Goal: Task Accomplishment & Management: Manage account settings

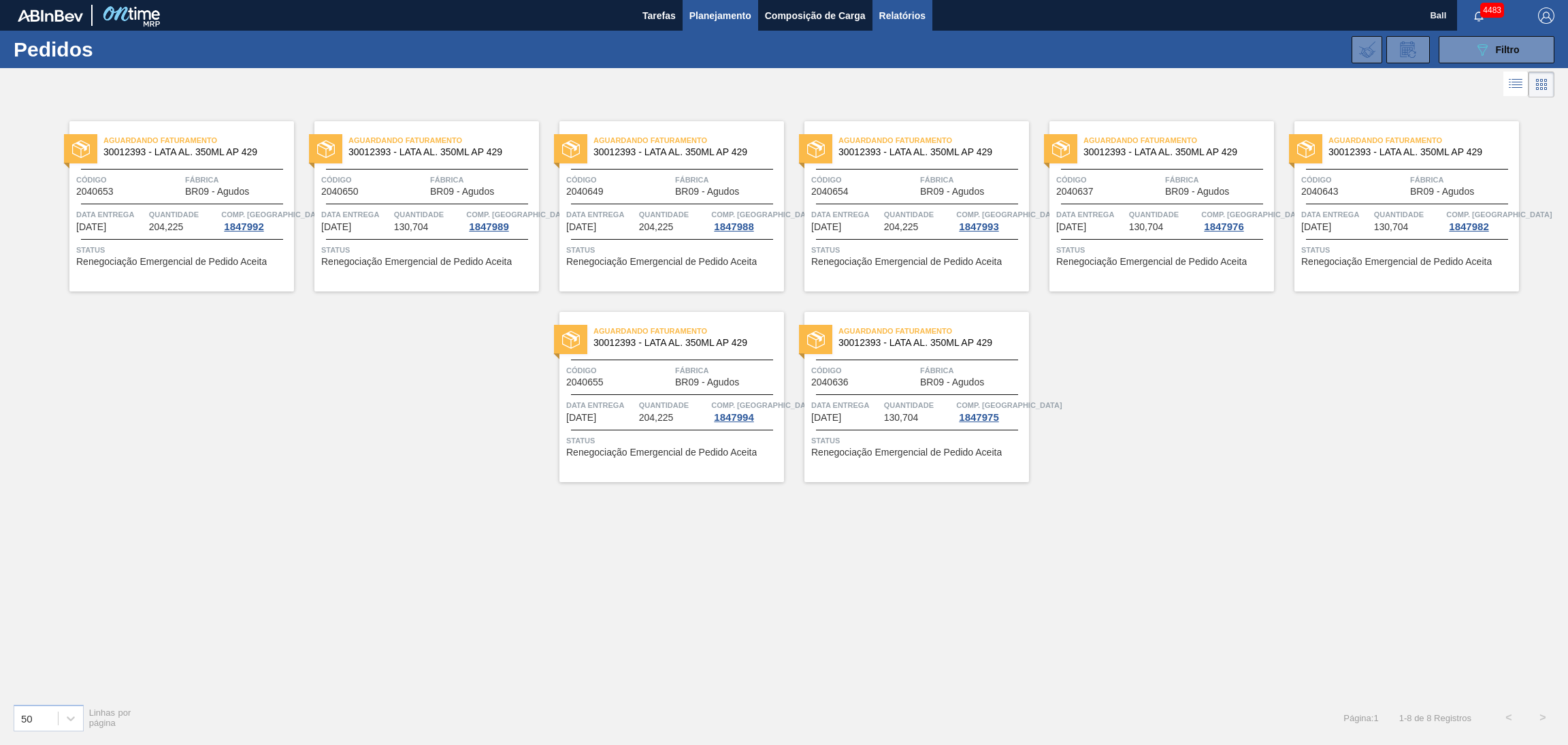
click at [887, 20] on span "Relatórios" at bounding box center [902, 16] width 46 height 17
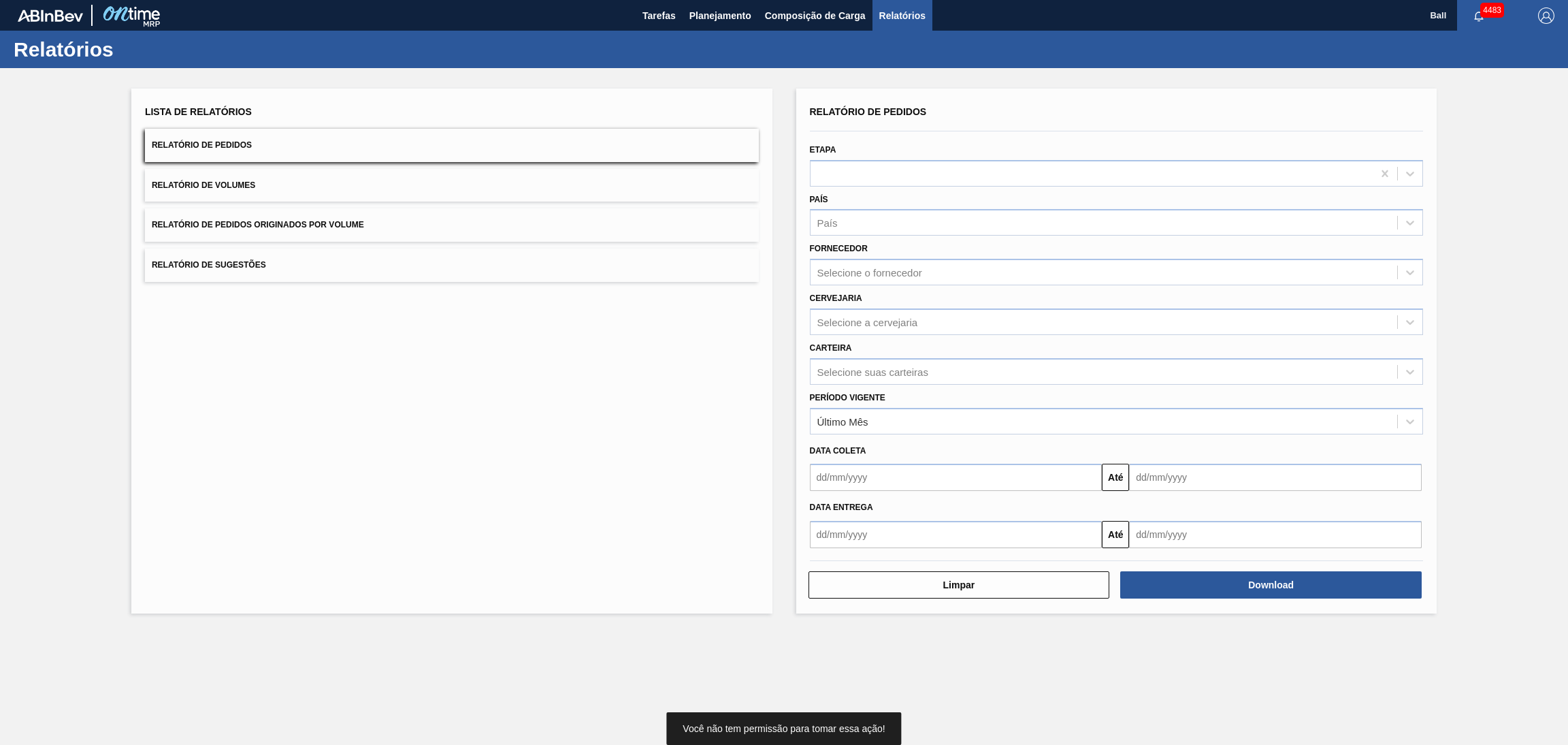
click at [359, 226] on span "Relatório de Pedidos Originados por Volume" at bounding box center [258, 224] width 213 height 10
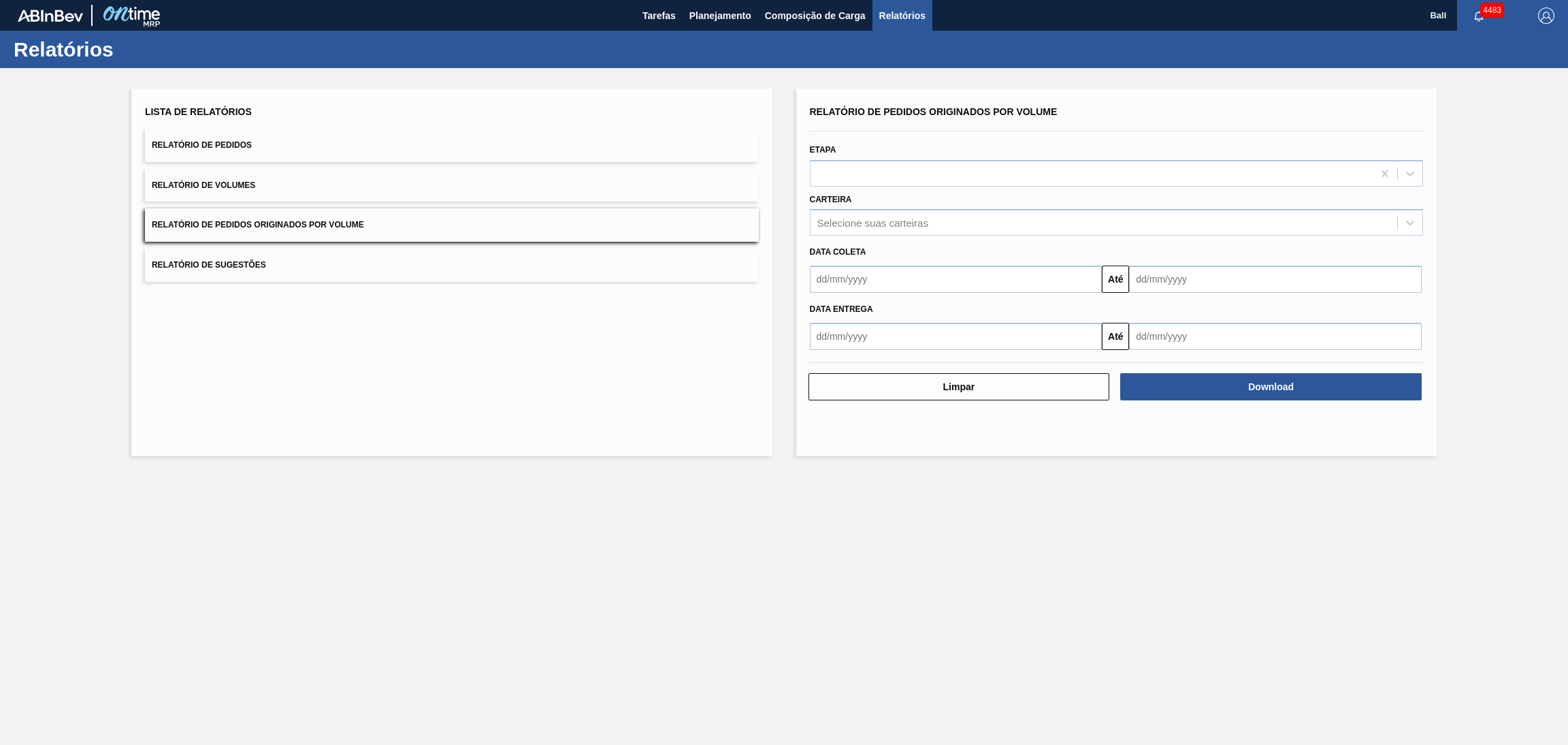
click at [901, 11] on span "Relatórios" at bounding box center [902, 16] width 46 height 17
click at [352, 152] on button "Relatório de Pedidos" at bounding box center [451, 146] width 614 height 33
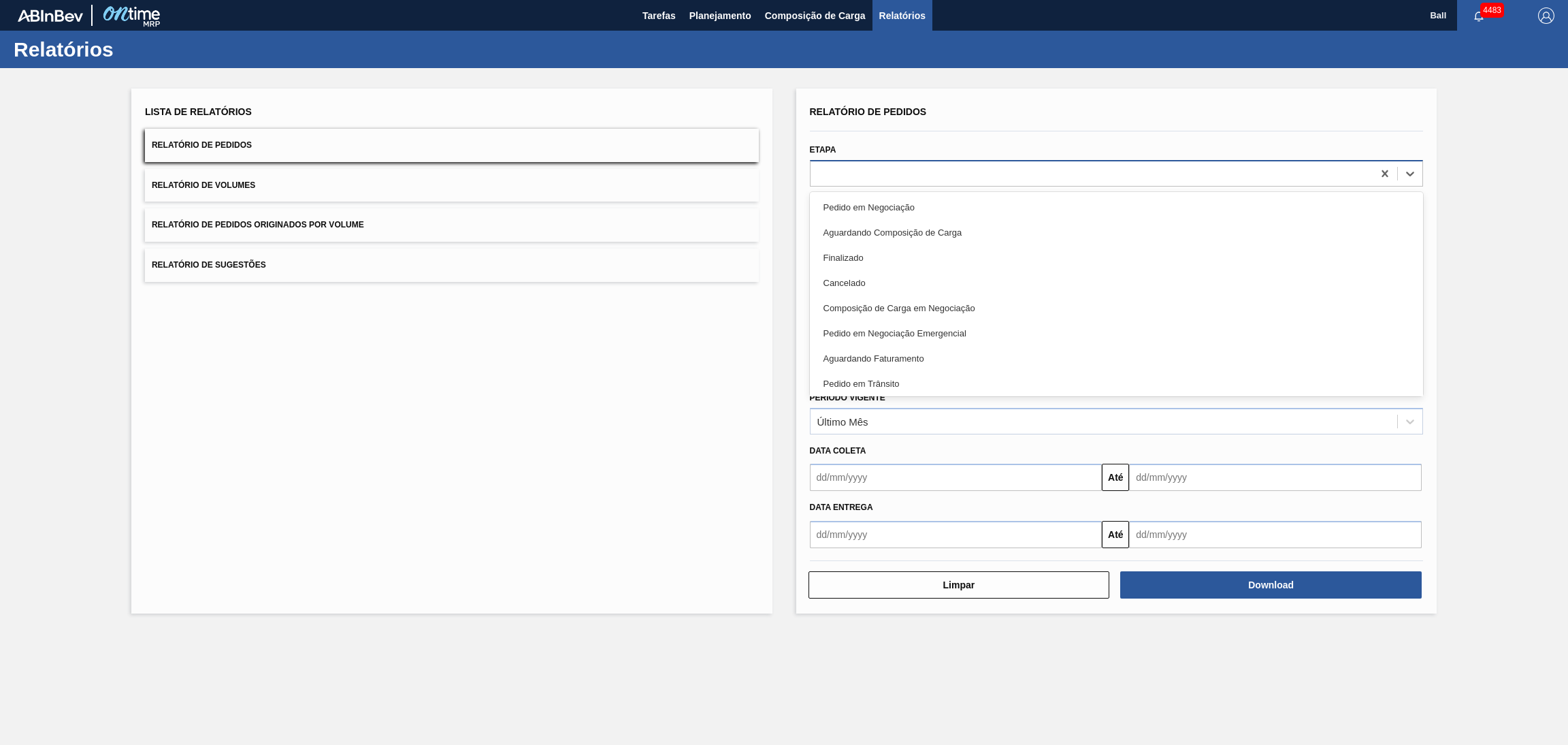
click at [864, 181] on div at bounding box center [1092, 173] width 563 height 20
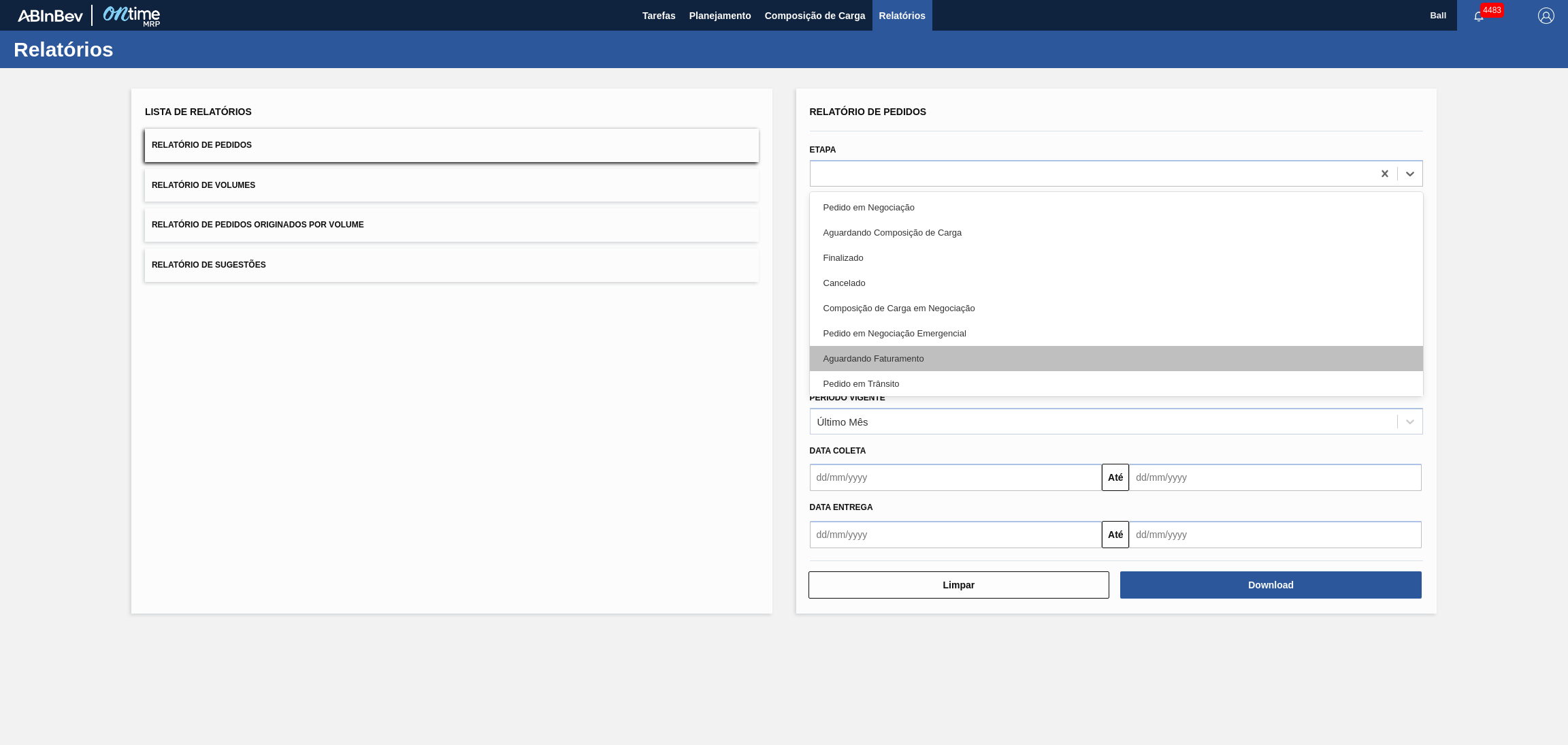
click at [902, 355] on div "Aguardando Faturamento" at bounding box center [1117, 358] width 614 height 25
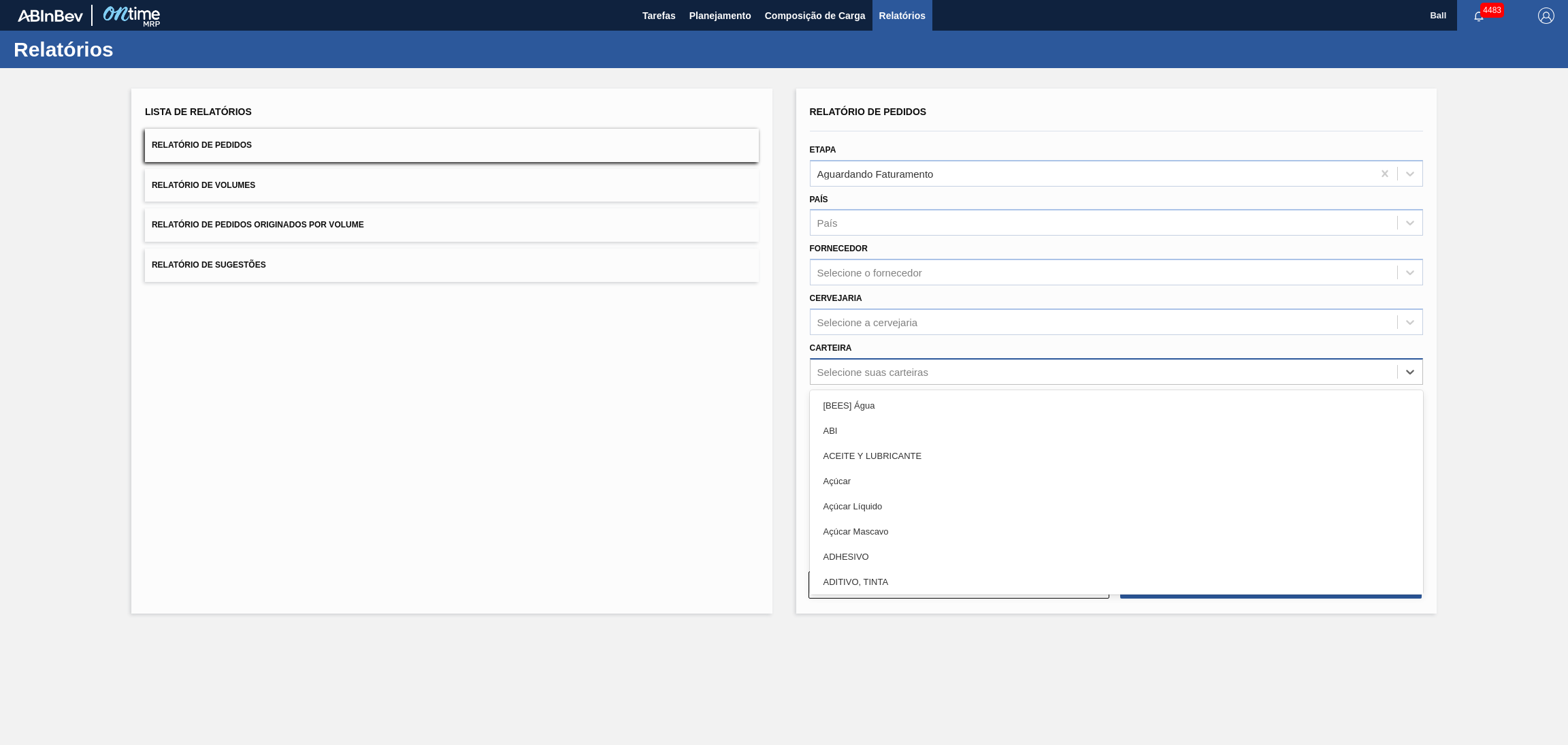
click at [900, 362] on div "Selecione suas carteiras" at bounding box center [1105, 371] width 587 height 20
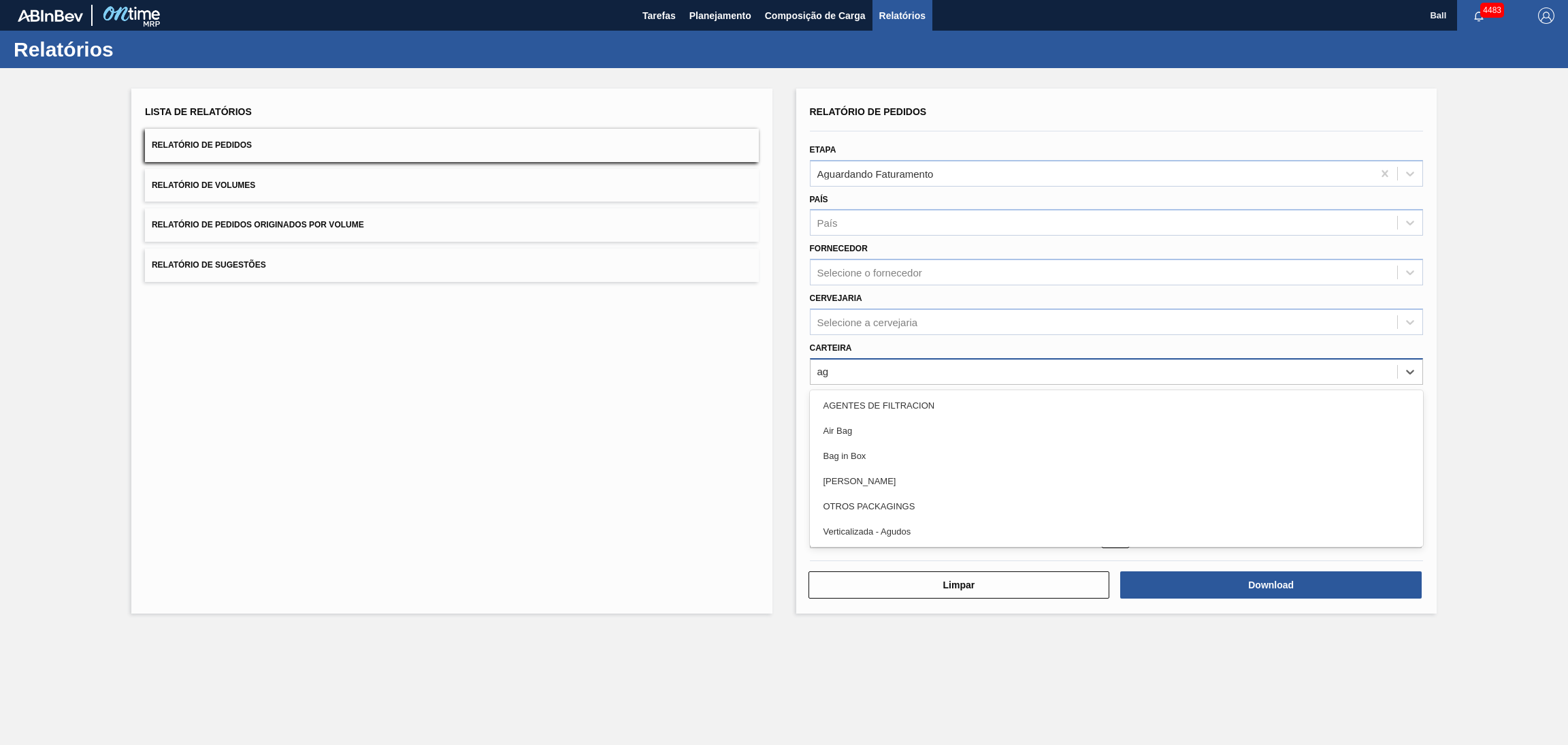
type input "agu"
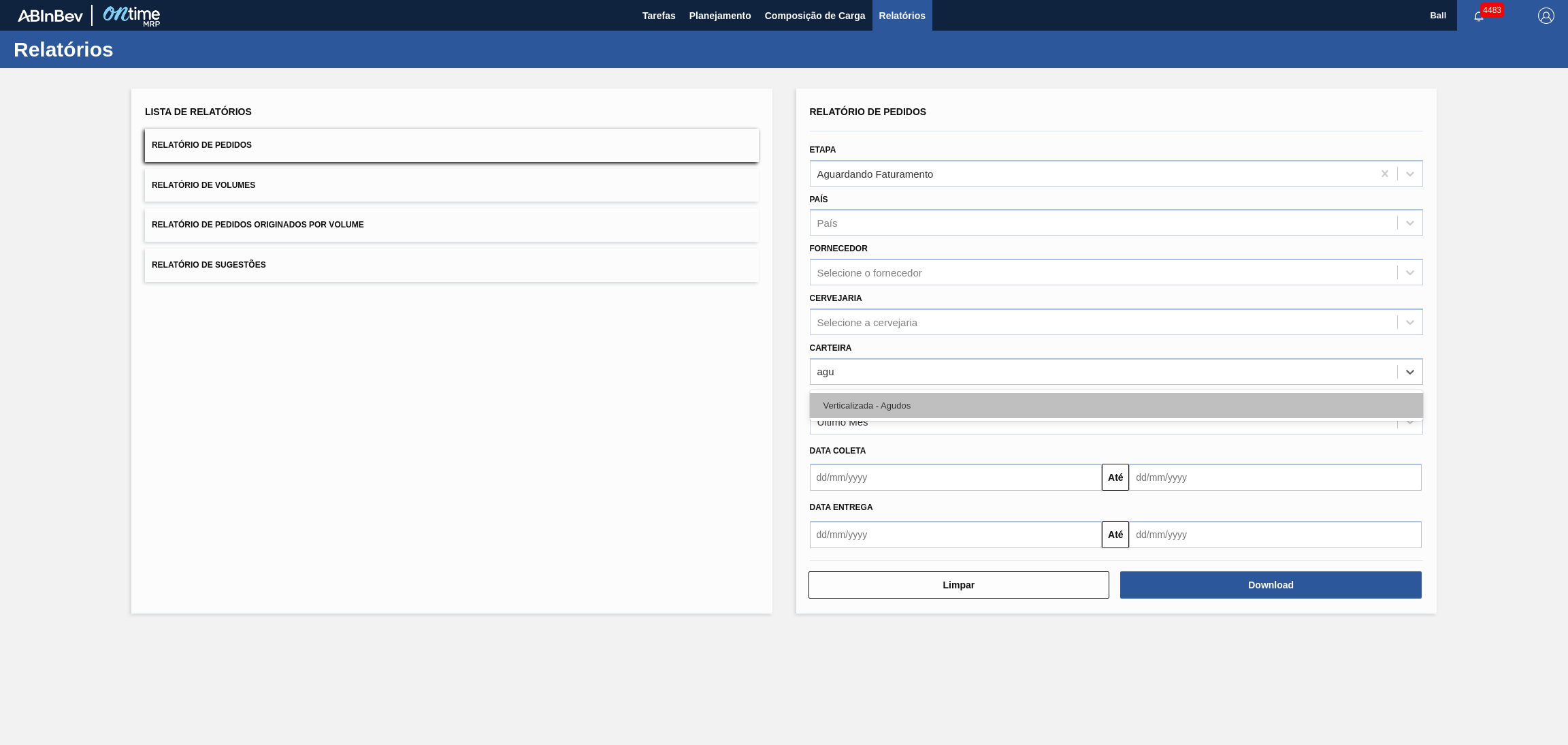
click at [912, 393] on div "Verticalizada - Agudos" at bounding box center [1117, 405] width 614 height 25
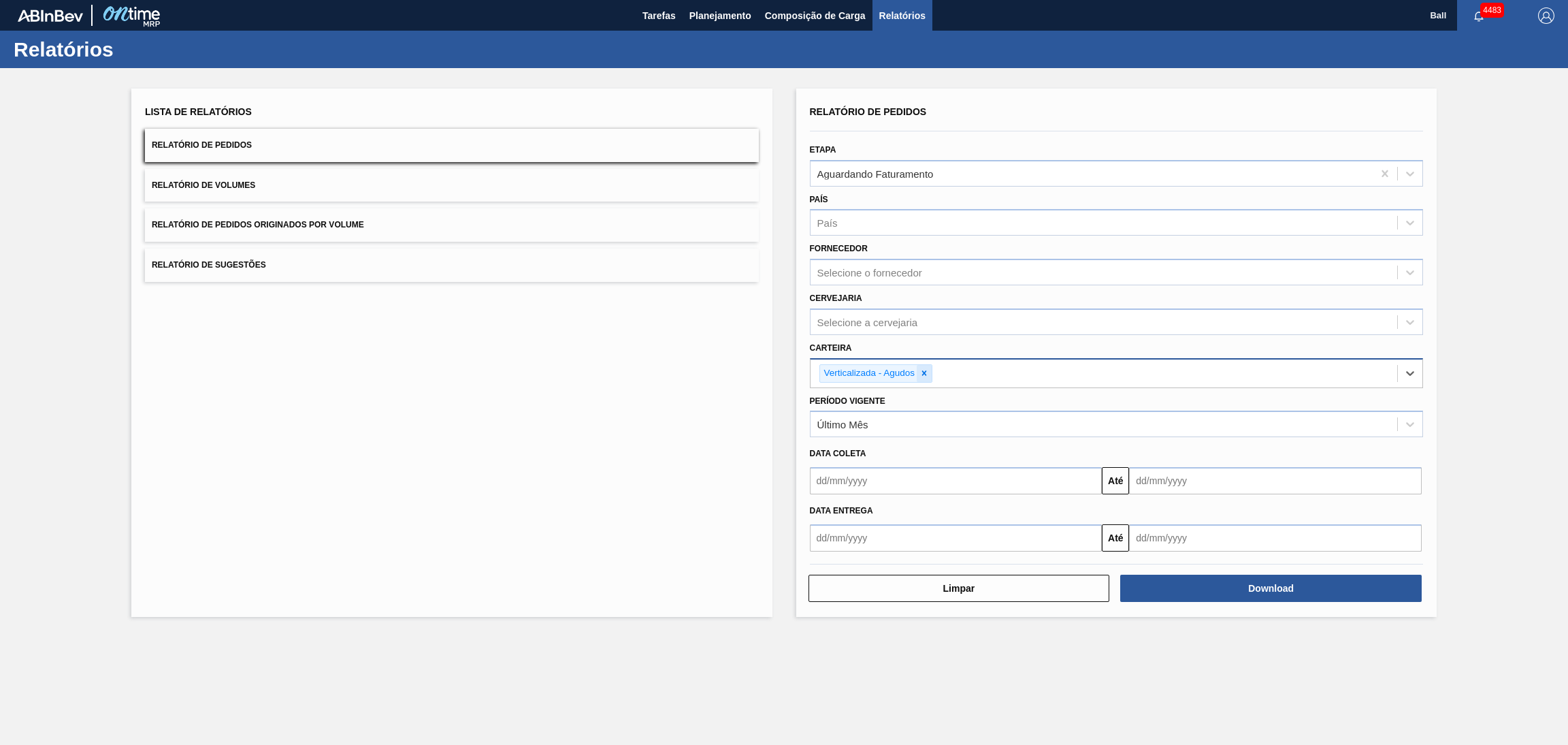
click at [923, 375] on icon at bounding box center [924, 373] width 10 height 10
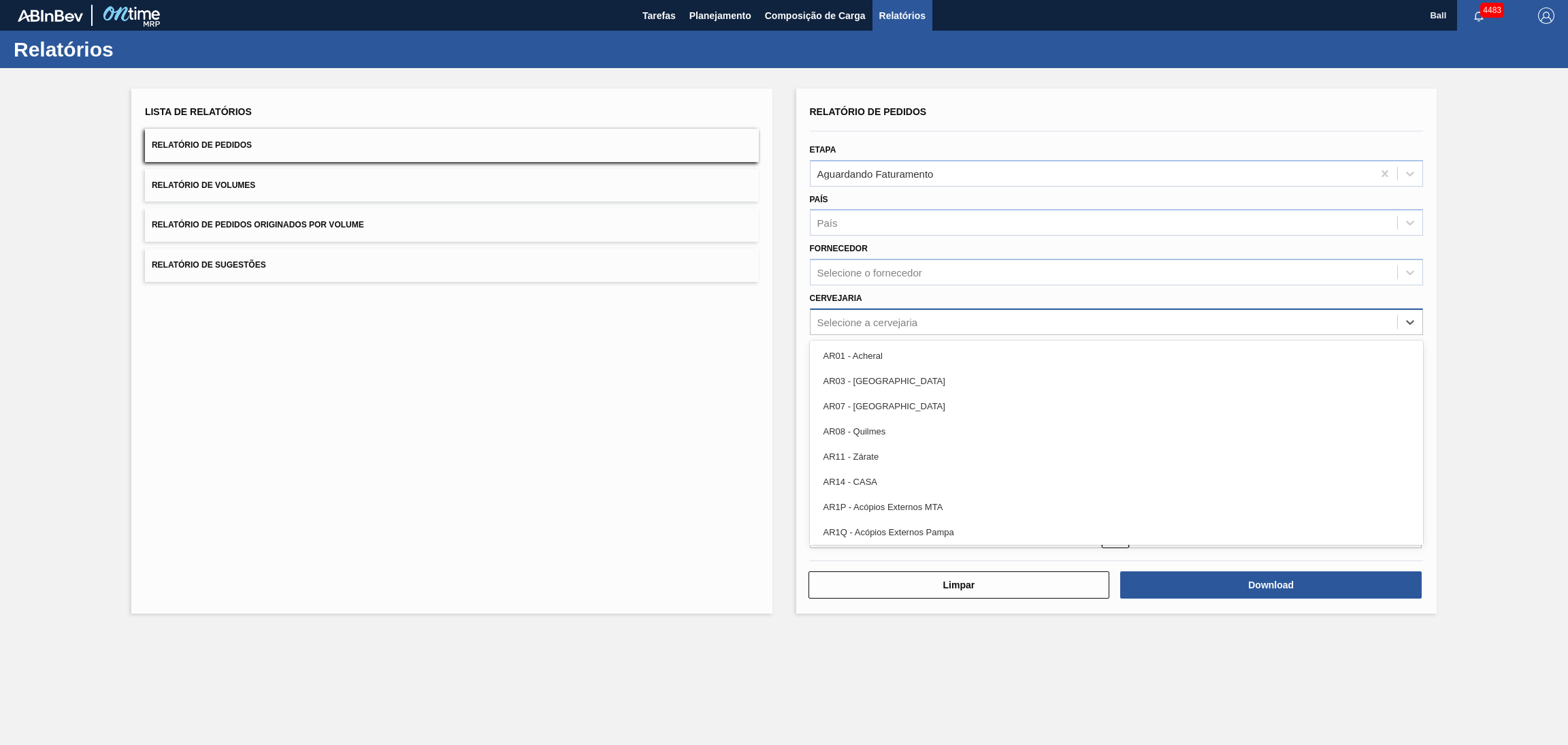
click at [924, 324] on div "Selecione a cervejaria" at bounding box center [1105, 322] width 587 height 20
type input "ag"
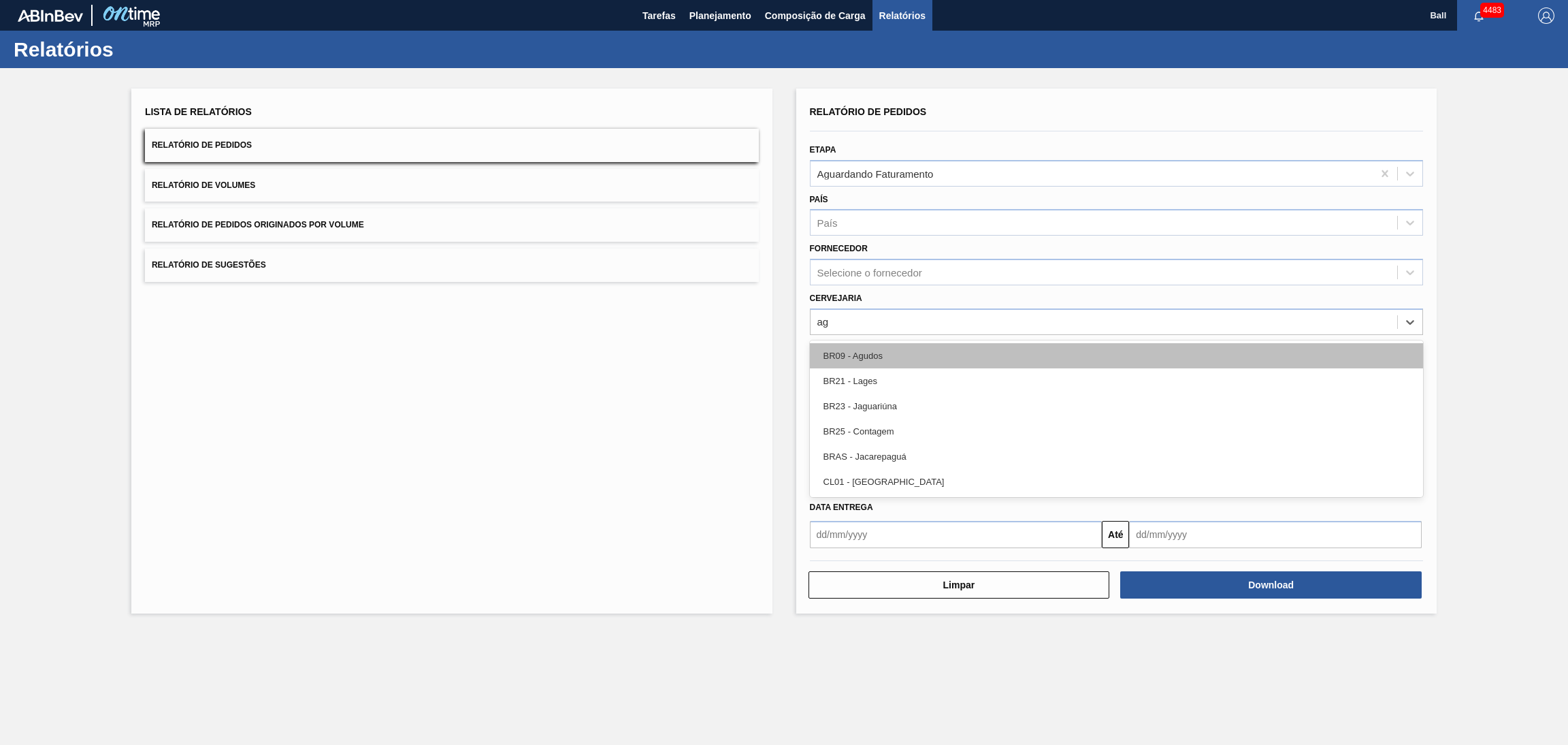
click at [924, 350] on div "BR09 - Agudos" at bounding box center [1117, 356] width 614 height 25
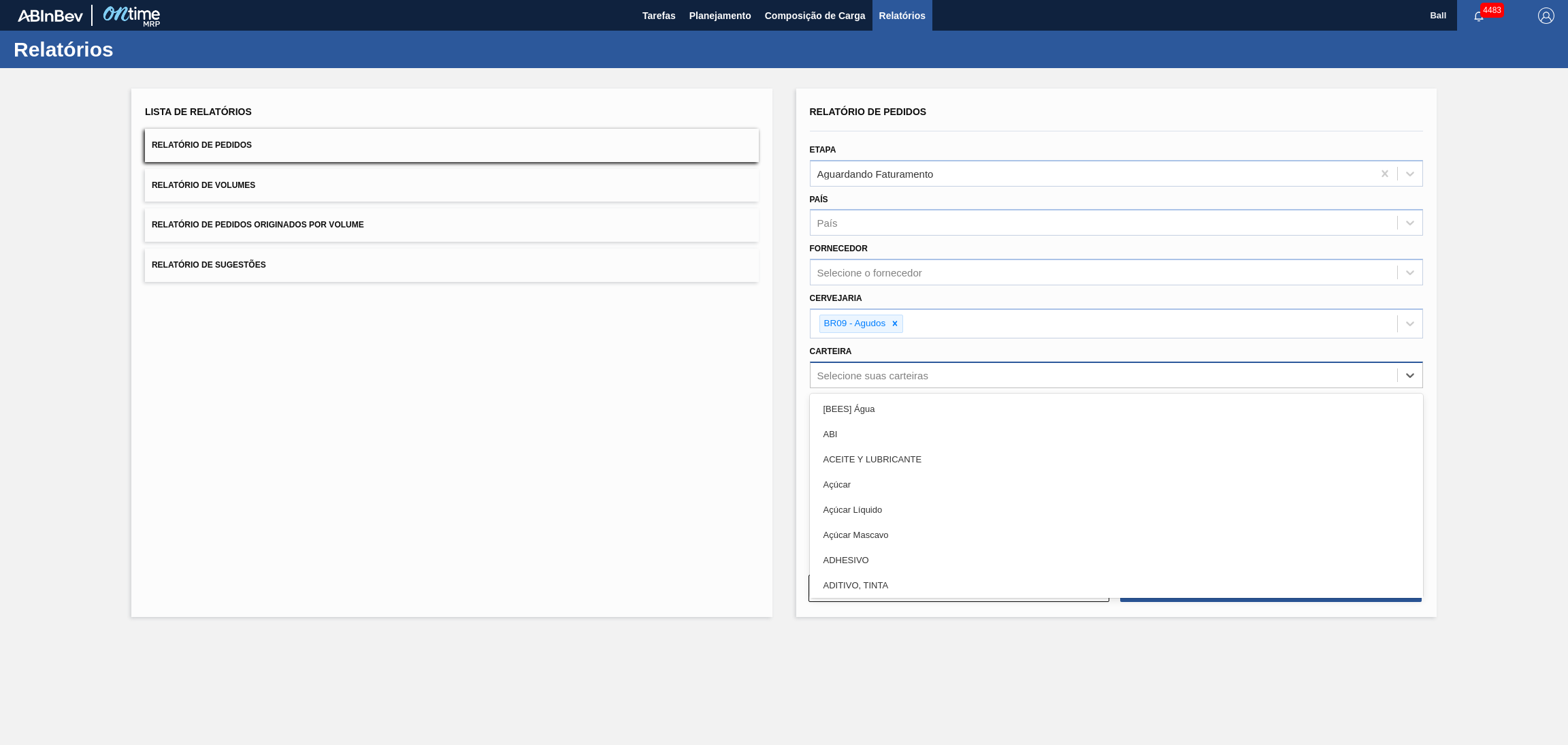
click at [914, 366] on div "Selecione suas carteiras" at bounding box center [1105, 375] width 587 height 20
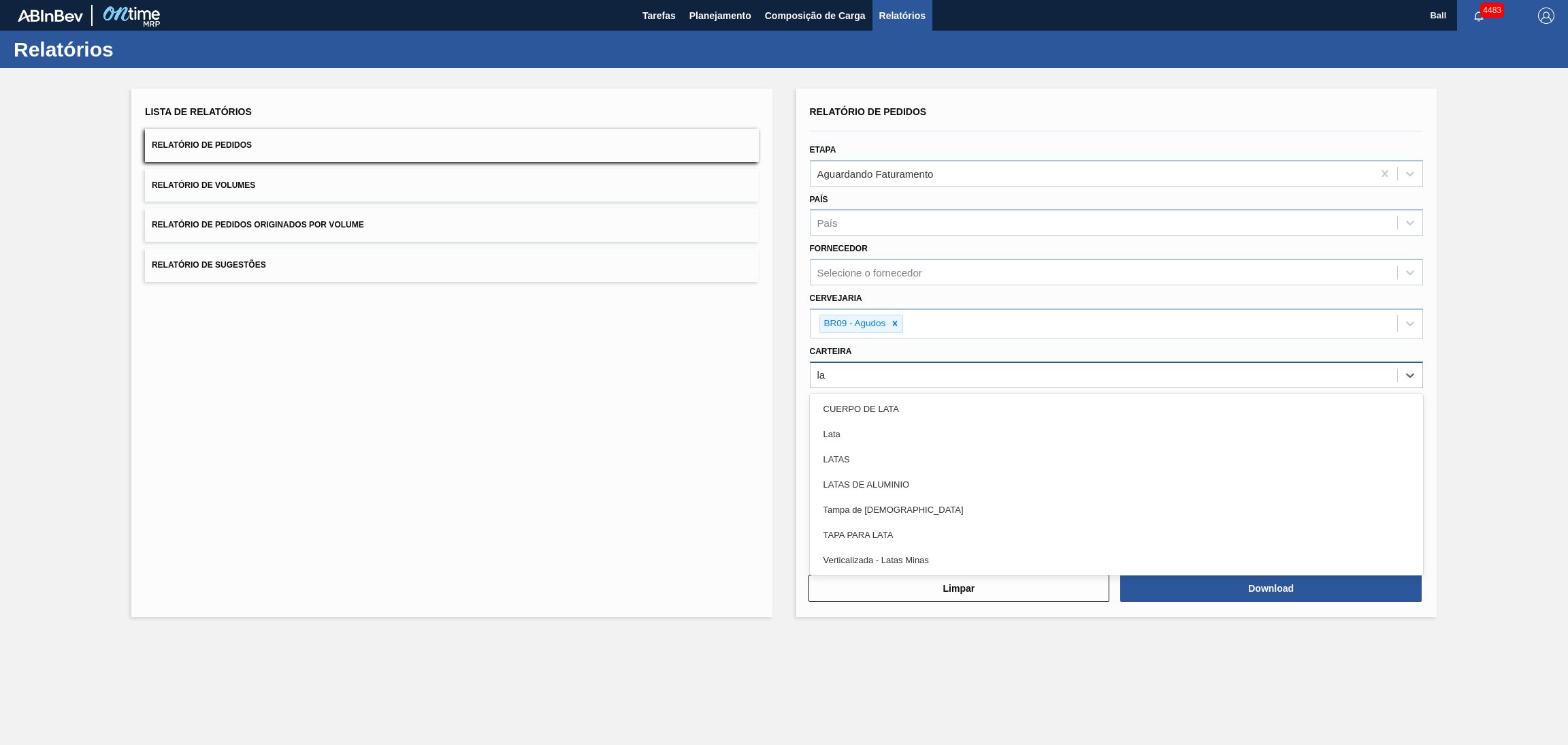
type input "lat"
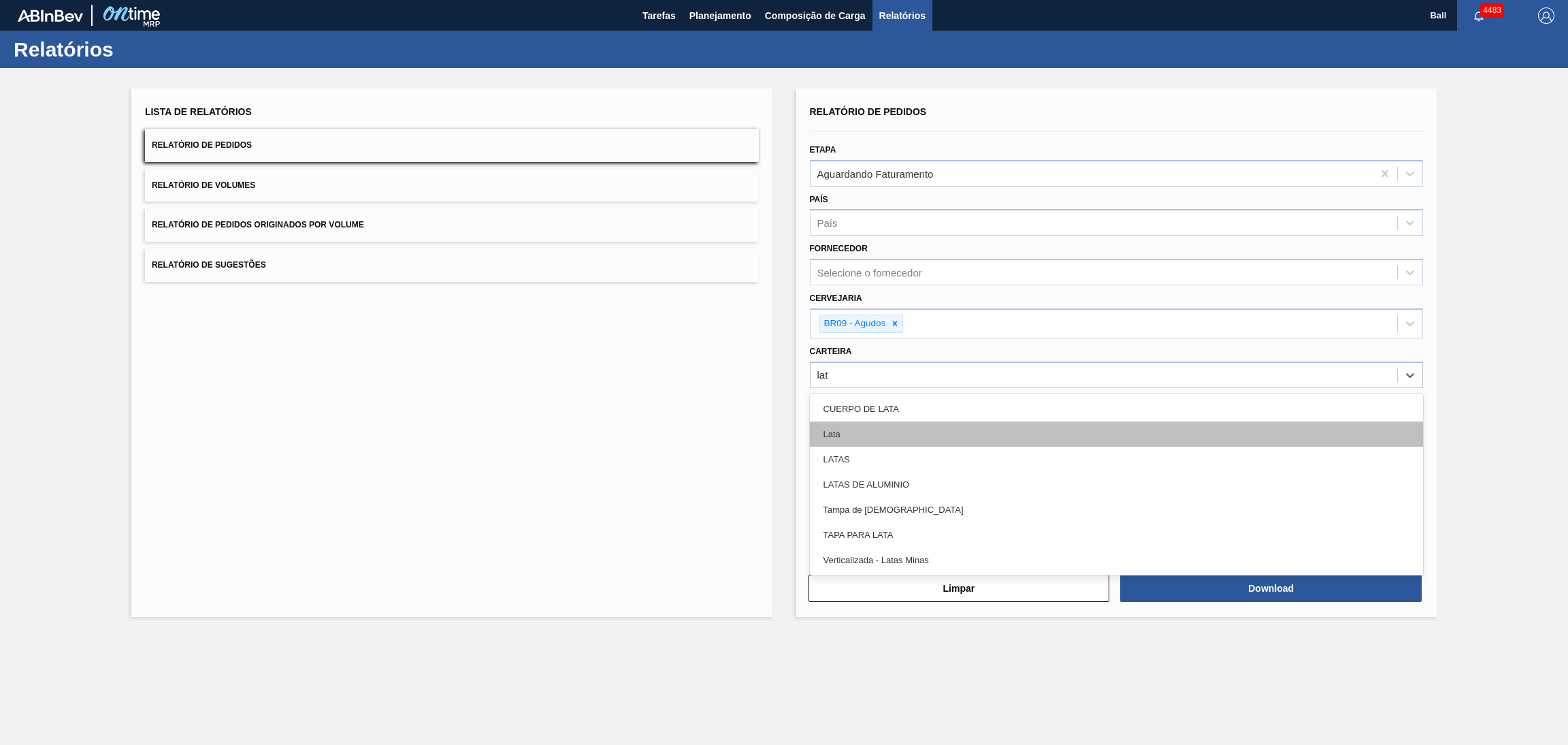
click at [894, 437] on div "Lata" at bounding box center [1117, 434] width 614 height 25
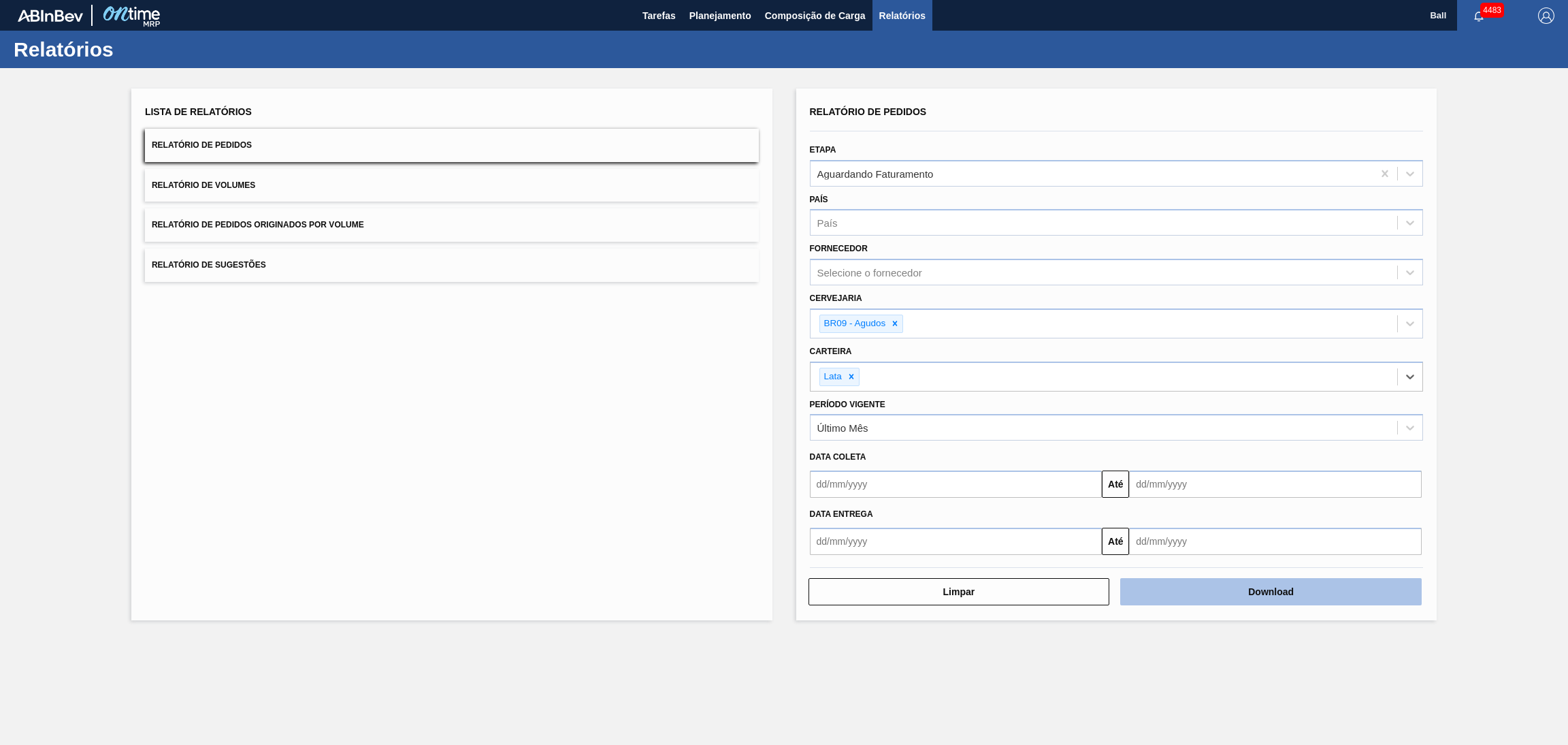
click at [1225, 593] on button "Download" at bounding box center [1271, 591] width 301 height 27
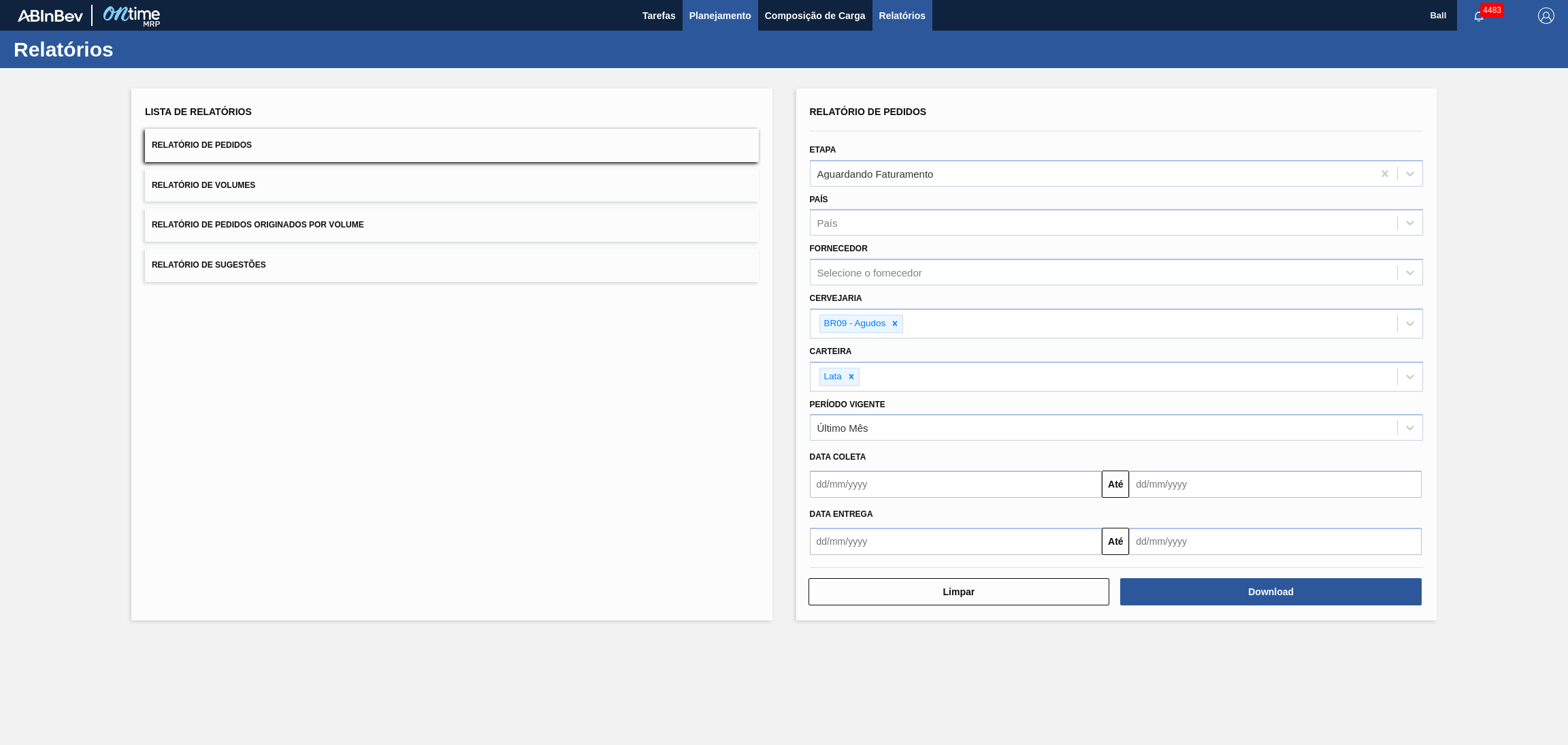
click at [714, 20] on span "Planejamento" at bounding box center [720, 16] width 62 height 17
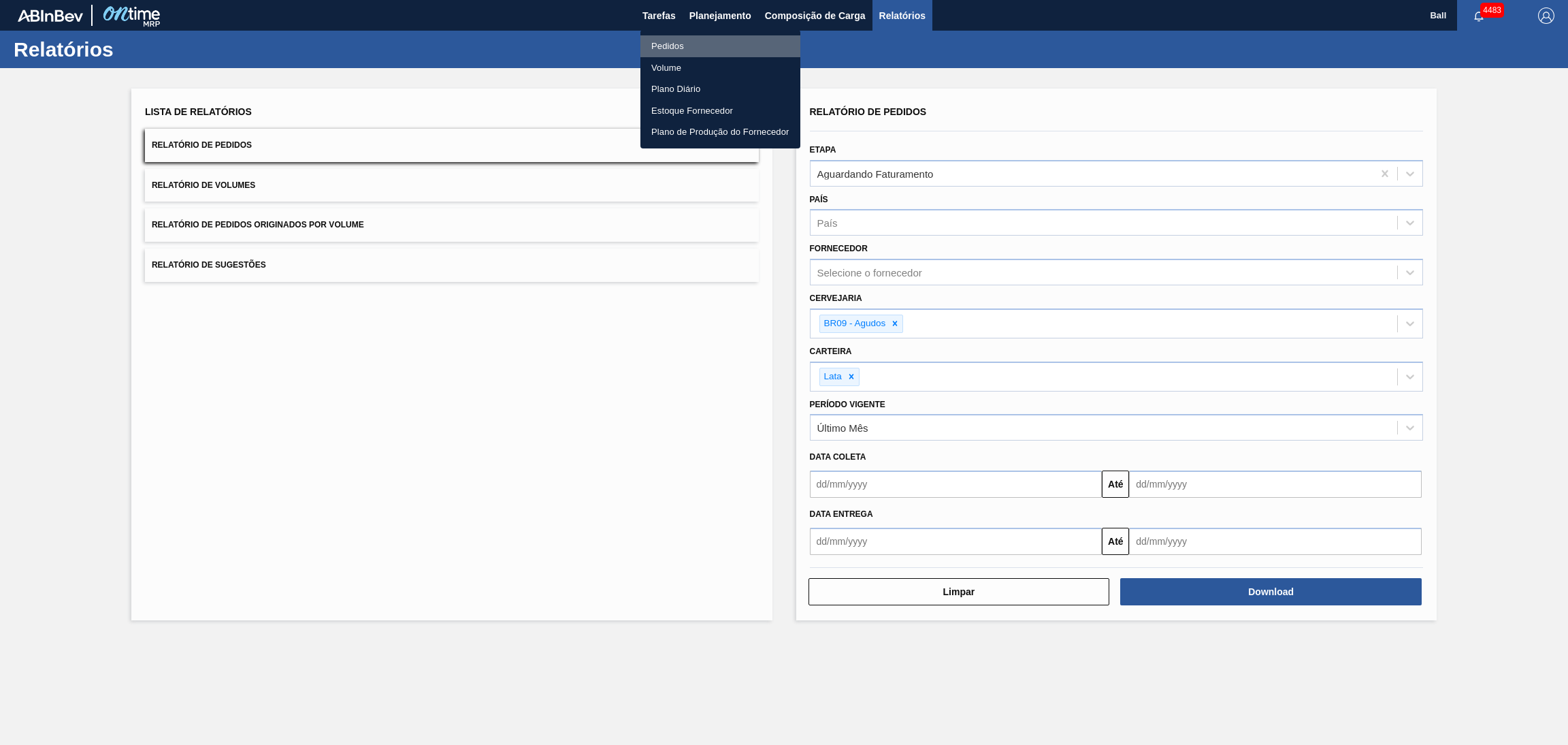
click at [689, 55] on li "Pedidos" at bounding box center [720, 46] width 160 height 22
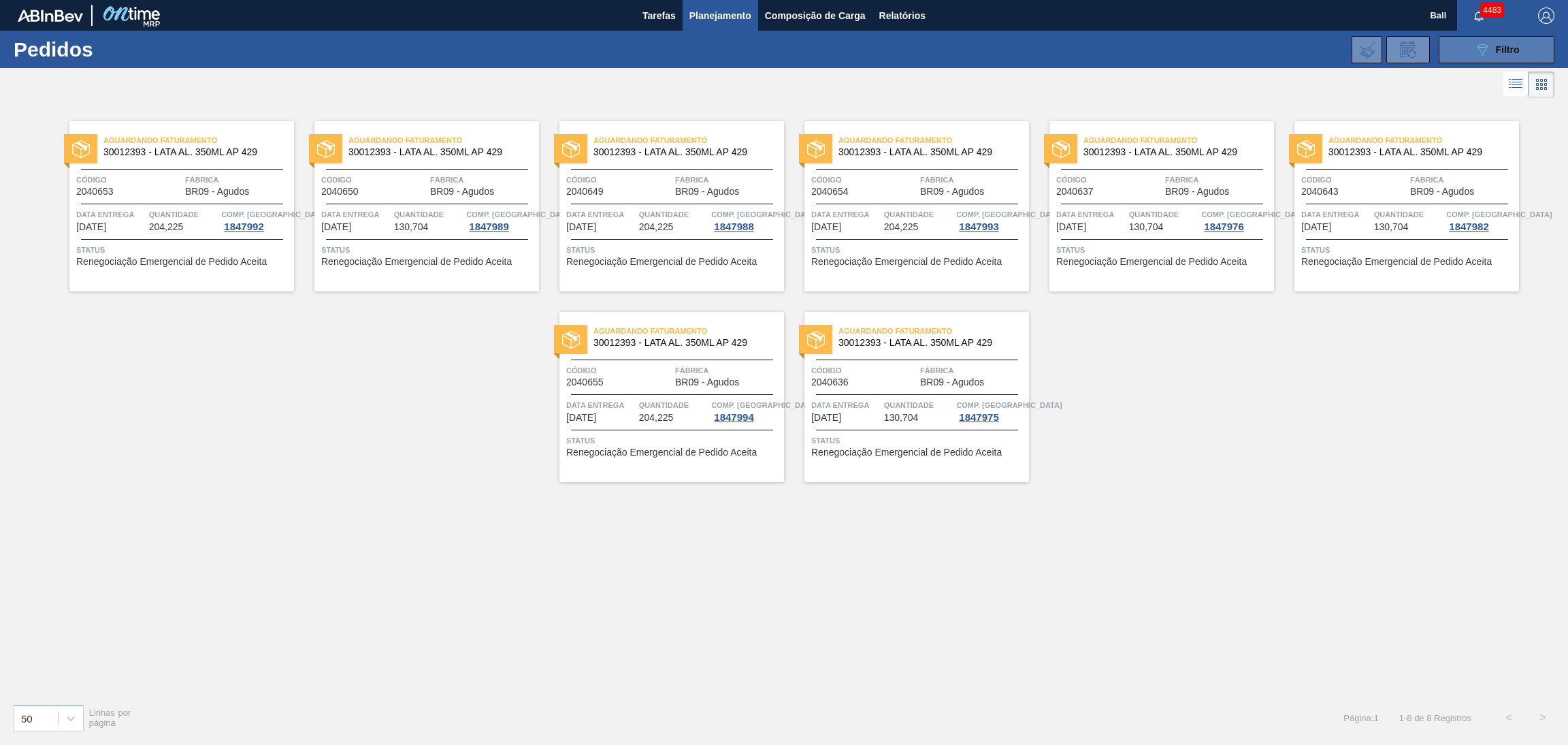
click at [1461, 49] on button "089F7B8B-B2A5-4AFE-B5C0-19BA573D28AC Filtro" at bounding box center [1497, 49] width 116 height 27
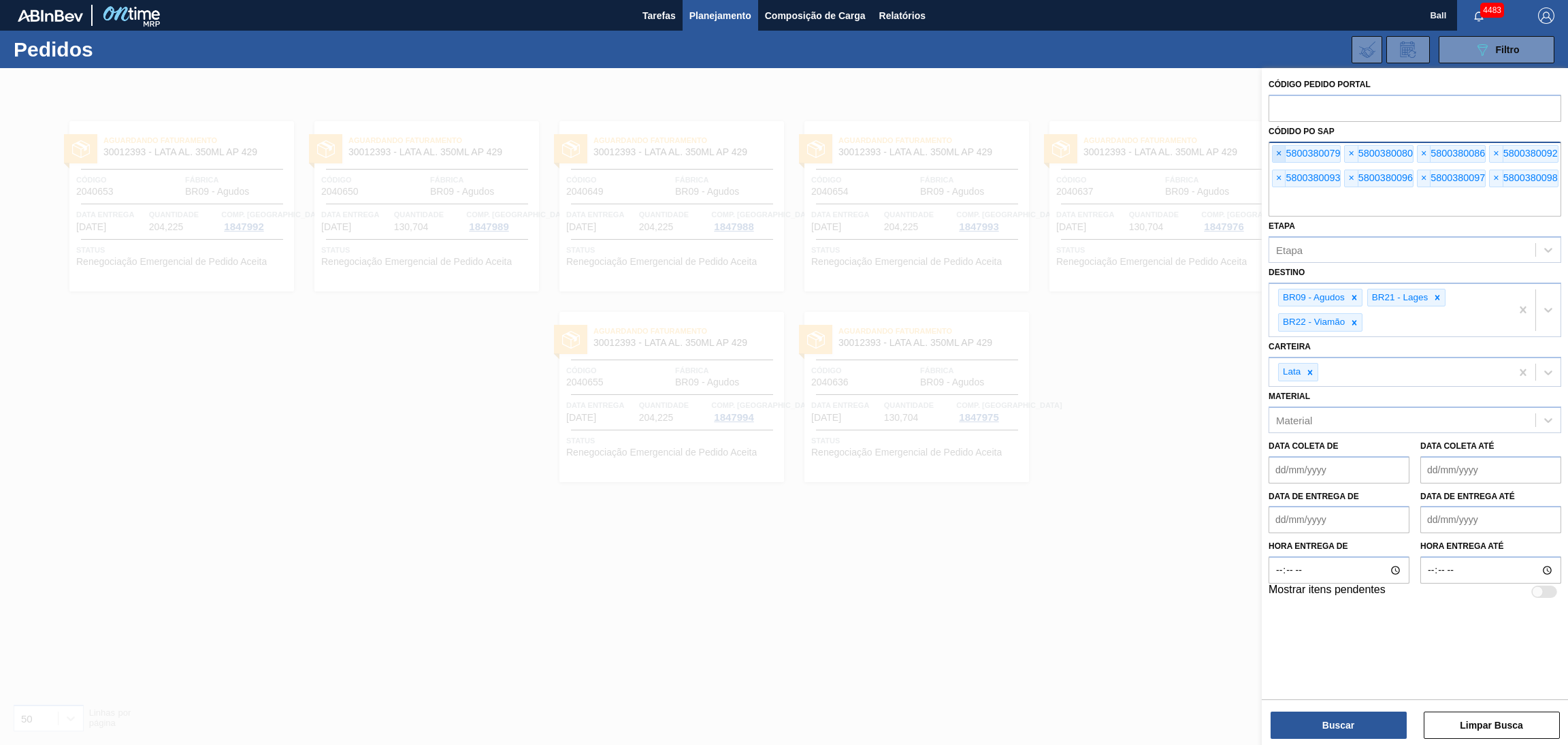
click at [1279, 147] on span "×" at bounding box center [1279, 153] width 13 height 17
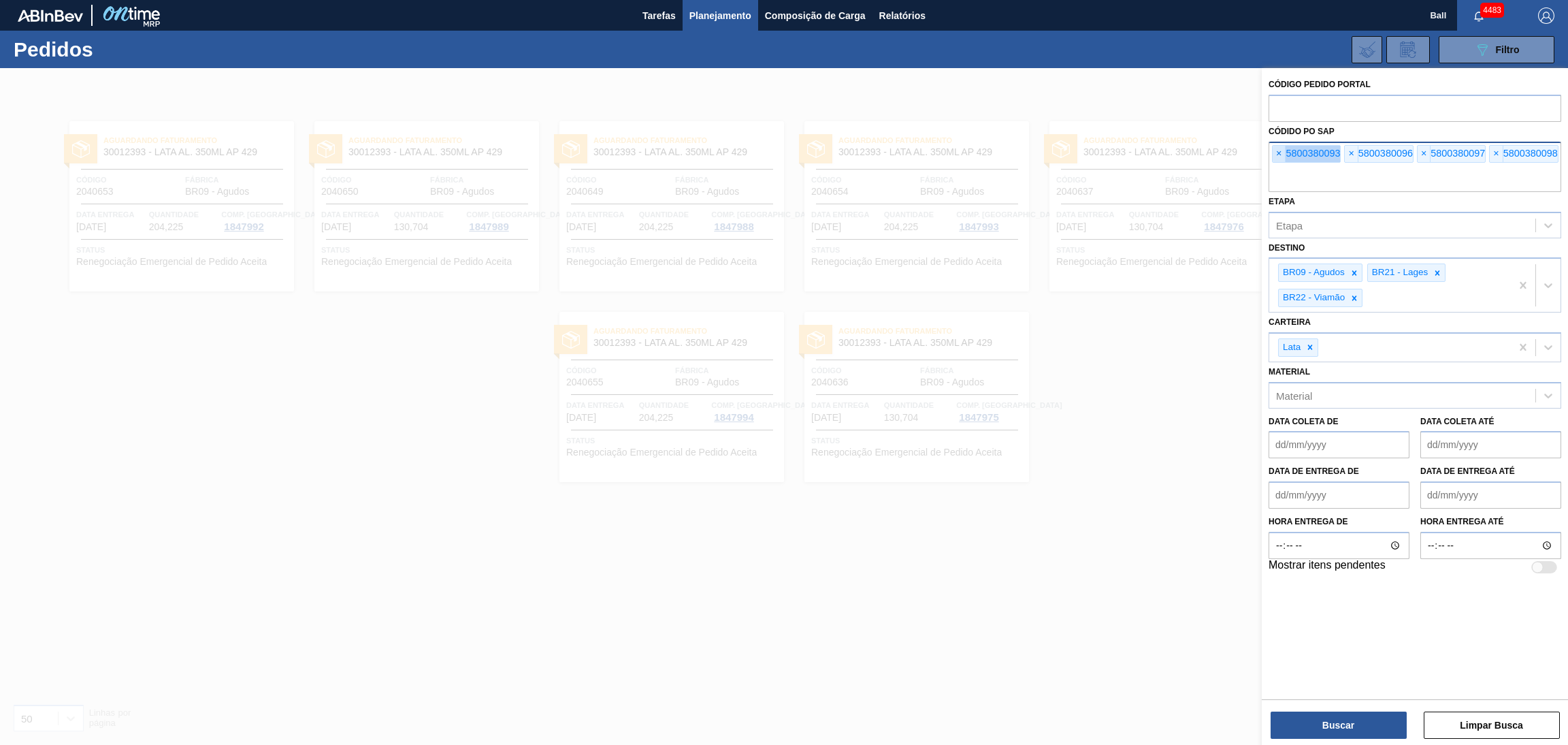
click at [1279, 147] on span "×" at bounding box center [1279, 153] width 13 height 17
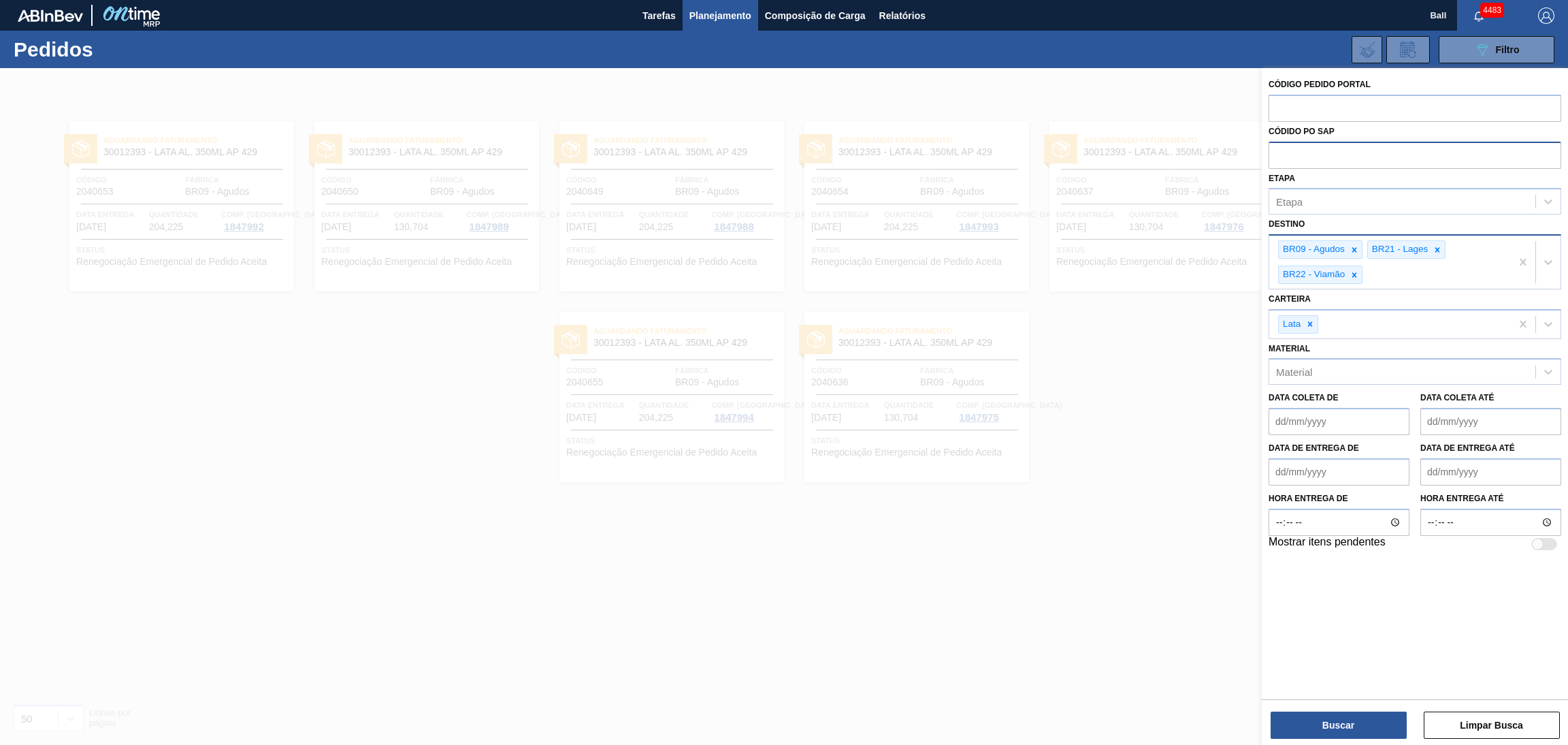
paste input "text"
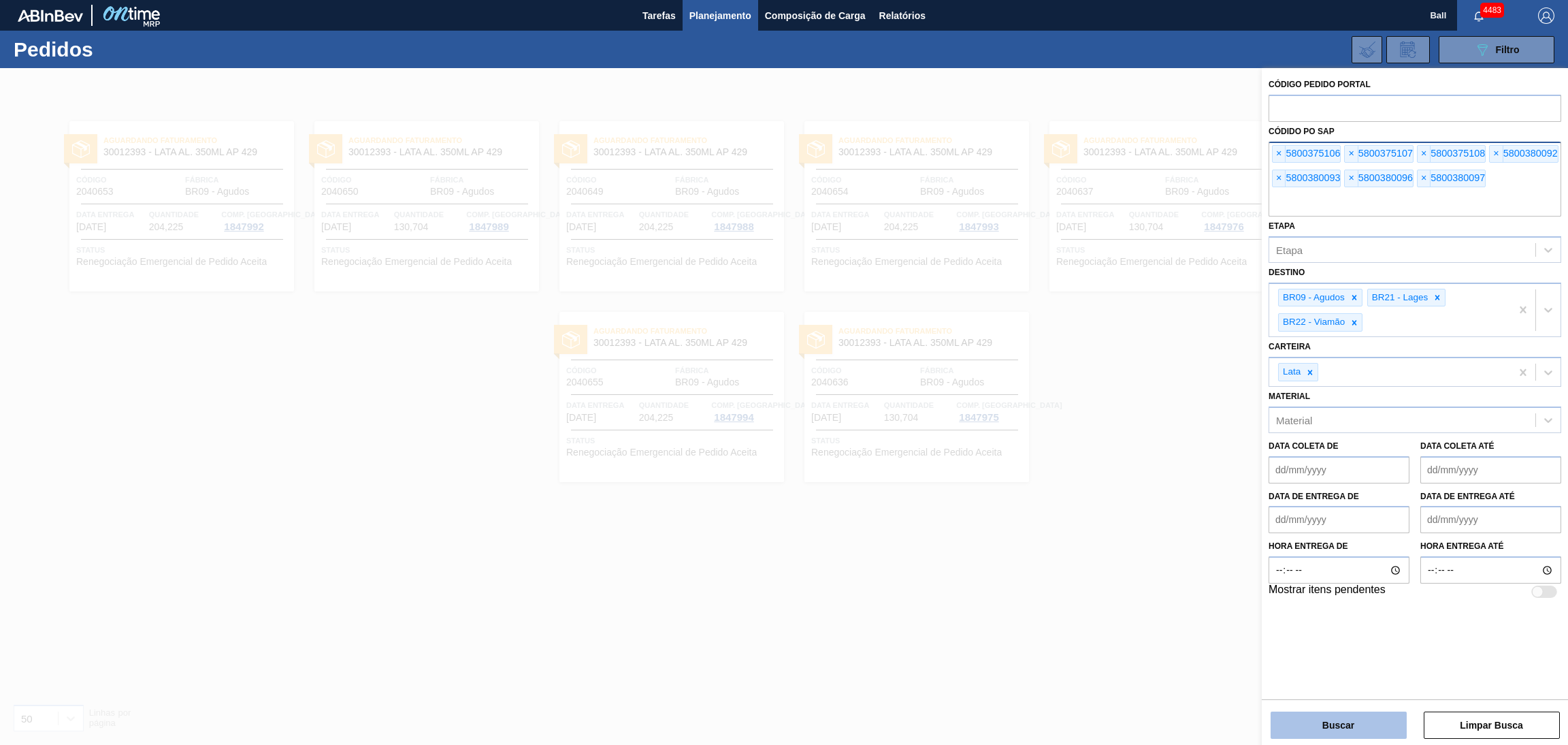
click at [1315, 719] on button "Buscar" at bounding box center [1339, 724] width 136 height 27
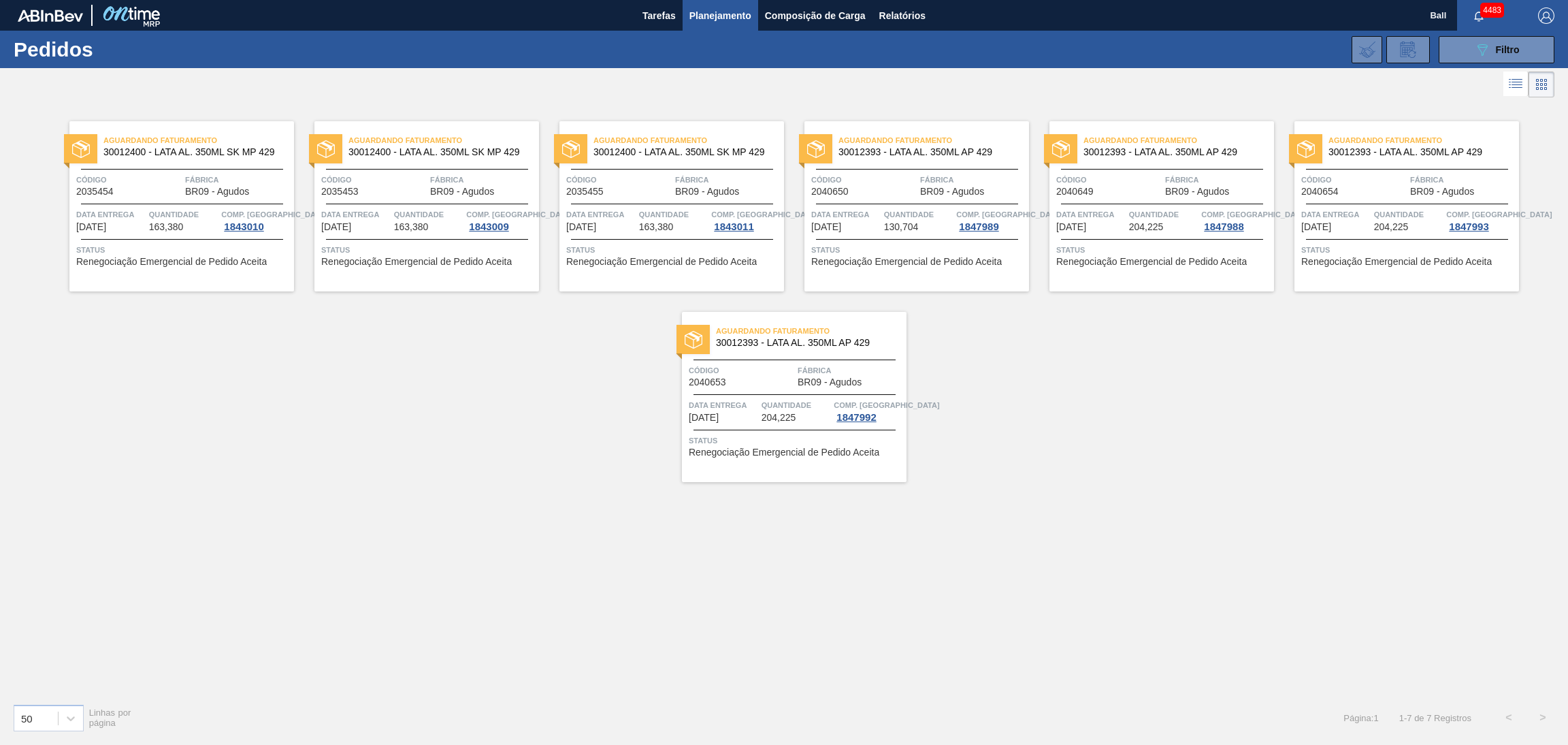
click at [235, 194] on span "BR09 - Agudos" at bounding box center [217, 192] width 64 height 10
click at [720, 8] on span "Planejamento" at bounding box center [720, 16] width 62 height 17
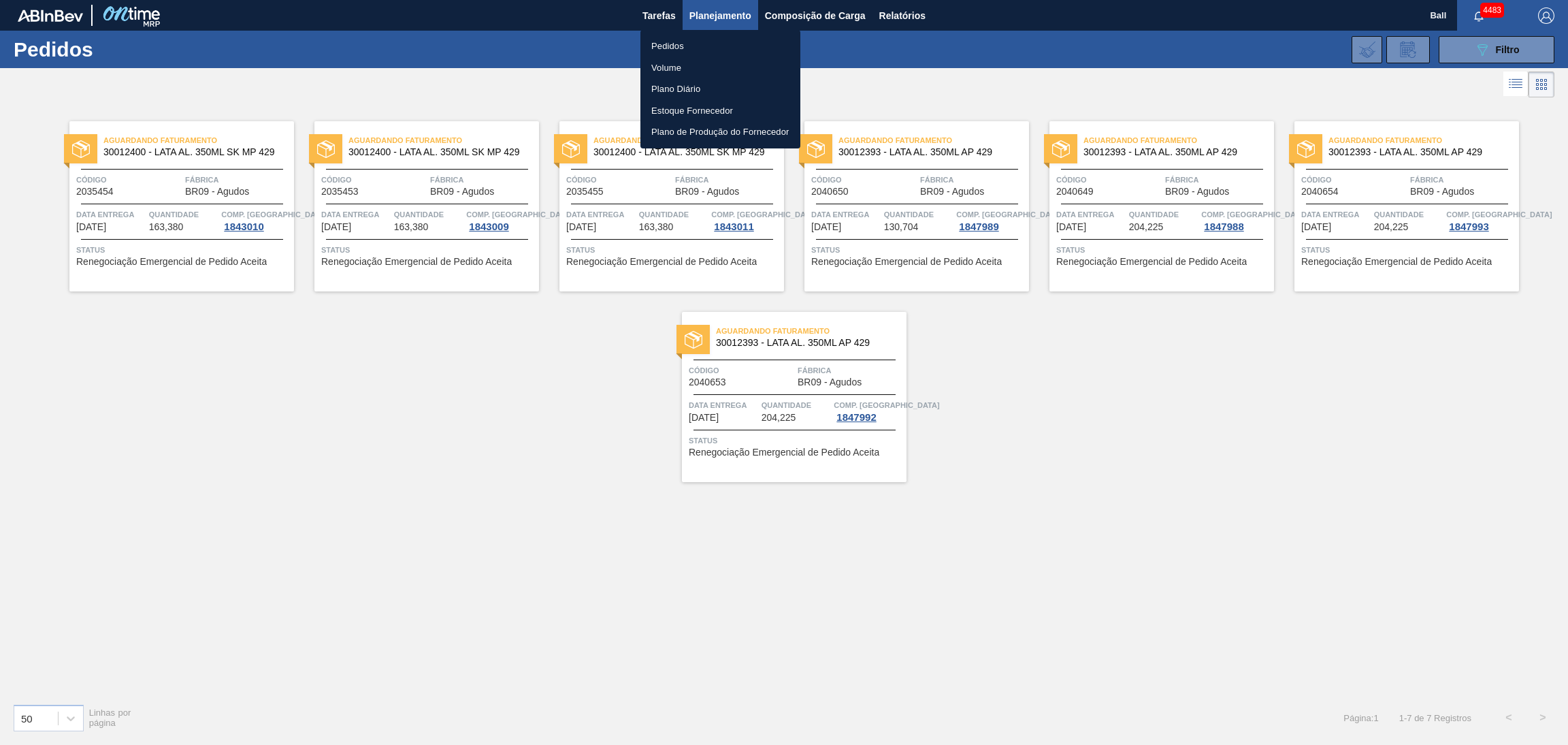
click at [700, 41] on li "Pedidos" at bounding box center [720, 46] width 160 height 22
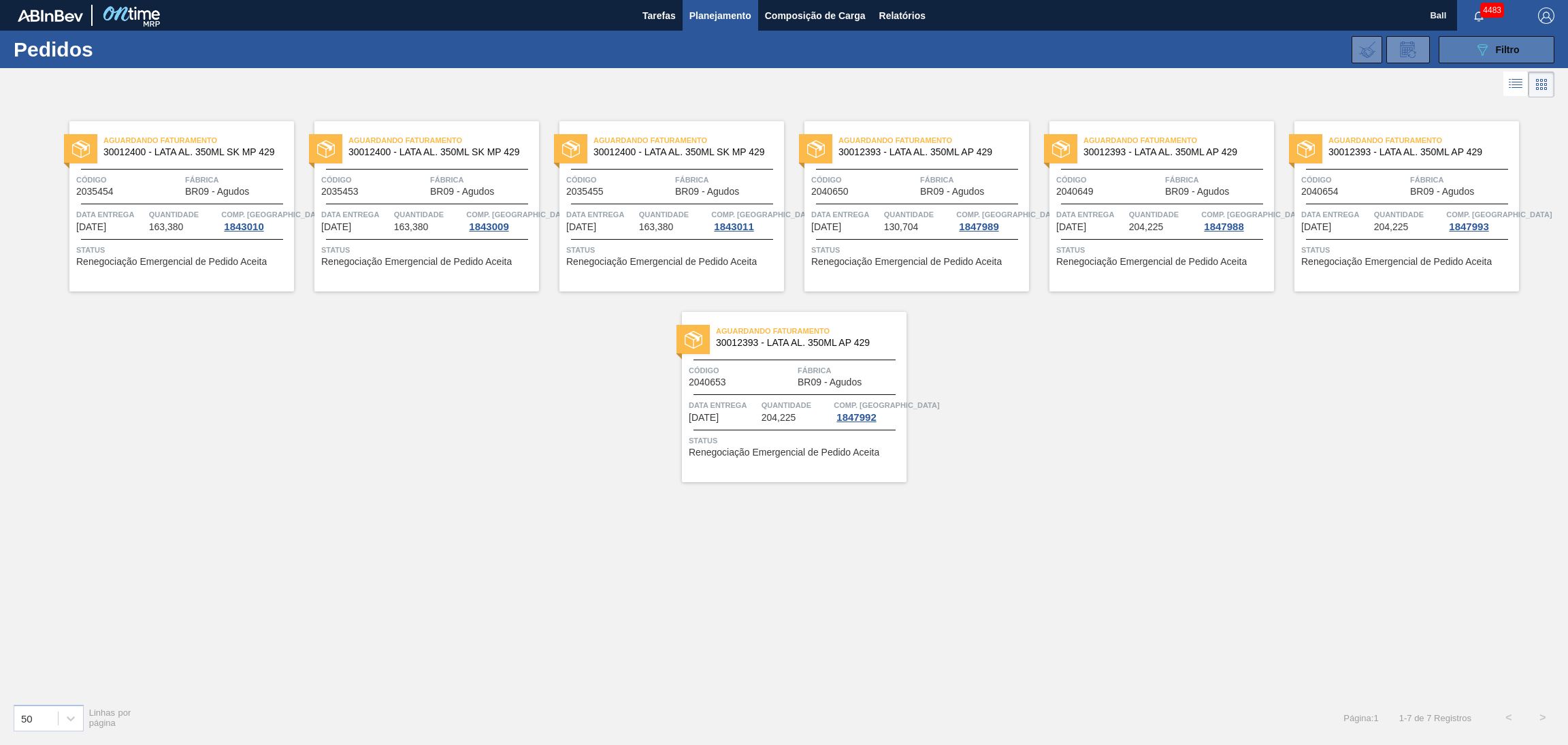
click at [1470, 49] on button "089F7B8B-B2A5-4AFE-B5C0-19BA573D28AC Filtro" at bounding box center [1497, 49] width 116 height 27
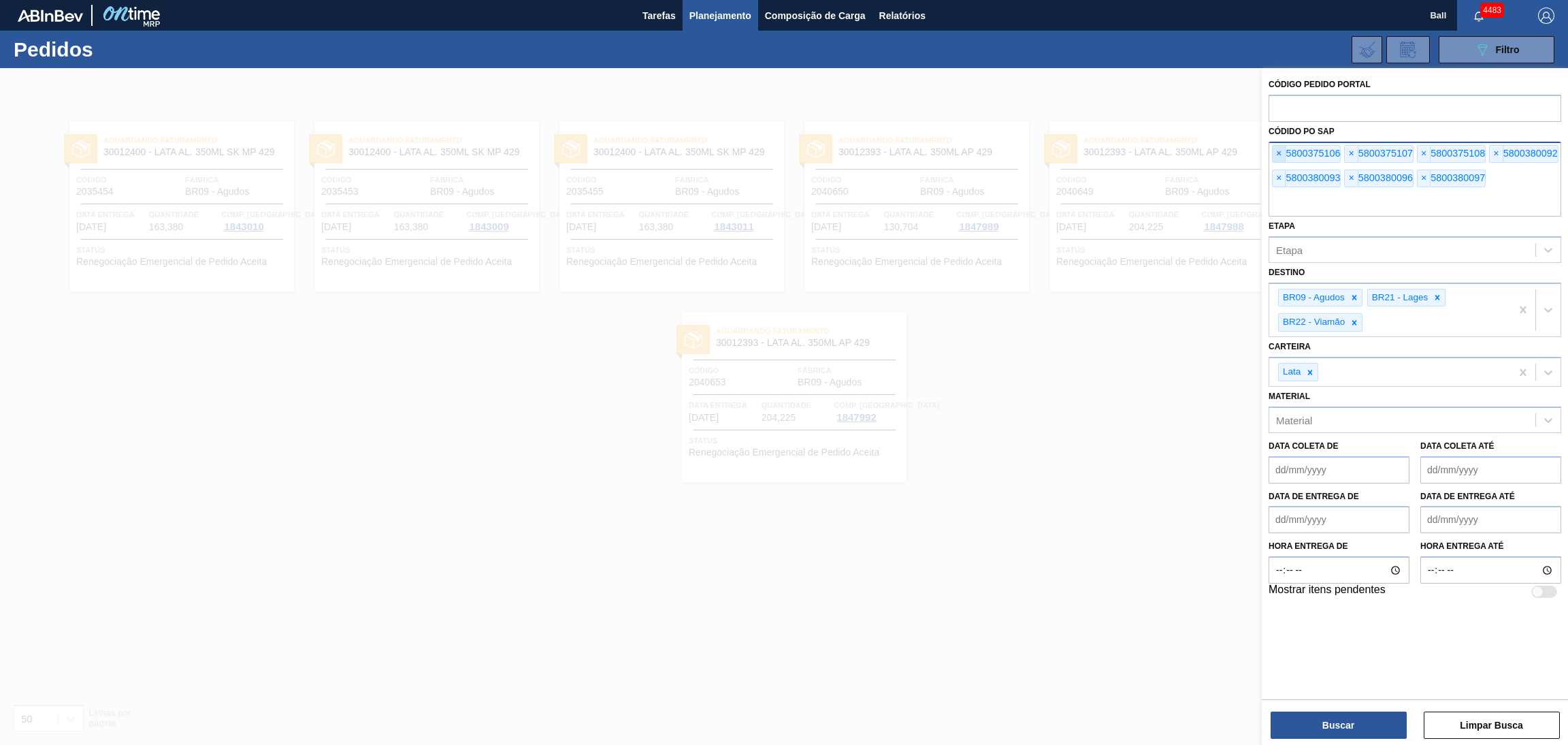
click at [1281, 149] on span "×" at bounding box center [1279, 153] width 13 height 17
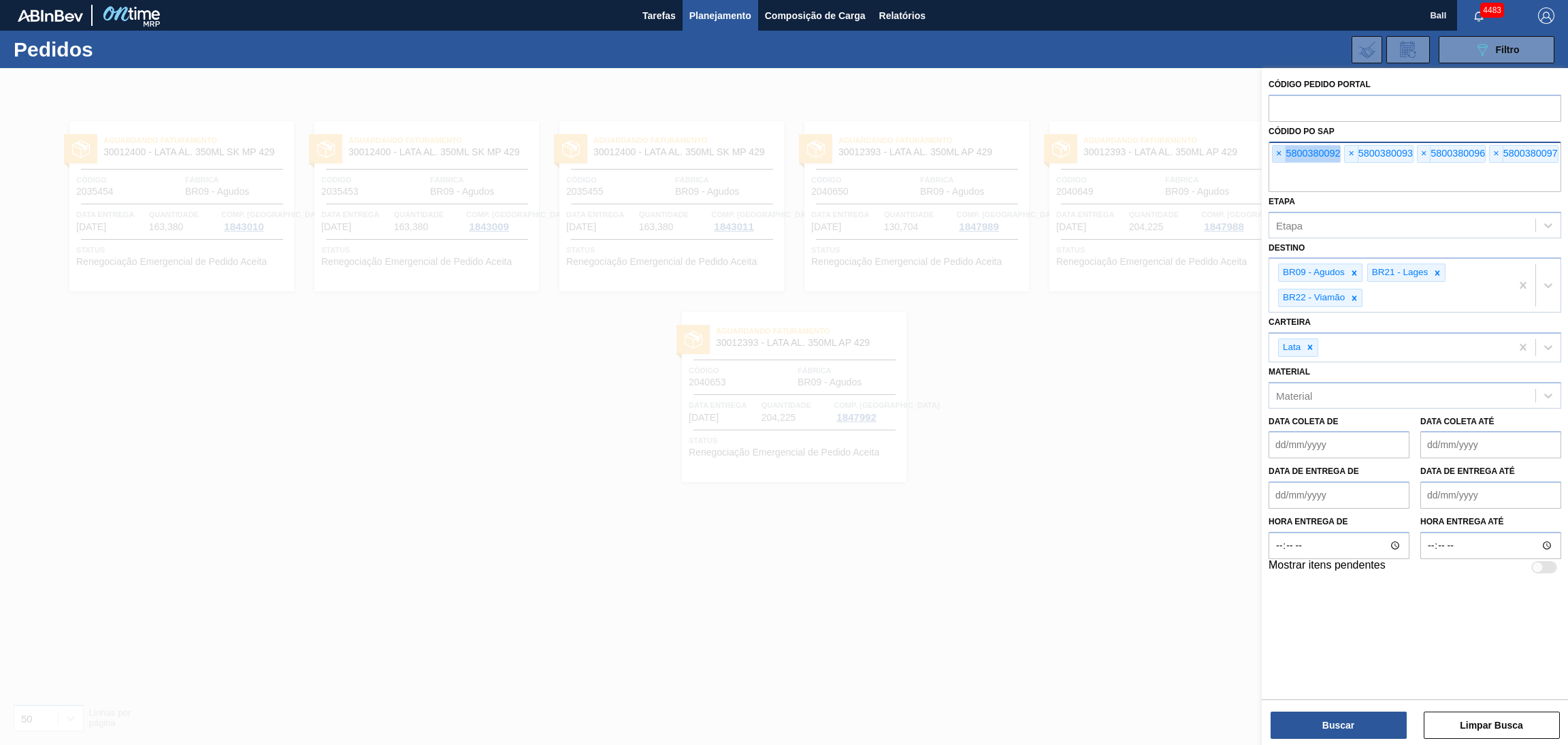
click at [1281, 149] on span "×" at bounding box center [1279, 153] width 13 height 17
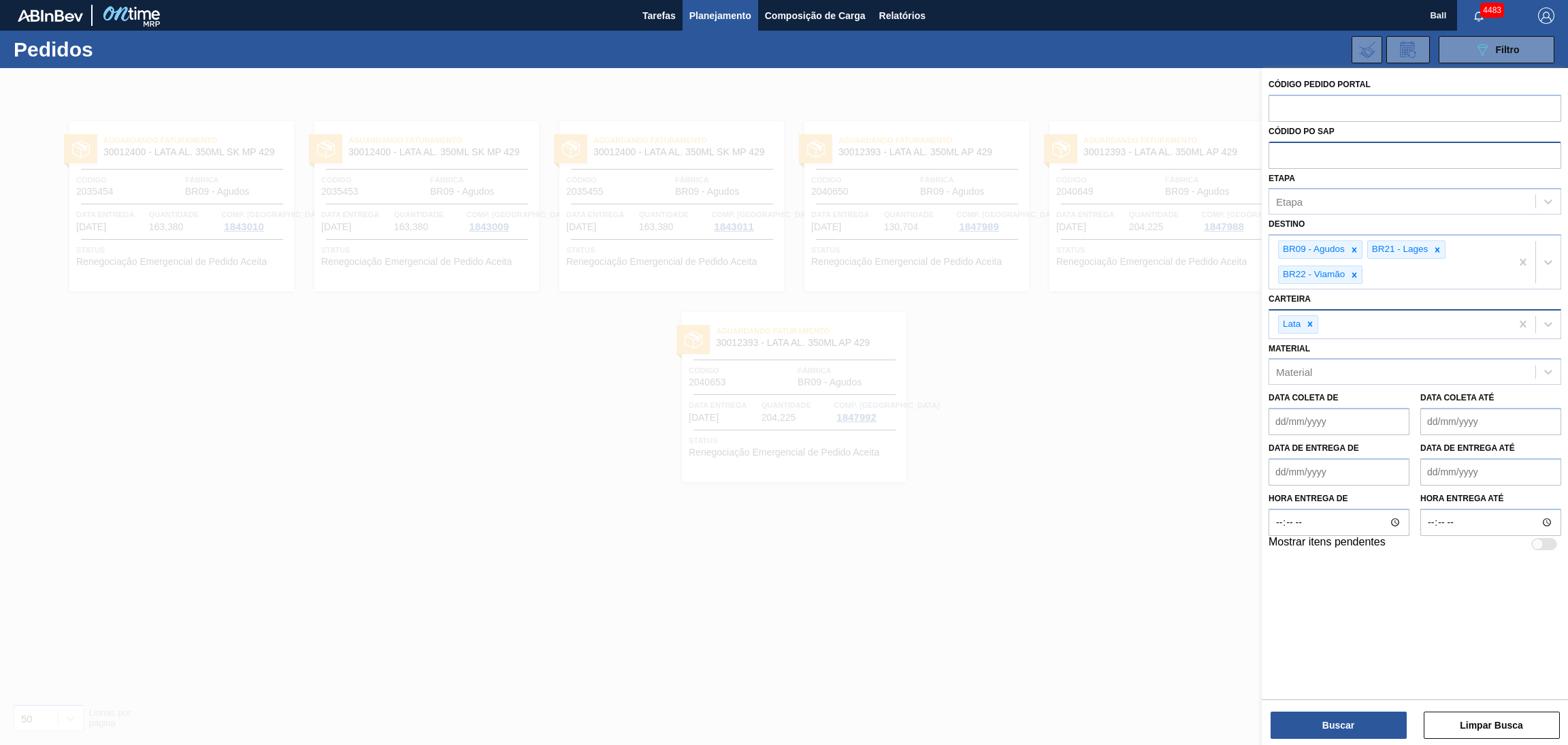
paste input "text"
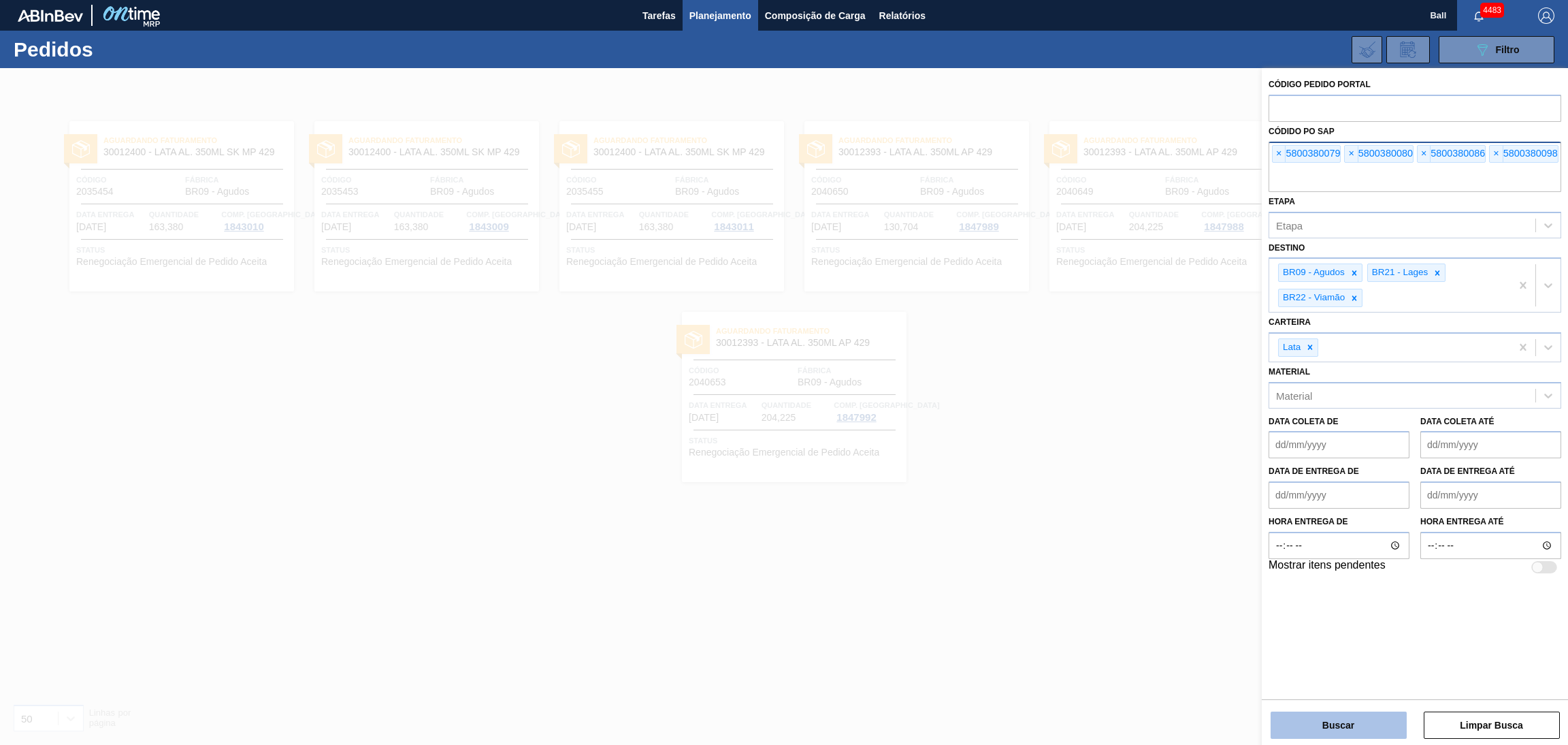
click at [1339, 728] on button "Buscar" at bounding box center [1339, 724] width 136 height 27
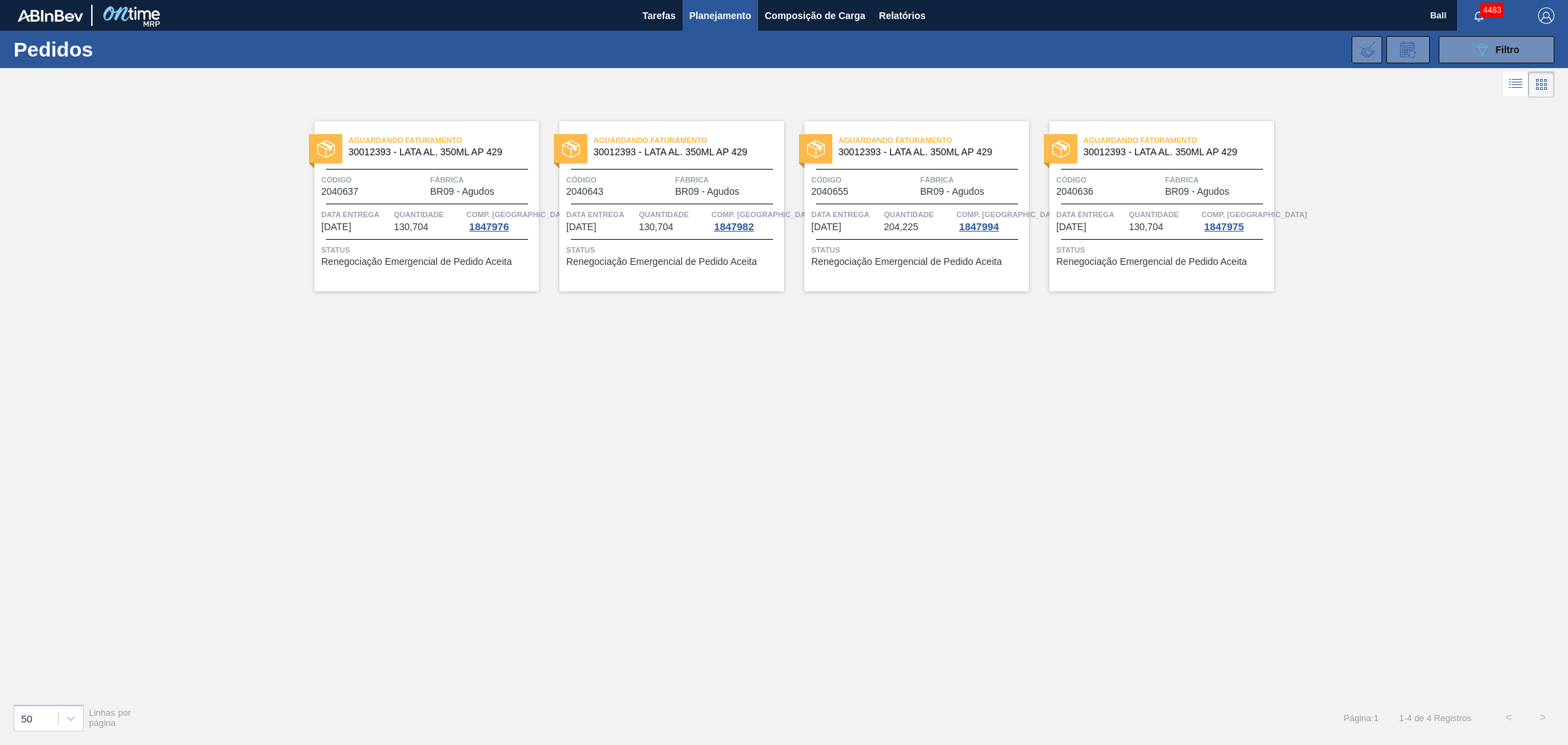
click at [409, 227] on span "130,704" at bounding box center [411, 227] width 35 height 10
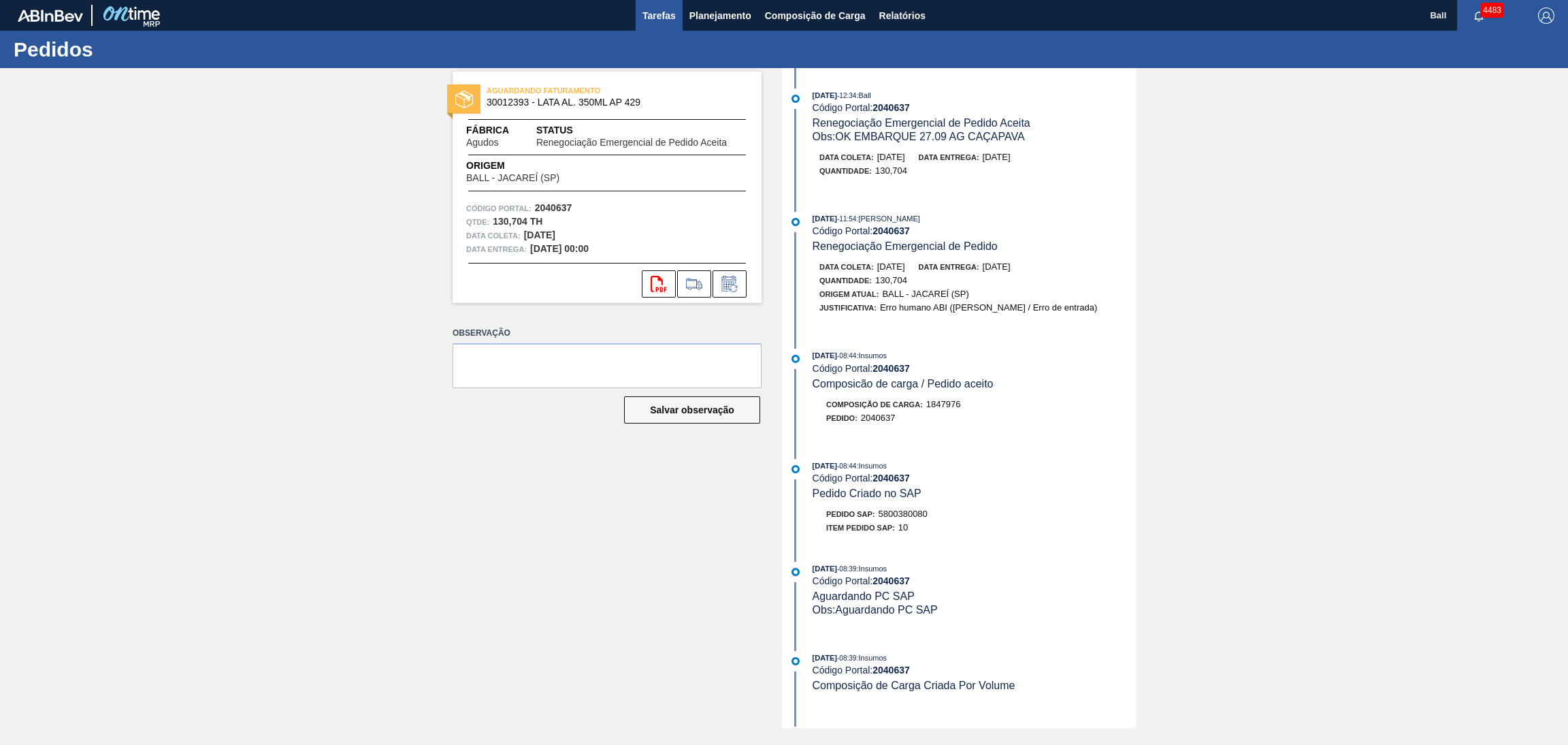
click at [667, 16] on span "Tarefas" at bounding box center [659, 16] width 33 height 17
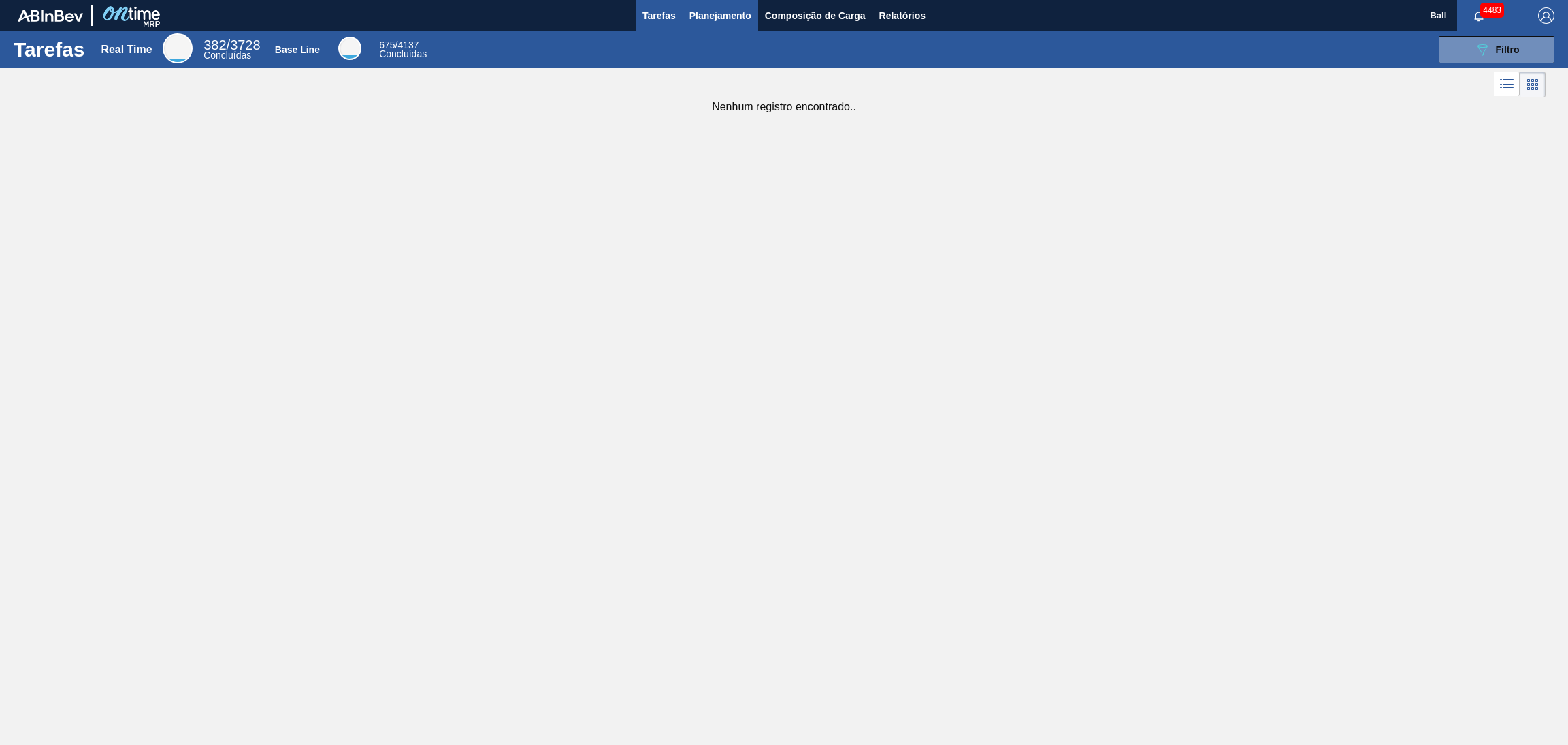
click at [738, 17] on span "Planejamento" at bounding box center [720, 16] width 62 height 17
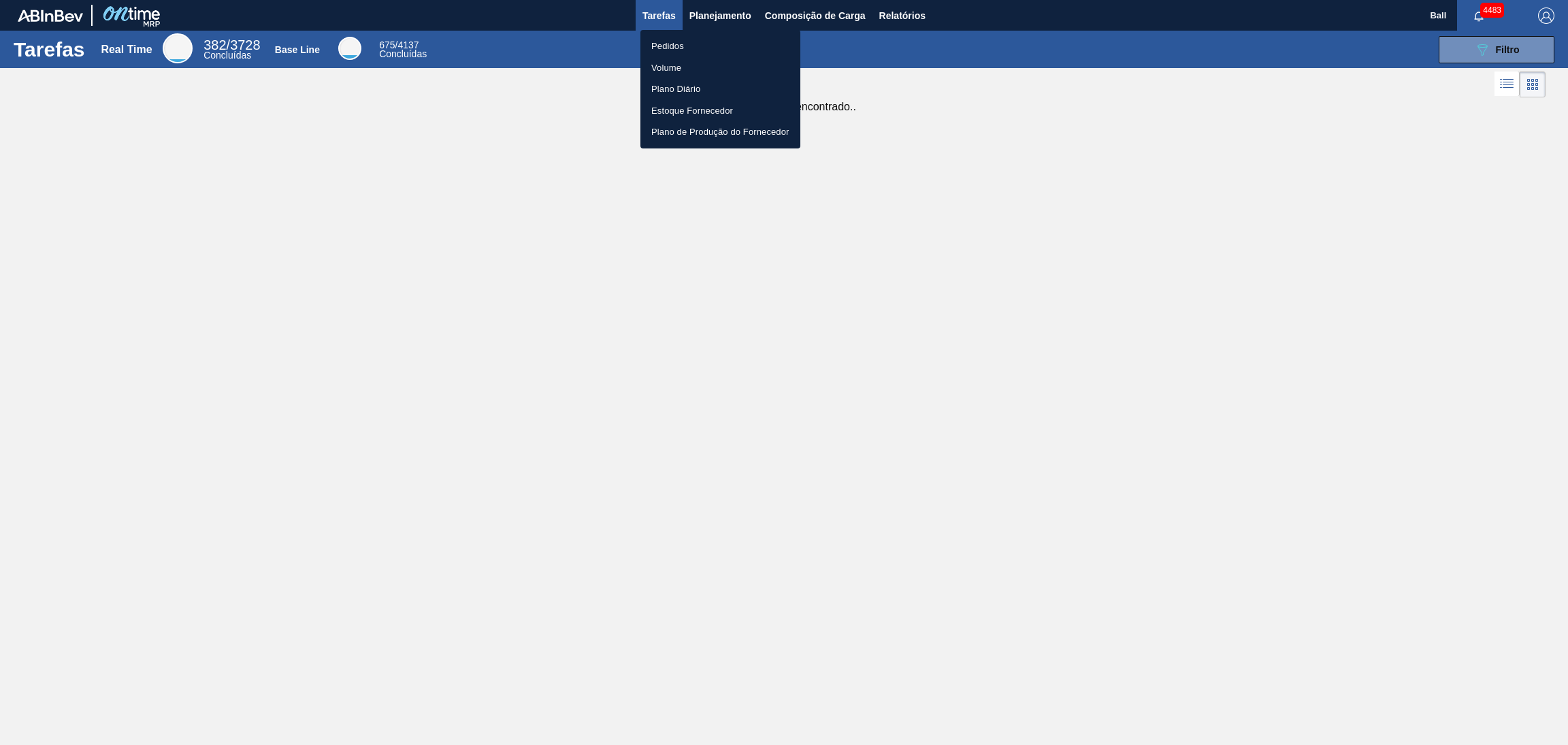
click at [699, 46] on li "Pedidos" at bounding box center [720, 46] width 160 height 22
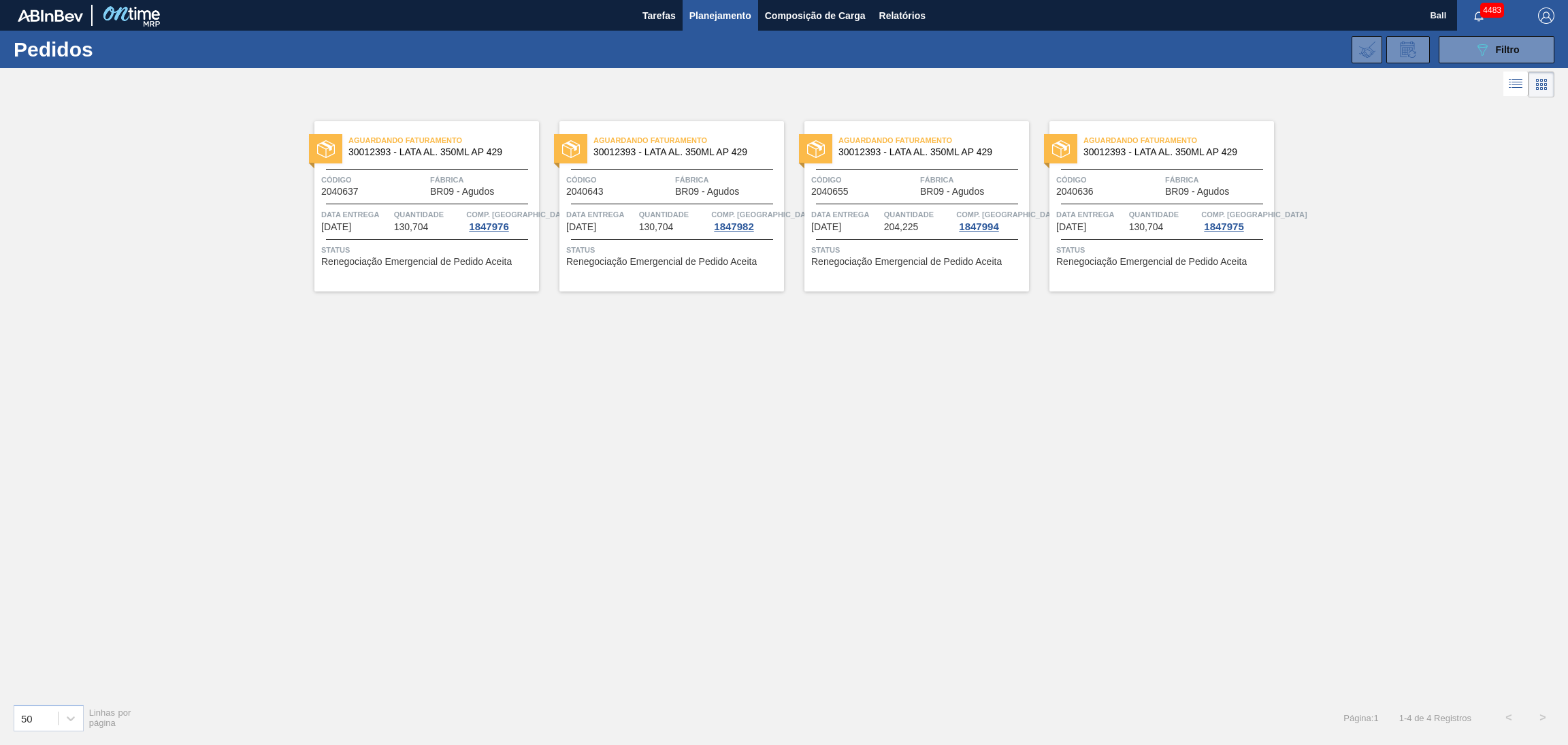
drag, startPoint x: 1477, startPoint y: 55, endPoint x: 1449, endPoint y: 70, distance: 31.8
click at [1477, 54] on icon "089F7B8B-B2A5-4AFE-B5C0-19BA573D28AC" at bounding box center [1482, 50] width 17 height 17
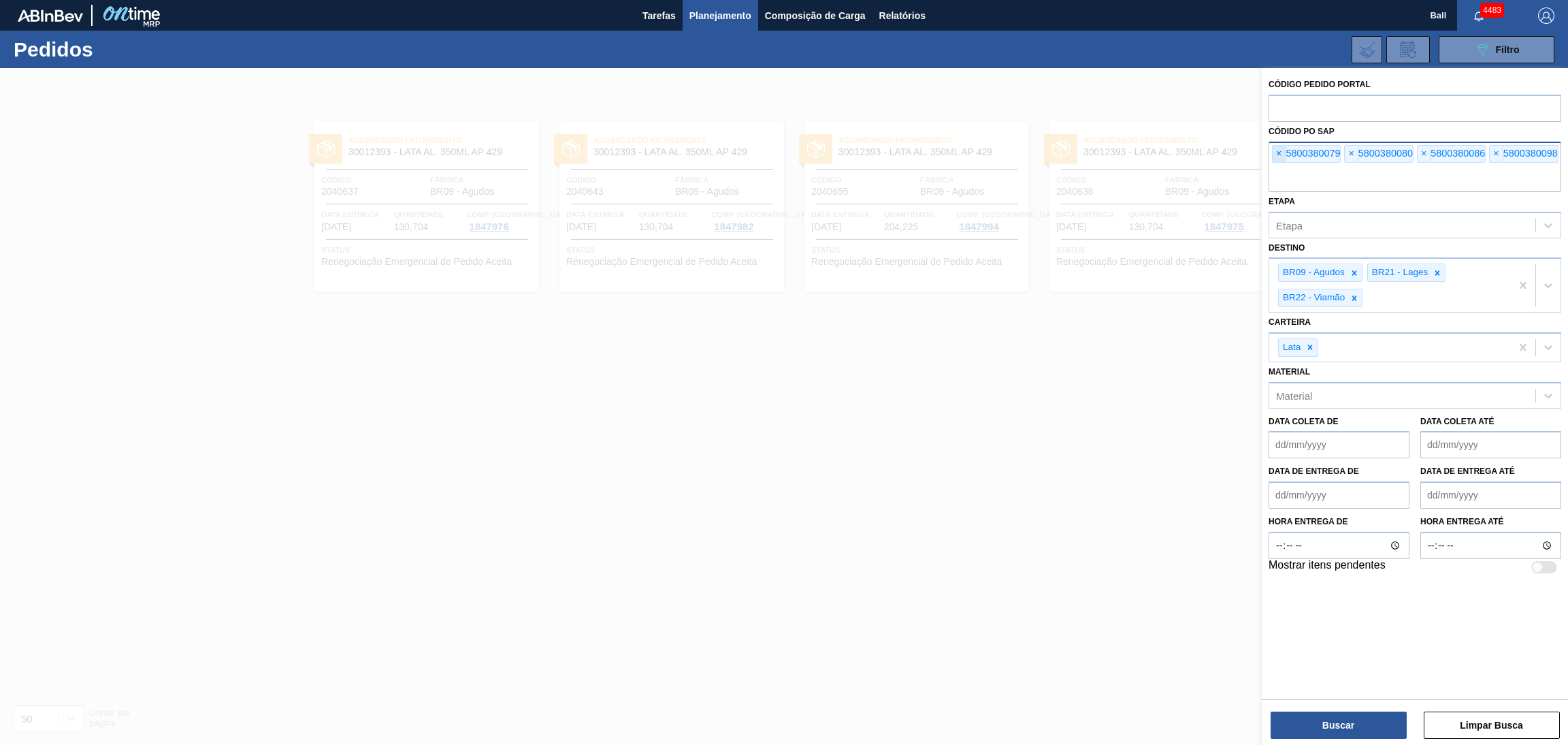
click at [1279, 153] on span "×" at bounding box center [1279, 153] width 13 height 17
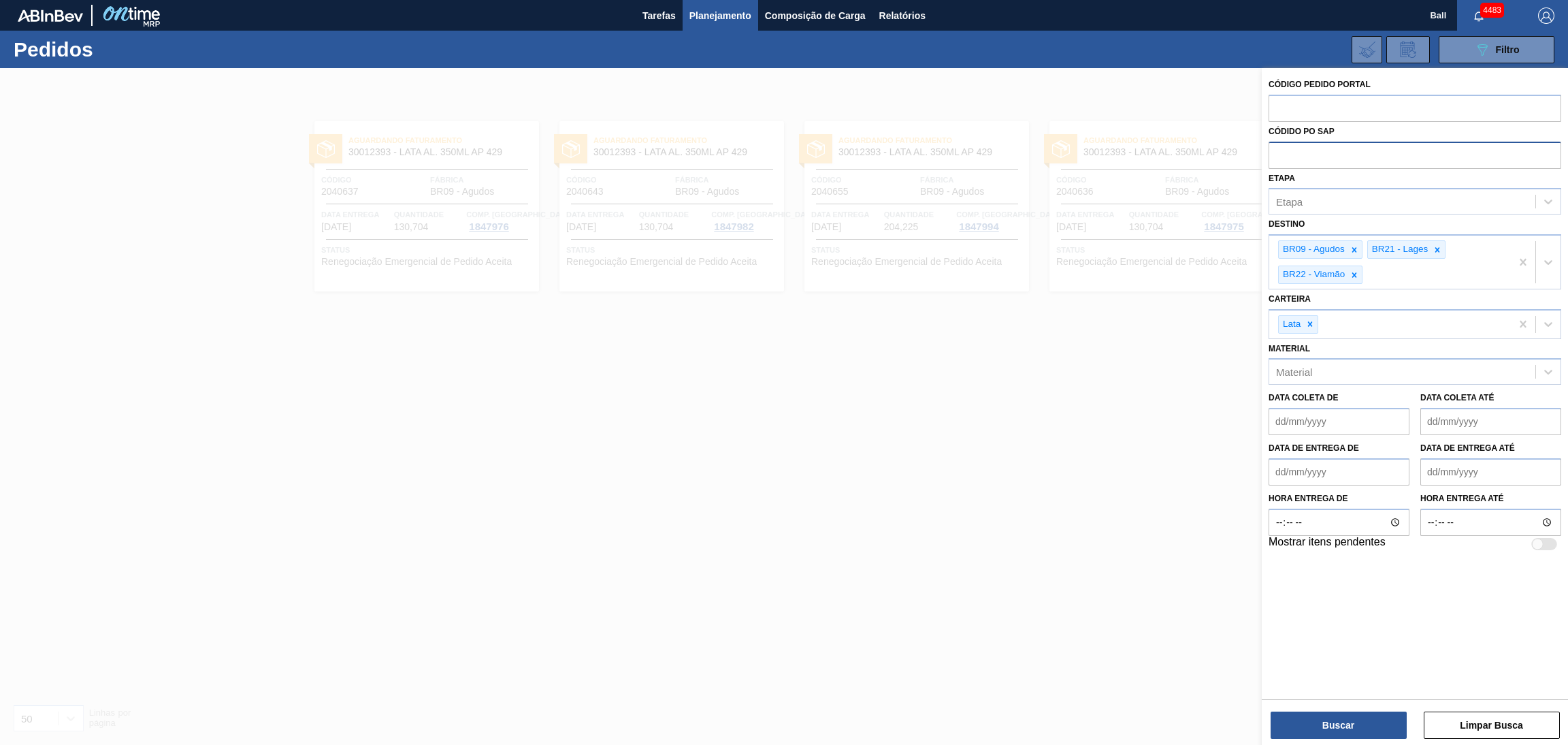
paste input "text"
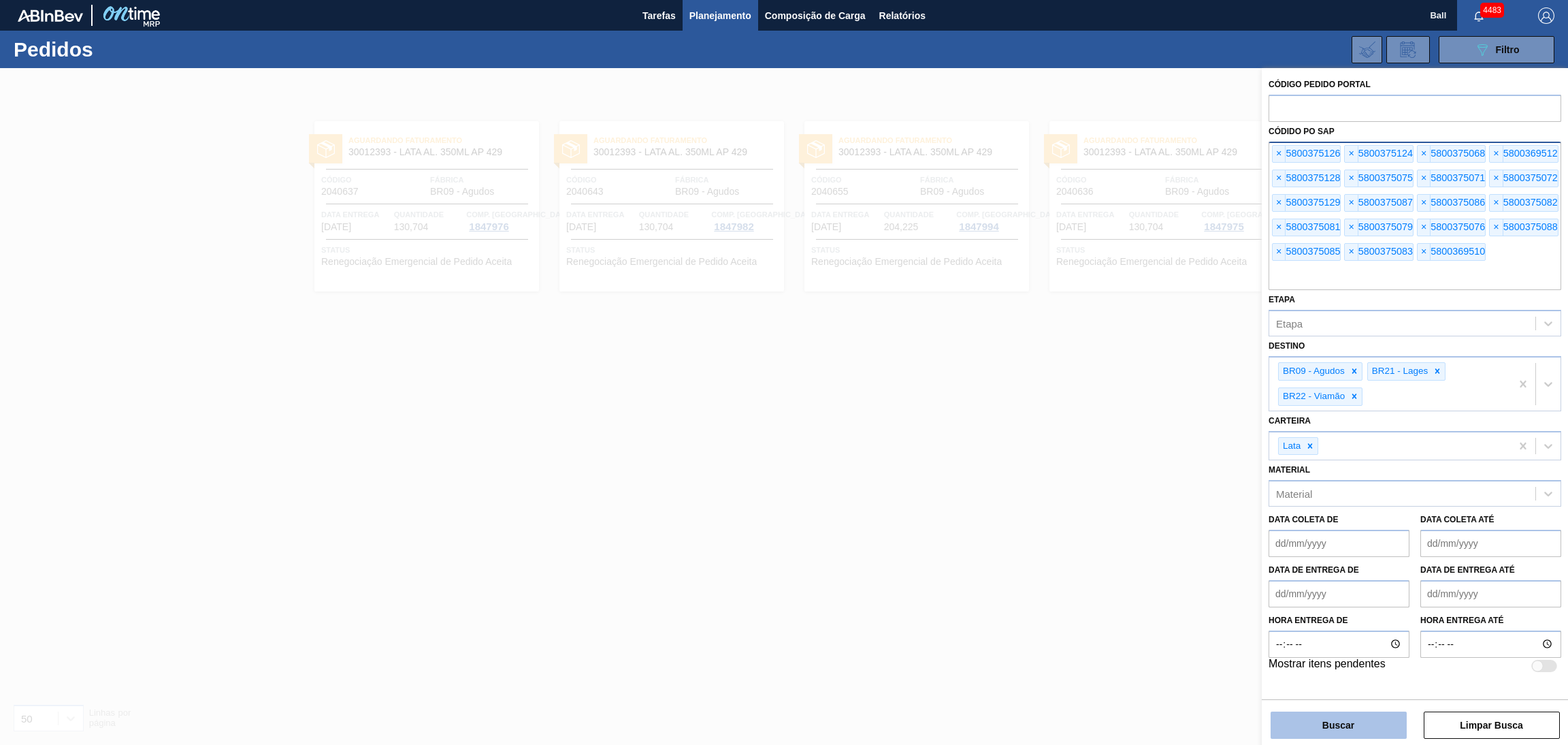
click at [1325, 720] on button "Buscar" at bounding box center [1339, 724] width 136 height 27
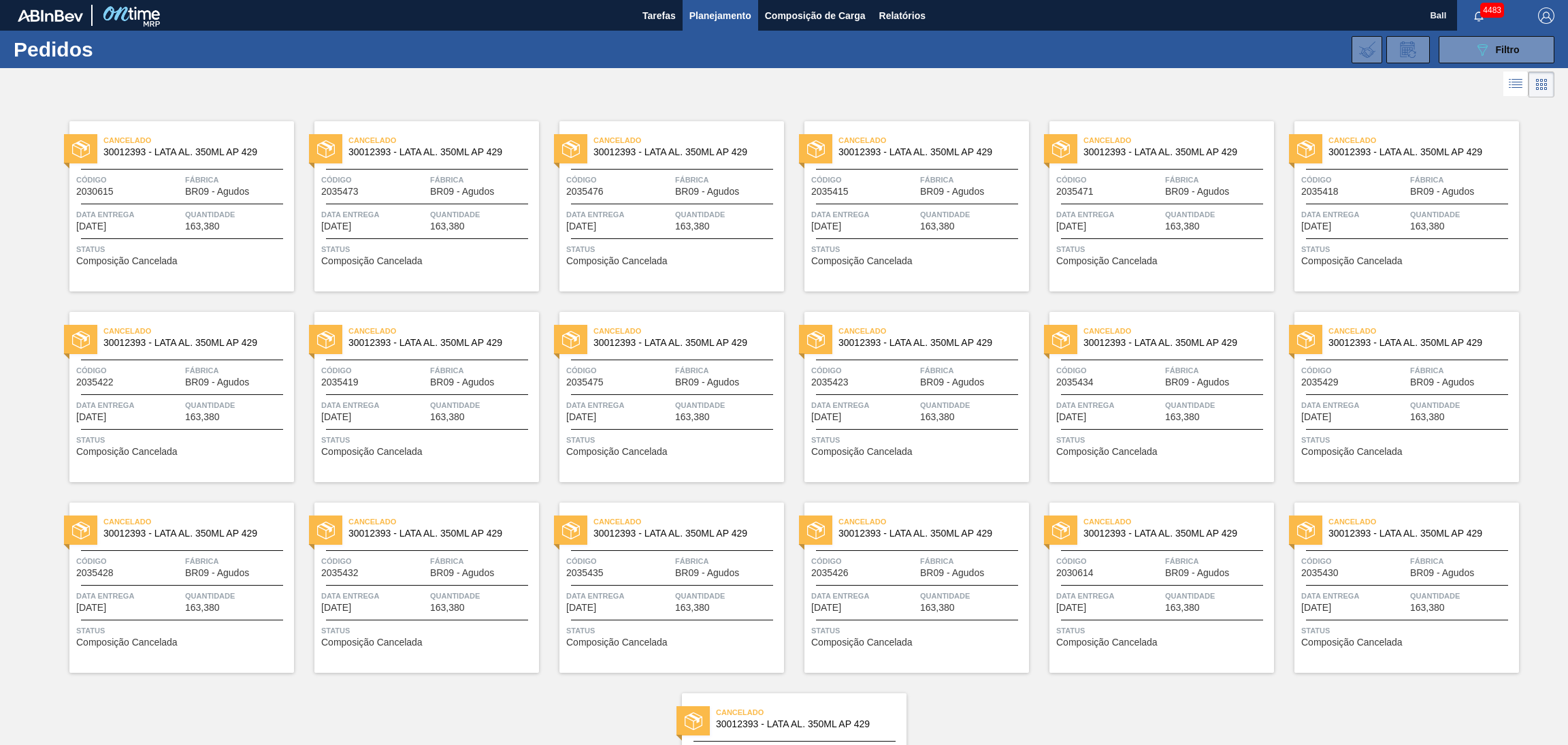
click at [220, 213] on span "Quantidade" at bounding box center [238, 214] width 105 height 14
click at [671, 17] on span "Tarefas" at bounding box center [659, 16] width 33 height 17
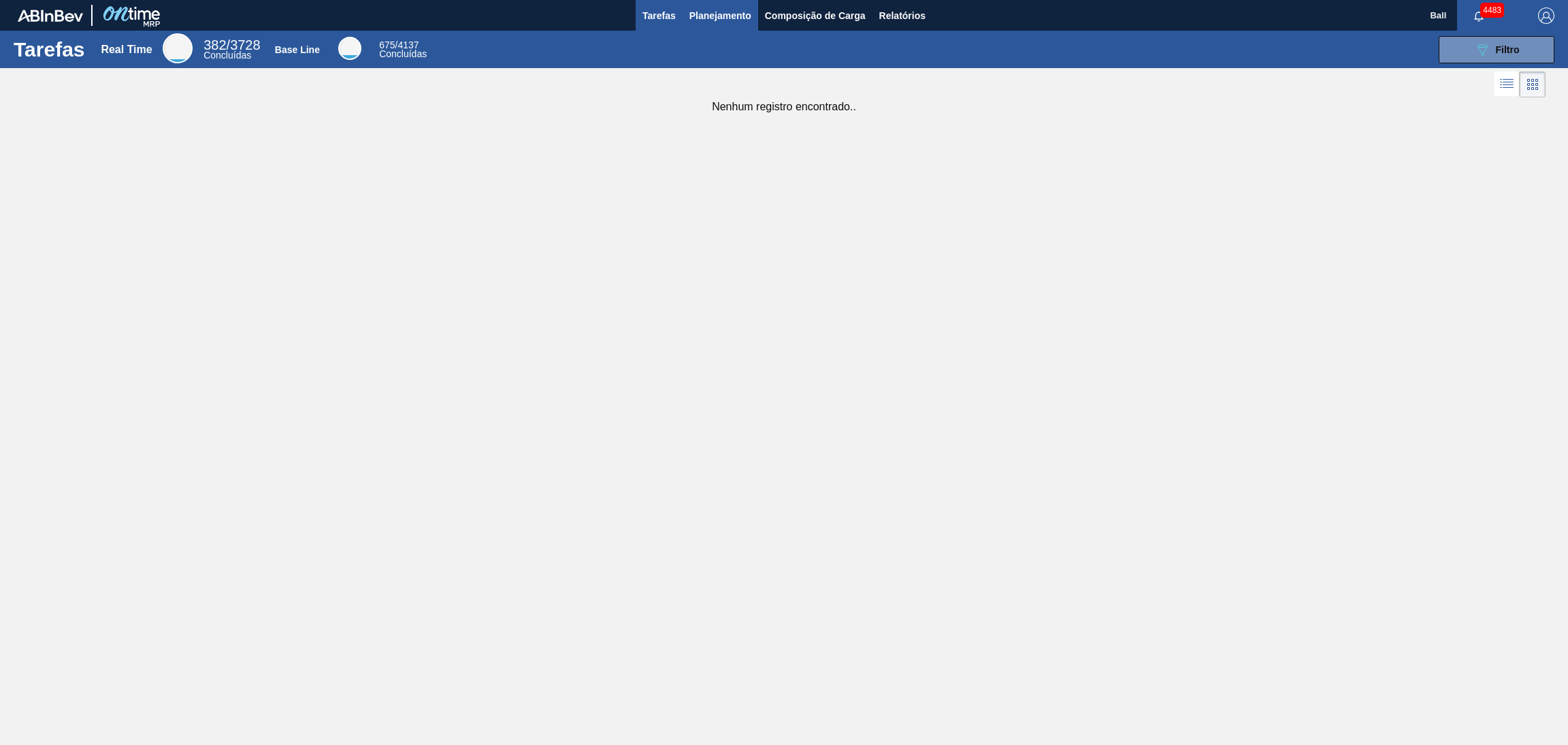
click at [744, 16] on span "Planejamento" at bounding box center [720, 16] width 62 height 17
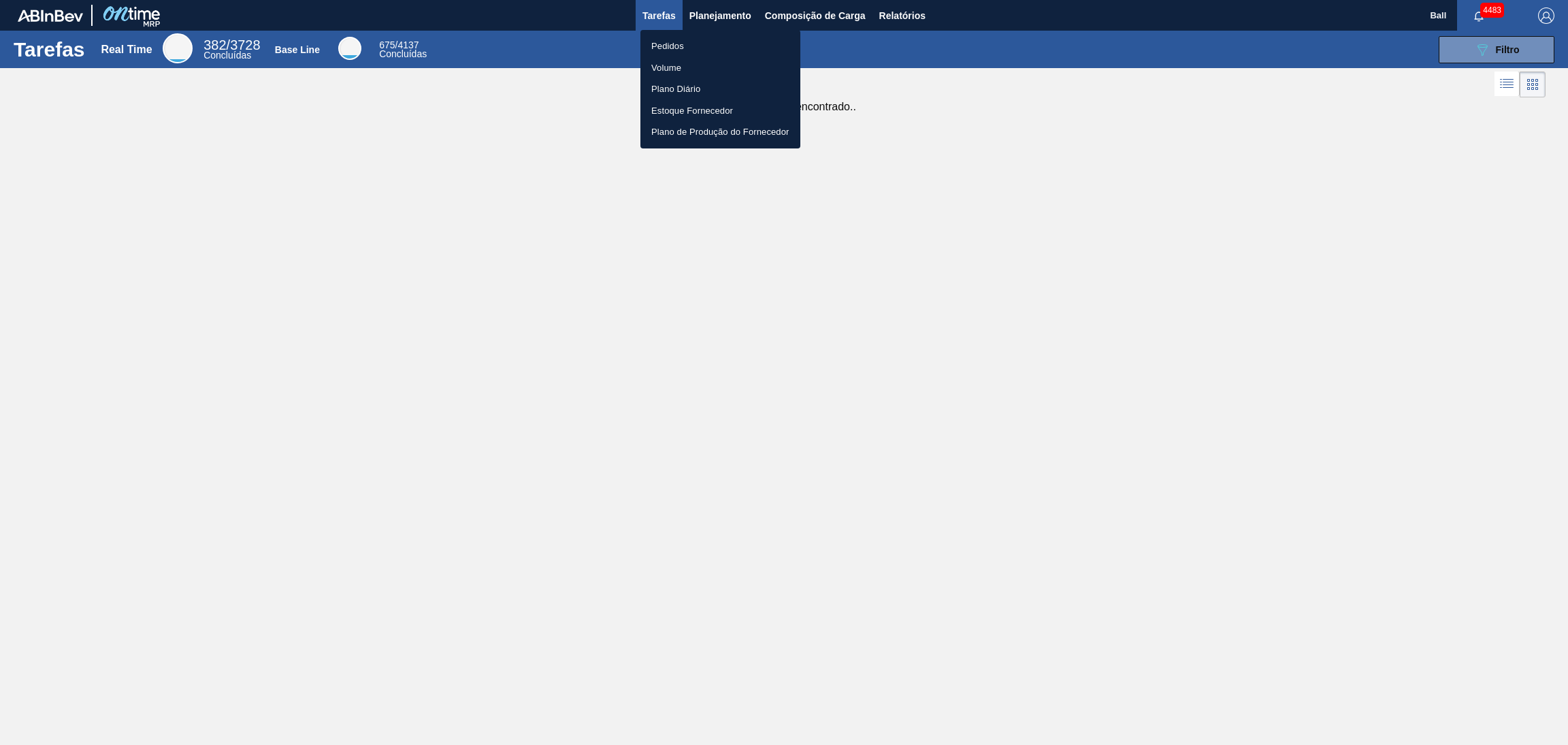
click at [895, 14] on div at bounding box center [784, 372] width 1568 height 745
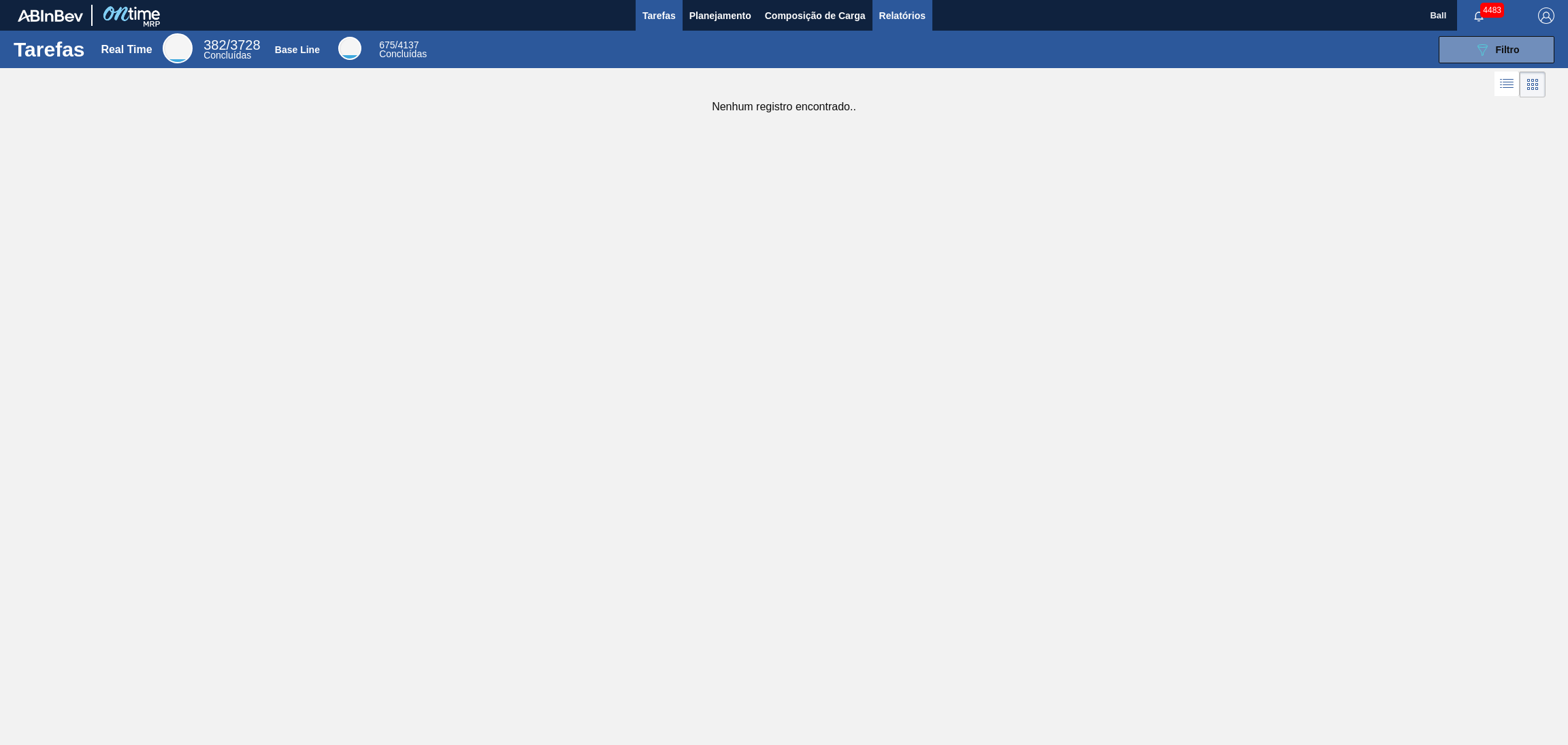
click at [910, 11] on span "Relatórios" at bounding box center [902, 16] width 46 height 17
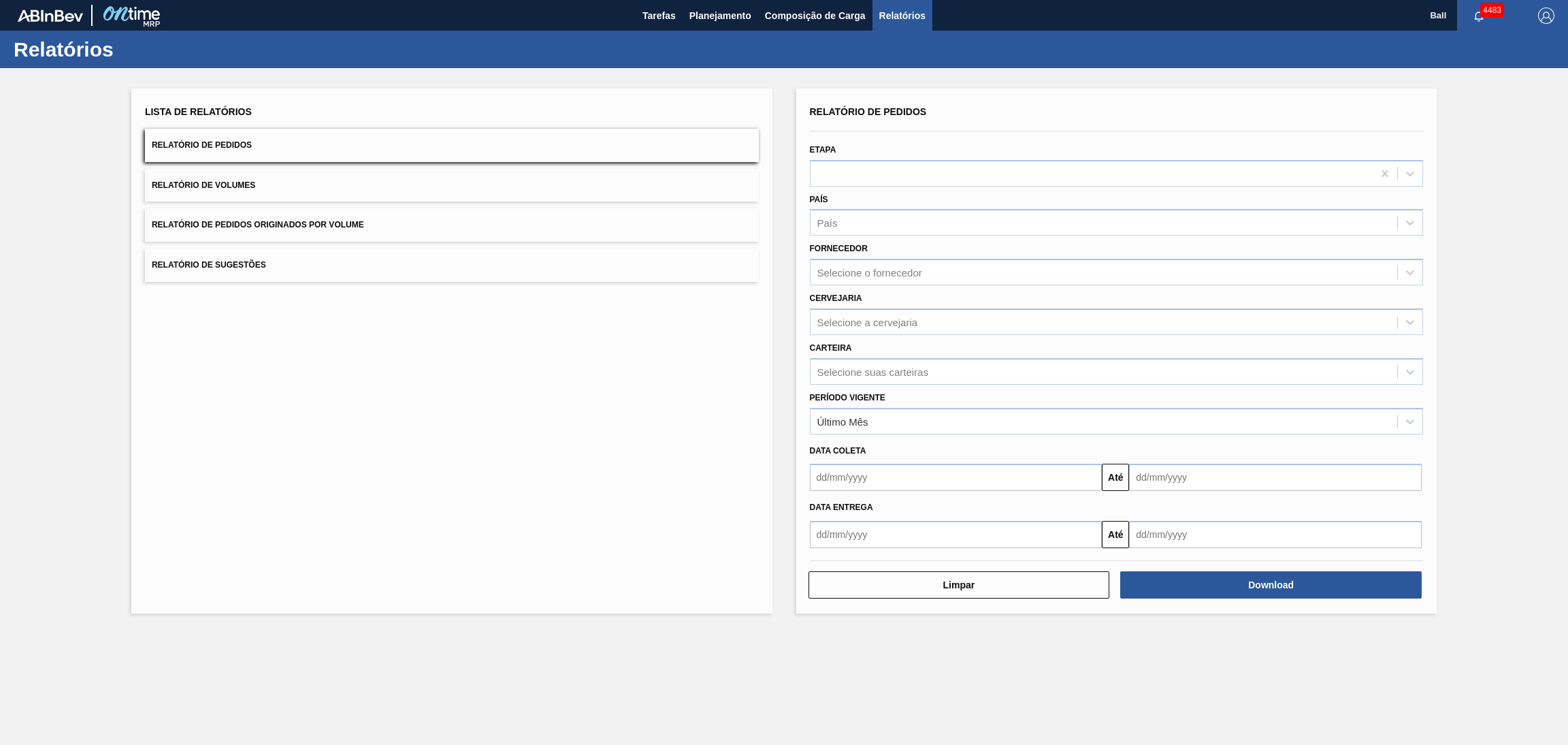
click at [464, 200] on div "Lista de Relatórios Relatório de Pedidos Relatório de Volumes Relatório de Pedi…" at bounding box center [451, 192] width 614 height 179
click at [468, 184] on button "Relatório de Volumes" at bounding box center [451, 186] width 614 height 33
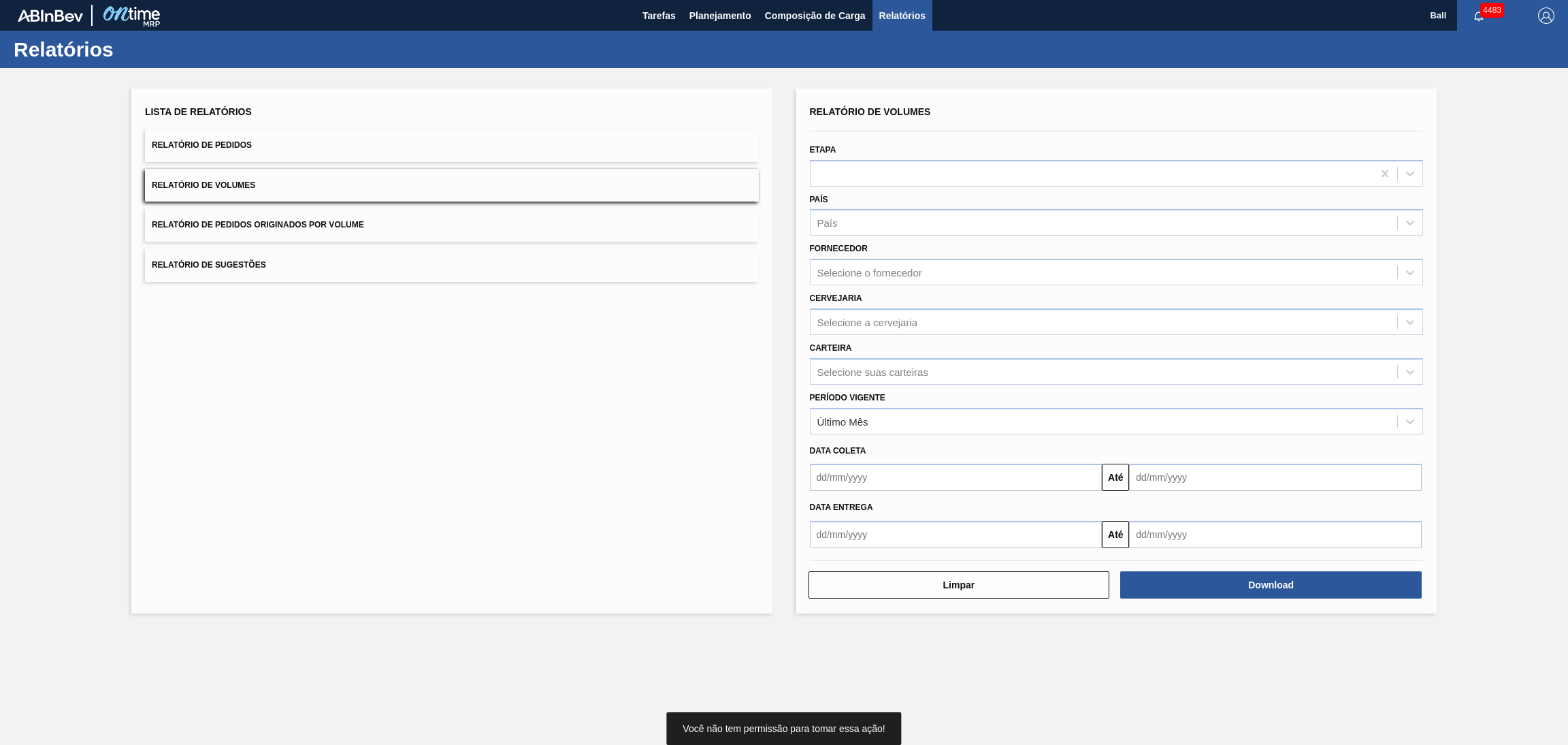
click at [475, 159] on button "Relatório de Pedidos" at bounding box center [451, 146] width 614 height 33
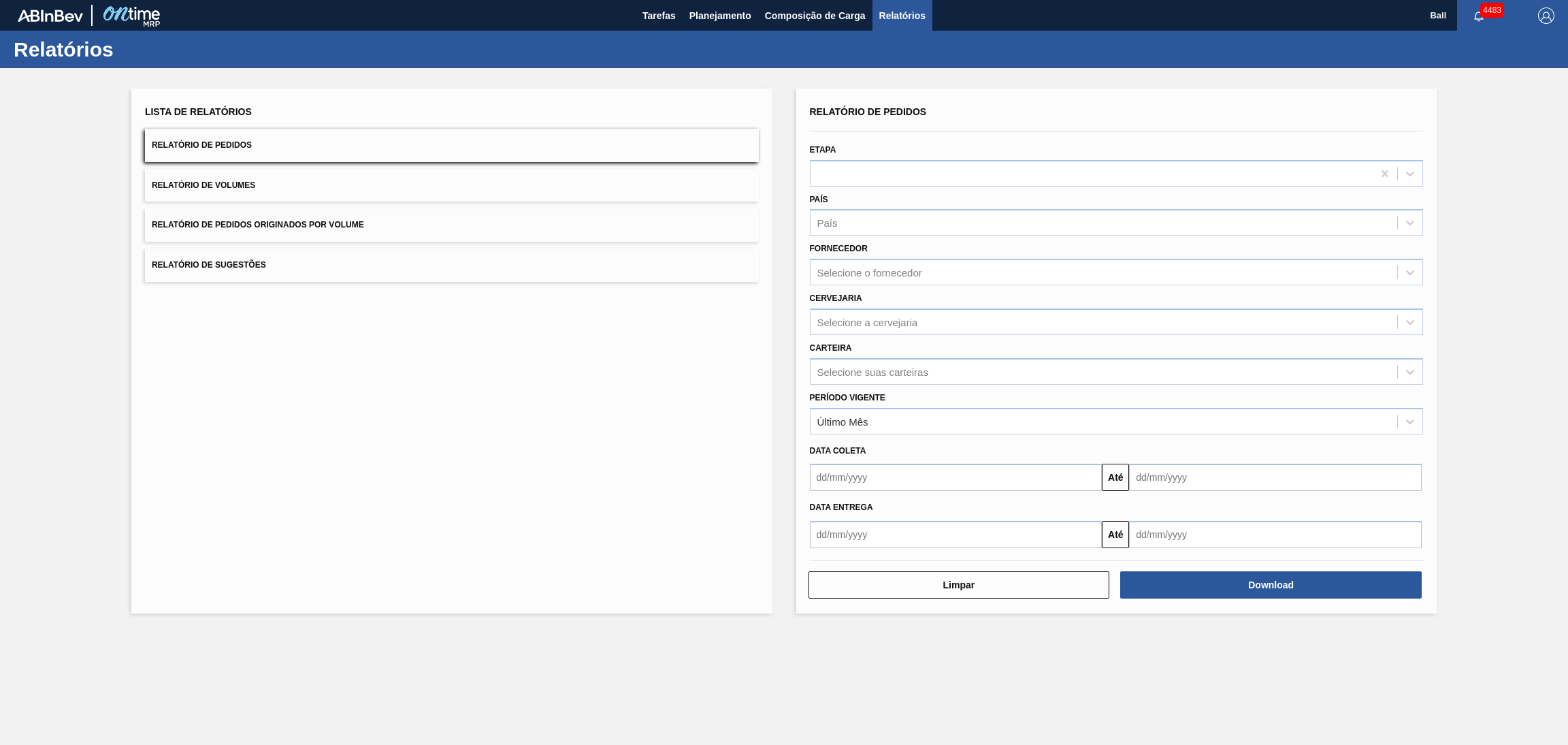
click at [476, 155] on button "Relatório de Pedidos" at bounding box center [451, 146] width 614 height 33
click at [832, 164] on div at bounding box center [1092, 173] width 563 height 20
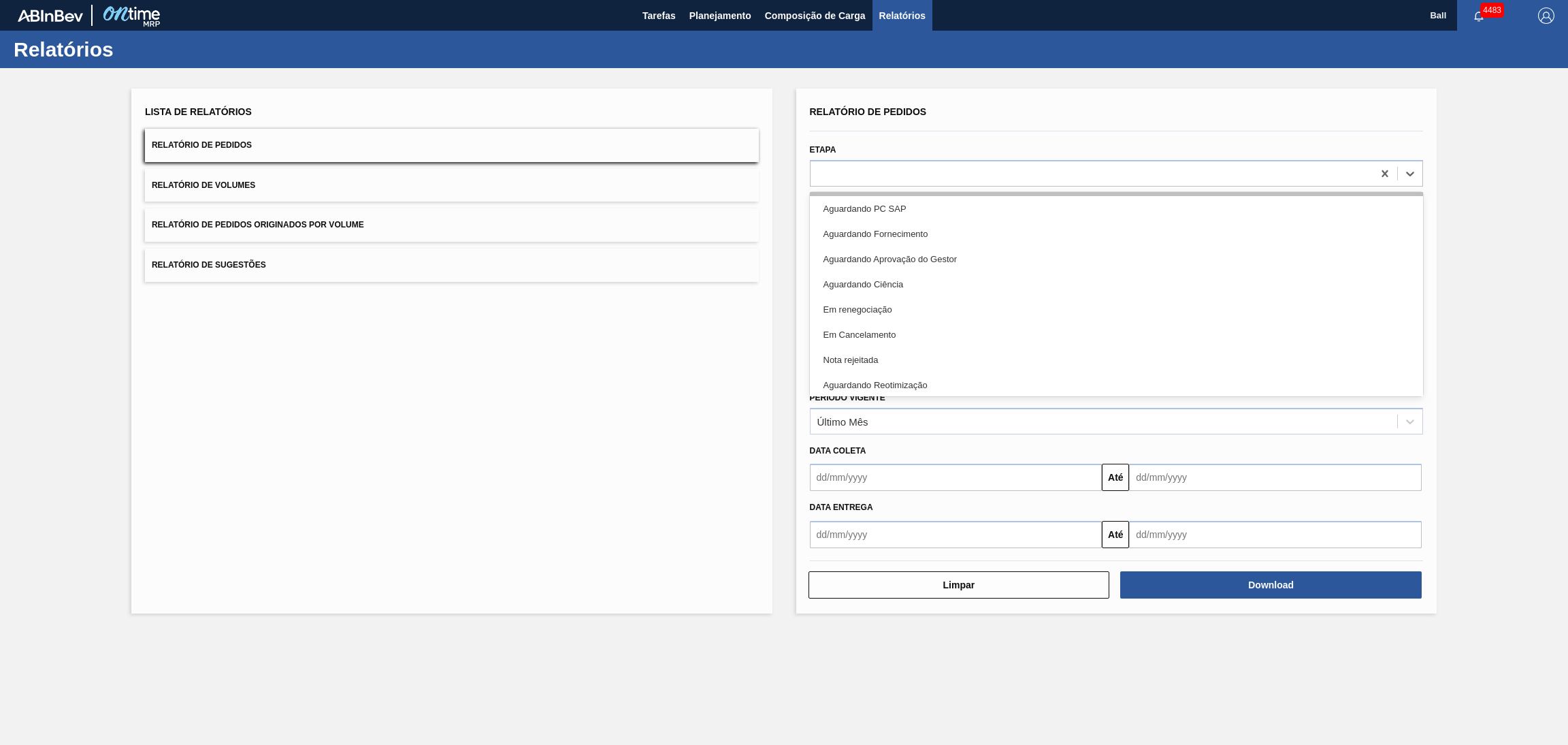
scroll to position [304, 0]
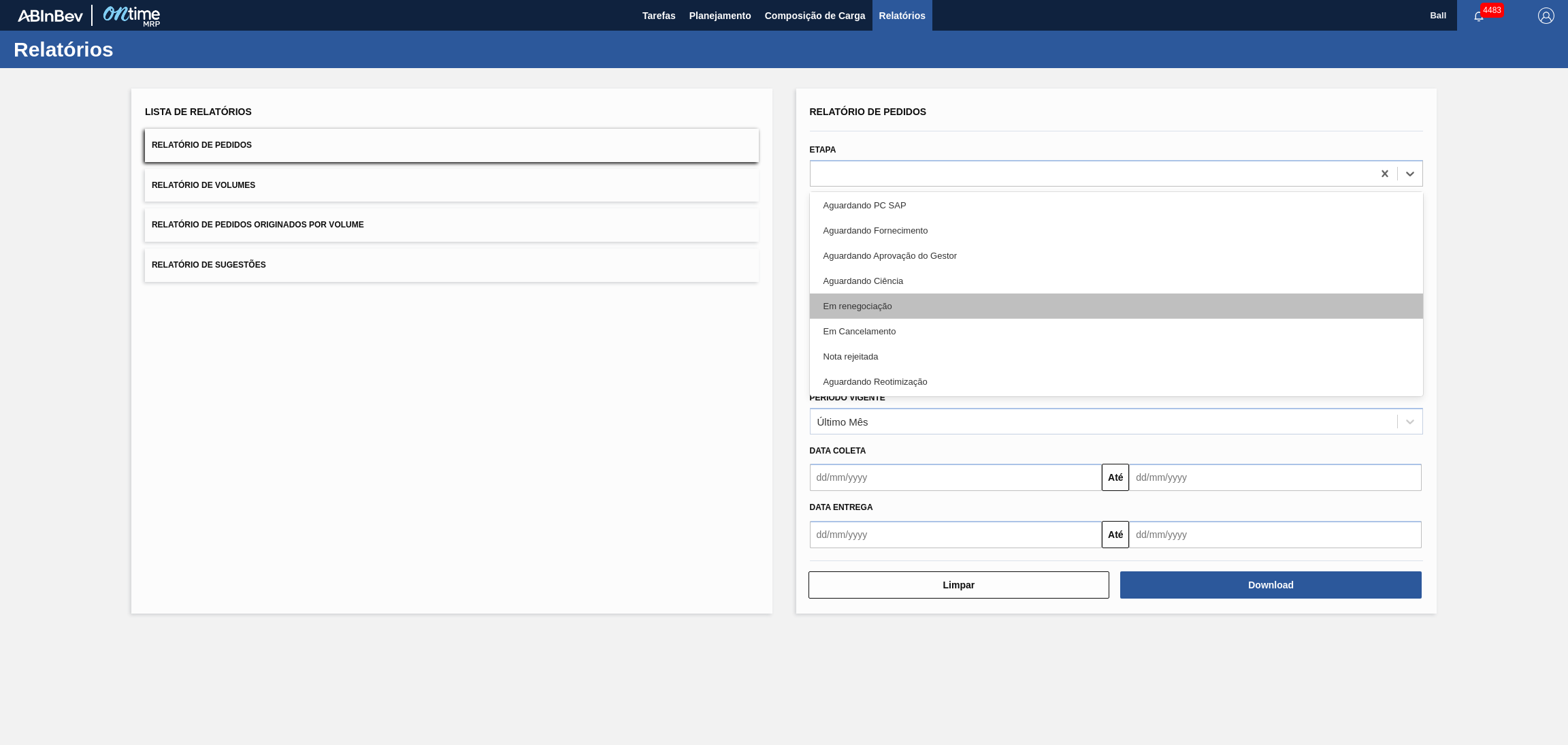
click at [897, 299] on div "Em renegociação" at bounding box center [1117, 306] width 614 height 25
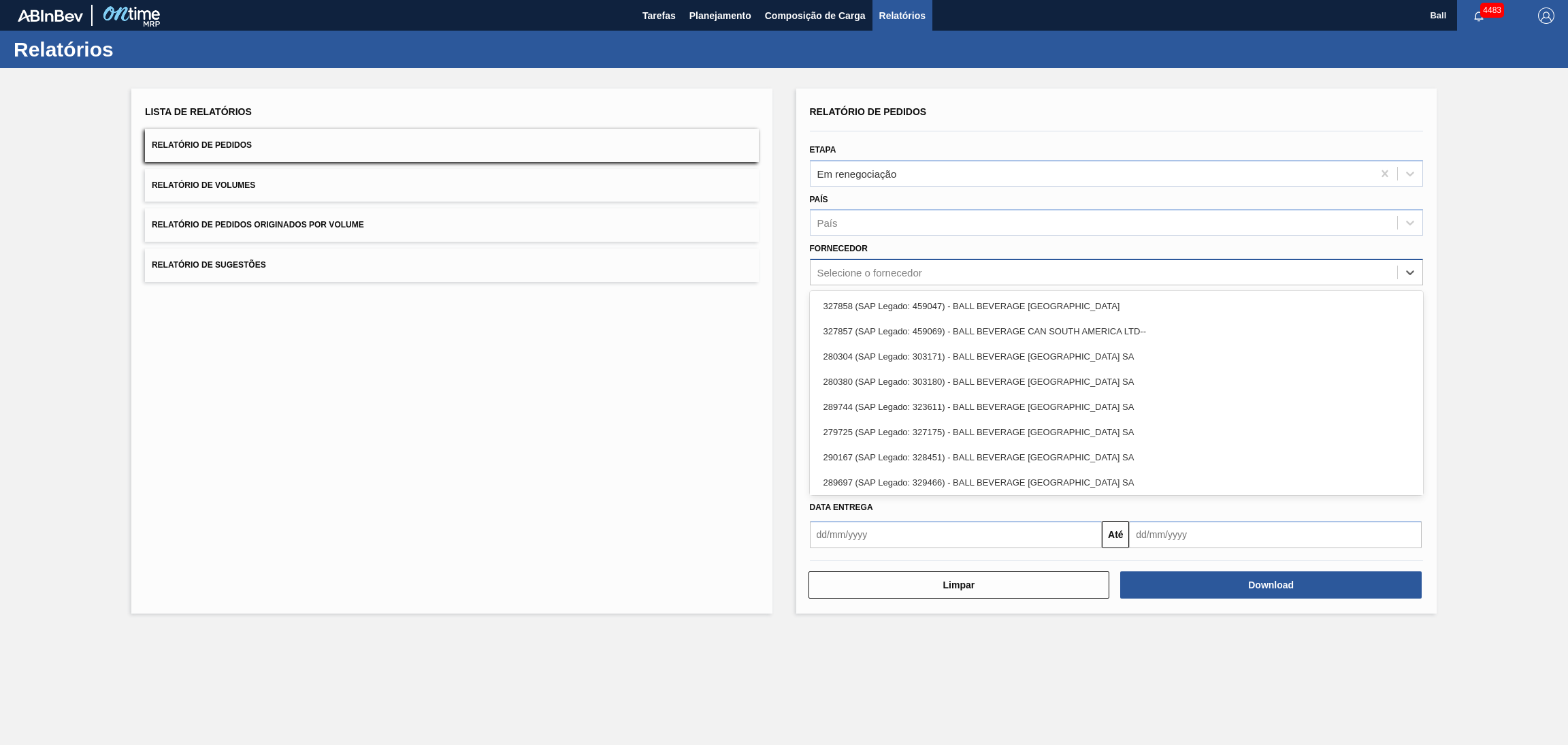
click at [908, 275] on div "Selecione o fornecedor" at bounding box center [869, 272] width 105 height 11
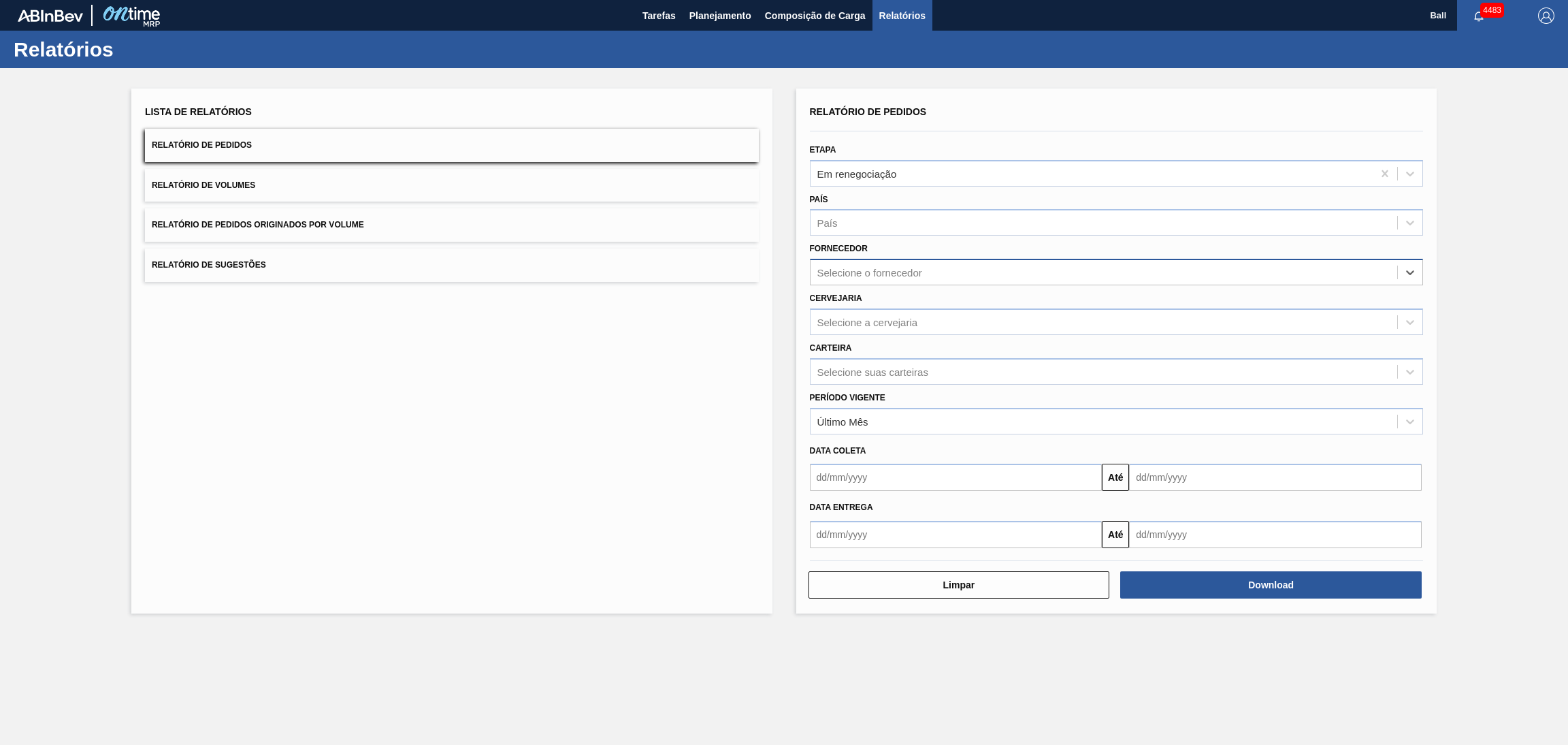
click at [908, 275] on div "Selecione o fornecedor" at bounding box center [869, 272] width 105 height 11
click at [908, 316] on div "Selecione a cervejaria" at bounding box center [868, 322] width 101 height 11
type input "ag"
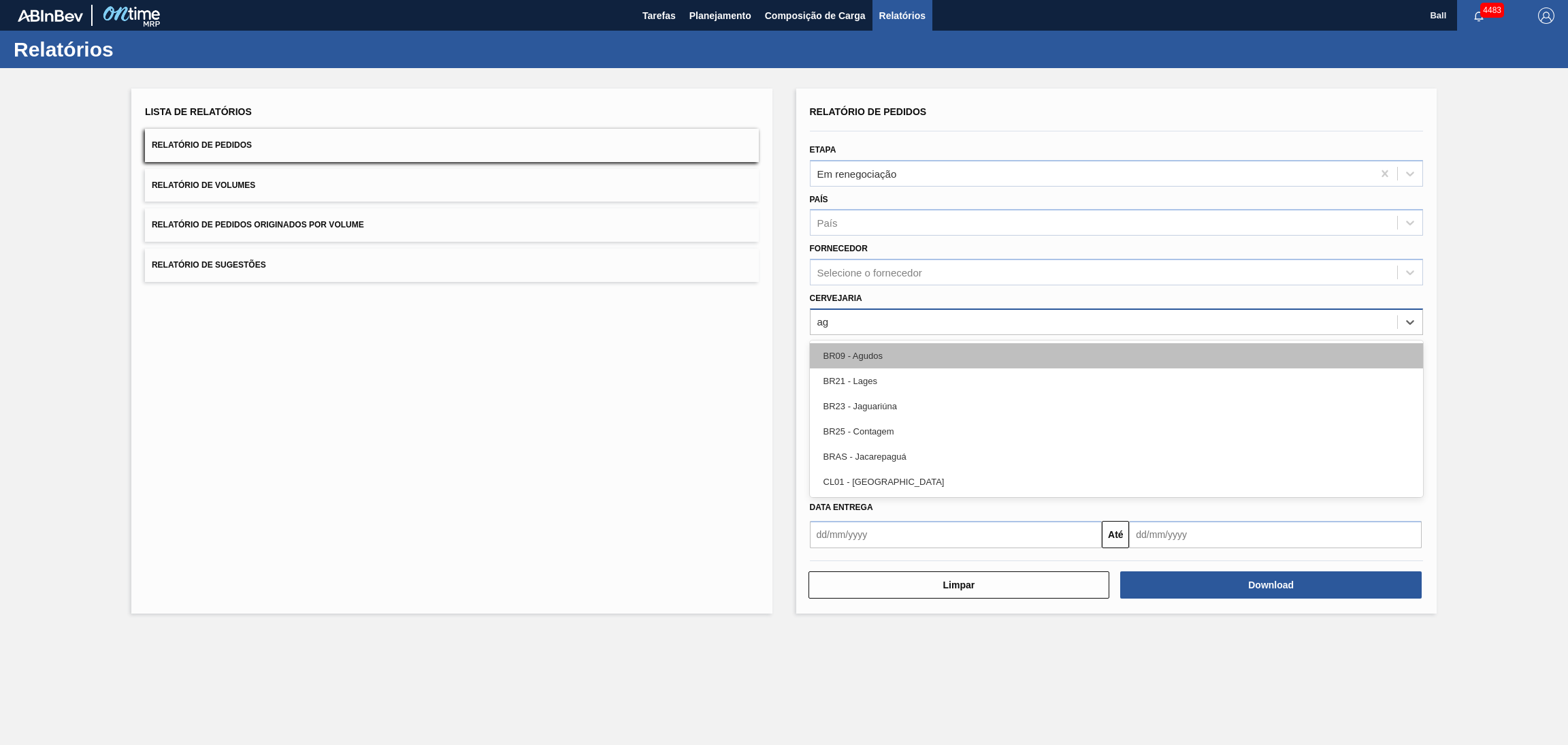
click at [899, 347] on div "BR09 - Agudos" at bounding box center [1117, 356] width 614 height 25
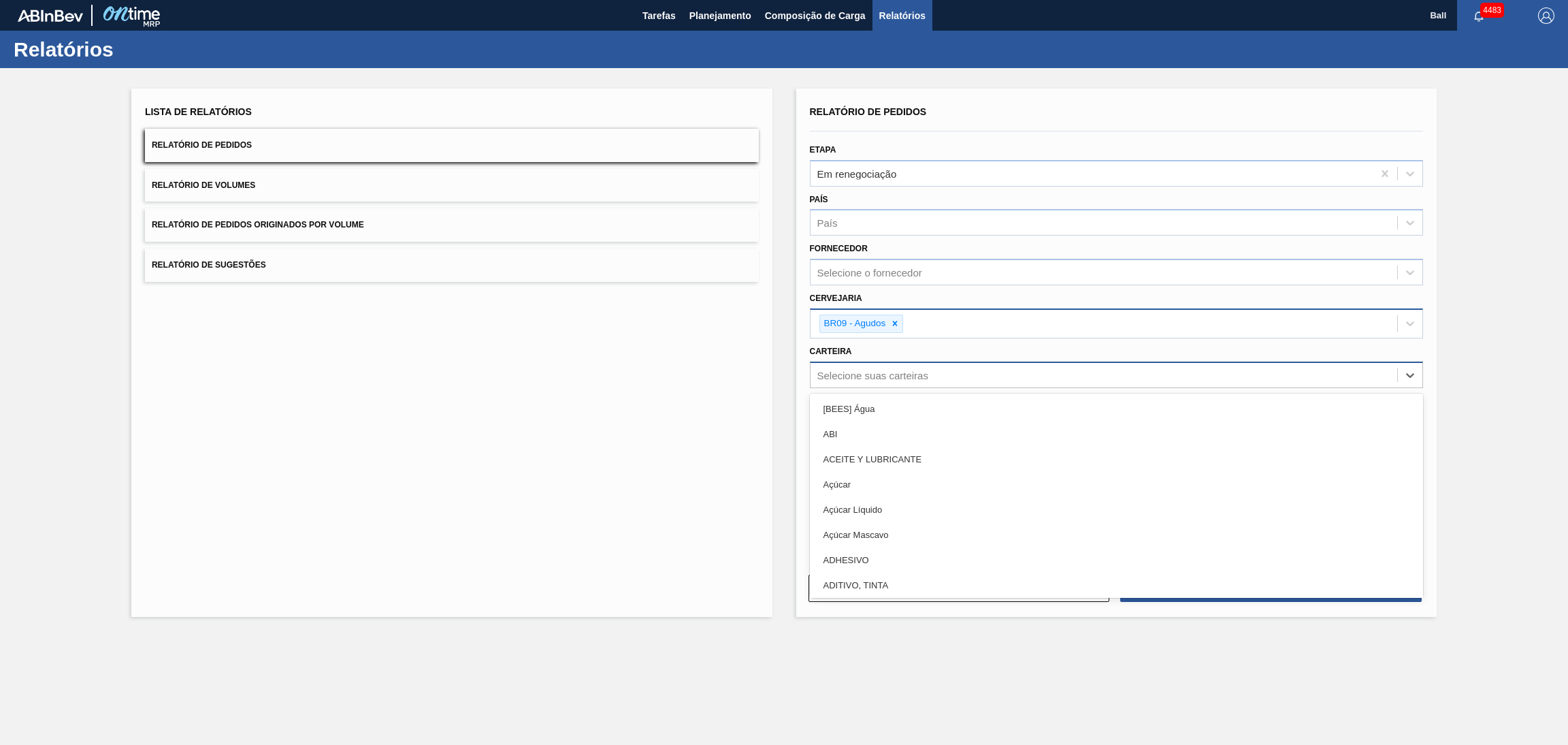
click at [911, 372] on div "Selecione suas carteiras" at bounding box center [872, 374] width 111 height 11
type input "lat"
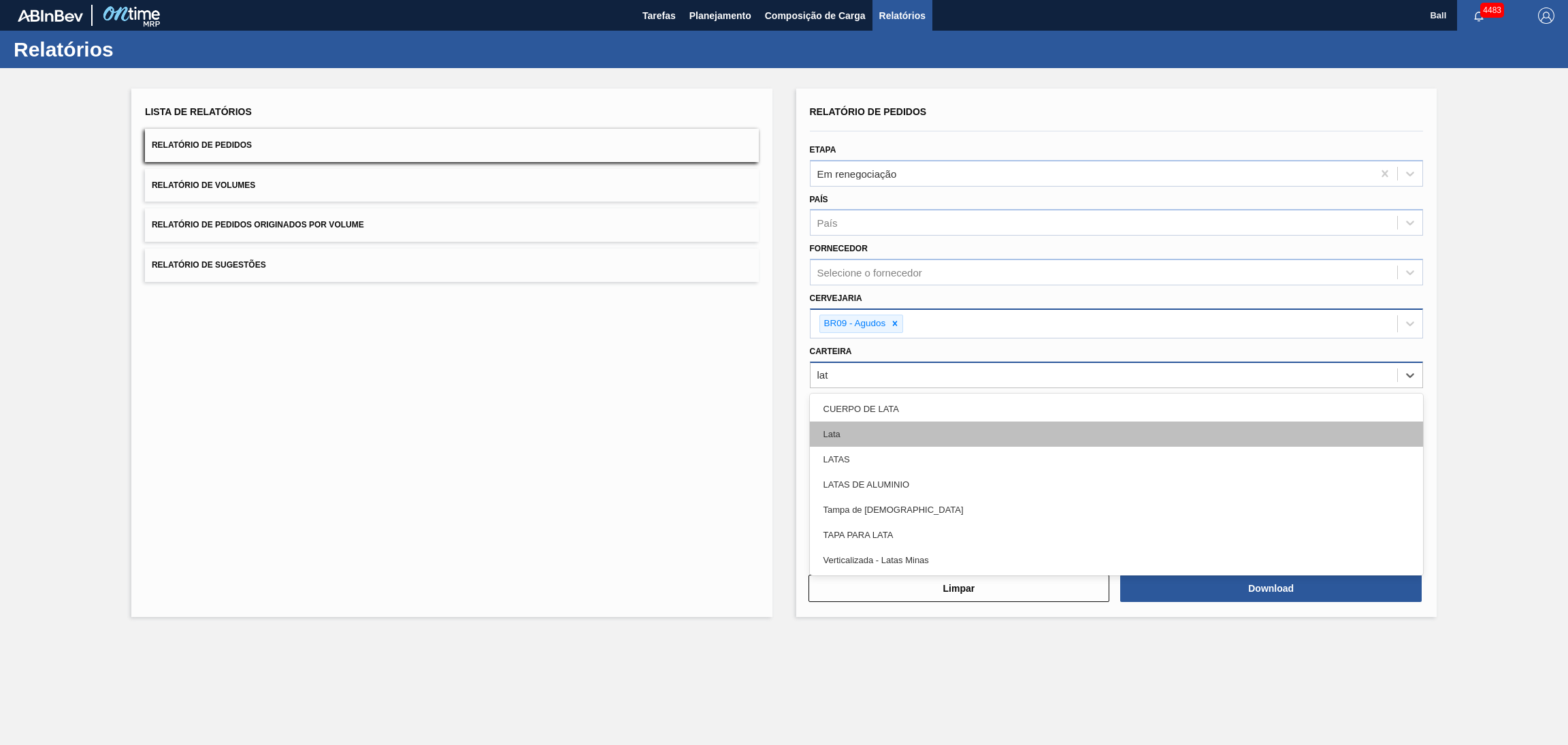
click at [882, 430] on div "Lata" at bounding box center [1117, 434] width 614 height 25
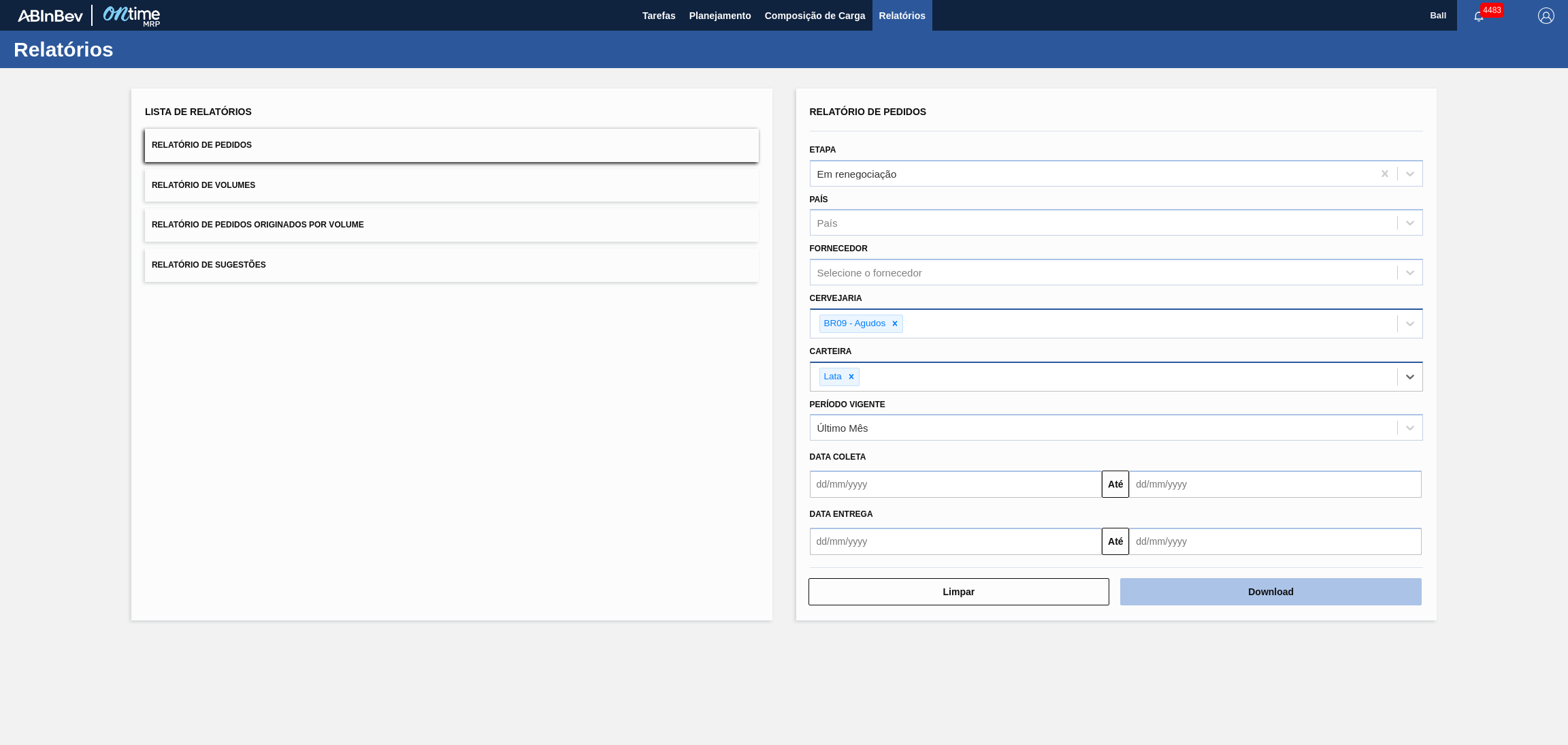
click at [1193, 593] on button "Download" at bounding box center [1271, 591] width 301 height 27
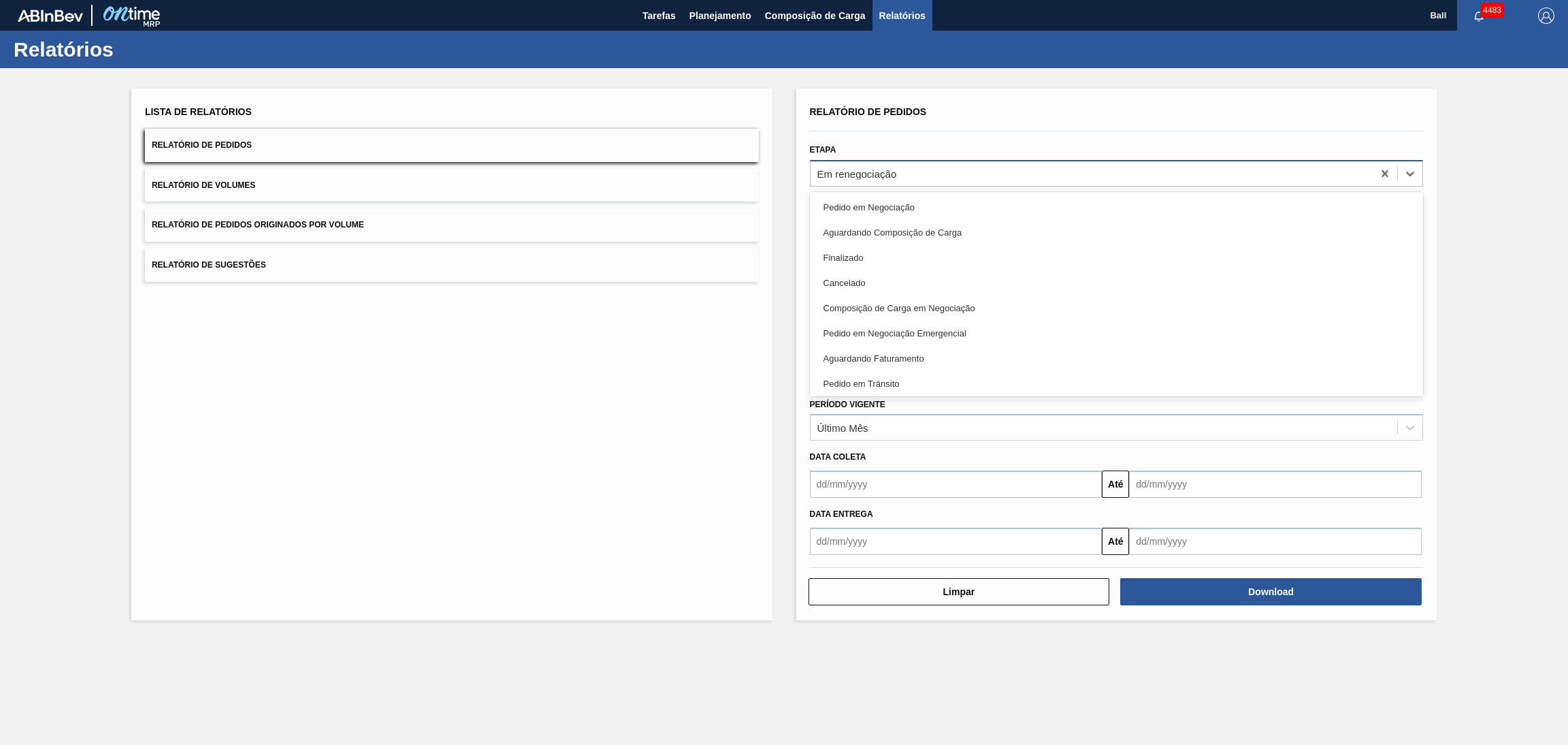
click at [952, 160] on div "Em renegociação" at bounding box center [1117, 173] width 614 height 26
click at [1382, 173] on icon at bounding box center [1385, 173] width 14 height 14
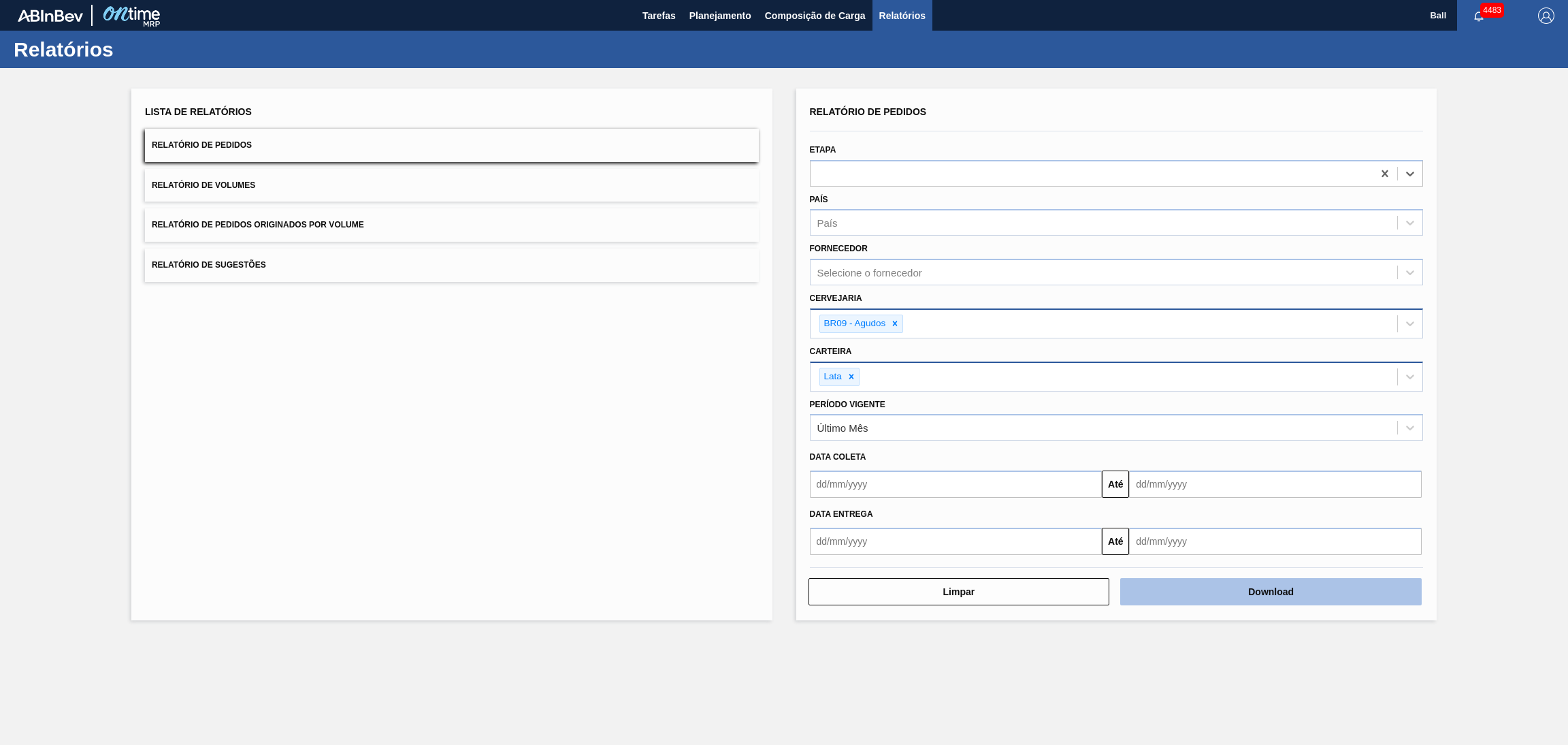
click at [1215, 584] on button "Download" at bounding box center [1271, 591] width 301 height 27
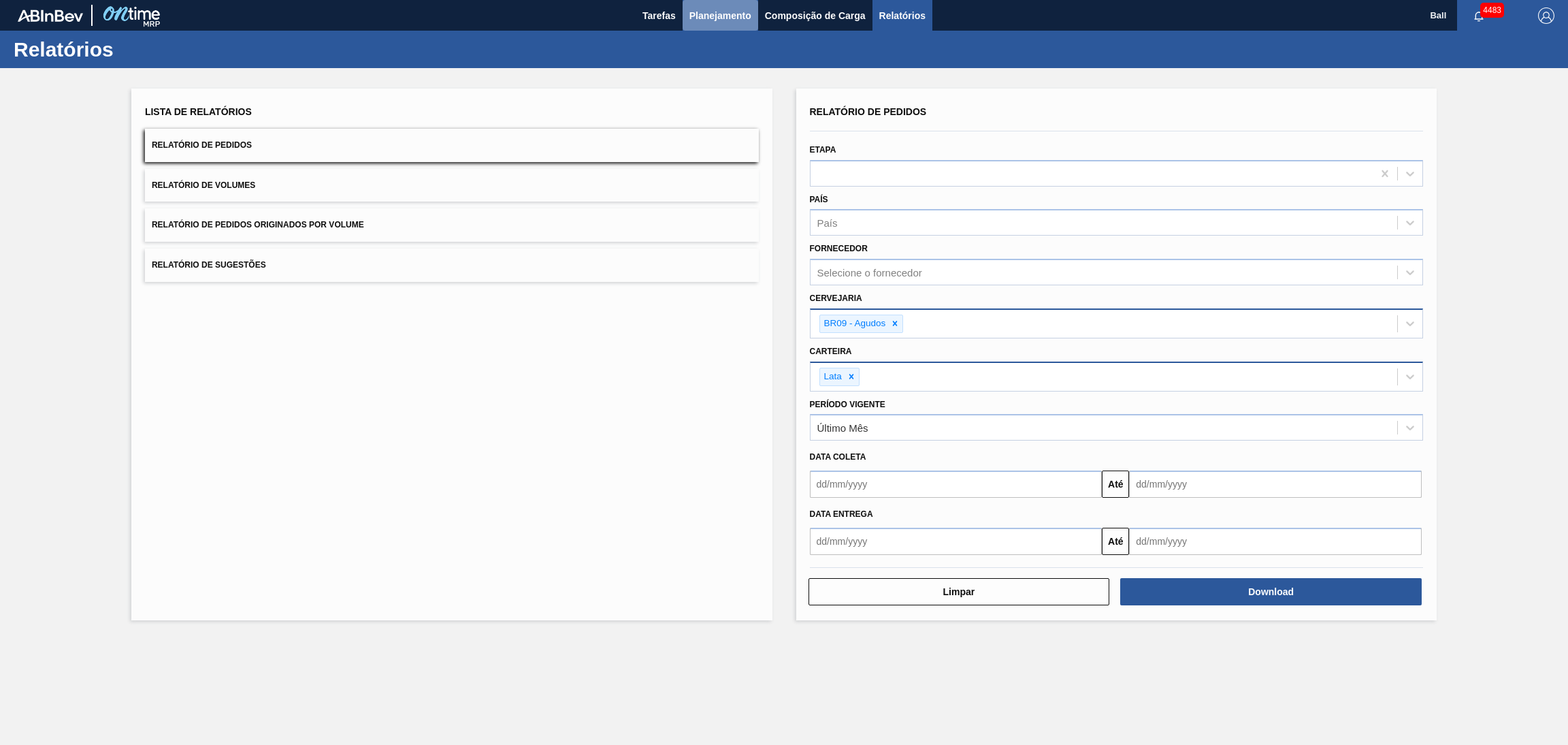
click at [714, 18] on span "Planejamento" at bounding box center [720, 16] width 62 height 17
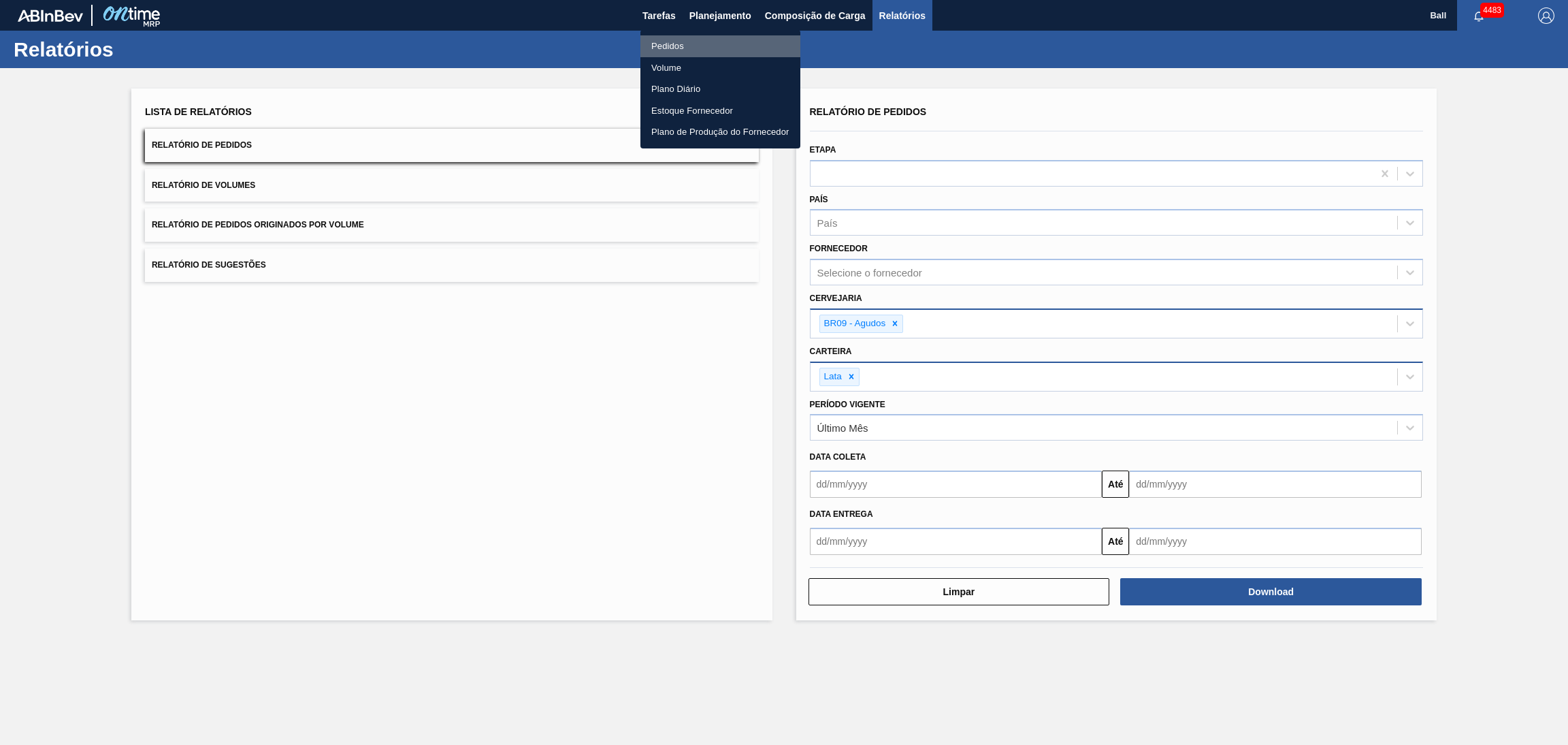
click at [706, 45] on li "Pedidos" at bounding box center [720, 46] width 160 height 22
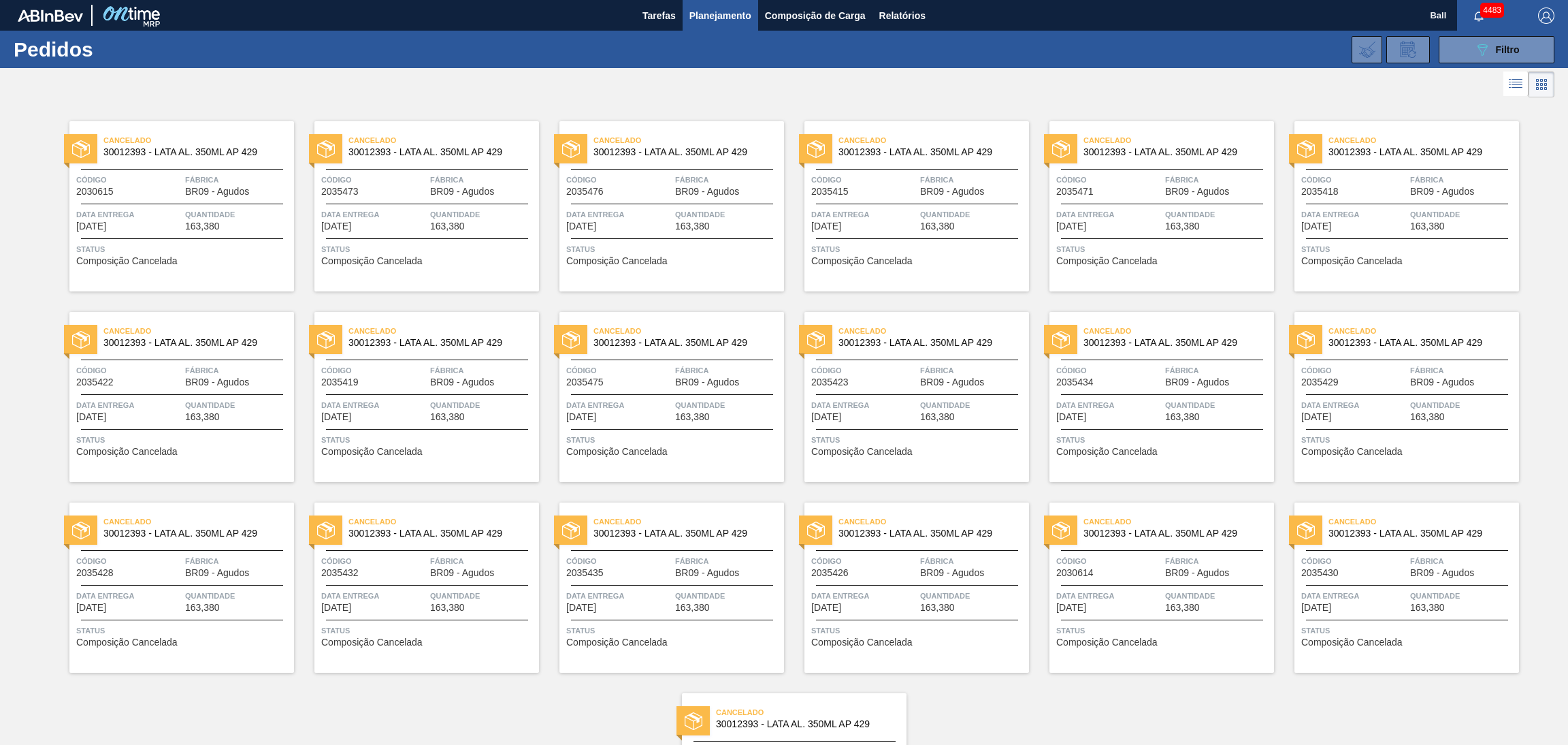
click at [720, 17] on span "Planejamento" at bounding box center [720, 16] width 62 height 17
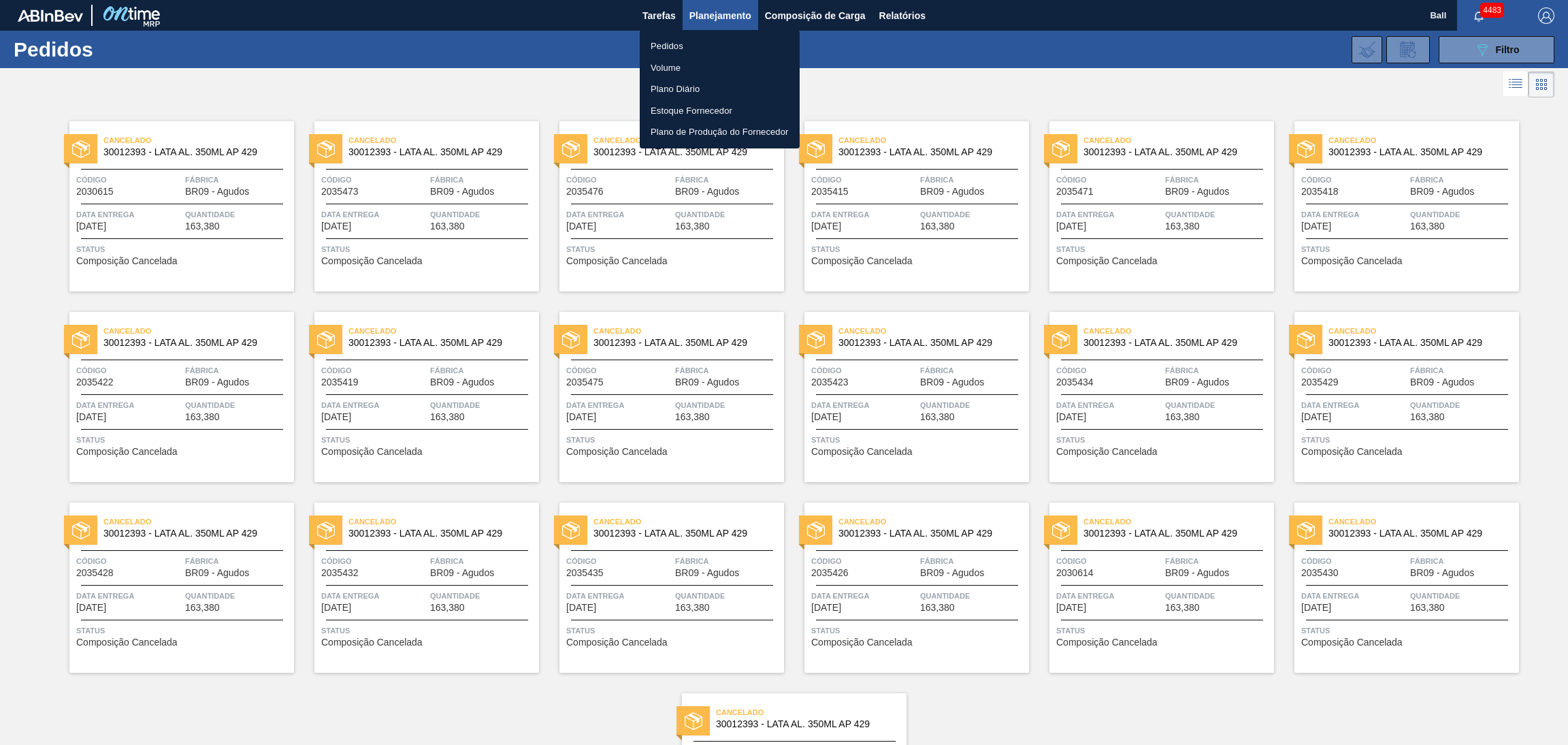
click at [717, 33] on ul "Pedidos Volume Plano Diário Estoque Fornecedor Plano de Produção do Fornecedor" at bounding box center [720, 89] width 160 height 119
click at [712, 41] on li "Pedidos" at bounding box center [720, 46] width 160 height 22
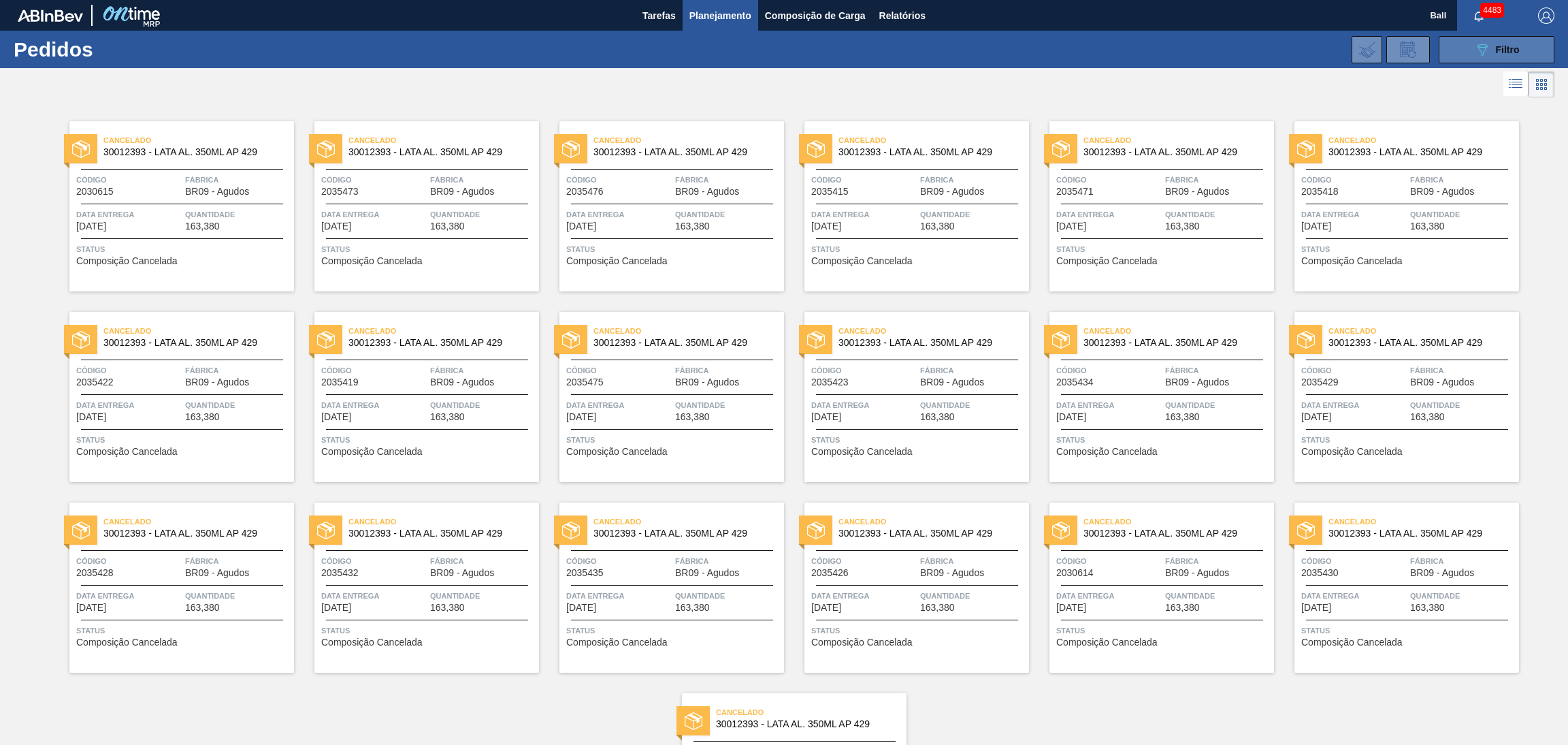
click at [1472, 58] on button "089F7B8B-B2A5-4AFE-B5C0-19BA573D28AC Filtro" at bounding box center [1497, 49] width 116 height 27
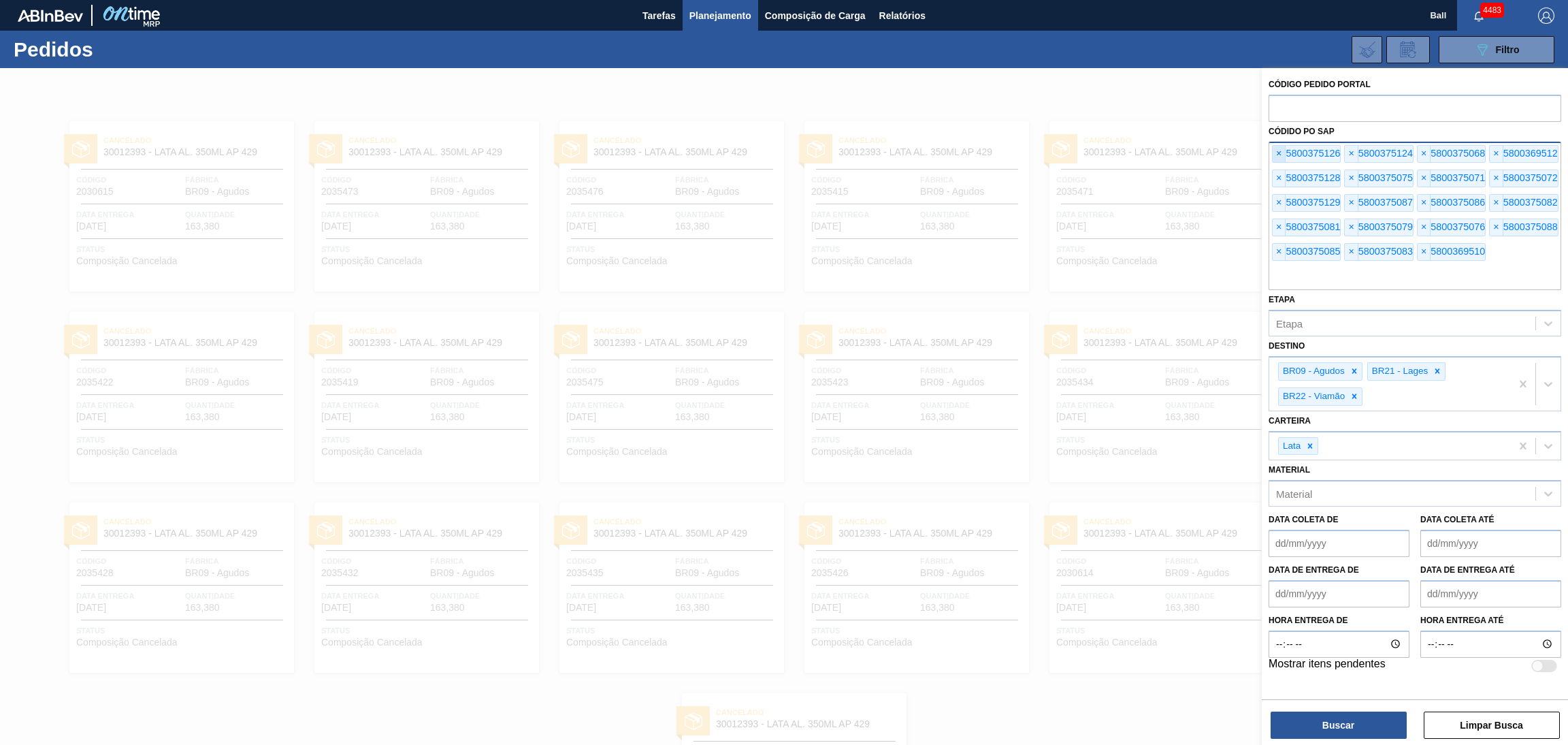
click at [1281, 153] on span "×" at bounding box center [1279, 153] width 13 height 17
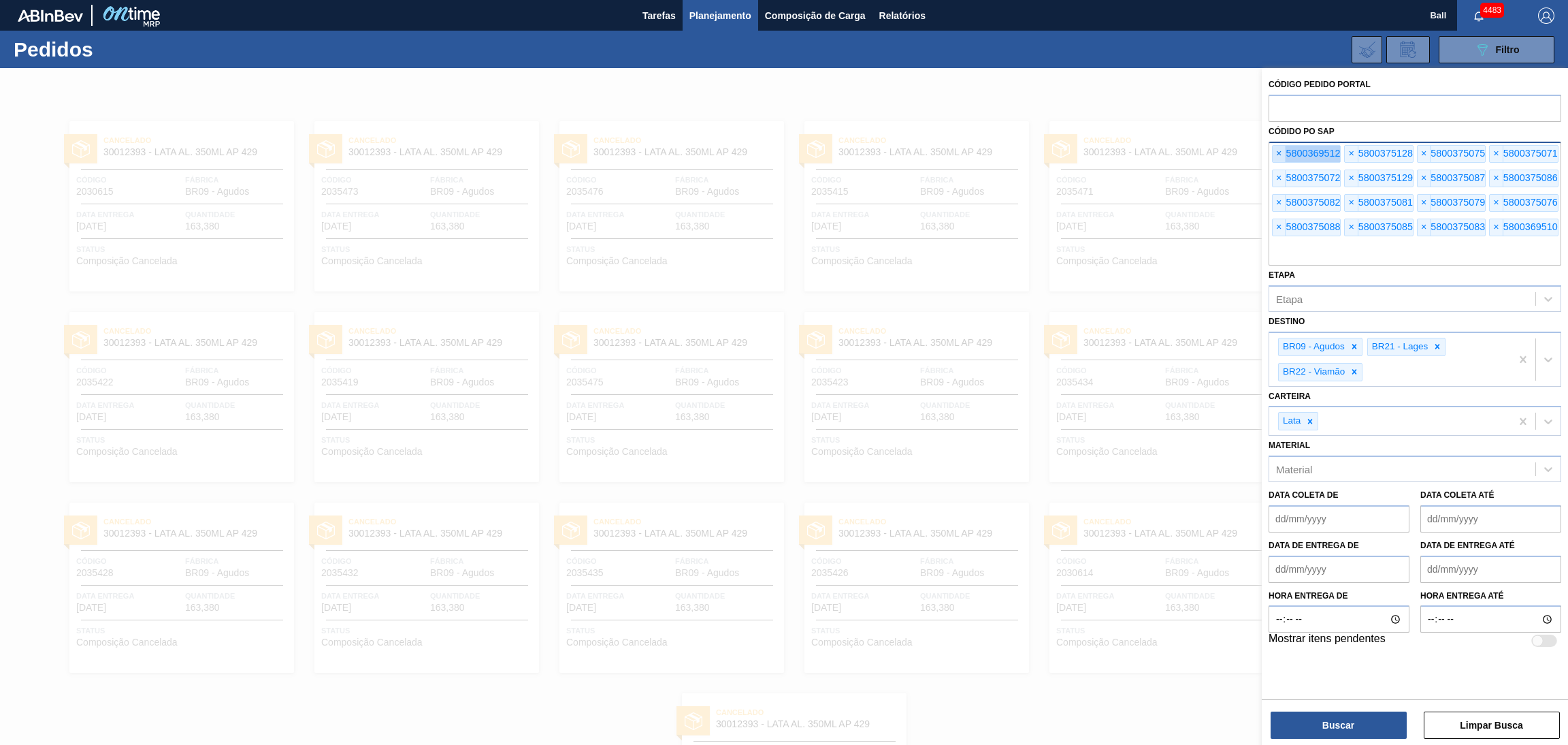
click at [1281, 153] on span "×" at bounding box center [1279, 153] width 13 height 17
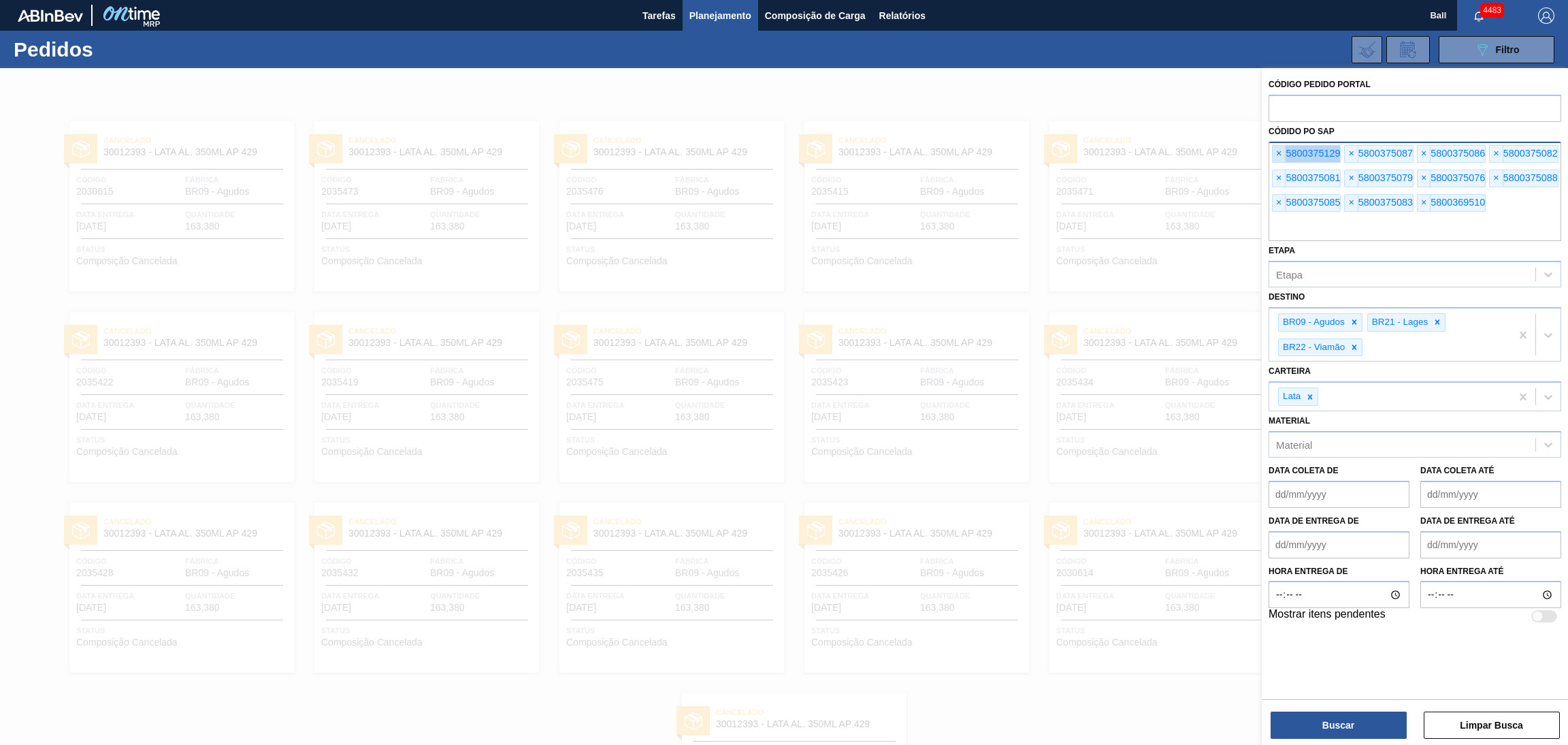
click at [1281, 153] on span "×" at bounding box center [1279, 153] width 13 height 17
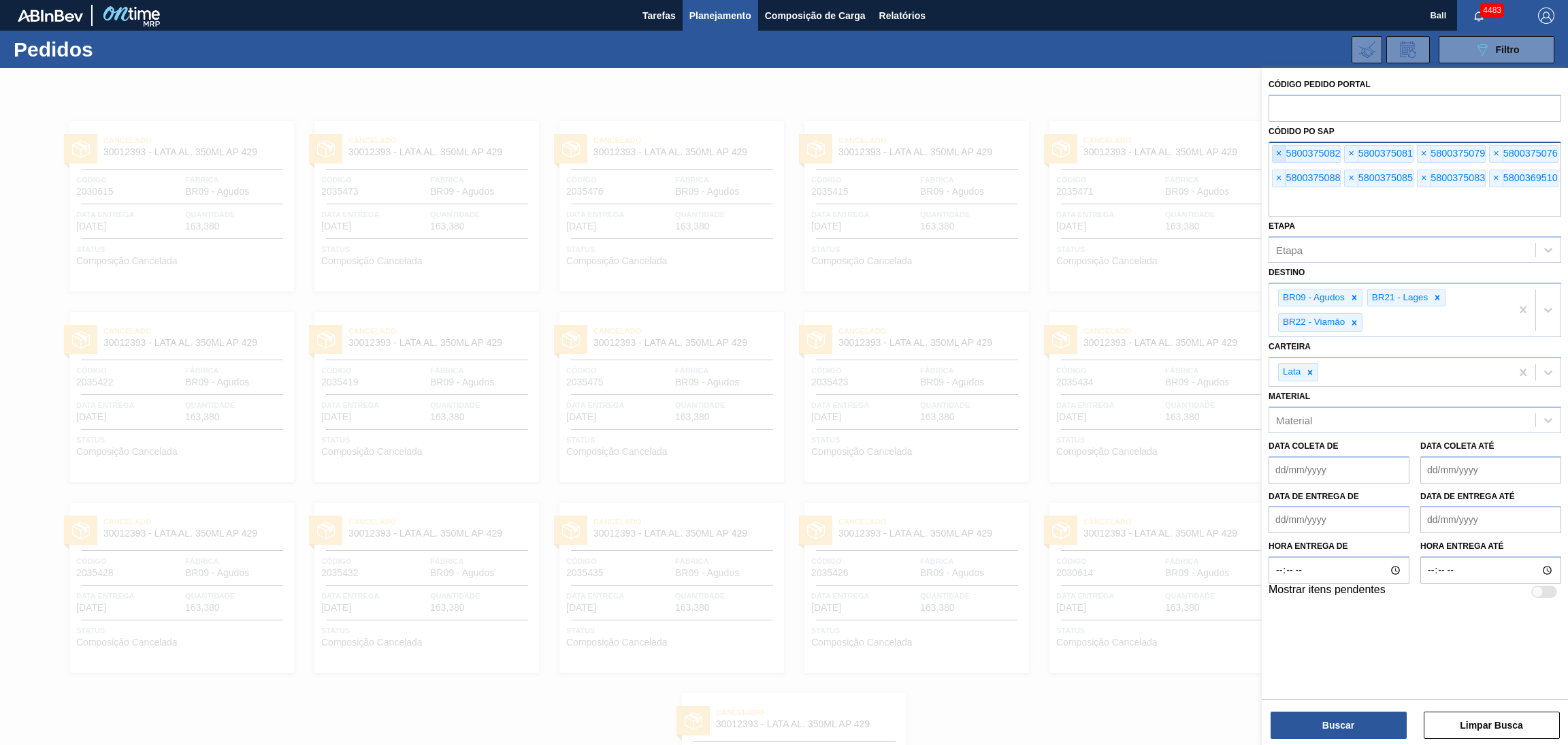
click at [1281, 153] on span "×" at bounding box center [1279, 153] width 13 height 17
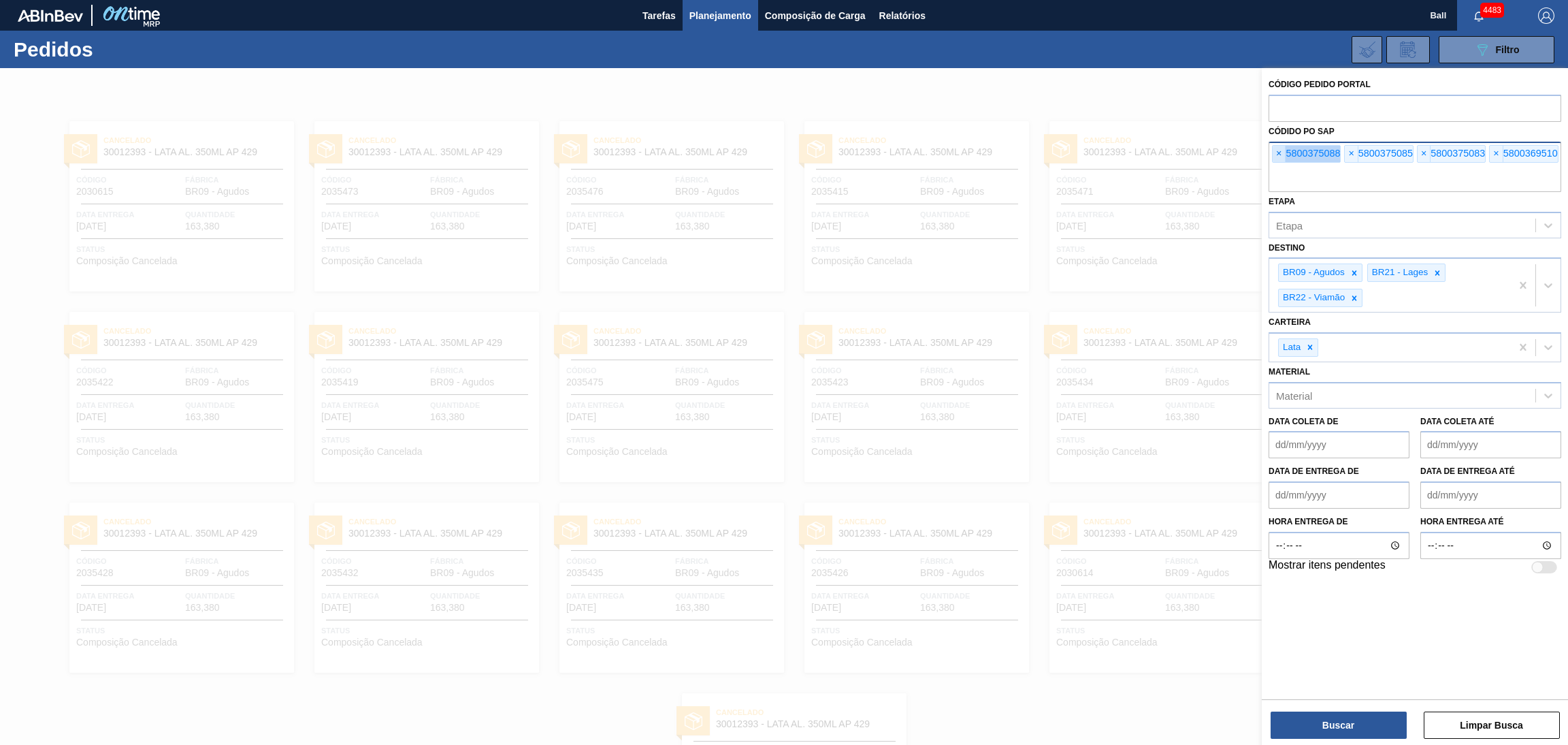
click at [1281, 153] on span "×" at bounding box center [1279, 153] width 13 height 17
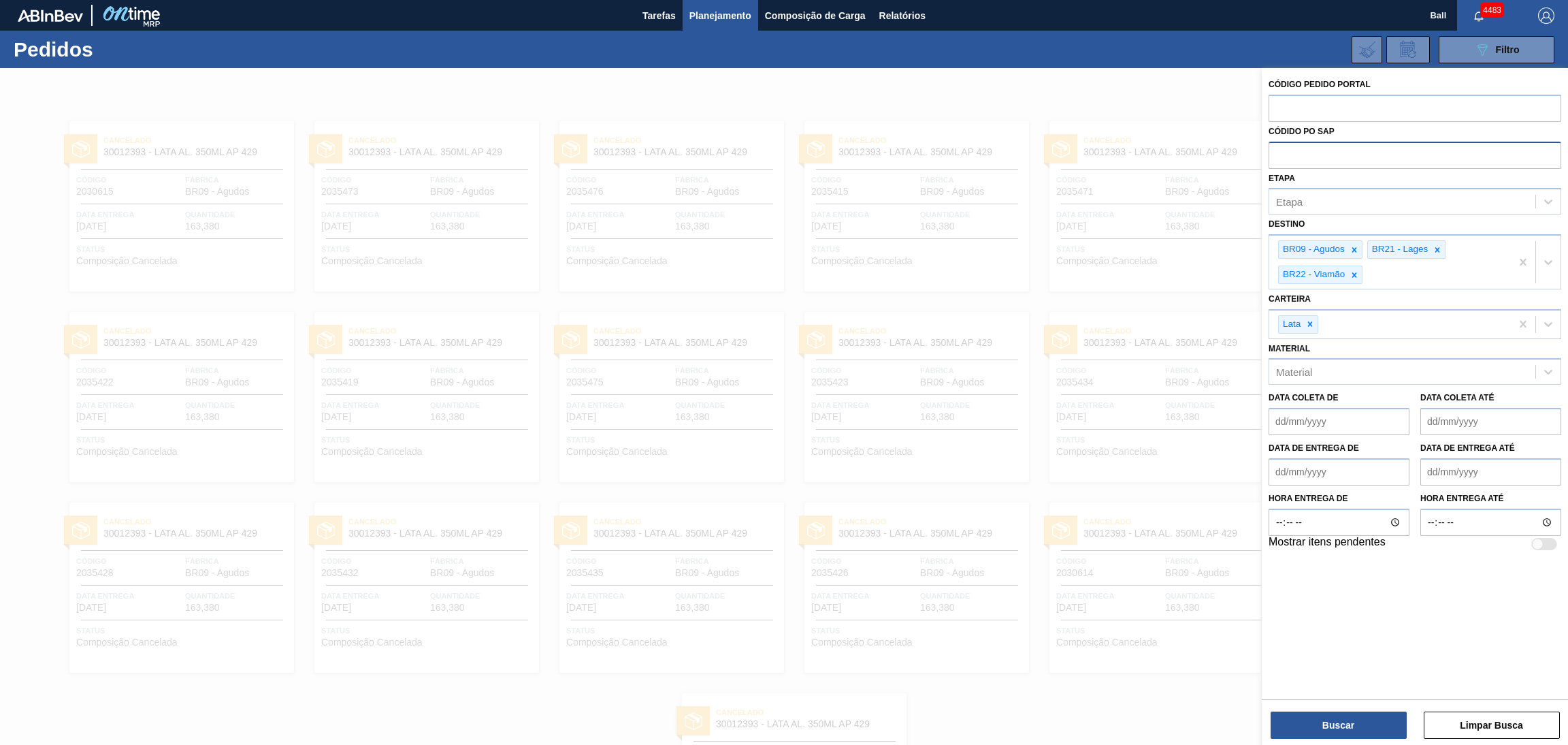
paste input "text"
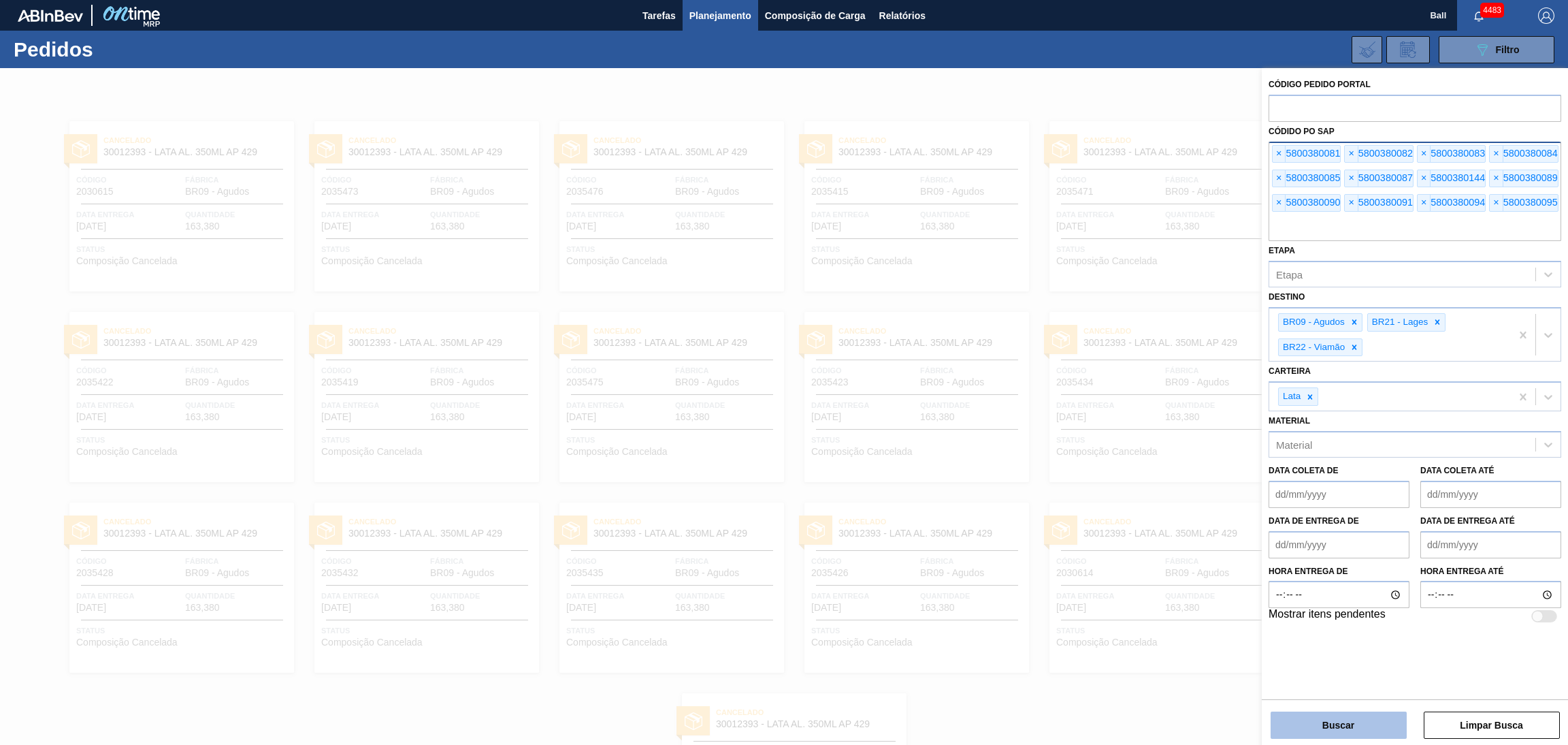
click at [1335, 717] on button "Buscar" at bounding box center [1339, 724] width 136 height 27
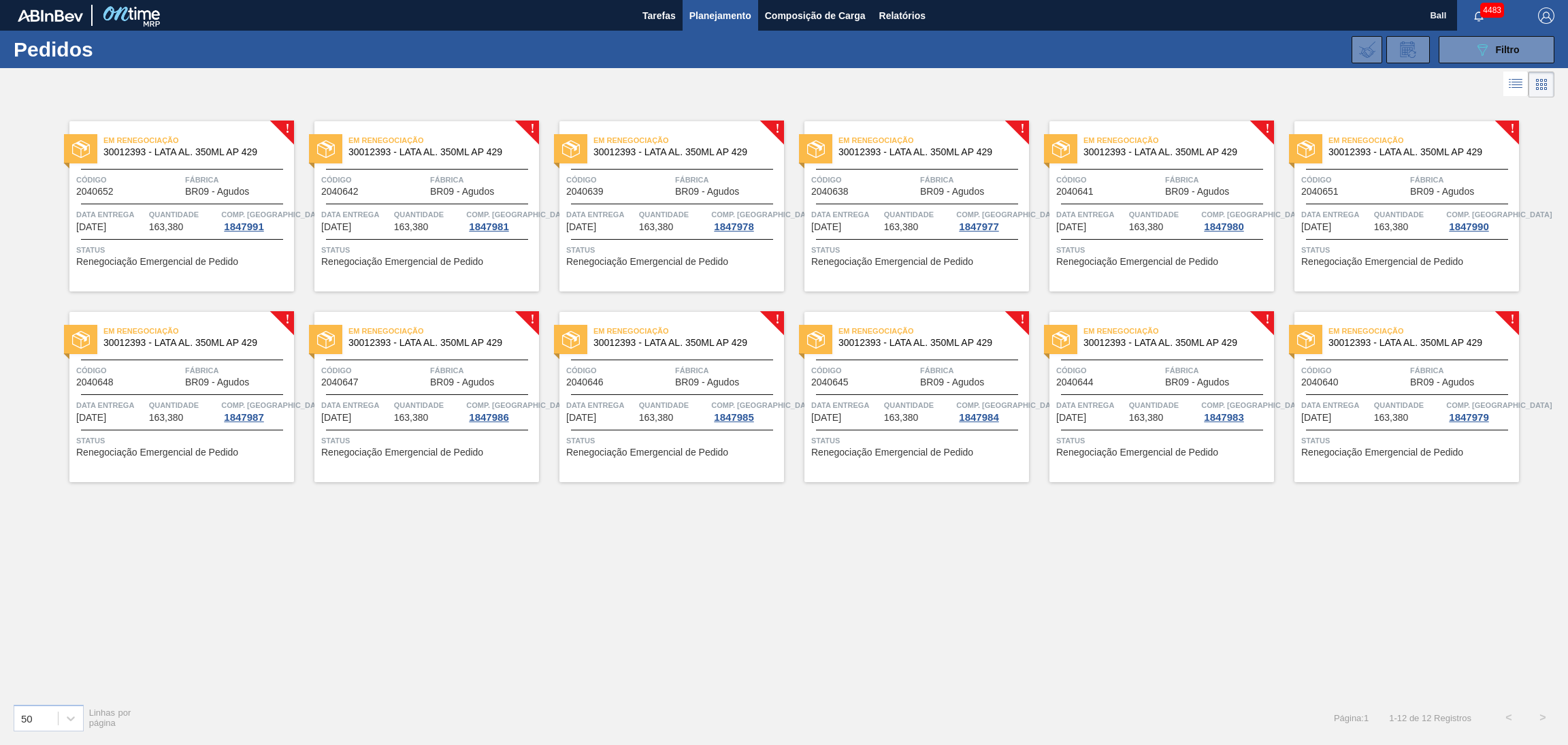
click at [129, 230] on div "Data entrega 29/09/2025" at bounding box center [112, 220] width 70 height 24
click at [389, 200] on div "Em renegociação 30012393 - LATA AL. 350ML AP 429 Código 2040642 Fábrica BR09 - …" at bounding box center [427, 206] width 225 height 170
click at [665, 201] on div "Em renegociação 30012393 - LATA AL. 350ML AP 429 Código 2040639 Fábrica BR09 - …" at bounding box center [672, 206] width 225 height 170
click at [845, 192] on span "2040638" at bounding box center [829, 192] width 37 height 10
click at [1120, 178] on span "Código" at bounding box center [1109, 179] width 105 height 14
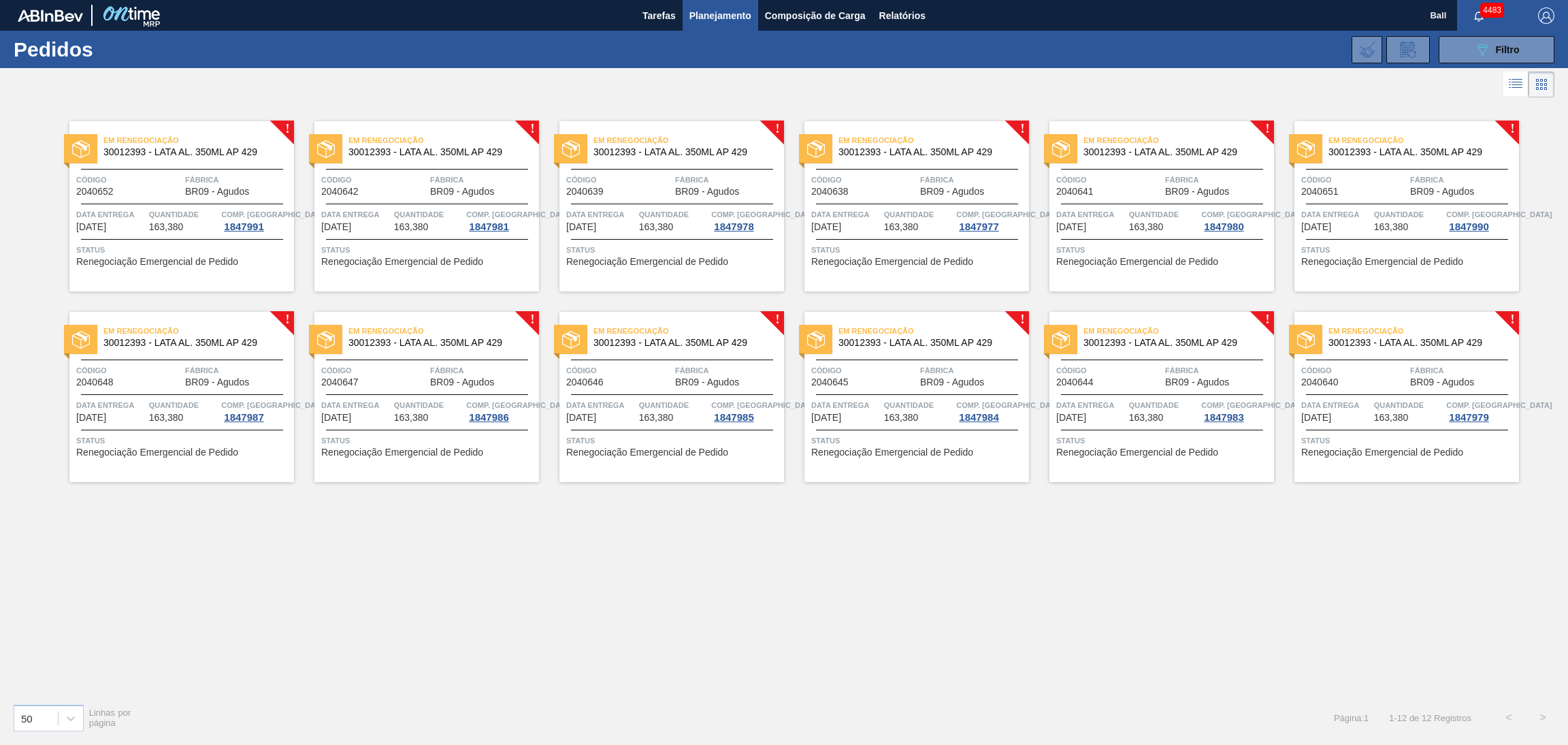
click at [1362, 173] on span "Código" at bounding box center [1354, 179] width 105 height 14
click at [182, 361] on div "Em renegociação 30012393 - LATA AL. 350ML AP 429 Código 2040648 Fábrica BR09 - …" at bounding box center [182, 396] width 225 height 170
click at [395, 381] on div "Código 2040647" at bounding box center [374, 375] width 105 height 24
click at [659, 373] on span "Código" at bounding box center [618, 370] width 105 height 14
click at [864, 377] on div "Código 2040645" at bounding box center [863, 375] width 105 height 24
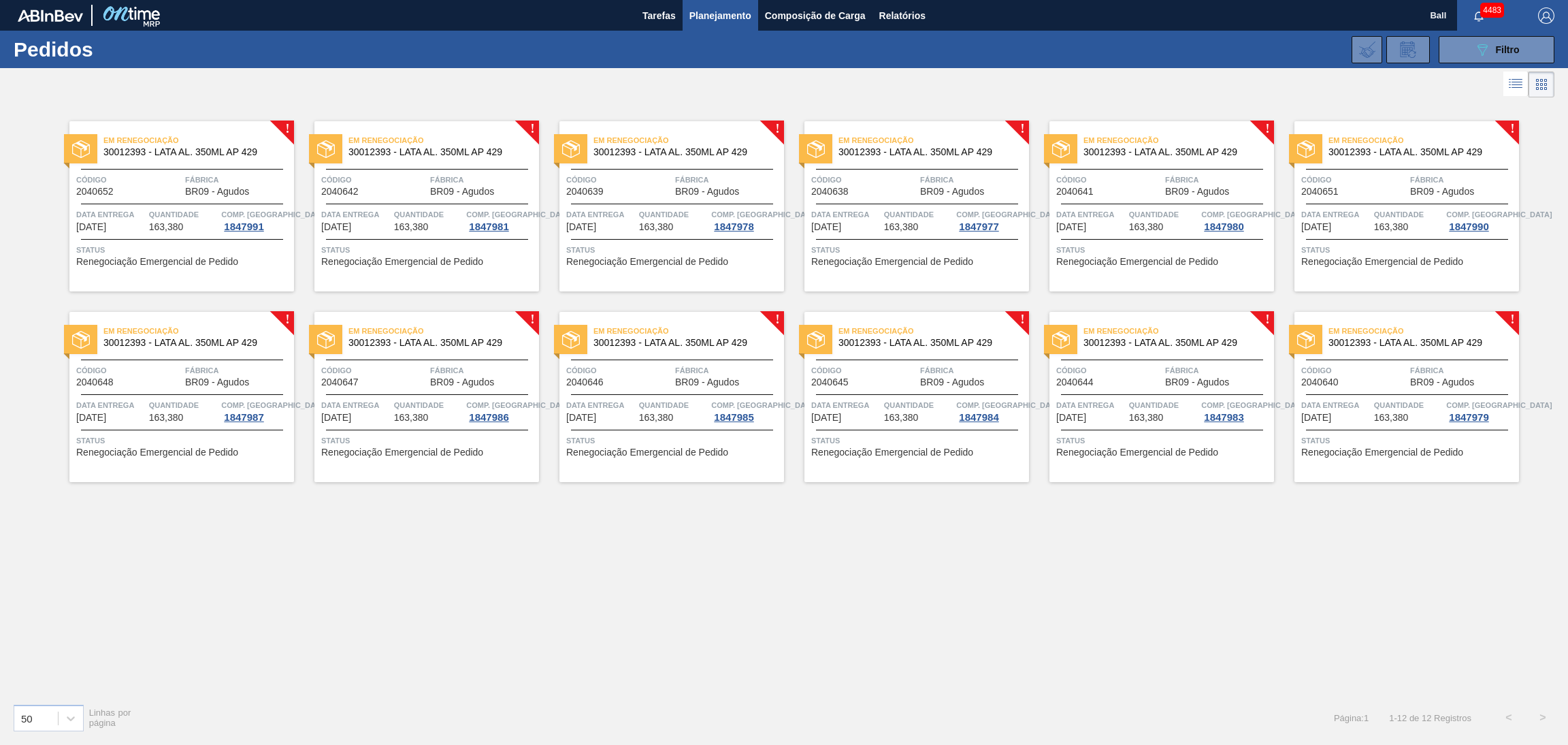
click at [1117, 380] on div "Código 2040644" at bounding box center [1109, 375] width 105 height 24
click at [1296, 382] on div "Código 2040640 Fábrica BR09 - Agudos" at bounding box center [1407, 375] width 225 height 24
click at [166, 164] on div "Em renegociação 30012393 - LATA AL. 350ML AP 429 Código 2040652 Fábrica BR09 - …" at bounding box center [182, 206] width 225 height 170
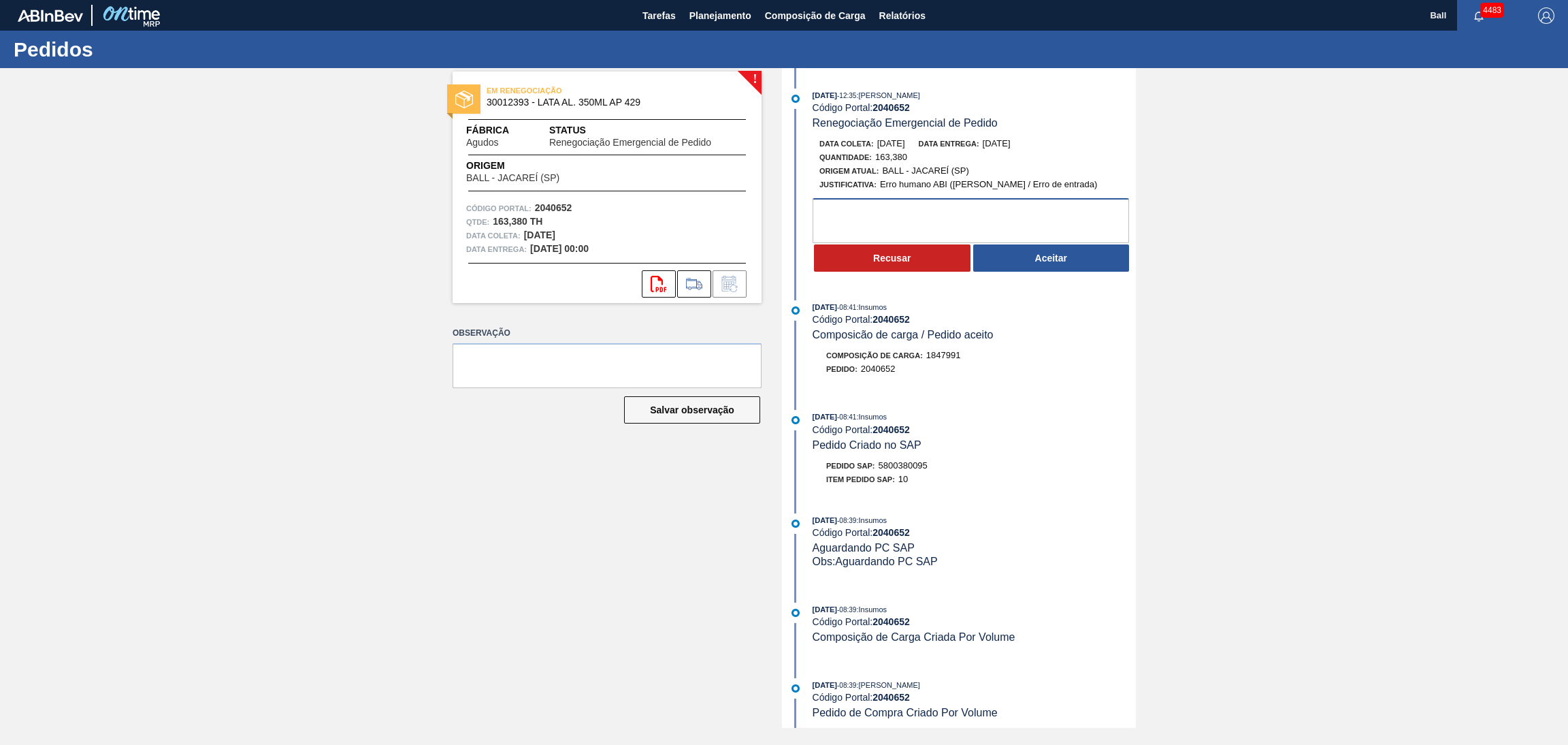
click at [922, 224] on textarea at bounding box center [970, 220] width 316 height 45
click at [881, 210] on textarea at bounding box center [970, 220] width 316 height 45
paste textarea "AG CAÇAPAVA"
type textarea "AG CAÇAPAVA"
click at [1029, 261] on button "Aceitar" at bounding box center [1051, 257] width 157 height 27
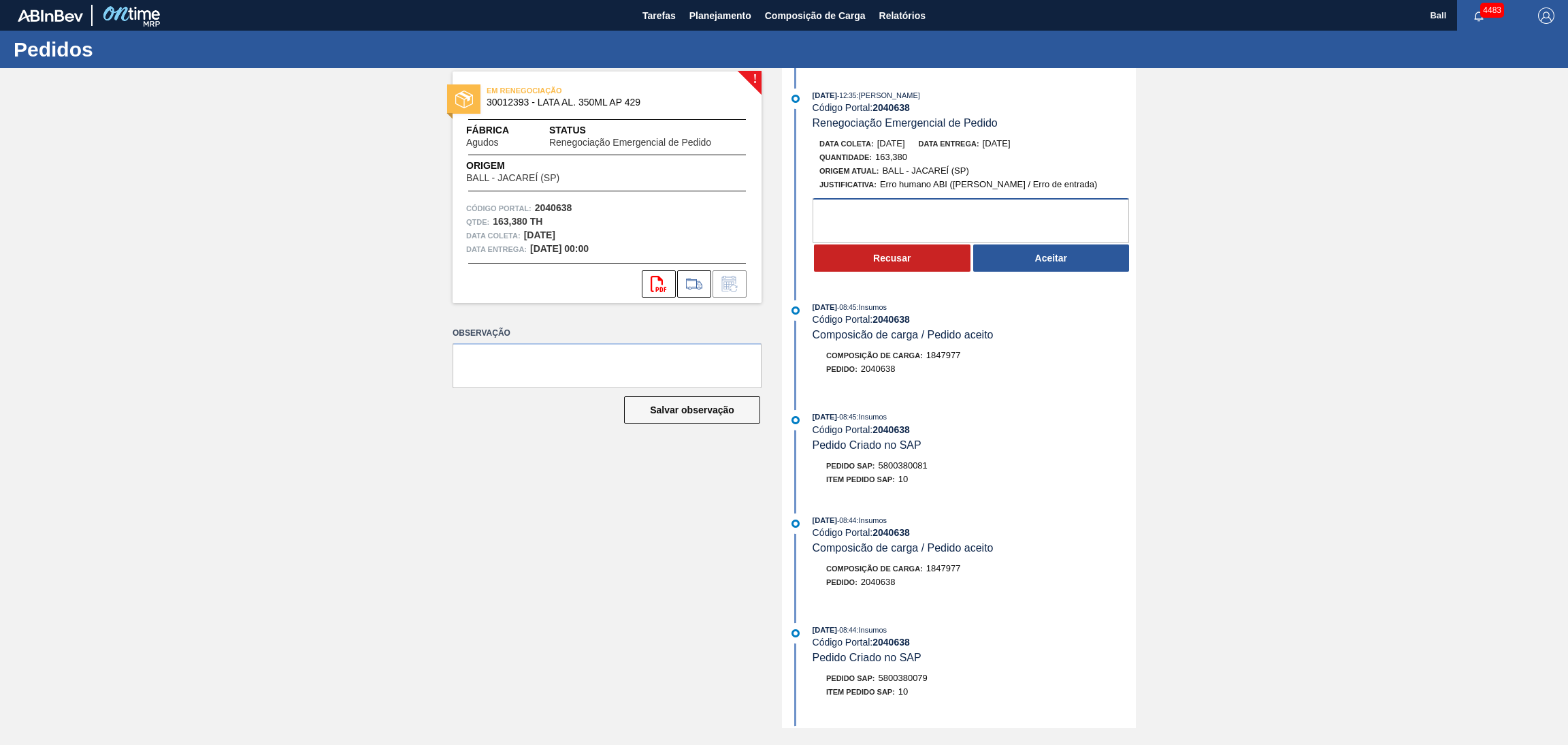
click at [898, 204] on textarea at bounding box center [970, 220] width 316 height 45
paste textarea "AG CAÇAPAVA"
type textarea "AG CAÇAPAVA"
click at [1023, 260] on button "Aceitar" at bounding box center [1051, 257] width 157 height 27
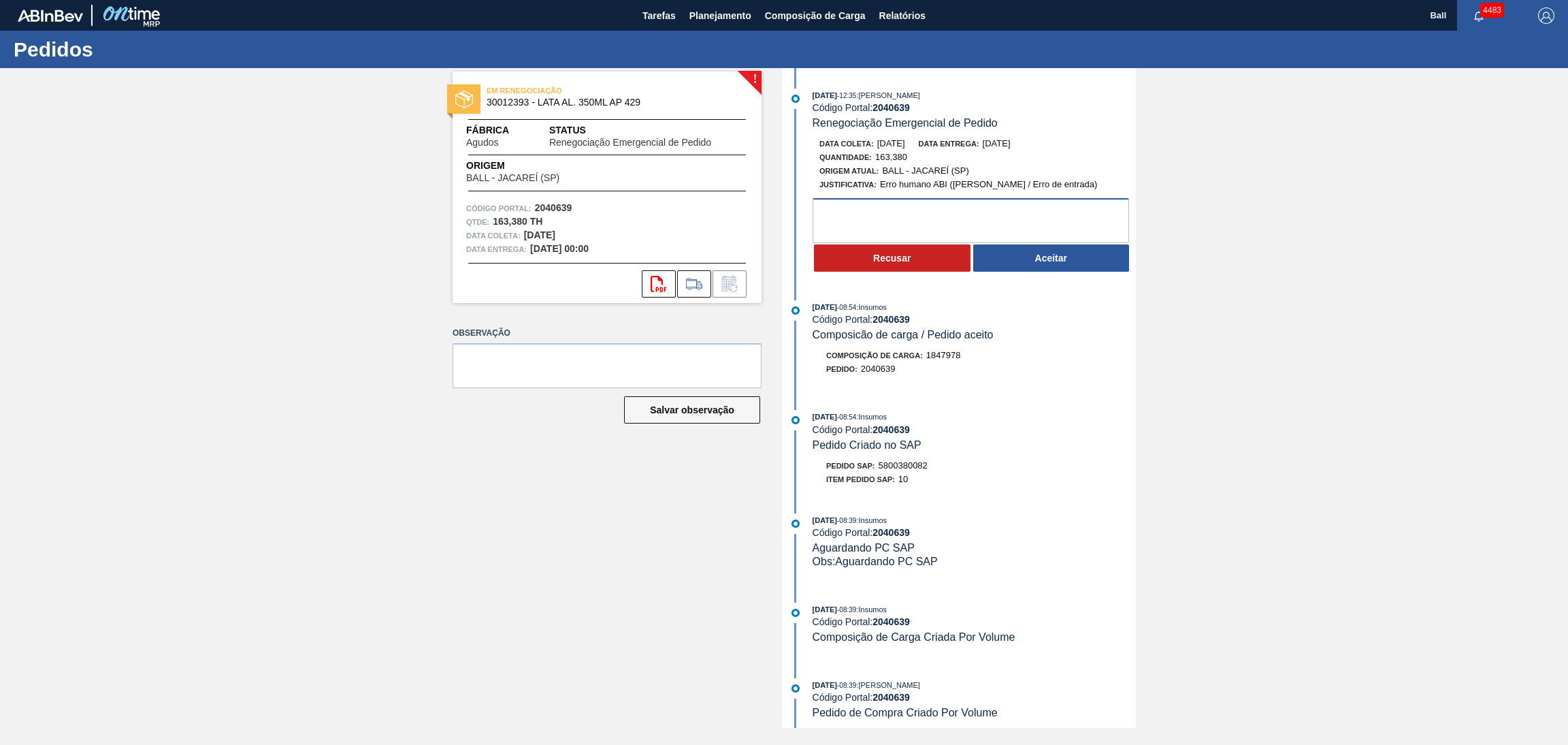
click at [930, 212] on textarea at bounding box center [970, 220] width 316 height 45
paste textarea "AG CAÇAPAVA"
type textarea "AG CAÇAPAVA"
click at [1042, 280] on div "27/09/2025 - 12:35 : IGOR FERREIRA MOURA Código Portal: 2040639 Renegociação Em…" at bounding box center [961, 185] width 350 height 192
click at [1038, 271] on button "Aceitar" at bounding box center [1051, 257] width 157 height 27
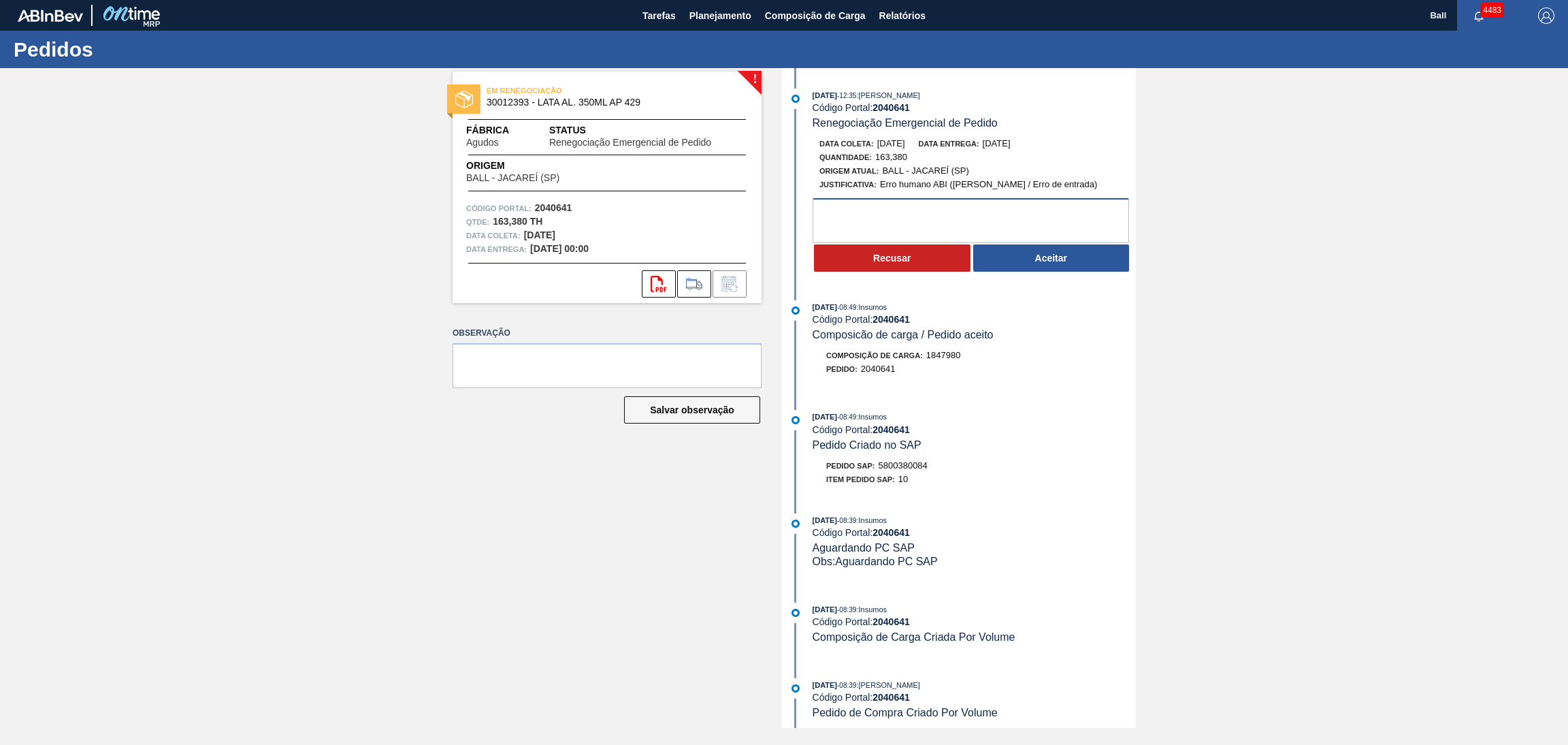
click at [966, 210] on textarea at bounding box center [970, 220] width 316 height 45
paste textarea "AG CAÇAPAVA"
type textarea "AG CAÇAPAVA"
click at [1005, 250] on button "Aceitar" at bounding box center [1051, 257] width 157 height 27
click at [934, 208] on textarea at bounding box center [970, 220] width 316 height 45
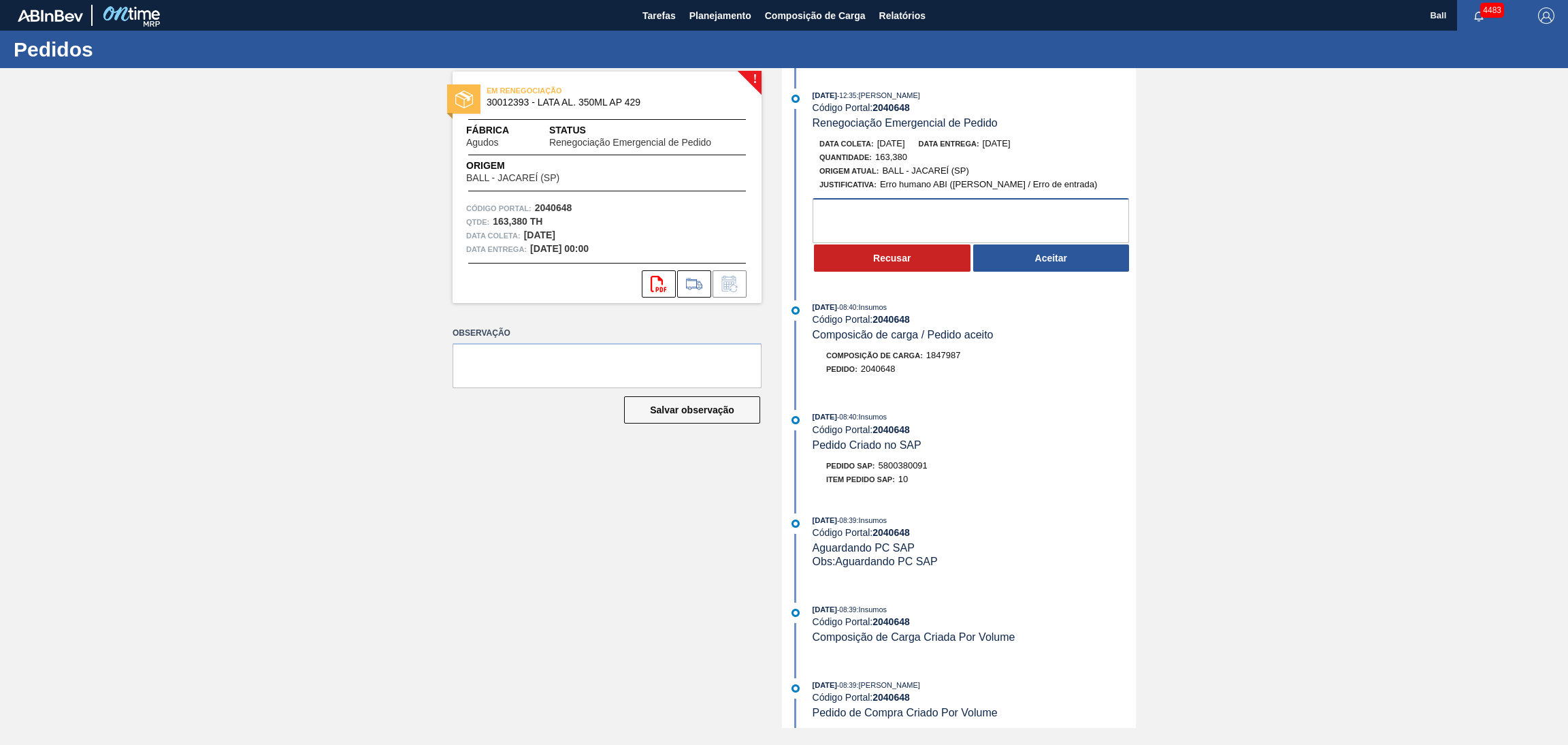
paste textarea "AG CAÇAPAVA"
type textarea "AG CAÇAPAVA"
click at [1011, 259] on button "Aceitar" at bounding box center [1051, 257] width 157 height 27
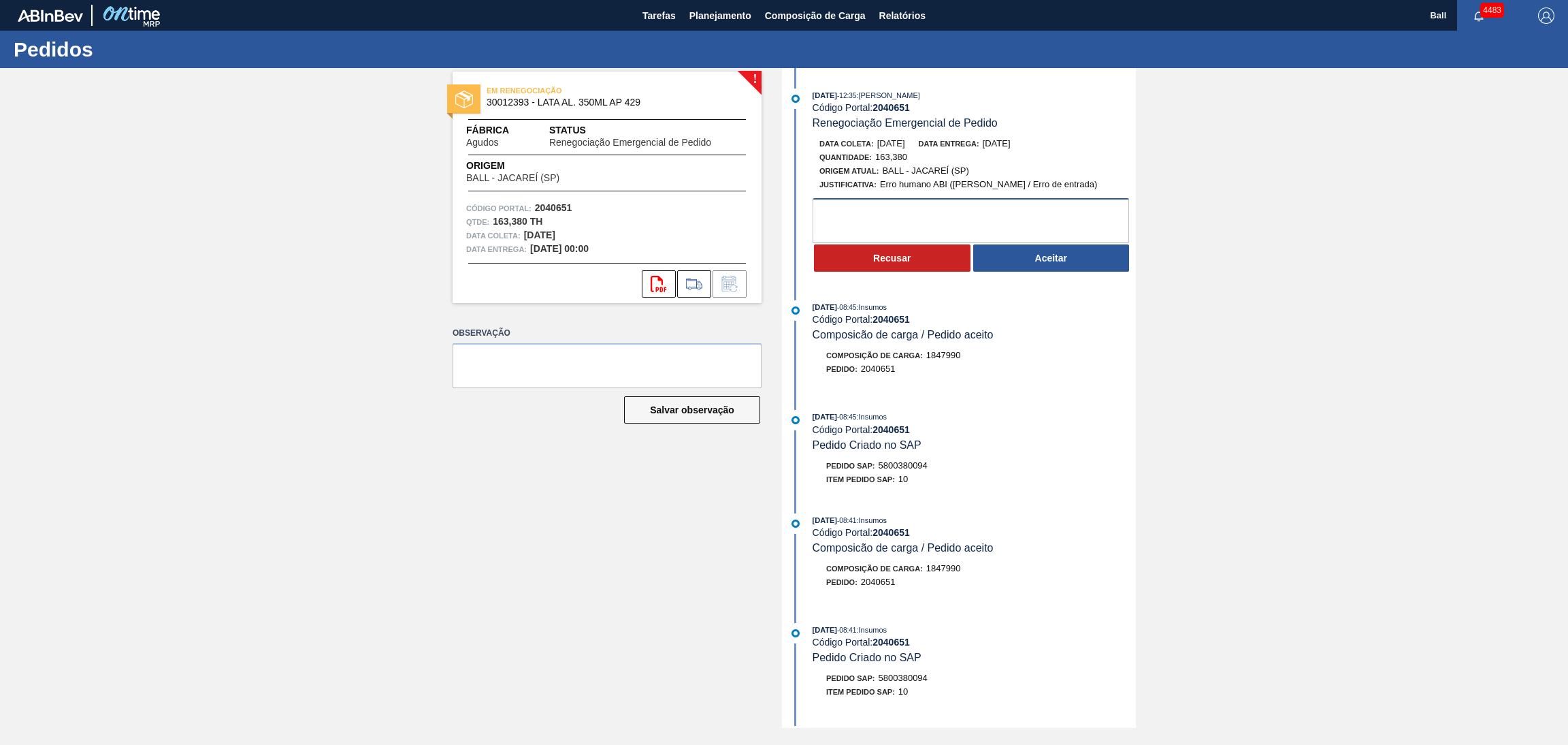
click at [901, 217] on textarea at bounding box center [970, 220] width 316 height 45
paste textarea "AG CAÇAPAVA"
type textarea "AG CAÇAPAVA"
click at [1037, 249] on button "Aceitar" at bounding box center [1051, 257] width 157 height 27
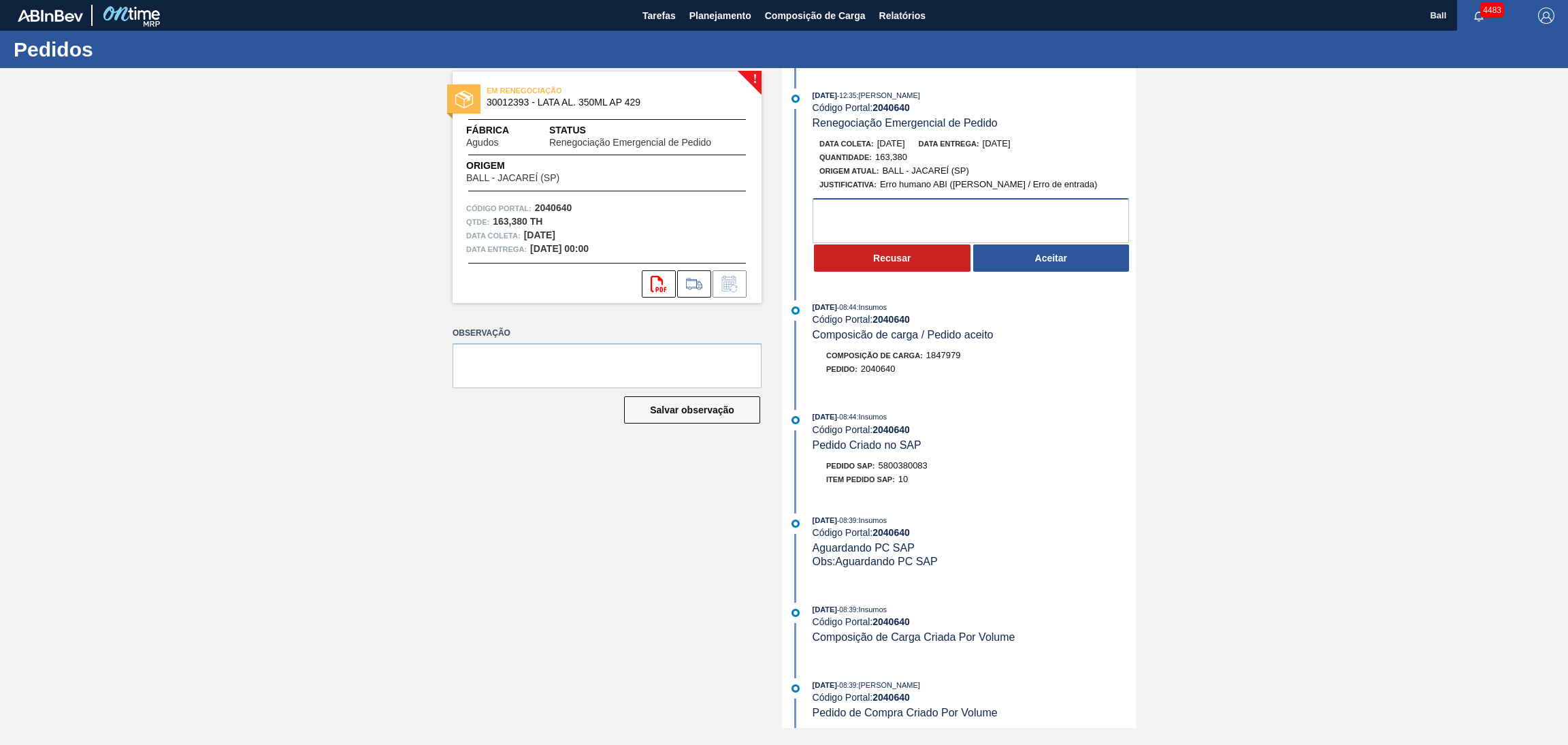
click at [964, 221] on textarea at bounding box center [970, 220] width 316 height 45
paste textarea "AG CAÇAPAVA"
type textarea "AG CAÇAPAVA"
click at [1019, 260] on button "Aceitar" at bounding box center [1051, 257] width 157 height 27
click at [936, 213] on textarea at bounding box center [970, 220] width 316 height 45
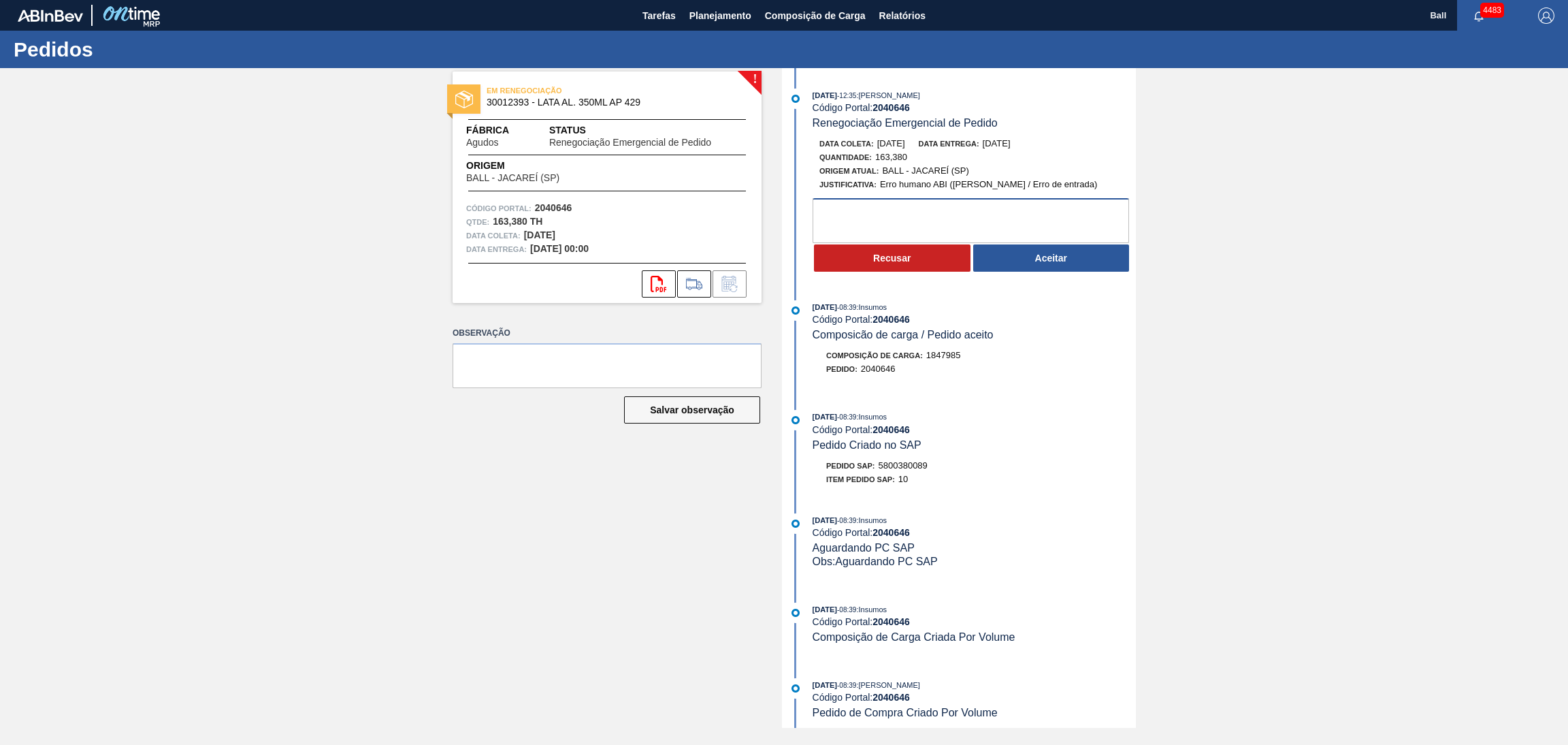
paste textarea "AG CAÇAPAVA"
type textarea "AG CAÇAPAVA"
click at [1007, 263] on button "Aceitar" at bounding box center [1051, 257] width 157 height 27
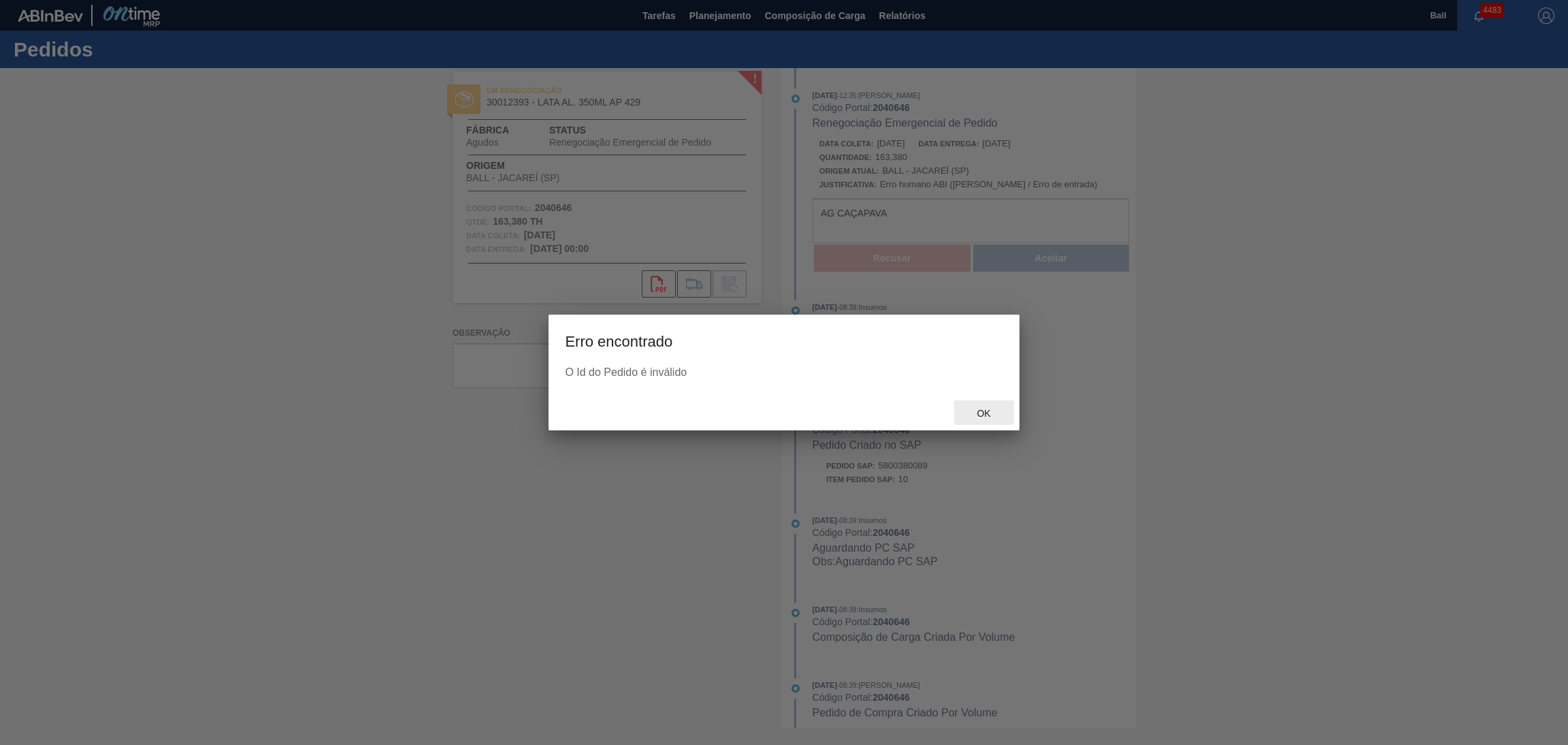
click at [987, 403] on div "Ok" at bounding box center [983, 412] width 60 height 25
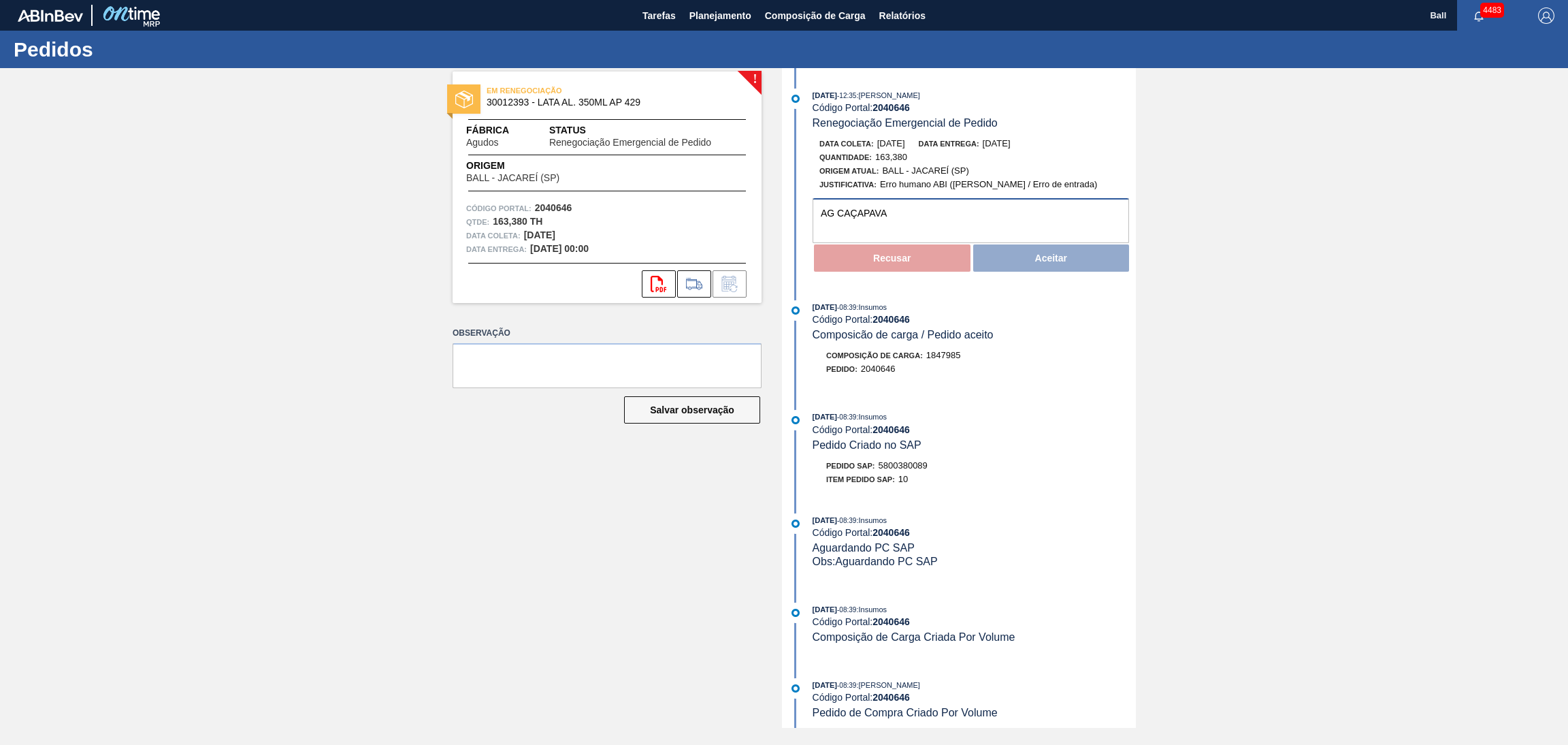
click at [975, 213] on textarea "AG CAÇAPAVA" at bounding box center [970, 220] width 316 height 45
click at [1000, 257] on div "Recusar Aceitar" at bounding box center [974, 258] width 323 height 30
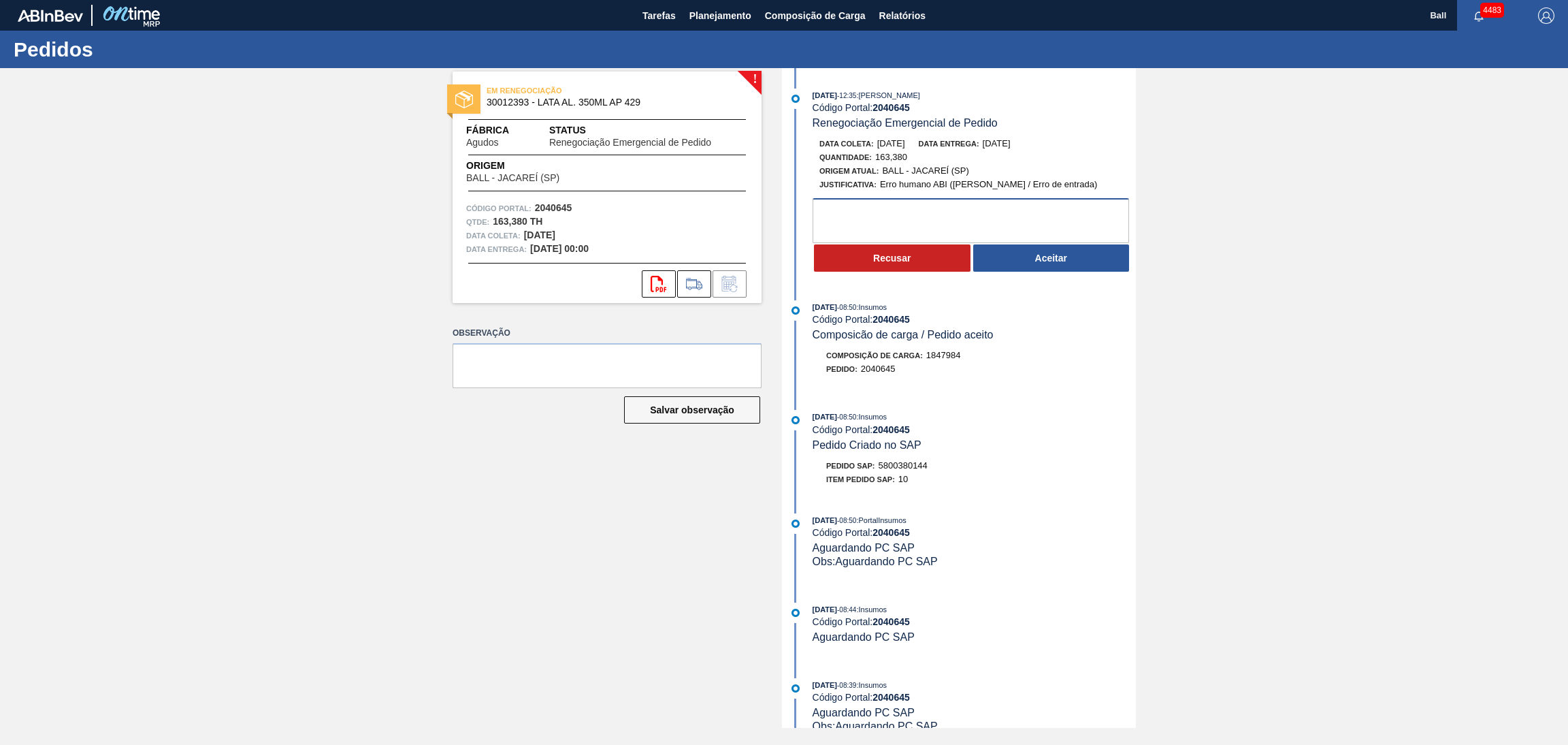
click at [934, 213] on textarea at bounding box center [970, 220] width 316 height 45
paste textarea "AG CAÇAPAVA"
type textarea "AG CAÇAPAVA"
click at [1035, 265] on button "Aceitar" at bounding box center [1051, 257] width 157 height 27
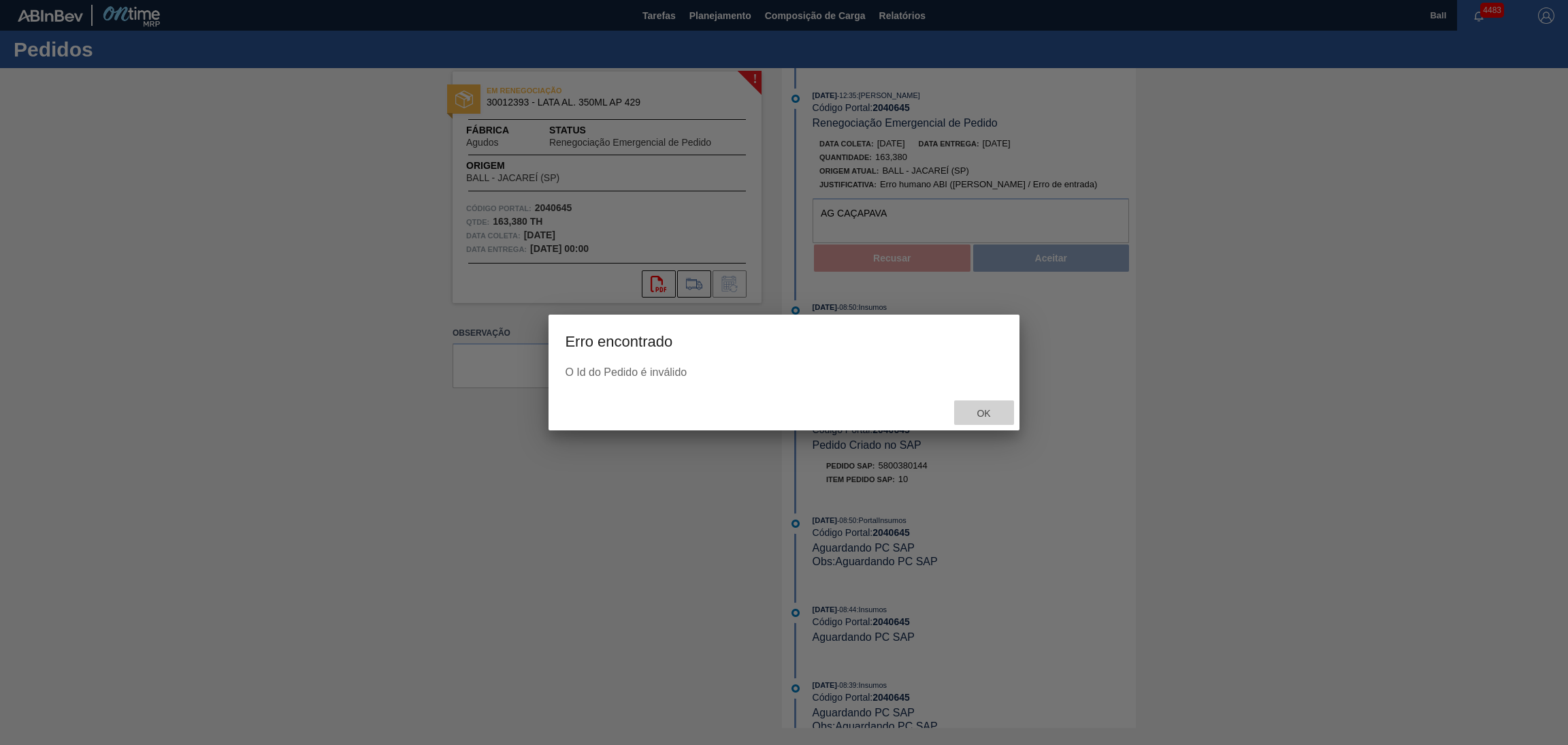
click at [985, 410] on span "Ok" at bounding box center [983, 413] width 36 height 11
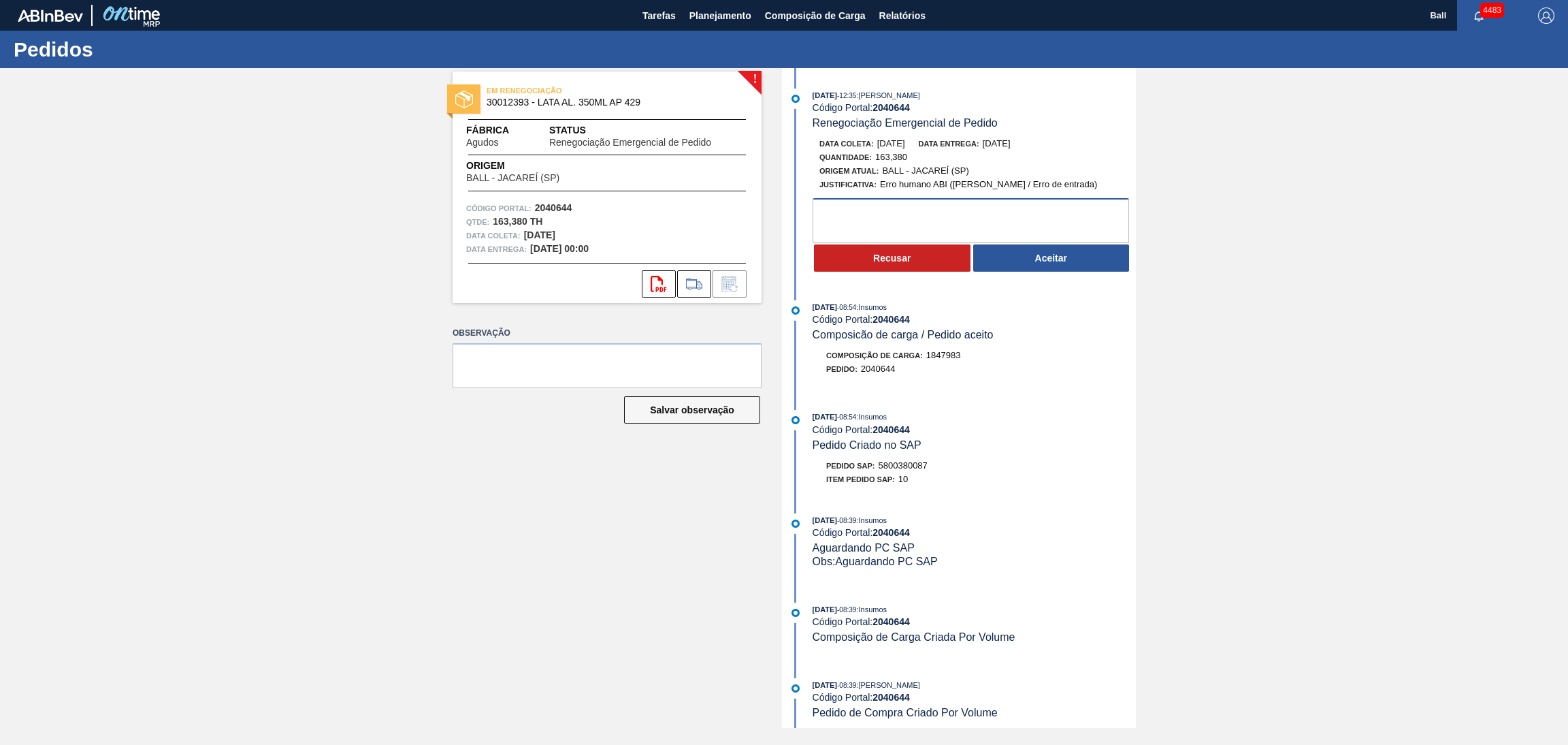
click at [933, 220] on textarea at bounding box center [970, 220] width 316 height 45
paste textarea "AG CAÇAPAVA"
type textarea "AG CAÇAPAVA"
click at [1044, 259] on button "Aceitar" at bounding box center [1051, 257] width 157 height 27
click at [1061, 257] on div "Recusar Aceitar" at bounding box center [974, 258] width 323 height 30
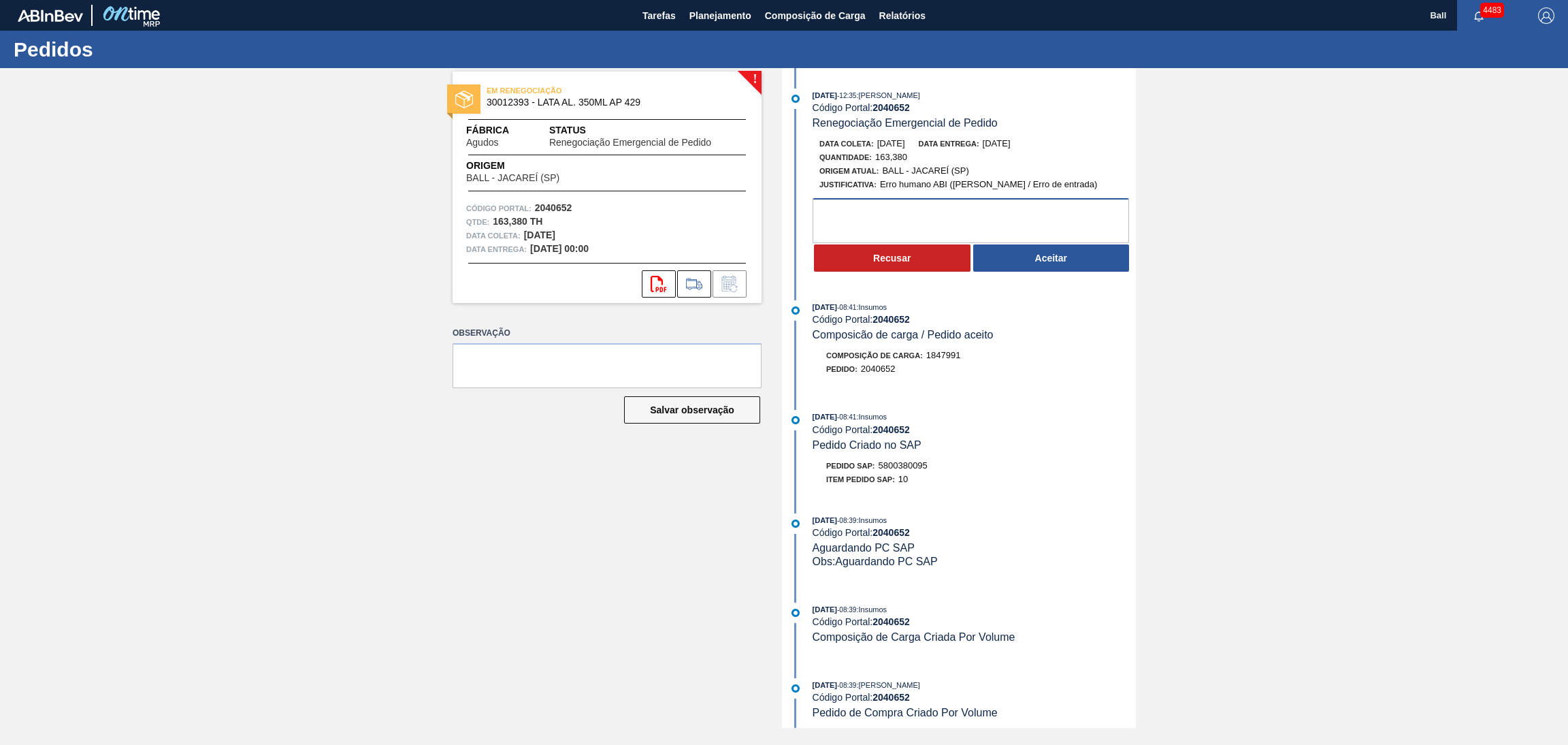
click at [863, 221] on textarea at bounding box center [970, 220] width 316 height 45
drag, startPoint x: 899, startPoint y: 220, endPoint x: 774, endPoint y: 207, distance: 125.7
click at [774, 207] on div "! EM RENEGOCIAÇÃO 30012393 - LATA AL. 350ML AP 429 Fábrica Agudos Status Renego…" at bounding box center [784, 397] width 1568 height 660
type textarea "AG CAÇAPAVA"
click at [1031, 267] on button "Aceitar" at bounding box center [1051, 257] width 157 height 27
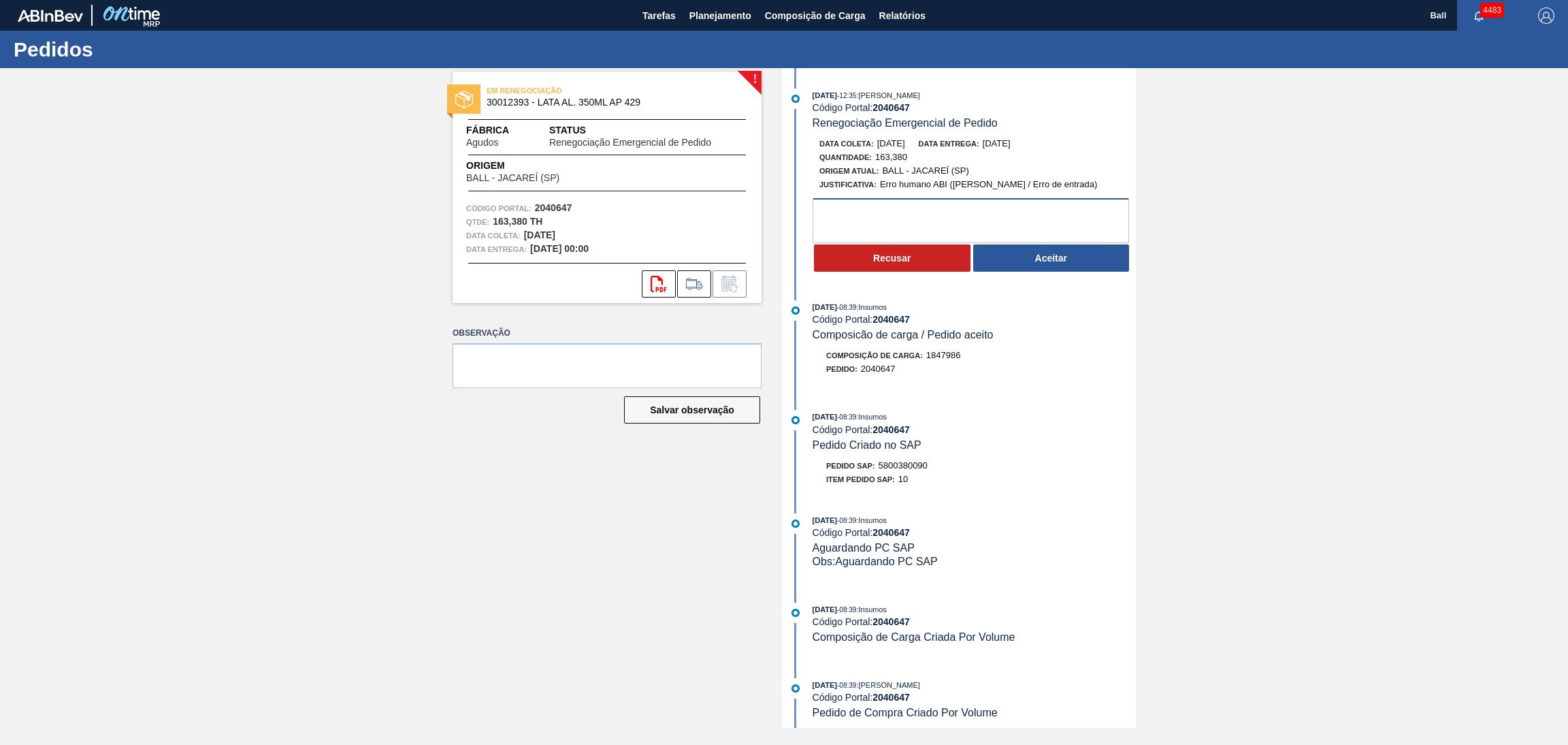
click at [876, 213] on textarea at bounding box center [970, 220] width 316 height 45
paste textarea "AG CAÇAPAVA"
type textarea "AG CAÇAPAVA"
click at [1075, 266] on button "Aceitar" at bounding box center [1051, 257] width 157 height 27
click at [929, 229] on textarea at bounding box center [970, 220] width 316 height 45
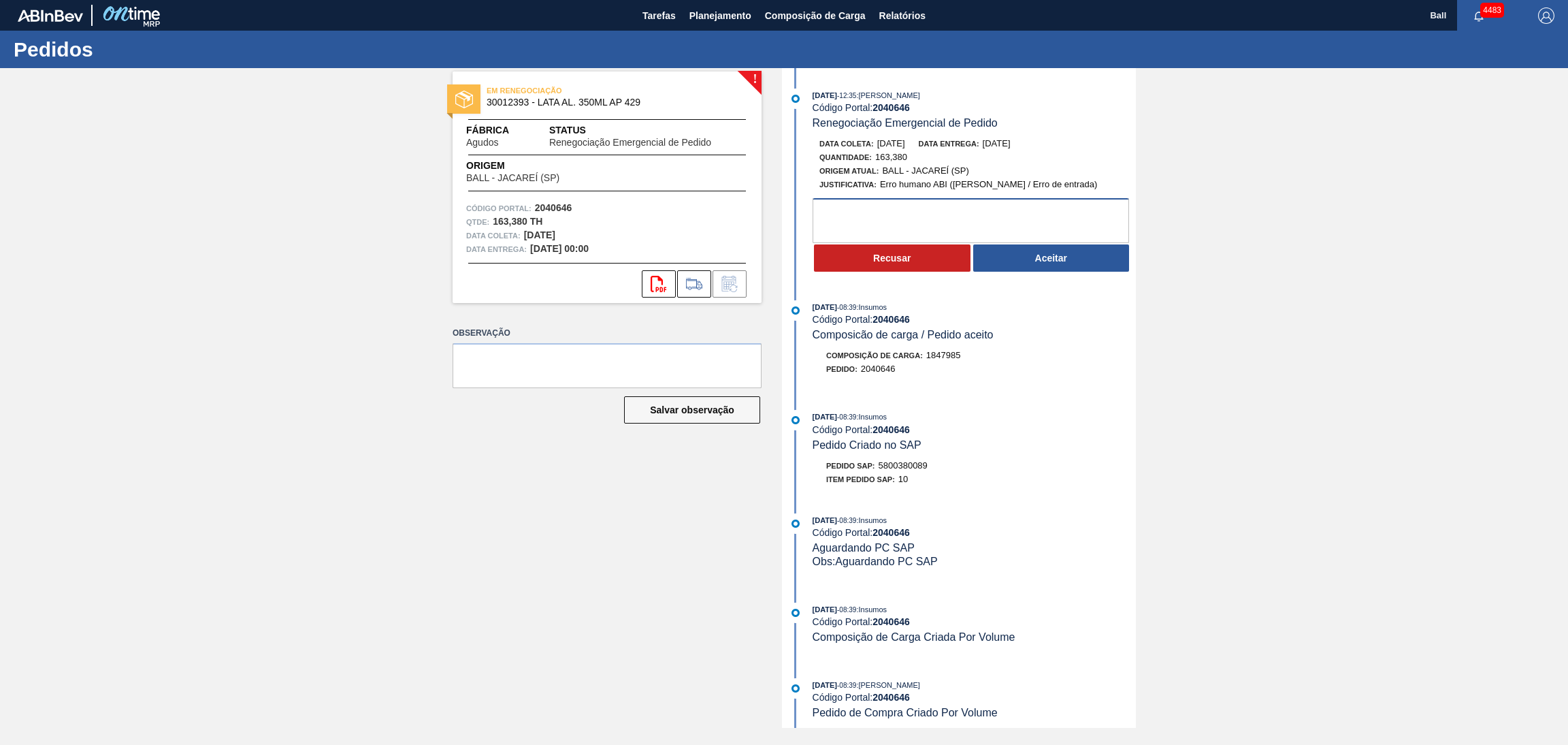
paste textarea "AG CAÇAPAVA"
type textarea "AG CAÇAPAVA"
click at [1047, 269] on button "Aceitar" at bounding box center [1051, 257] width 157 height 27
click at [934, 222] on textarea at bounding box center [970, 220] width 316 height 45
paste textarea "AG CAÇAPAVA"
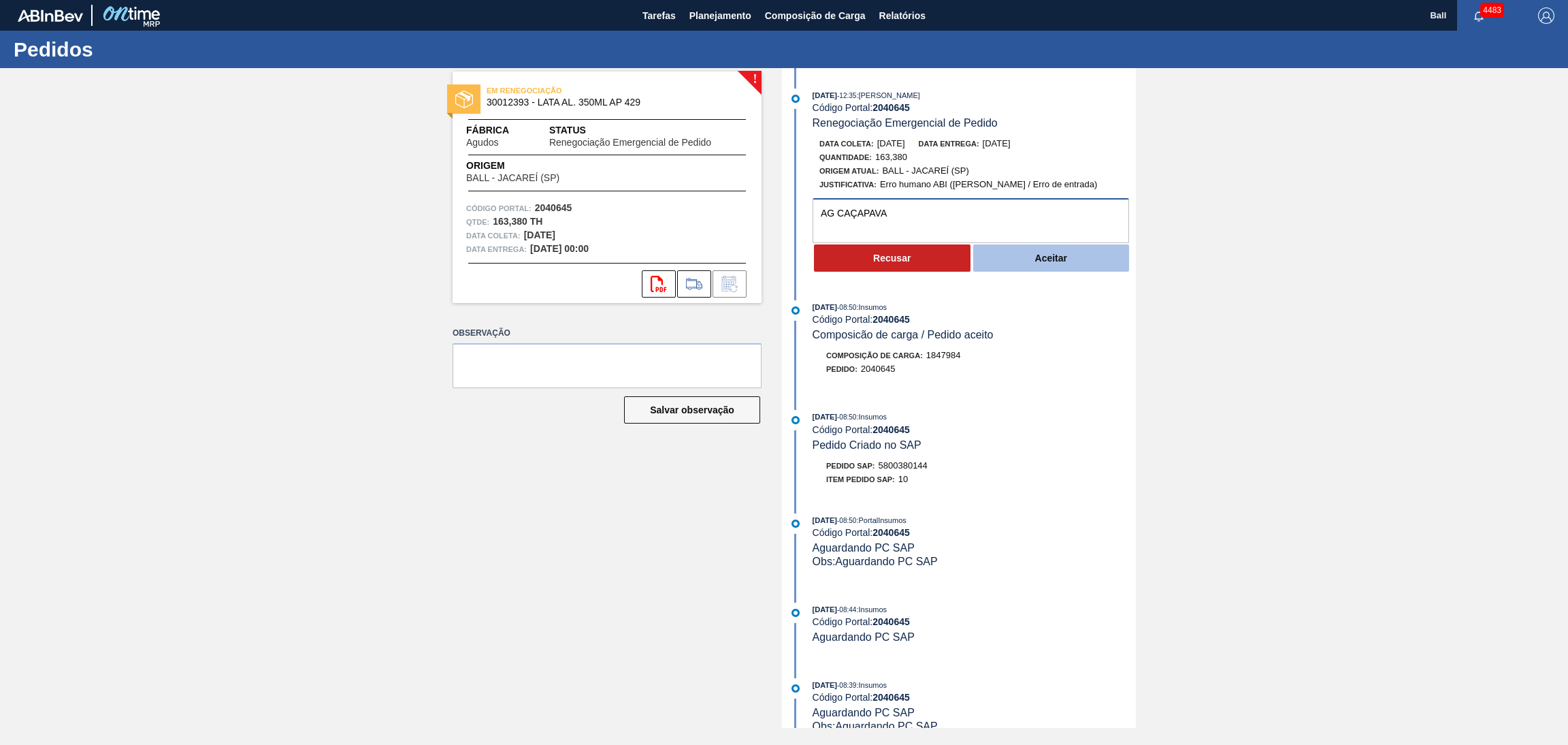
type textarea "AG CAÇAPAVA"
click at [1084, 266] on button "Aceitar" at bounding box center [1051, 257] width 157 height 27
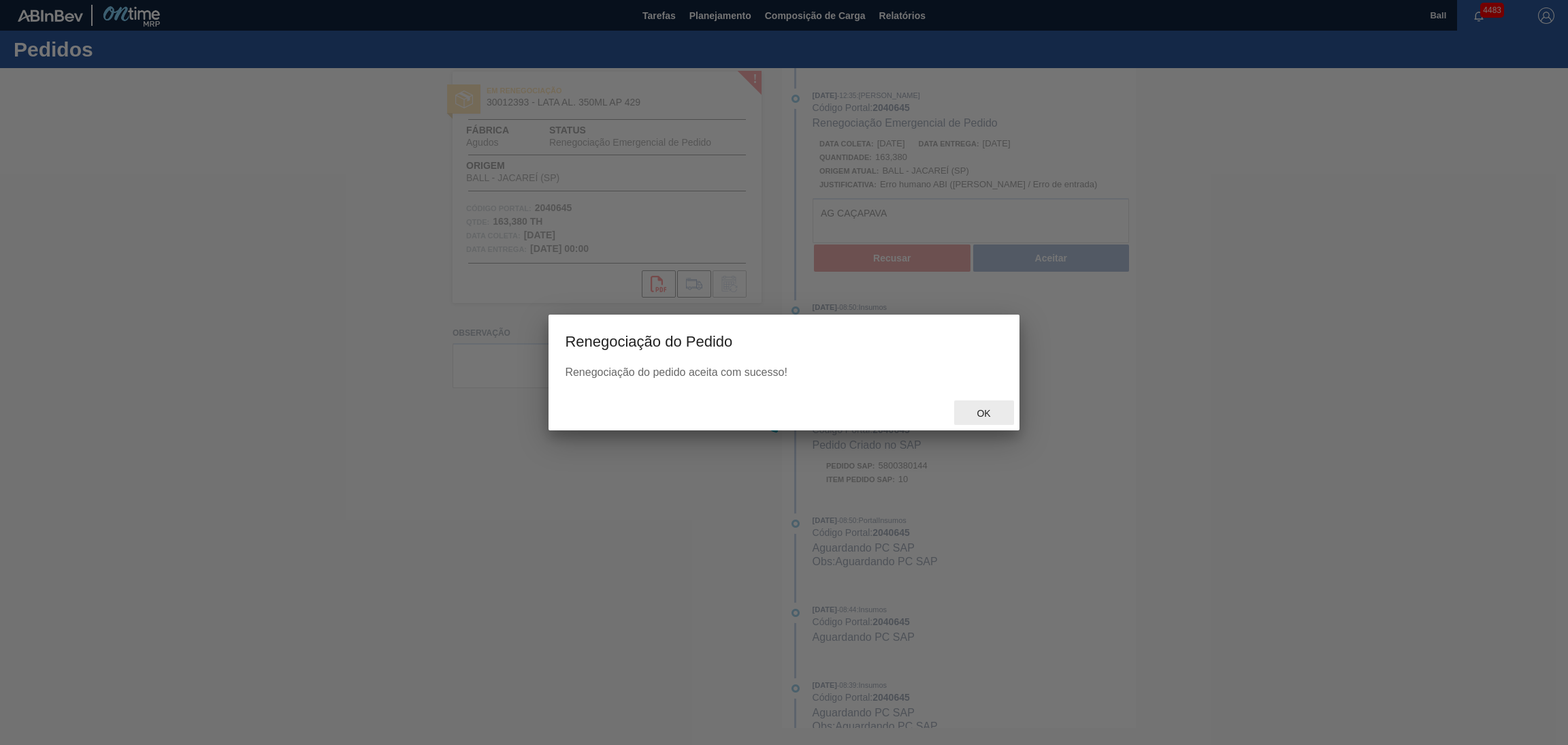
click at [983, 404] on div "Ok" at bounding box center [983, 412] width 60 height 25
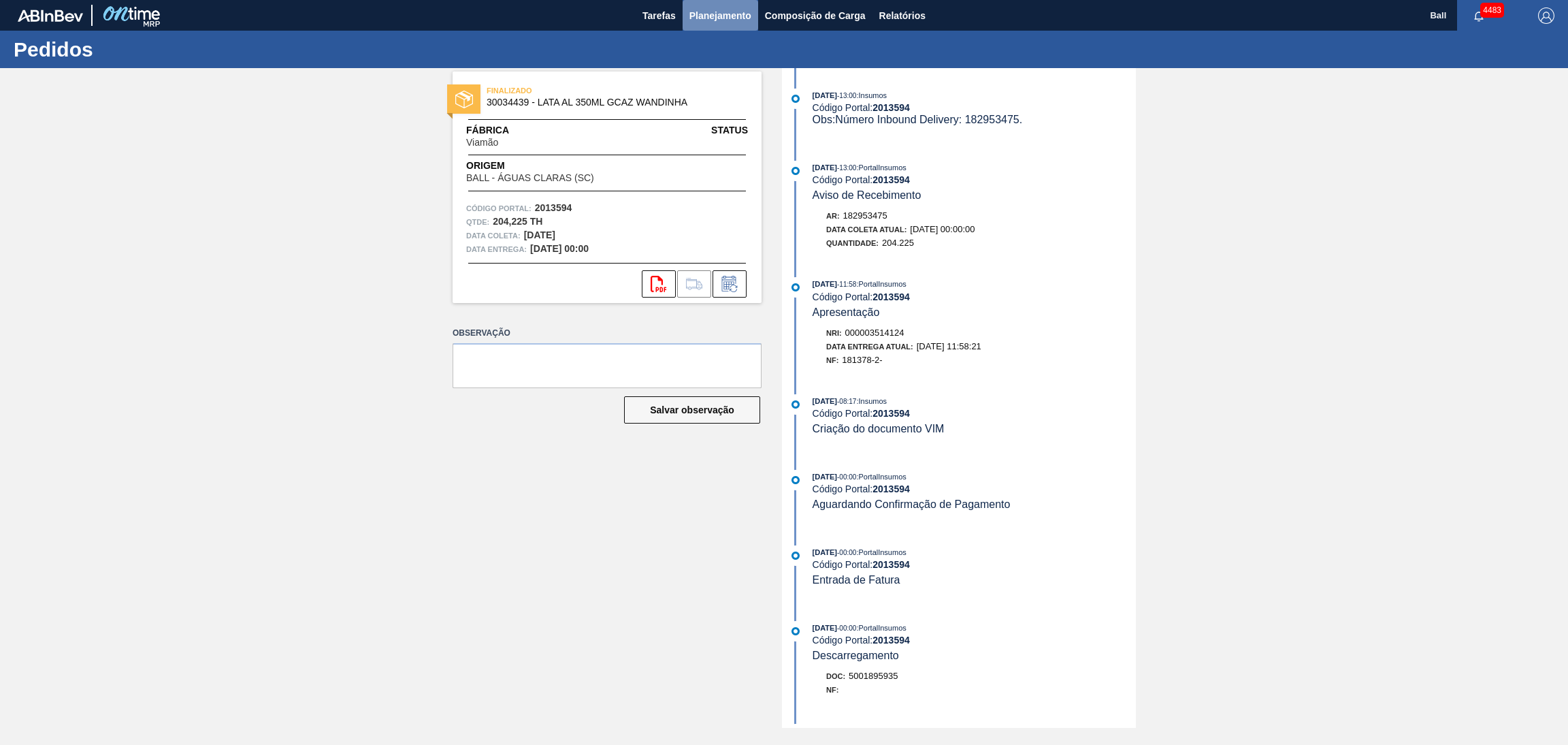
click at [736, 17] on span "Planejamento" at bounding box center [720, 16] width 62 height 17
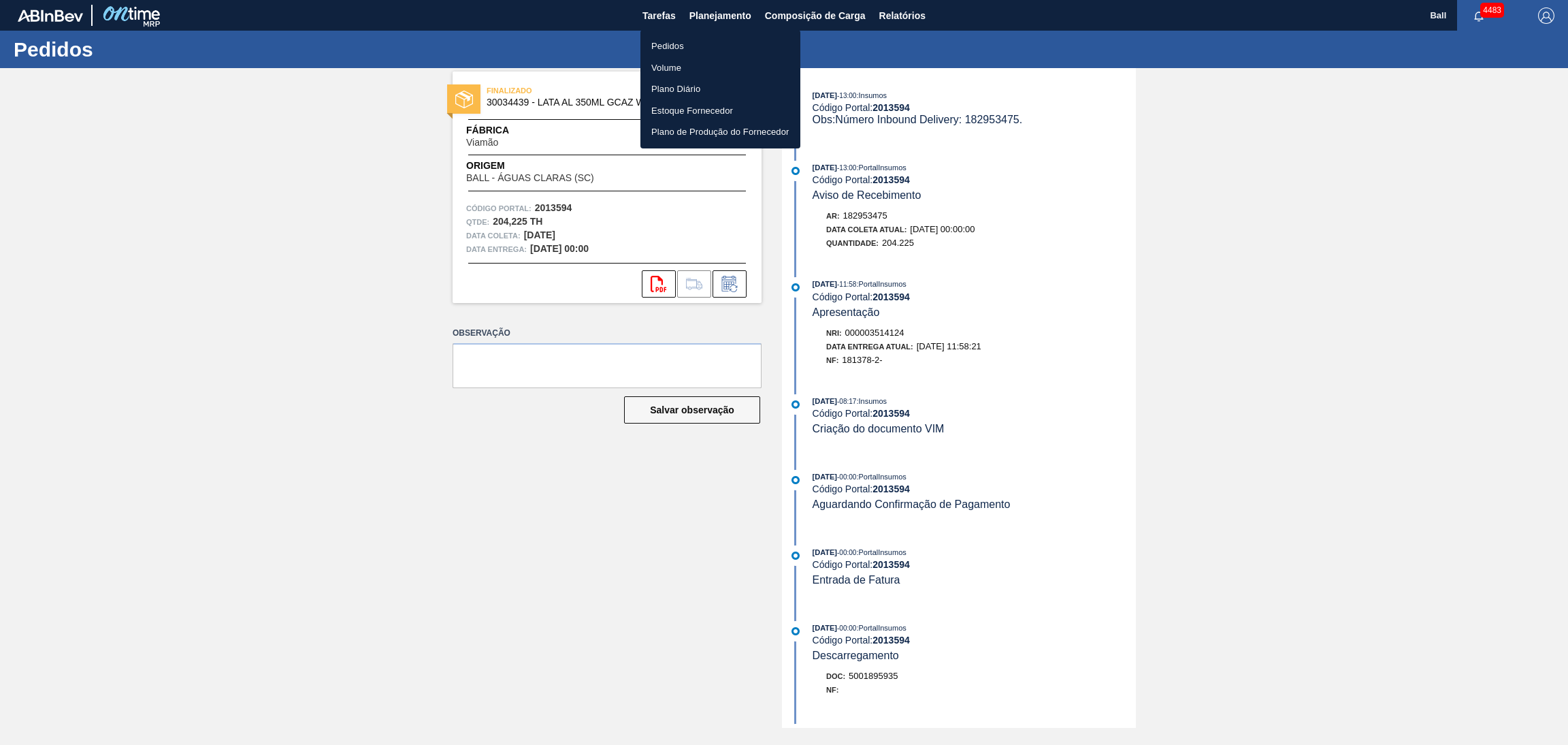
click at [702, 45] on li "Pedidos" at bounding box center [720, 46] width 160 height 22
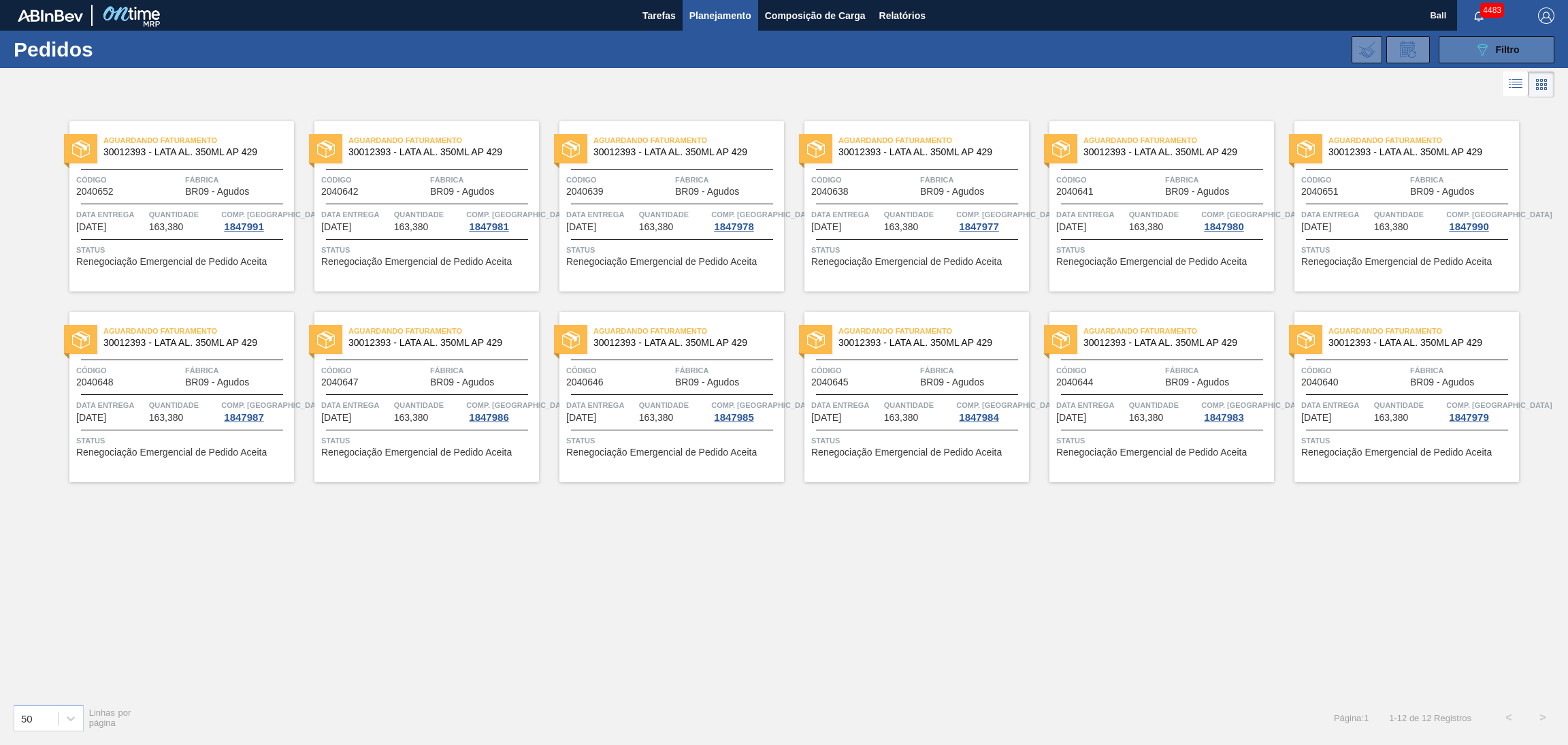
click at [1472, 48] on button "089F7B8B-B2A5-4AFE-B5C0-19BA573D28AC Filtro" at bounding box center [1497, 49] width 116 height 27
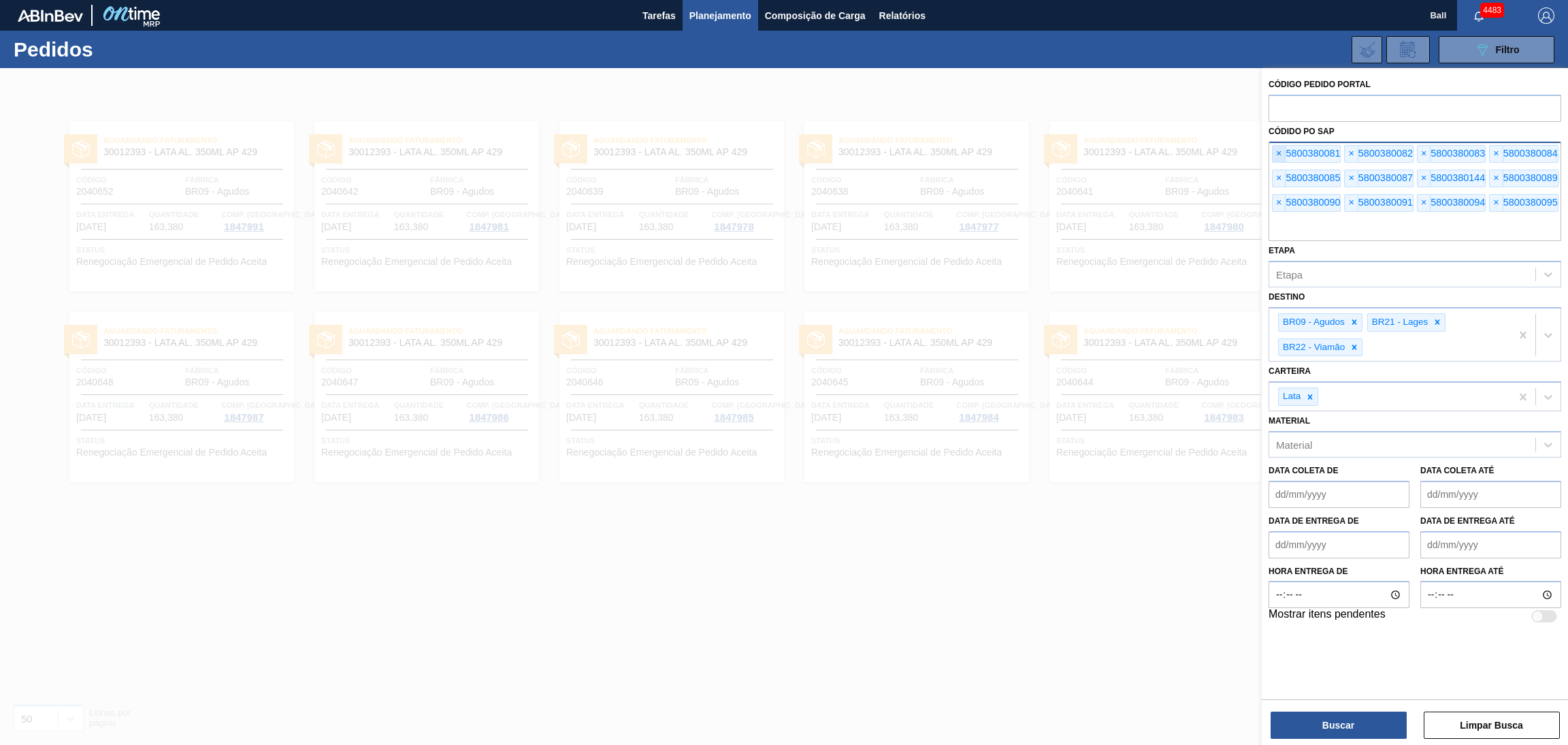
click at [1283, 151] on span "×" at bounding box center [1279, 153] width 13 height 17
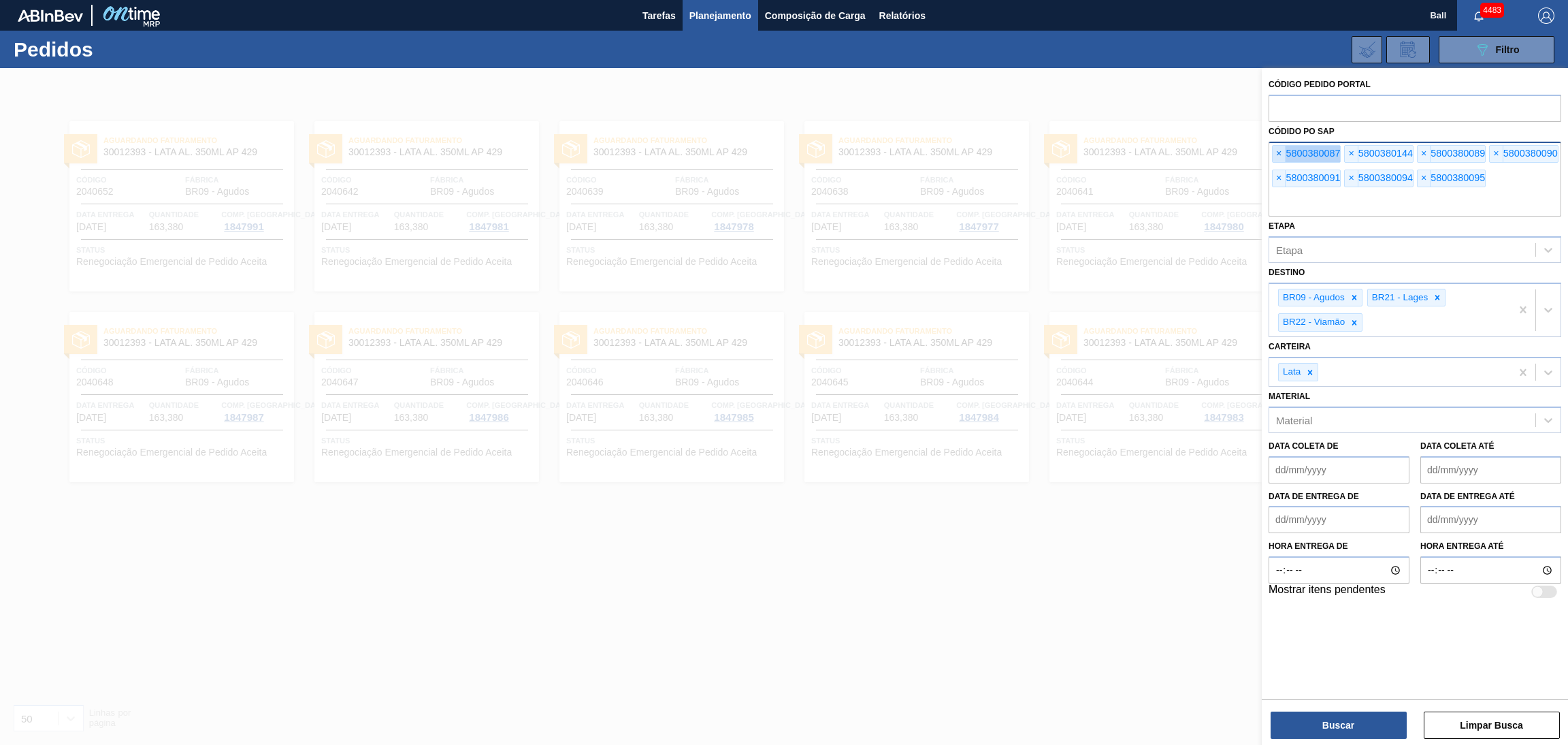
click at [1283, 151] on span "×" at bounding box center [1279, 153] width 13 height 17
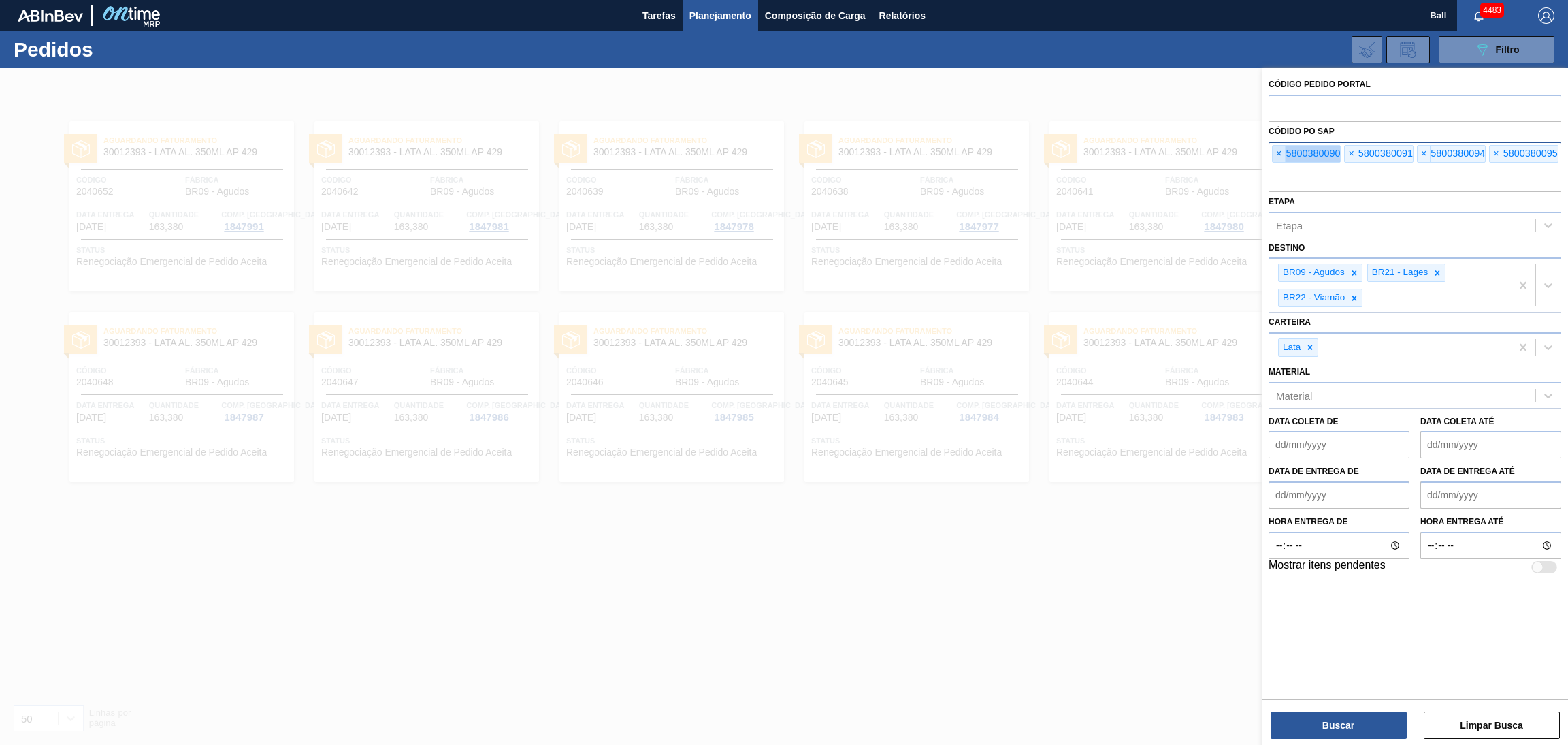
click at [1283, 151] on span "×" at bounding box center [1279, 153] width 13 height 17
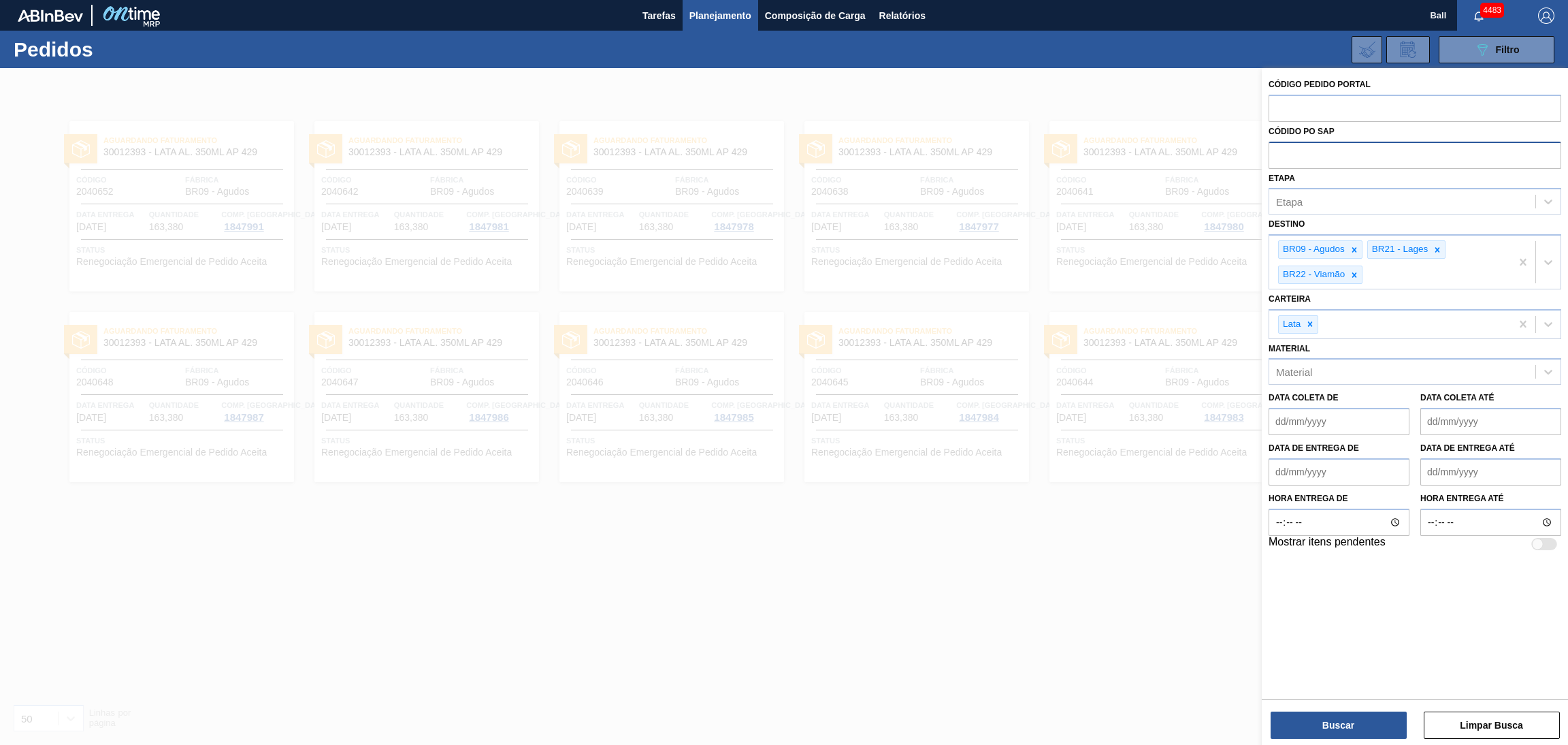
paste input "text"
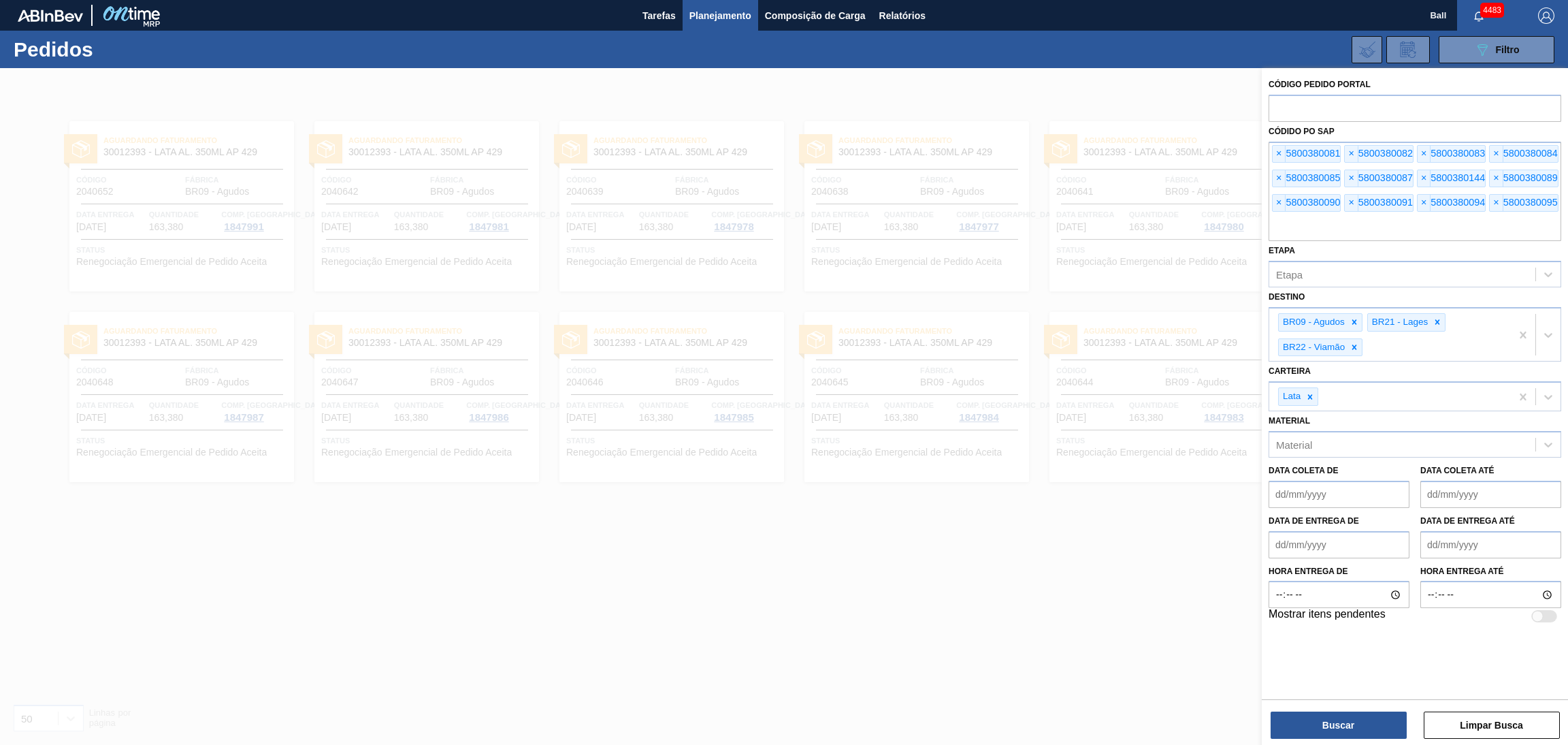
click at [1317, 707] on div "Buscar Limpar Busca" at bounding box center [1416, 718] width 307 height 38
click at [1318, 711] on button "Buscar" at bounding box center [1339, 724] width 136 height 27
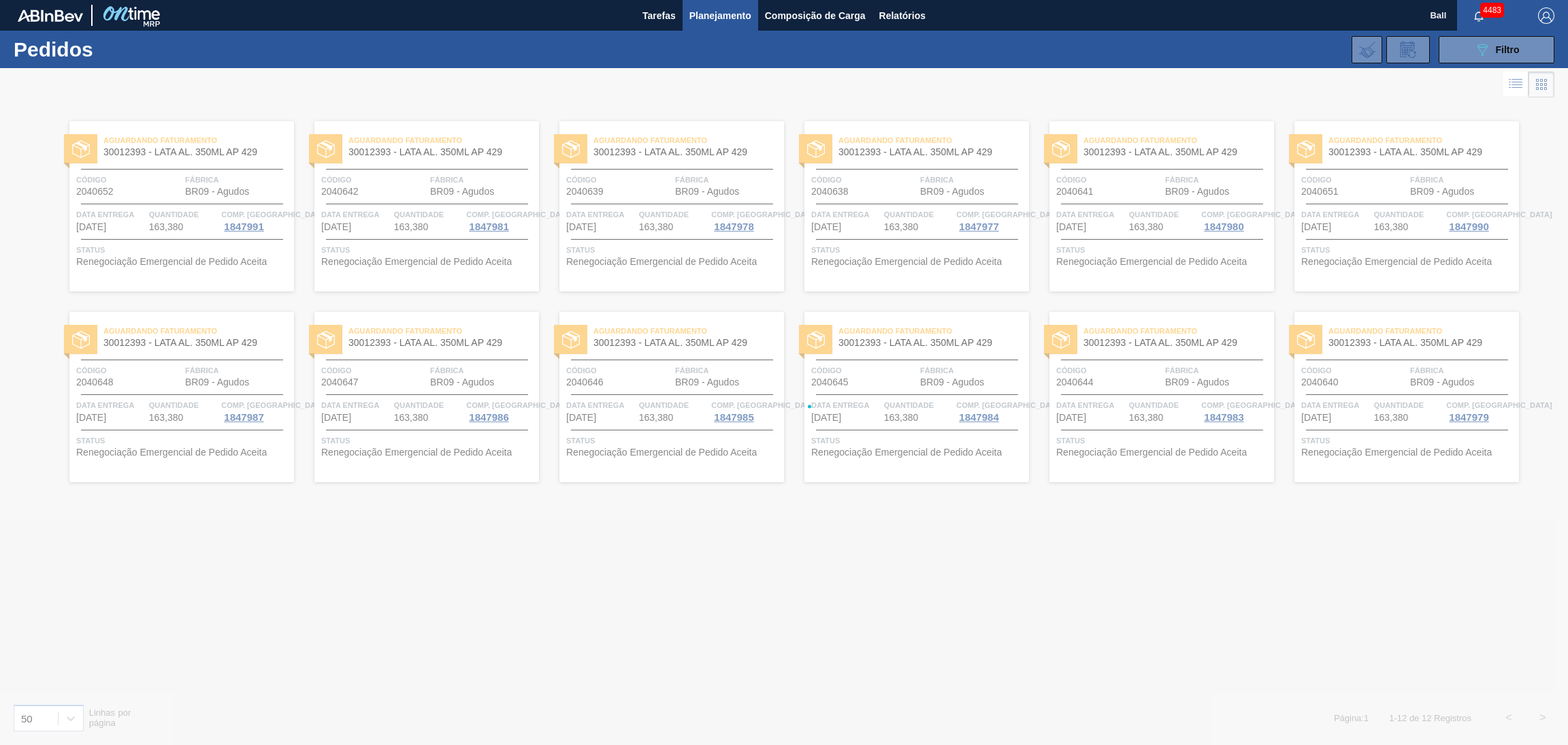
click at [1318, 715] on div at bounding box center [784, 406] width 1568 height 677
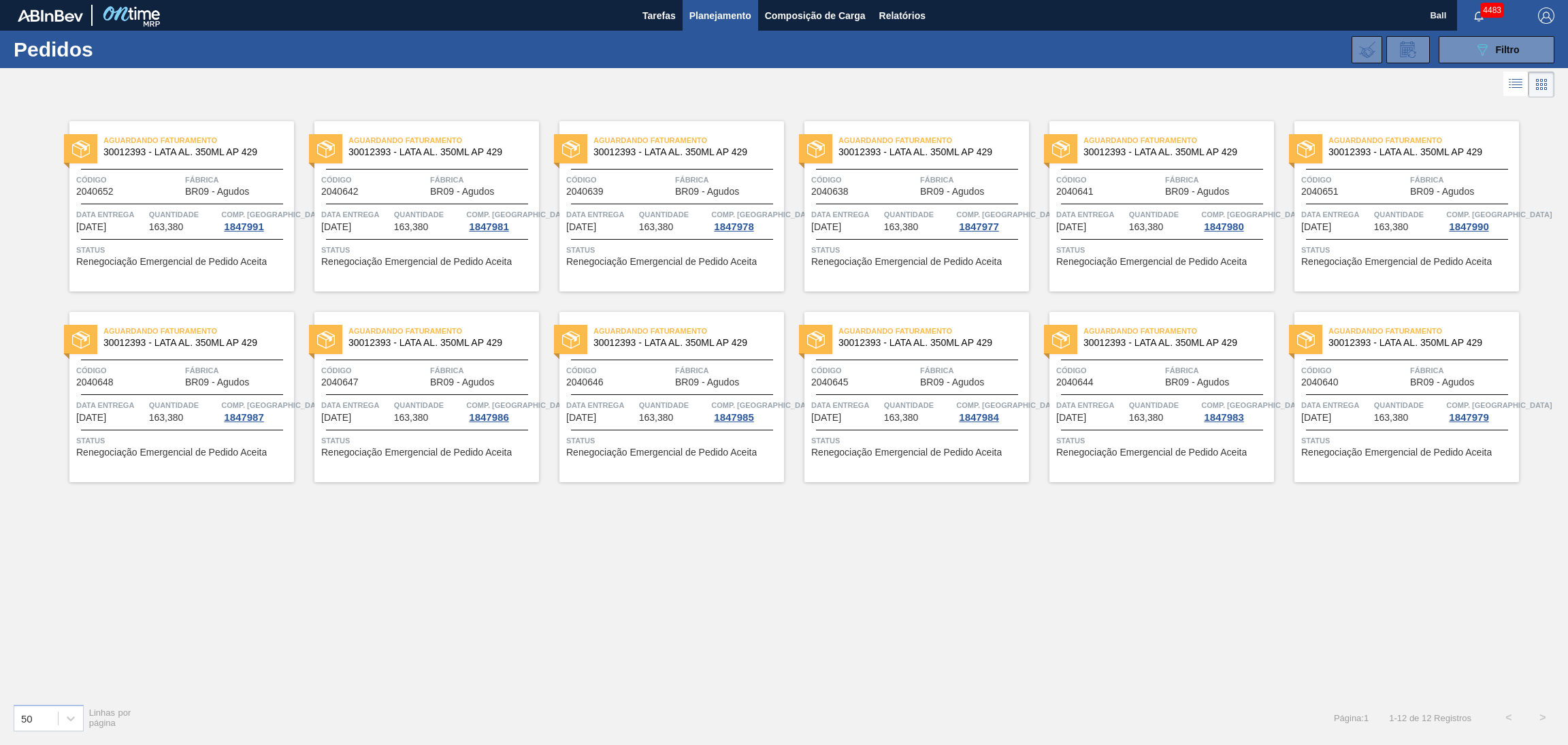
click at [1385, 398] on span "Quantidade" at bounding box center [1409, 405] width 70 height 14
click at [1380, 198] on div "Aguardando Faturamento 30012393 - LATA AL. 350ML AP 429 Código 2040651 Fábrica …" at bounding box center [1407, 206] width 225 height 170
click at [211, 226] on div "Quantidade 163,380" at bounding box center [184, 220] width 70 height 24
click at [394, 202] on div "Aguardando Faturamento 30012393 - LATA AL. 350ML AP 429 Código 2040642 Fábrica …" at bounding box center [427, 206] width 225 height 170
drag, startPoint x: 628, startPoint y: 183, endPoint x: 713, endPoint y: 186, distance: 85.1
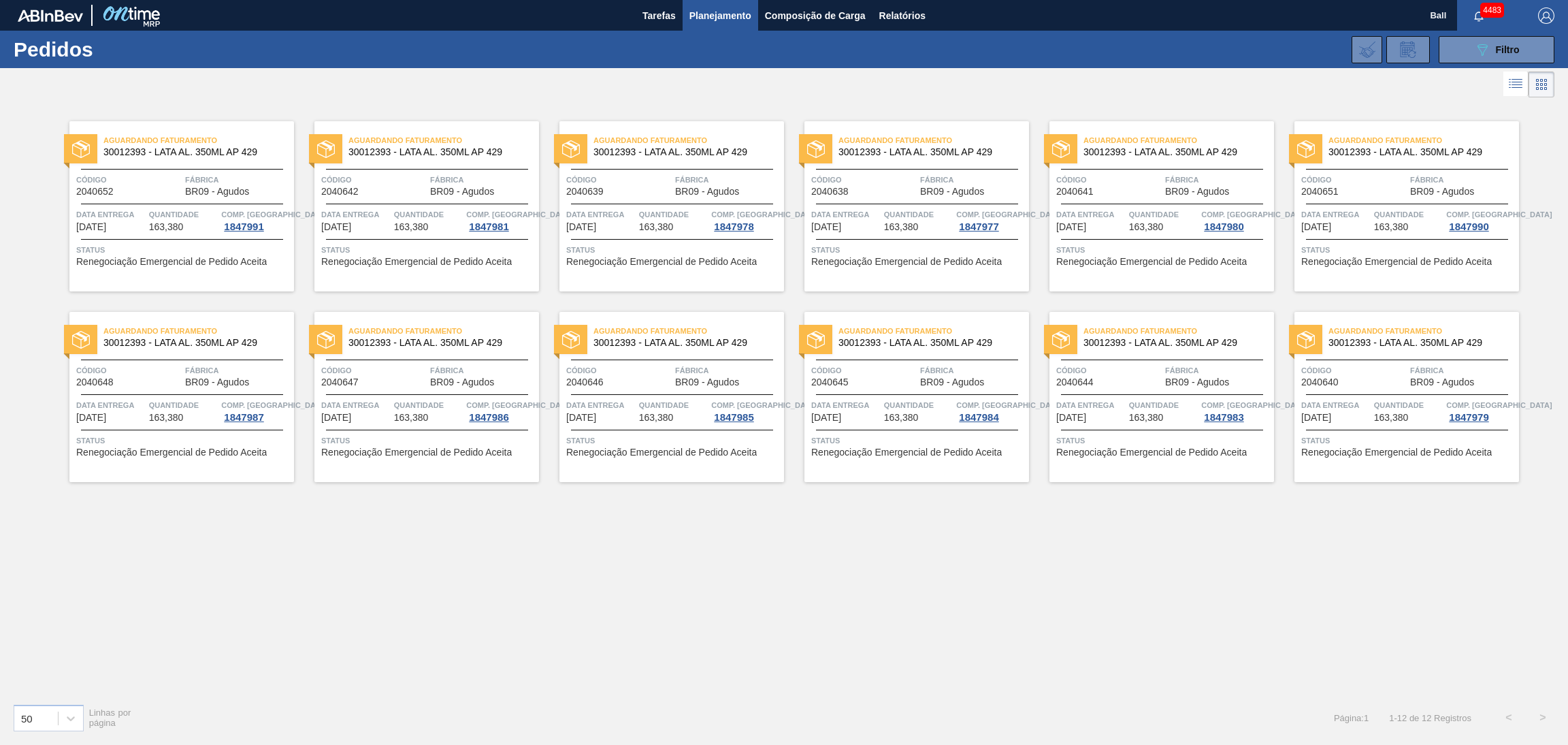
click at [630, 183] on span "Código" at bounding box center [618, 179] width 105 height 14
click at [861, 180] on span "Código" at bounding box center [863, 179] width 105 height 14
click at [1467, 40] on button "089F7B8B-B2A5-4AFE-B5C0-19BA573D28AC Filtro" at bounding box center [1497, 49] width 116 height 27
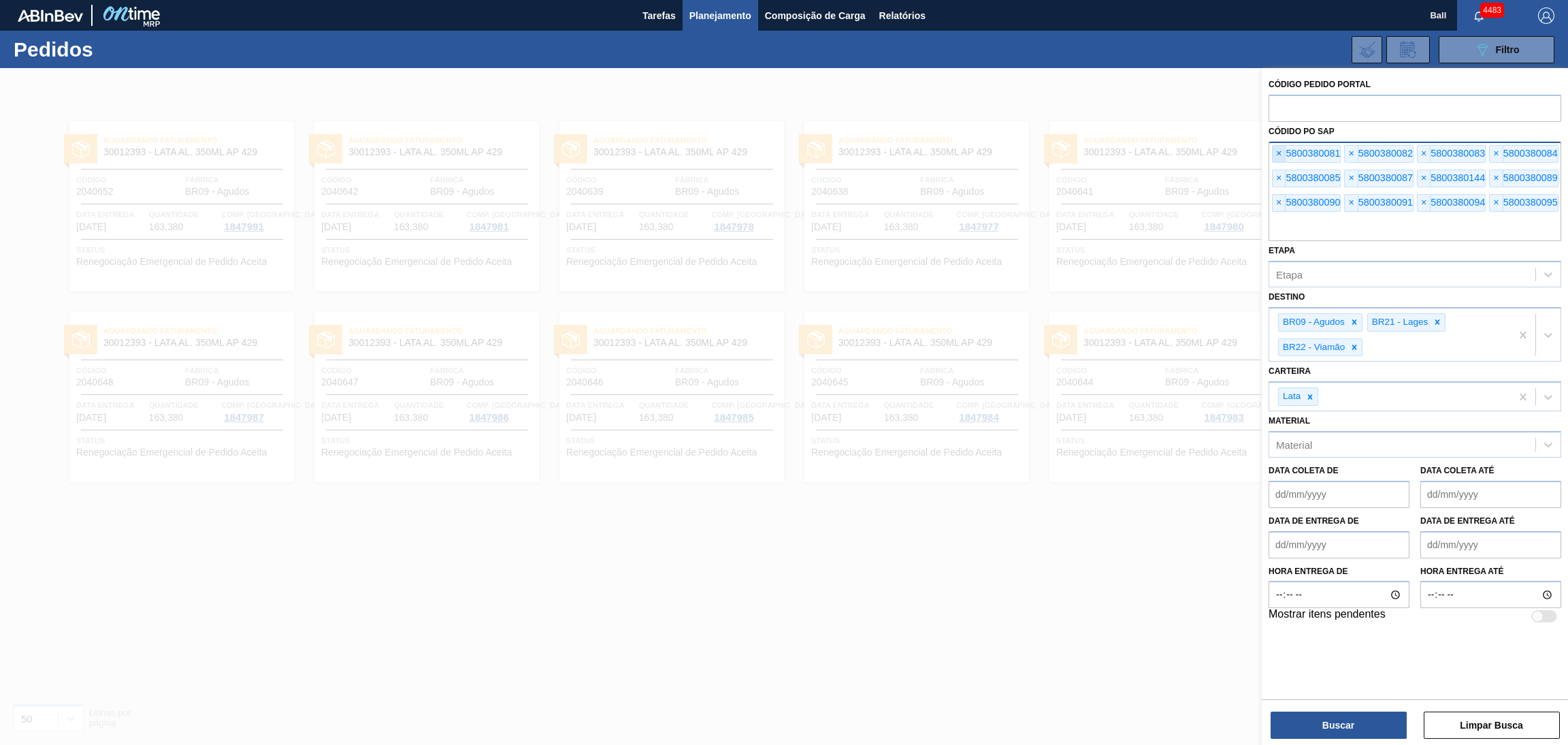
click at [1281, 152] on span "×" at bounding box center [1279, 153] width 13 height 17
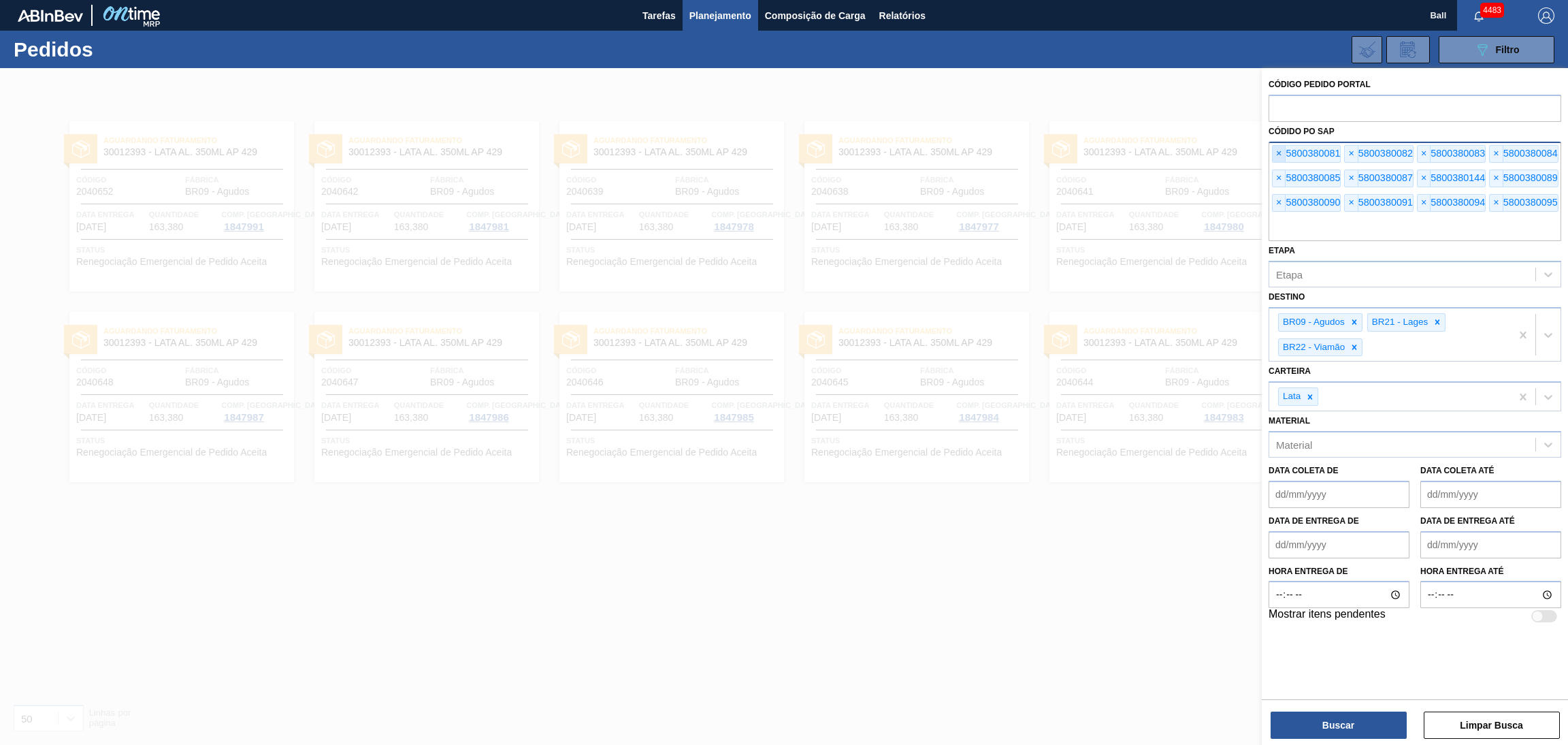
click at [1281, 152] on span "×" at bounding box center [1279, 153] width 13 height 17
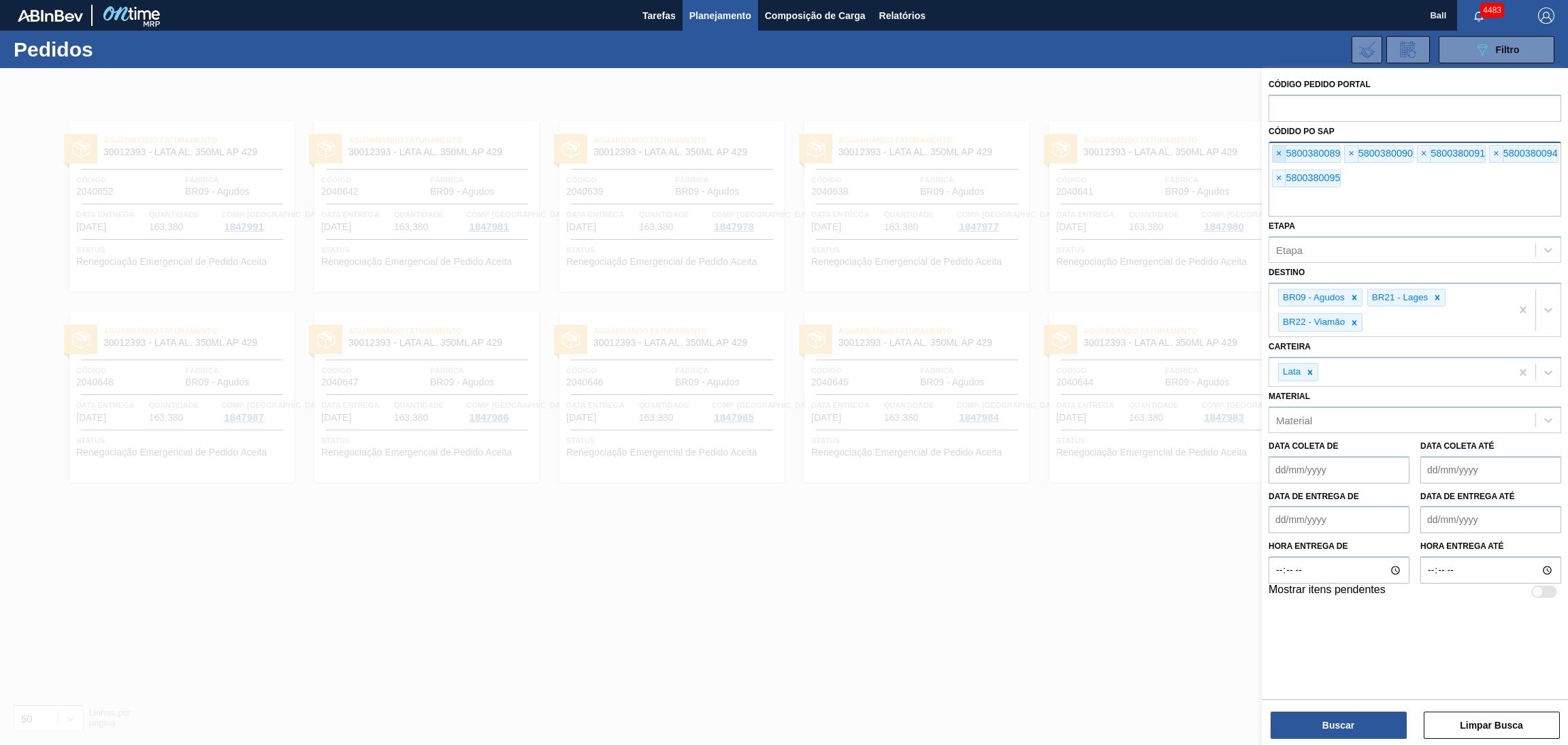
click at [1281, 152] on span "×" at bounding box center [1279, 153] width 13 height 17
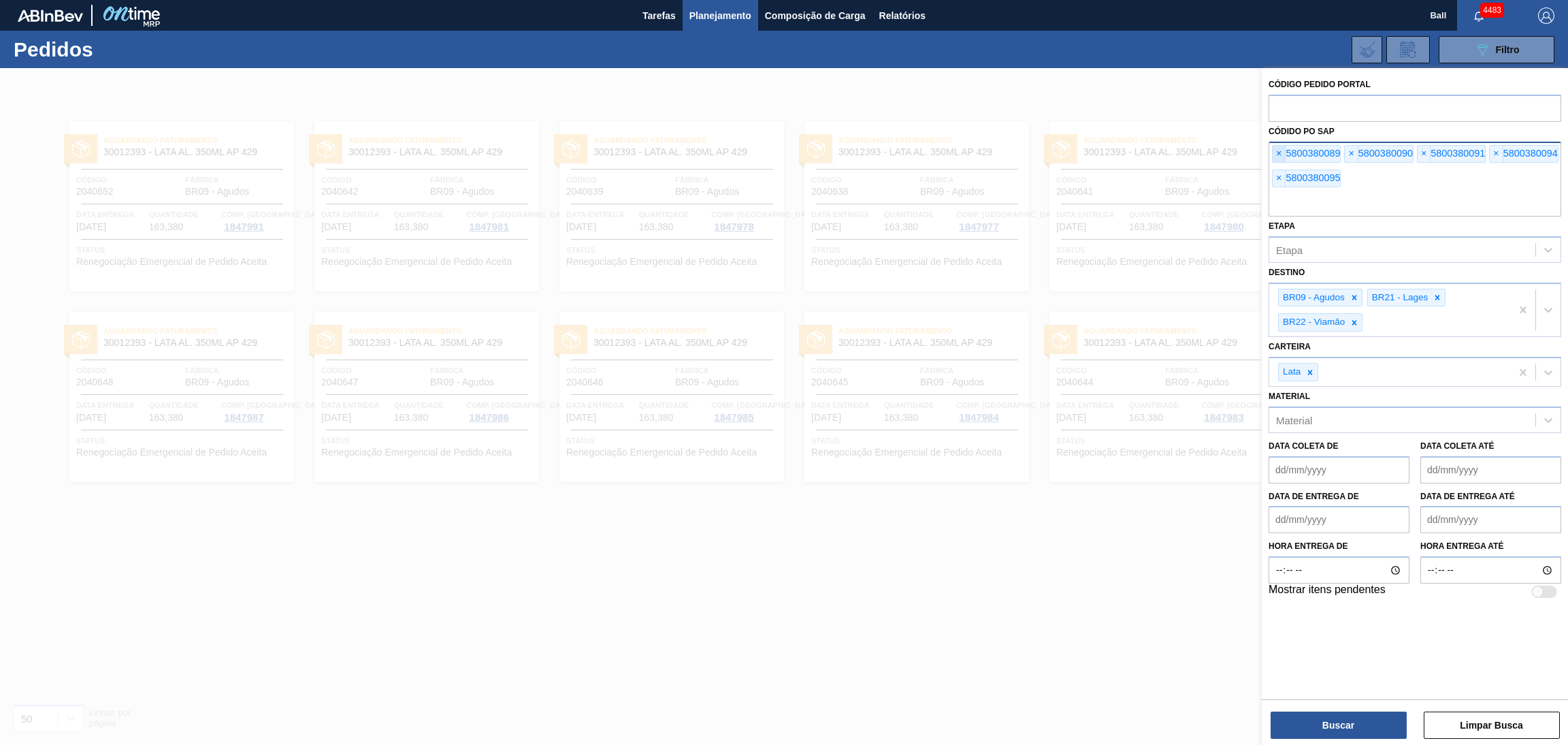
click at [1281, 191] on input "text" at bounding box center [1415, 204] width 293 height 26
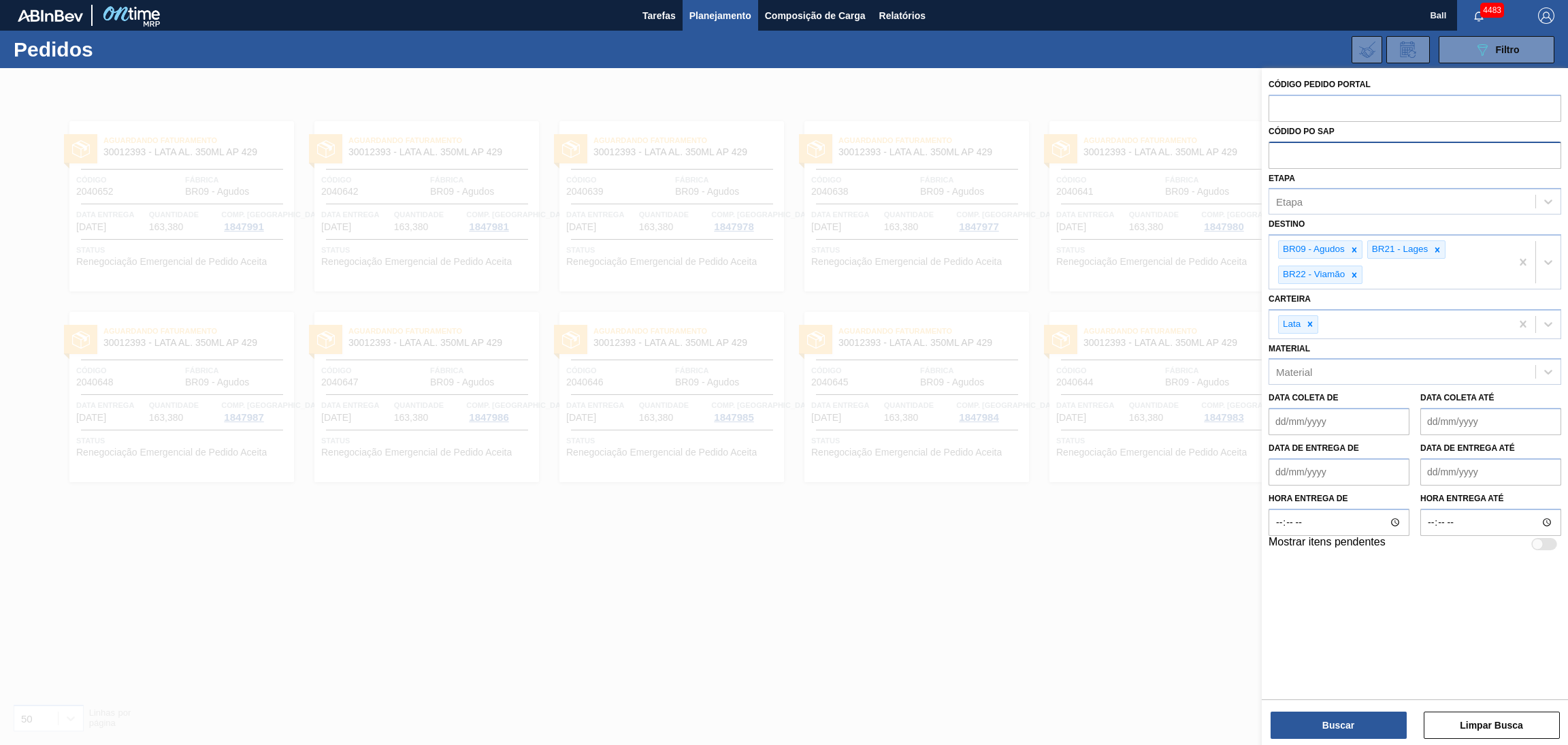
paste input "text"
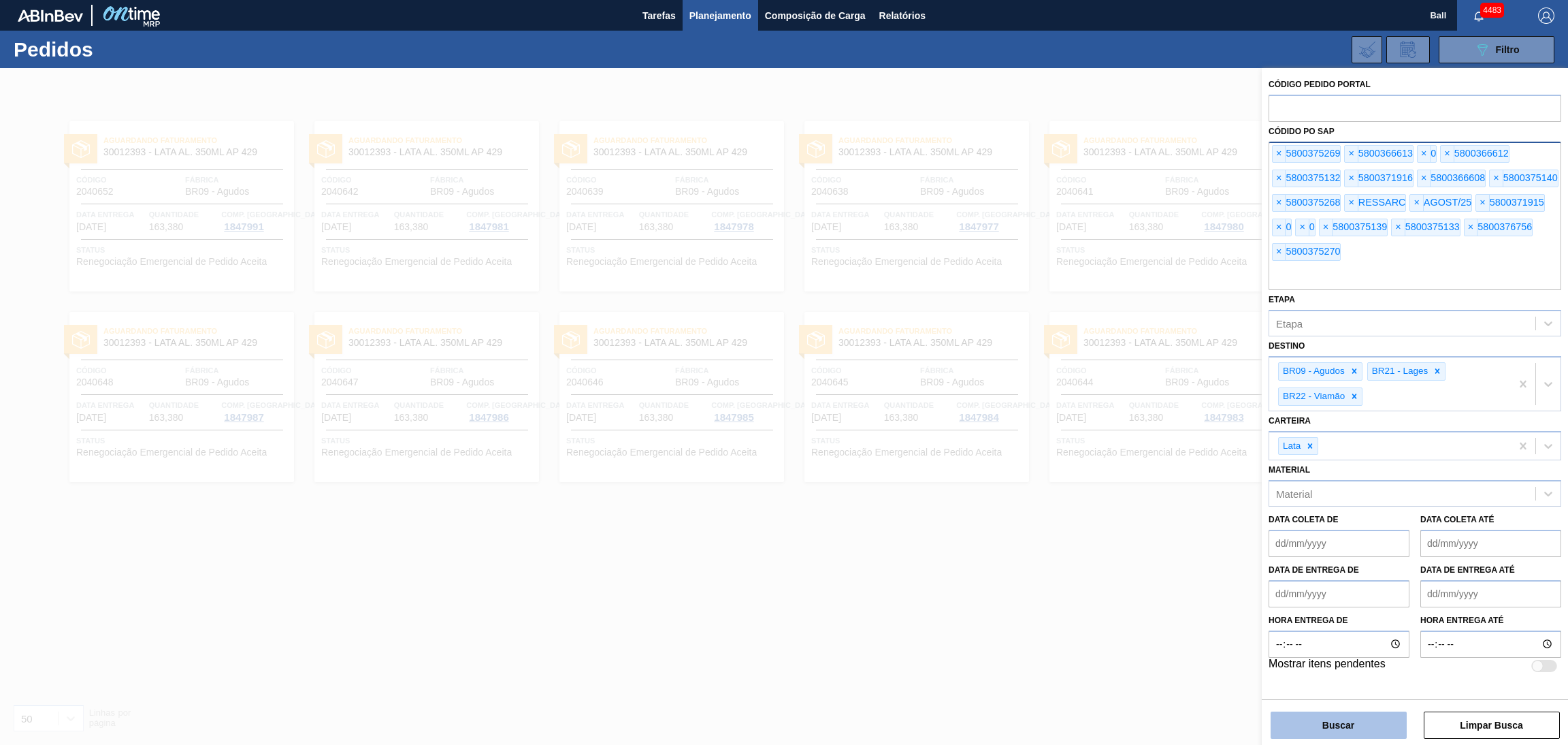
click at [1308, 720] on button "Buscar" at bounding box center [1339, 724] width 136 height 27
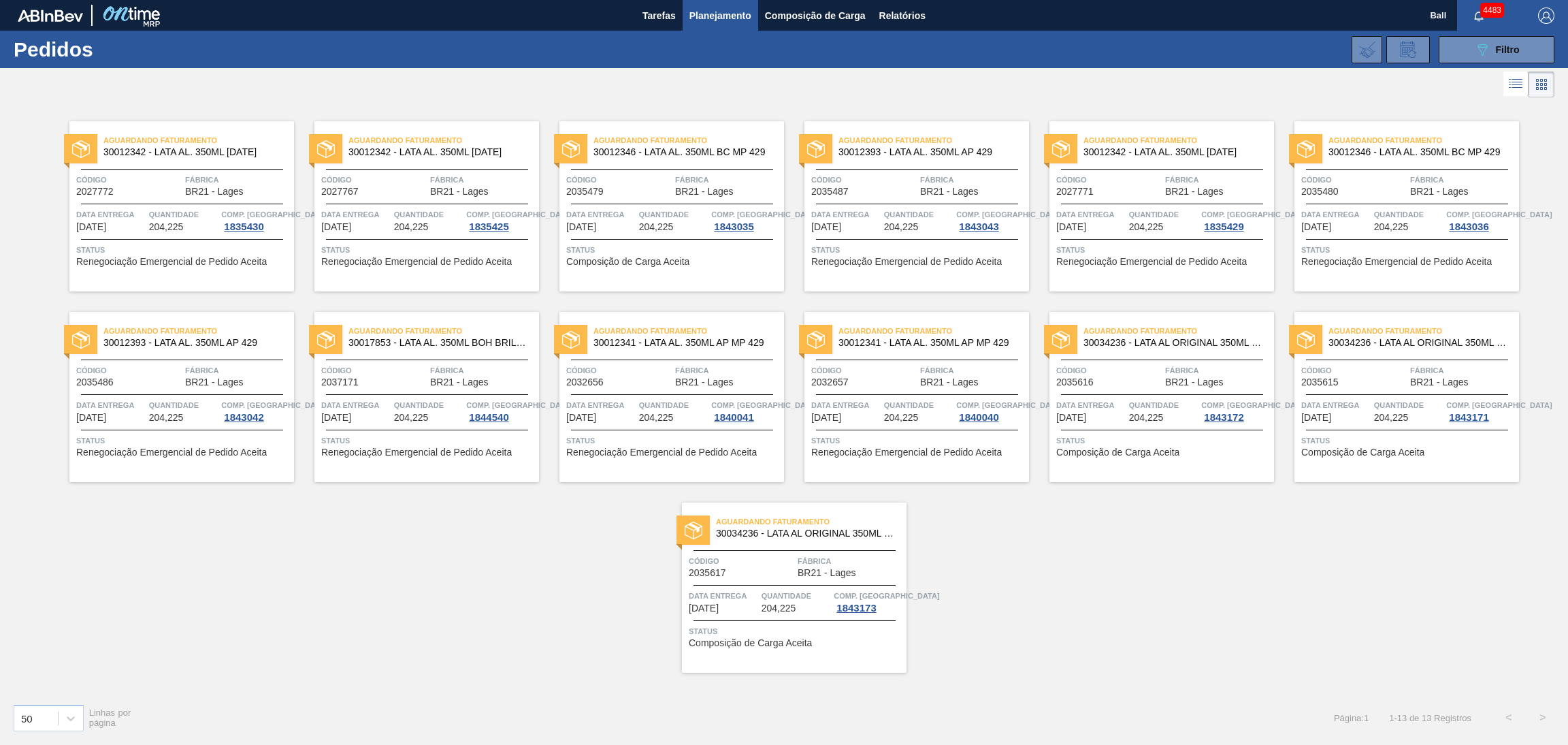
click at [639, 192] on div "Código 2035479" at bounding box center [618, 184] width 105 height 24
drag, startPoint x: 1161, startPoint y: 201, endPoint x: 1210, endPoint y: 204, distance: 49.1
click at [1162, 201] on div "Aguardando Faturamento 30012342 - LATA AL. 350ML BC 429 Código 2027771 Fábrica …" at bounding box center [1162, 206] width 225 height 170
click at [1374, 198] on div "Aguardando Faturamento 30012346 - LATA AL. 350ML BC MP 429 Código 2035480 Fábri…" at bounding box center [1407, 206] width 225 height 170
click at [397, 415] on span "204,225" at bounding box center [411, 417] width 35 height 10
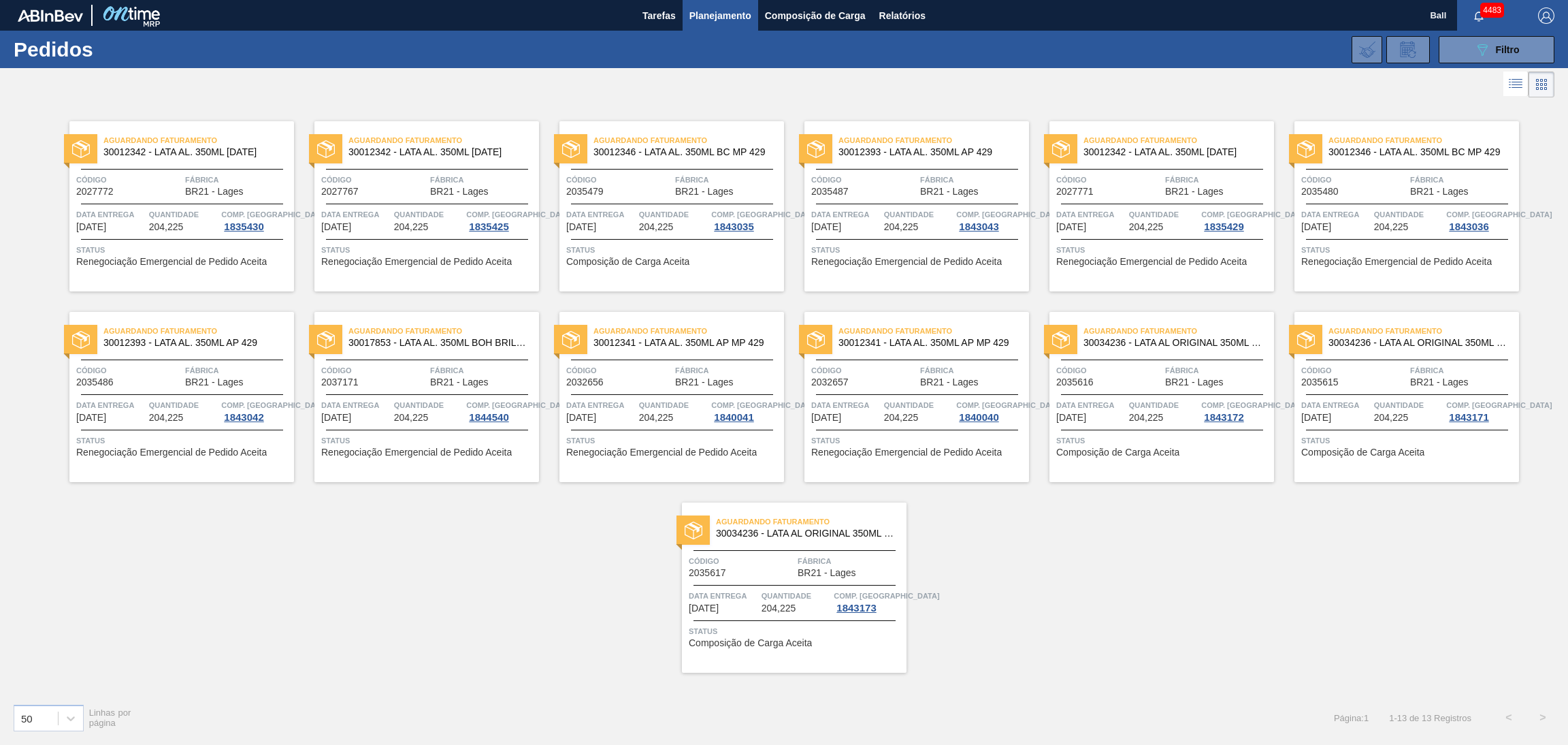
click at [651, 400] on span "Quantidade" at bounding box center [674, 405] width 70 height 14
click at [904, 373] on span "Código" at bounding box center [863, 370] width 105 height 14
drag, startPoint x: 1139, startPoint y: 380, endPoint x: 1199, endPoint y: 376, distance: 60.1
click at [1140, 381] on div "Código 2035616" at bounding box center [1109, 375] width 105 height 24
click at [1444, 364] on span "Fábrica" at bounding box center [1463, 370] width 105 height 14
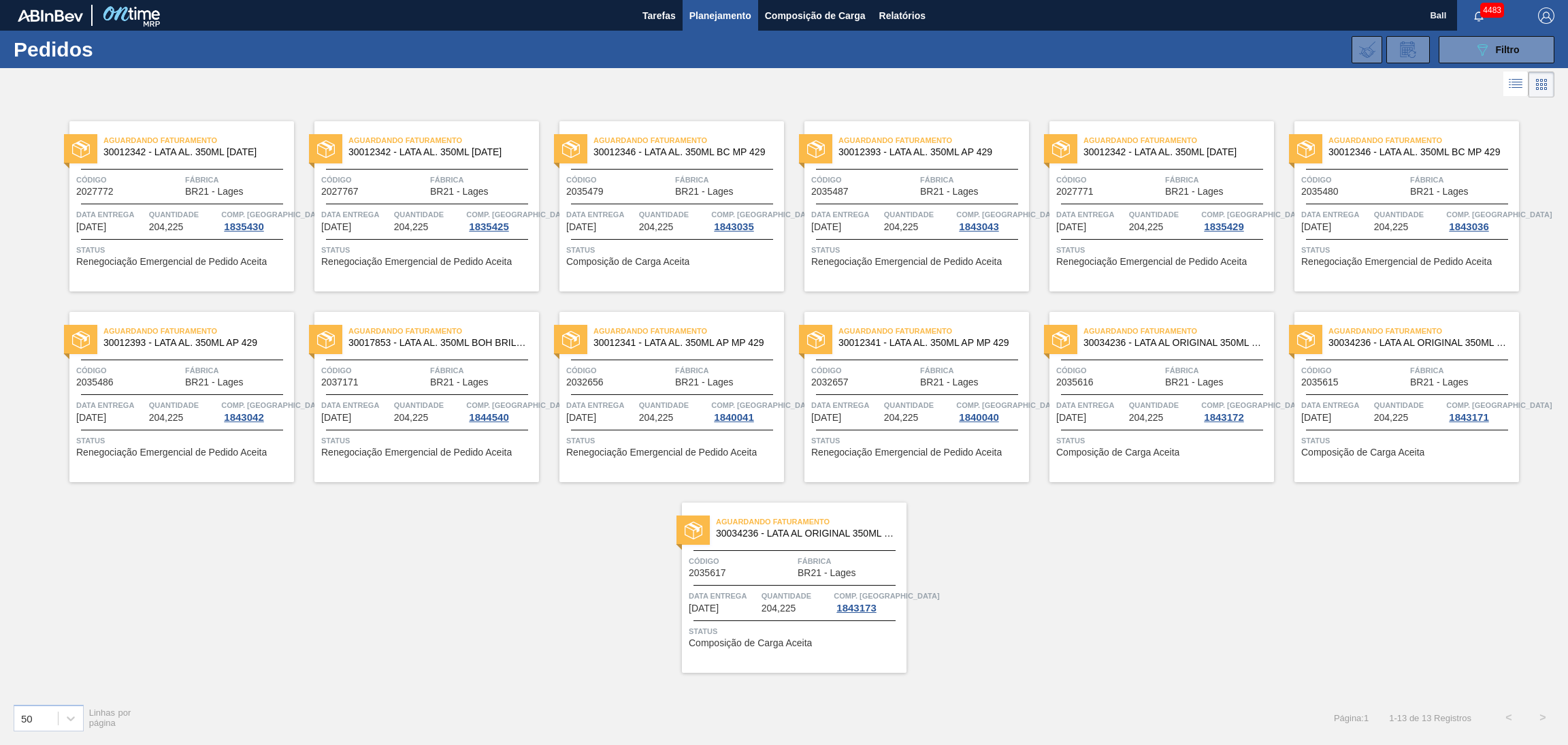
click at [831, 580] on div "Aguardando Faturamento 30034236 - LATA AL ORIGINAL 350ML BRILHO Código 2035617 …" at bounding box center [794, 587] width 225 height 170
click at [663, 14] on span "Tarefas" at bounding box center [659, 16] width 33 height 17
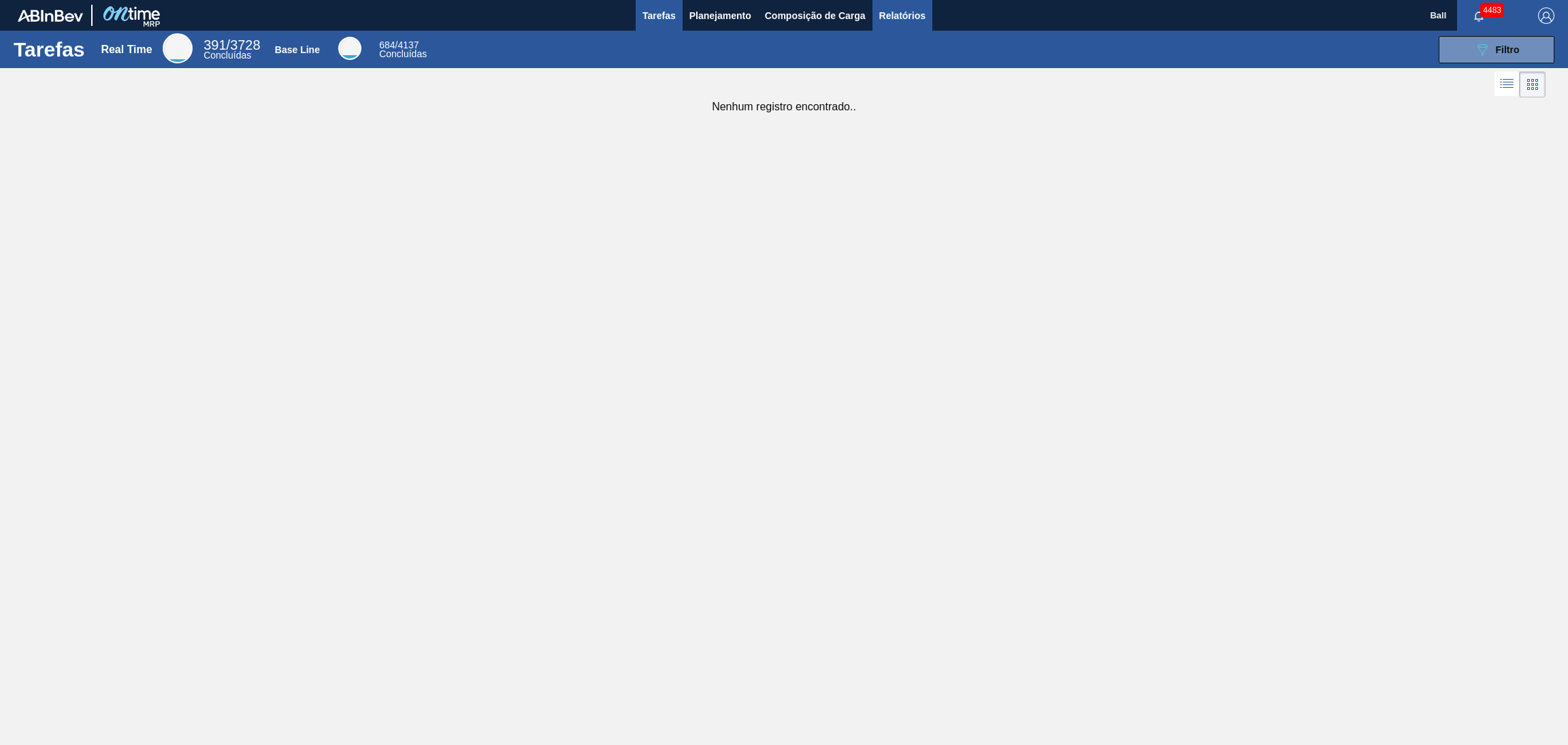
click at [894, 20] on span "Relatórios" at bounding box center [902, 16] width 46 height 17
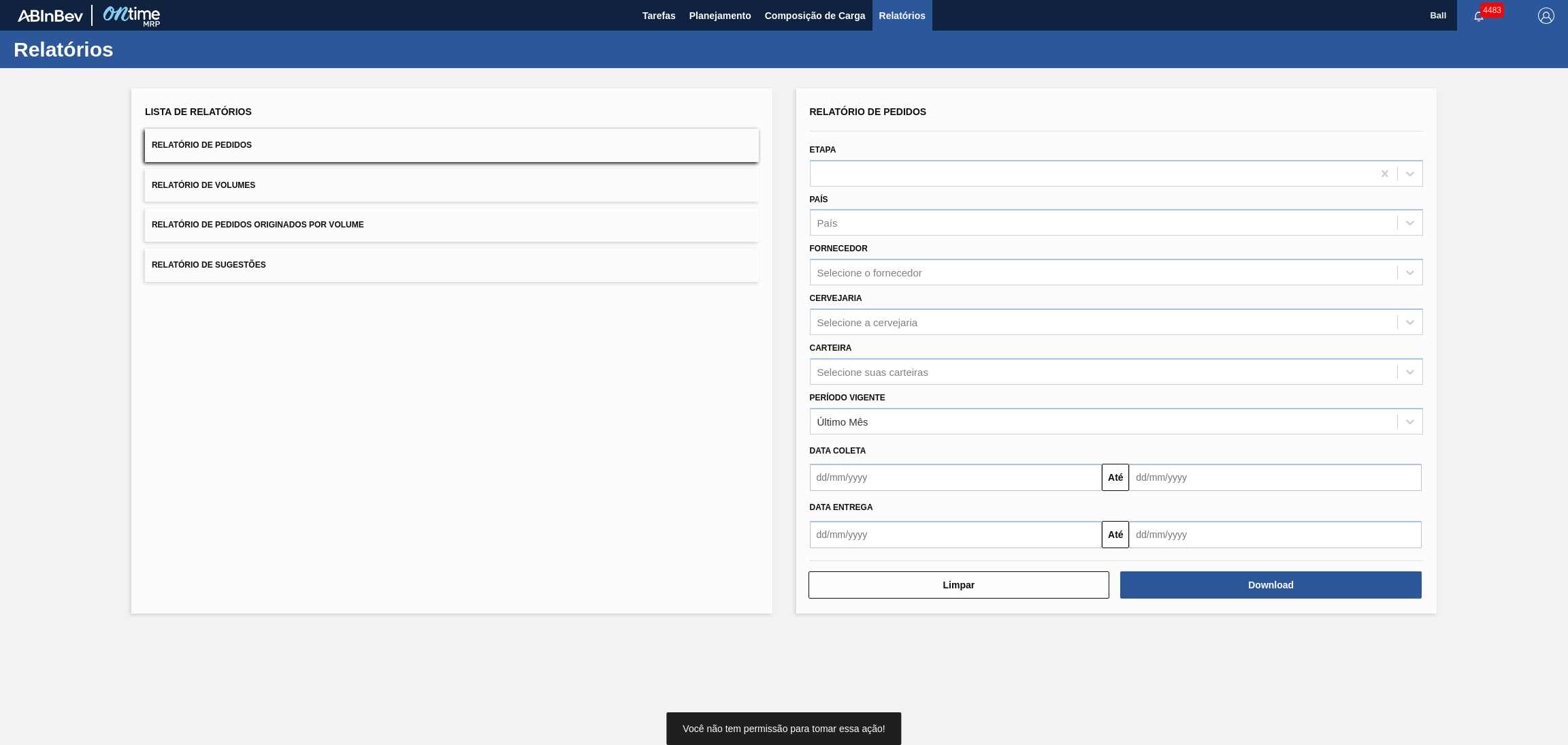
click at [439, 186] on button "Relatório de Volumes" at bounding box center [451, 186] width 614 height 33
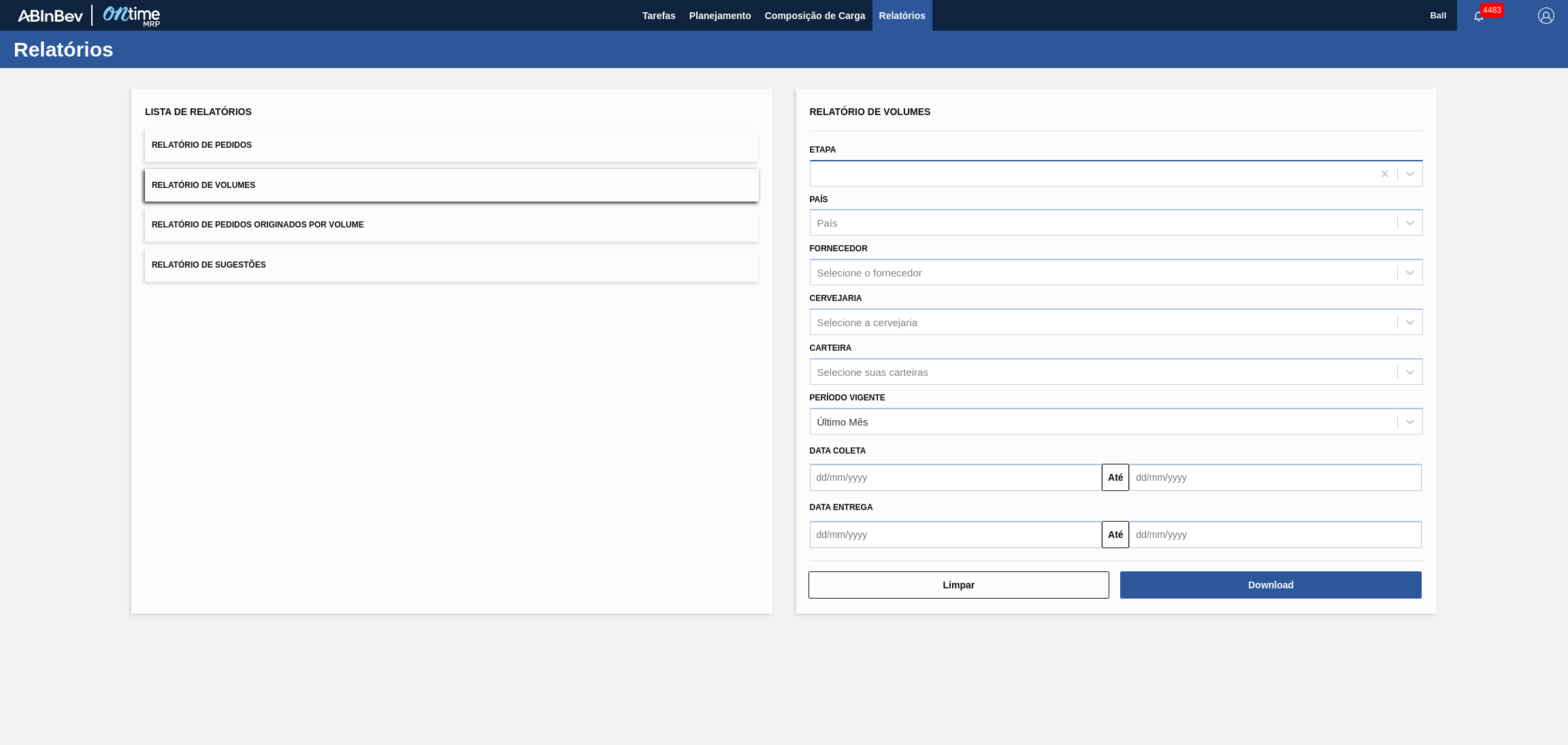
click at [985, 172] on div at bounding box center [1092, 173] width 563 height 20
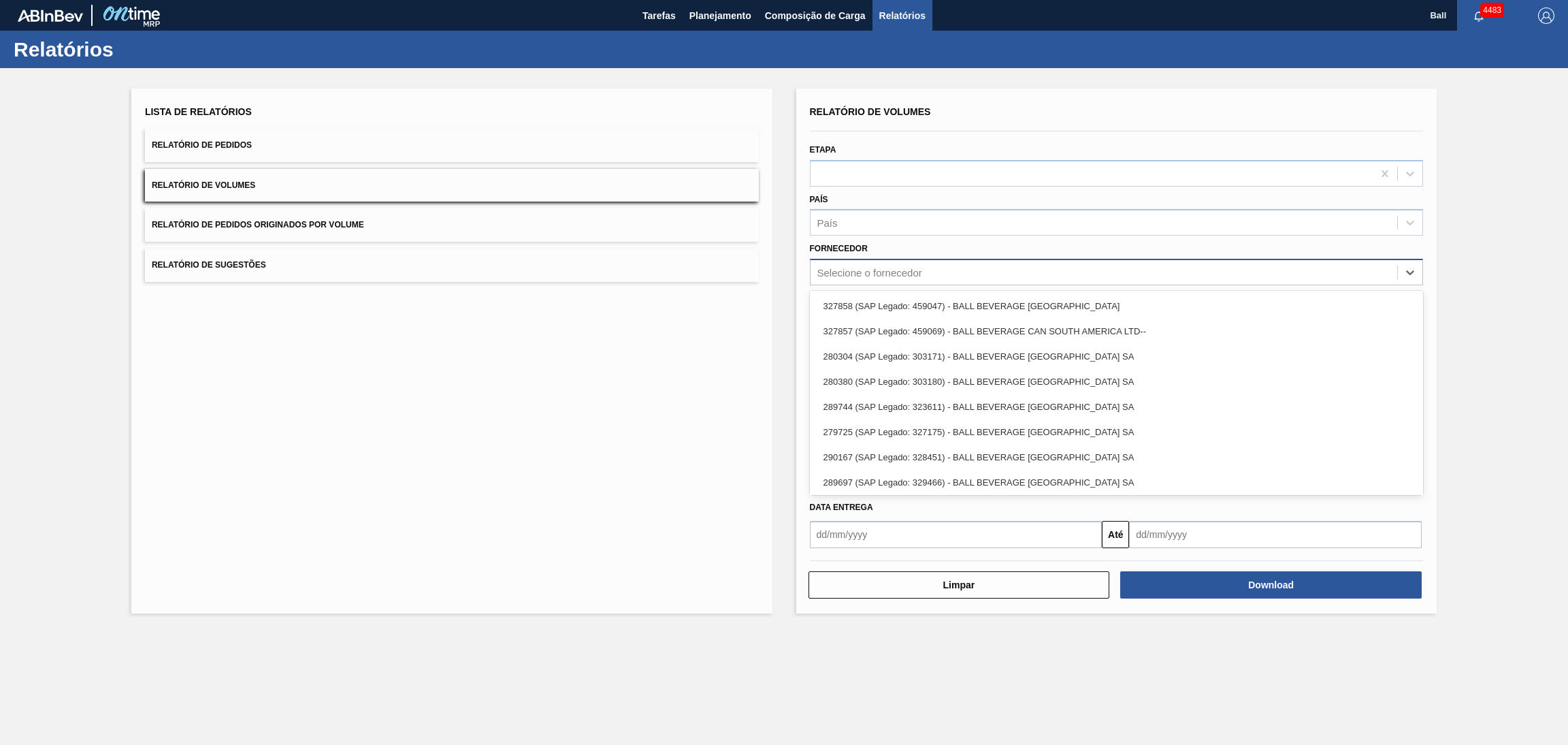
click at [907, 271] on div "Selecione o fornecedor" at bounding box center [869, 272] width 105 height 11
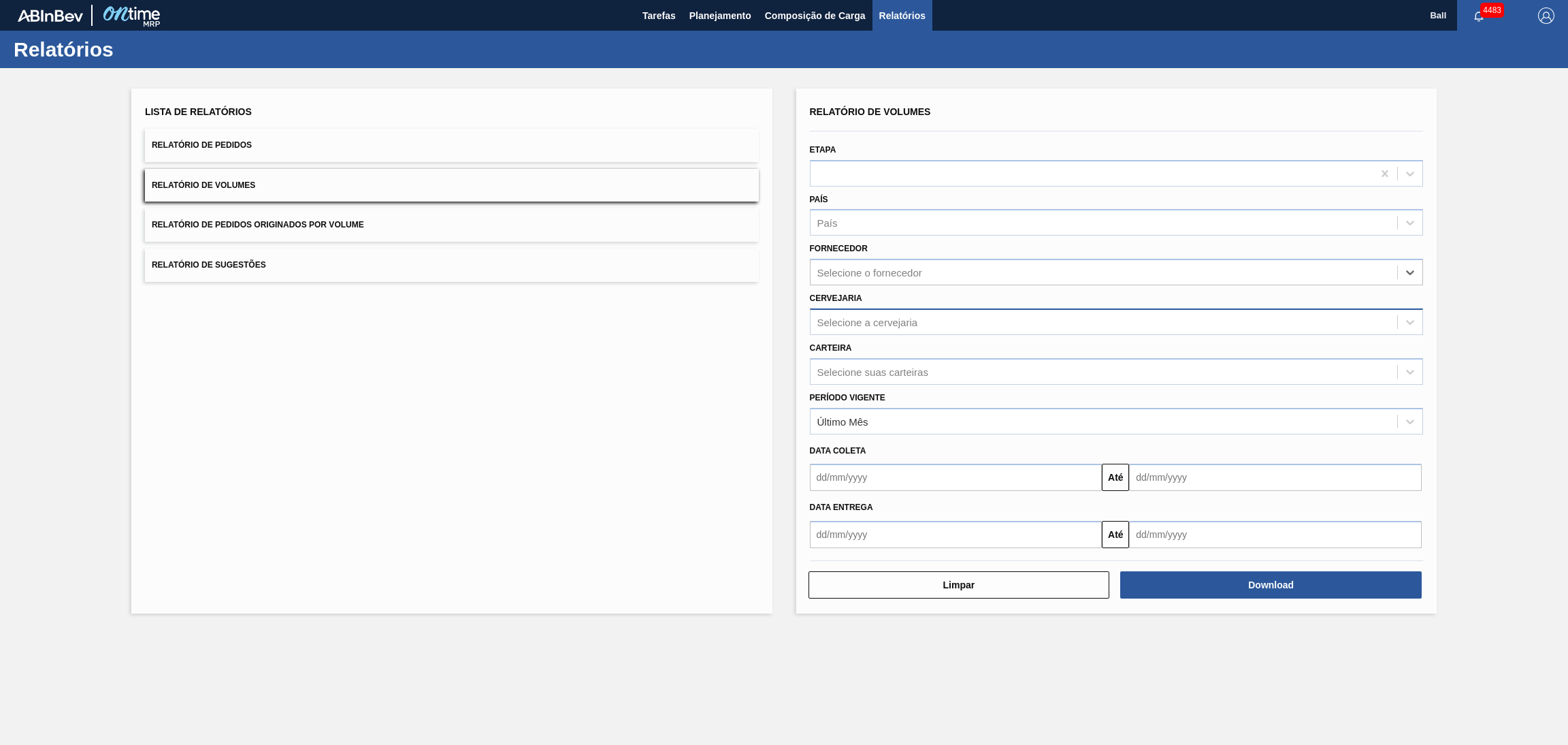
click at [893, 320] on div "Selecione a cervejaria" at bounding box center [868, 322] width 101 height 11
type input "ag"
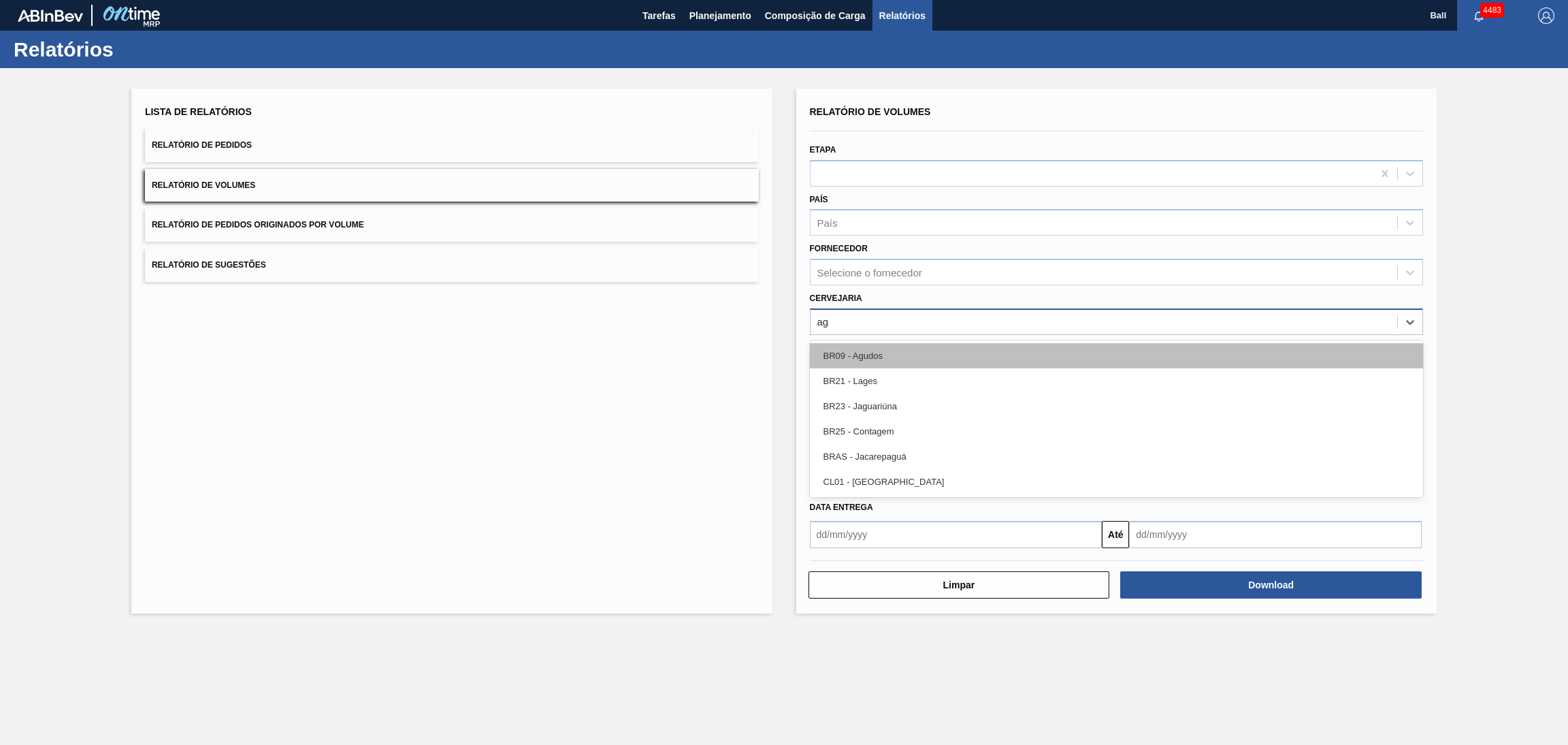
click at [889, 353] on div "BR09 - Agudos" at bounding box center [1117, 356] width 614 height 25
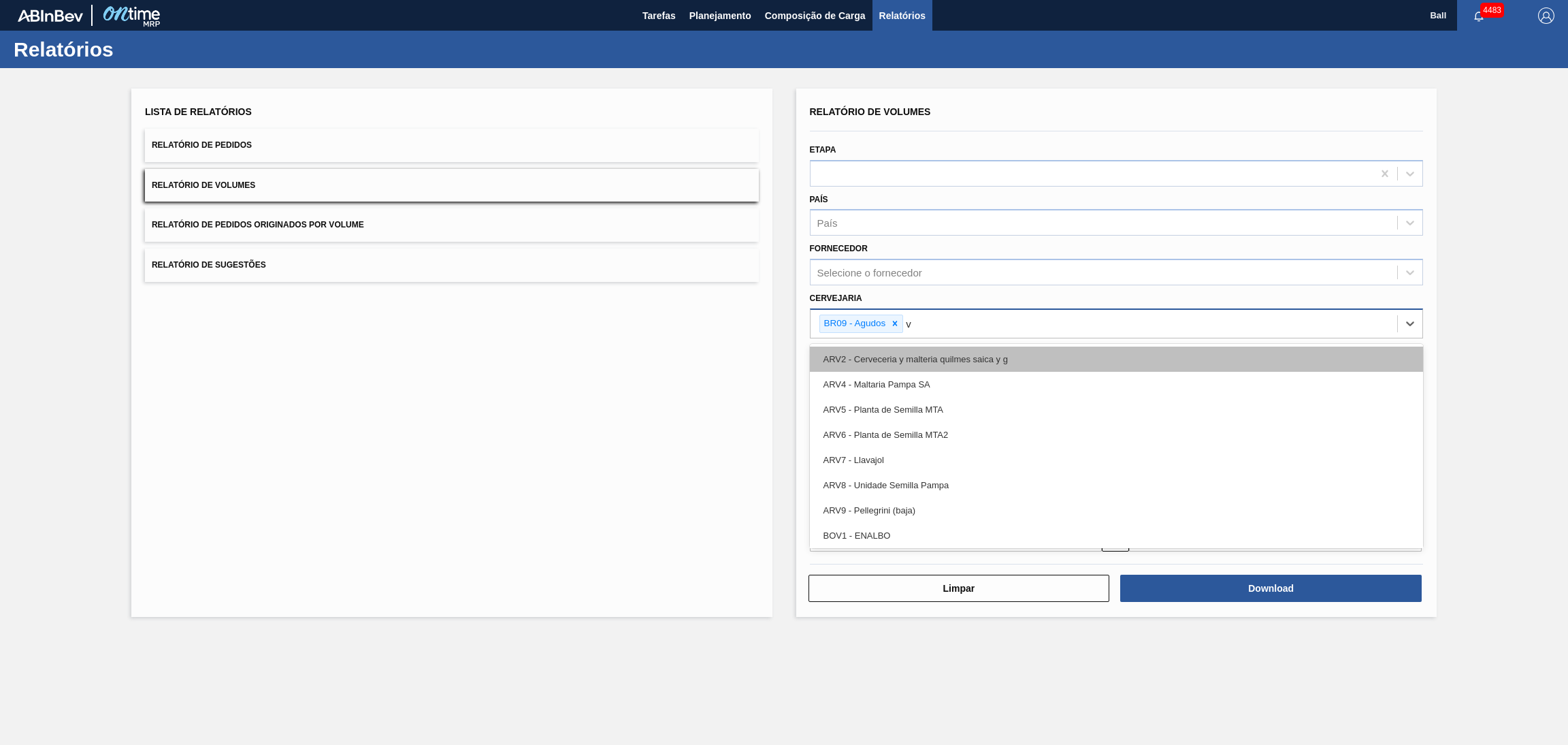
type input "vi"
click at [897, 349] on div "BR22 - Viamão" at bounding box center [1117, 359] width 614 height 25
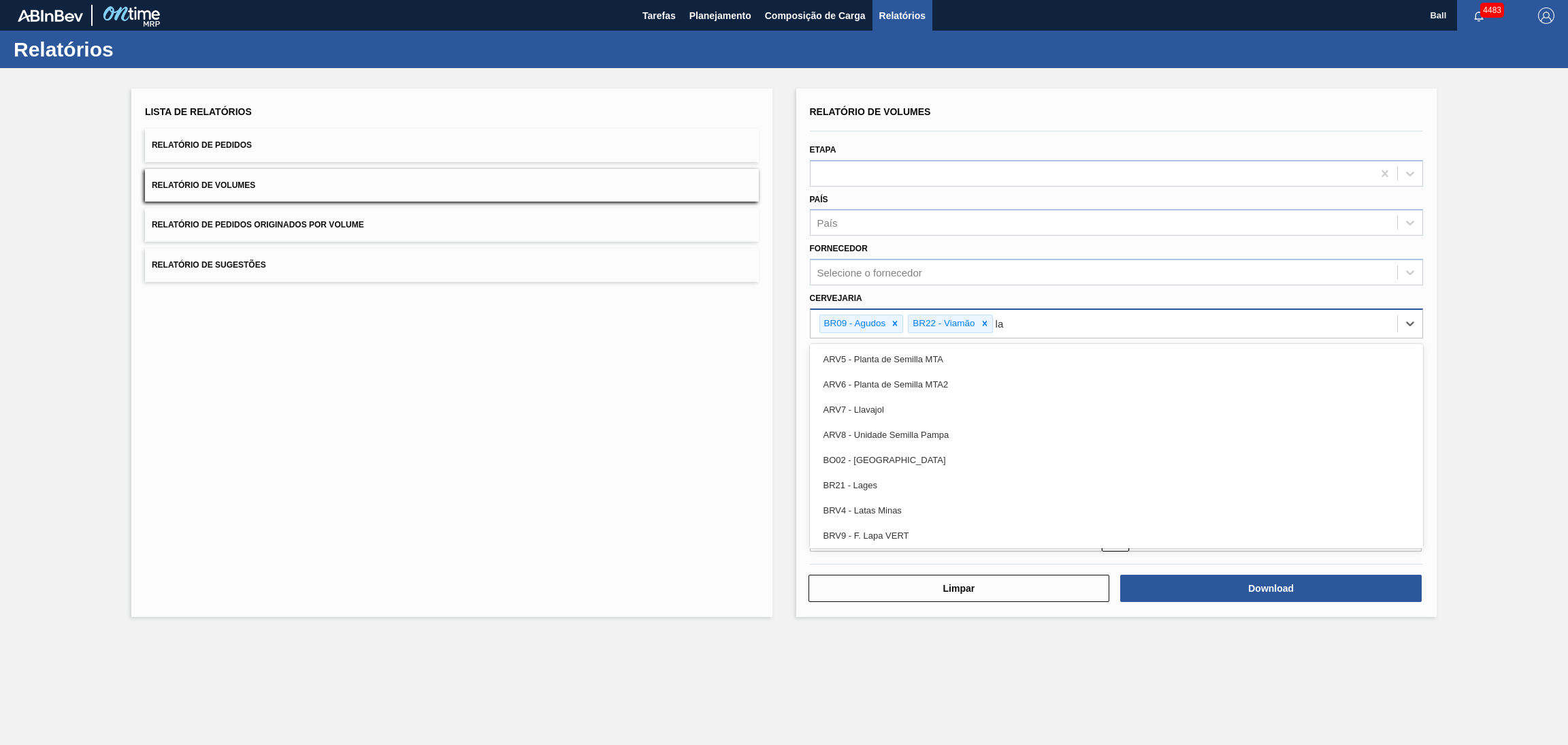
type input "lag"
click at [897, 349] on div "BR21 - Lages" at bounding box center [1117, 359] width 614 height 25
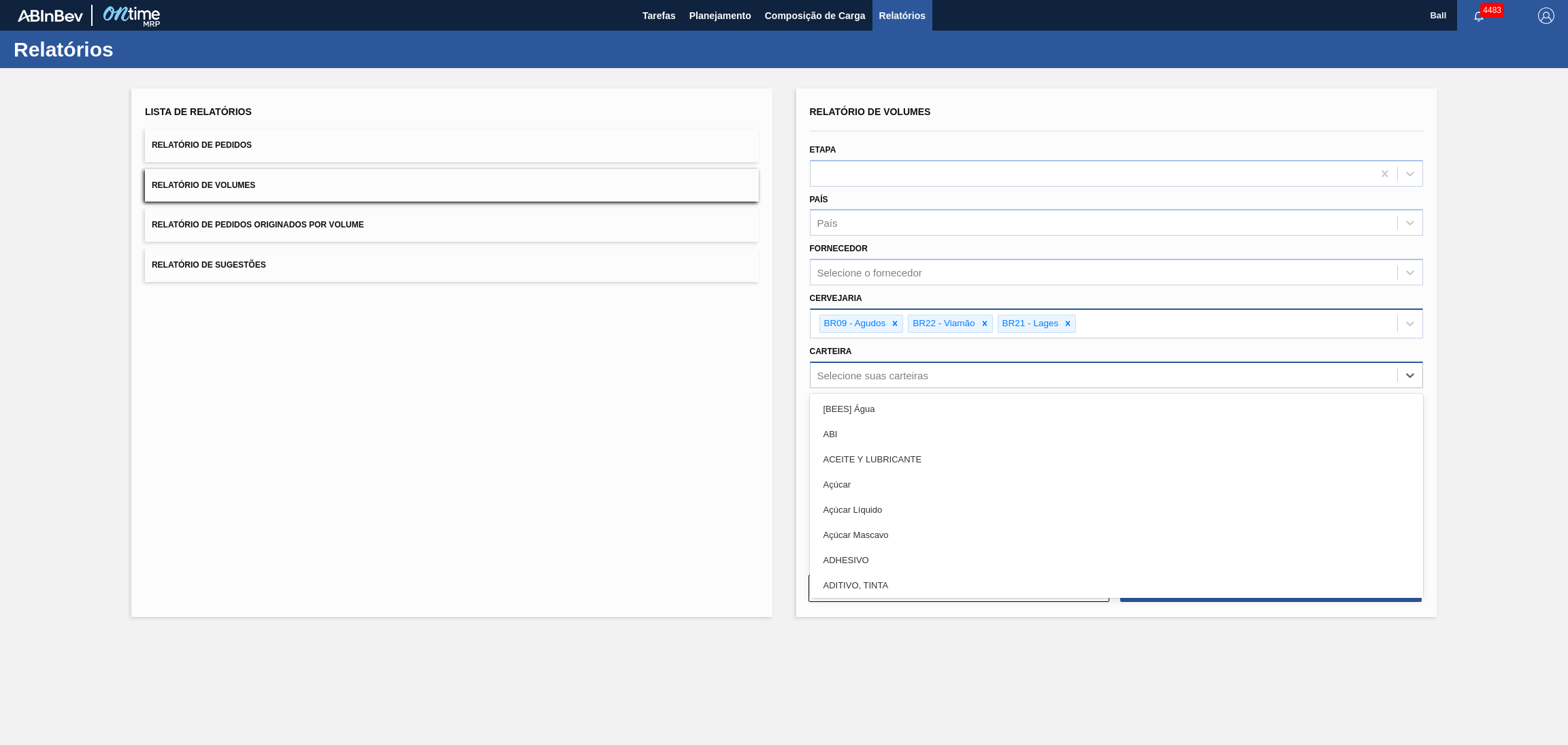
click at [889, 366] on div "Selecione suas carteiras" at bounding box center [1105, 375] width 587 height 20
type input "lat"
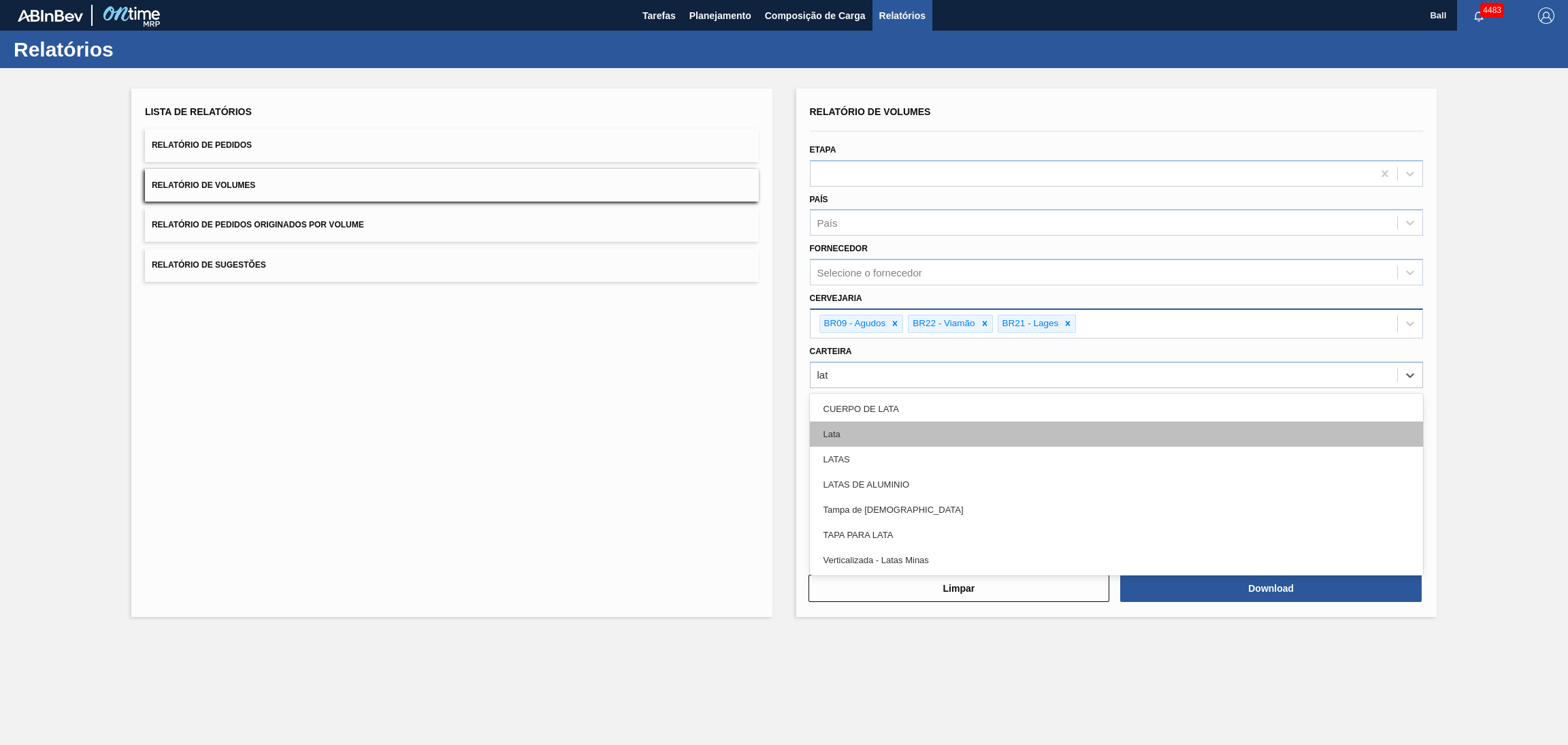
click at [868, 422] on div "Lata" at bounding box center [1117, 434] width 614 height 25
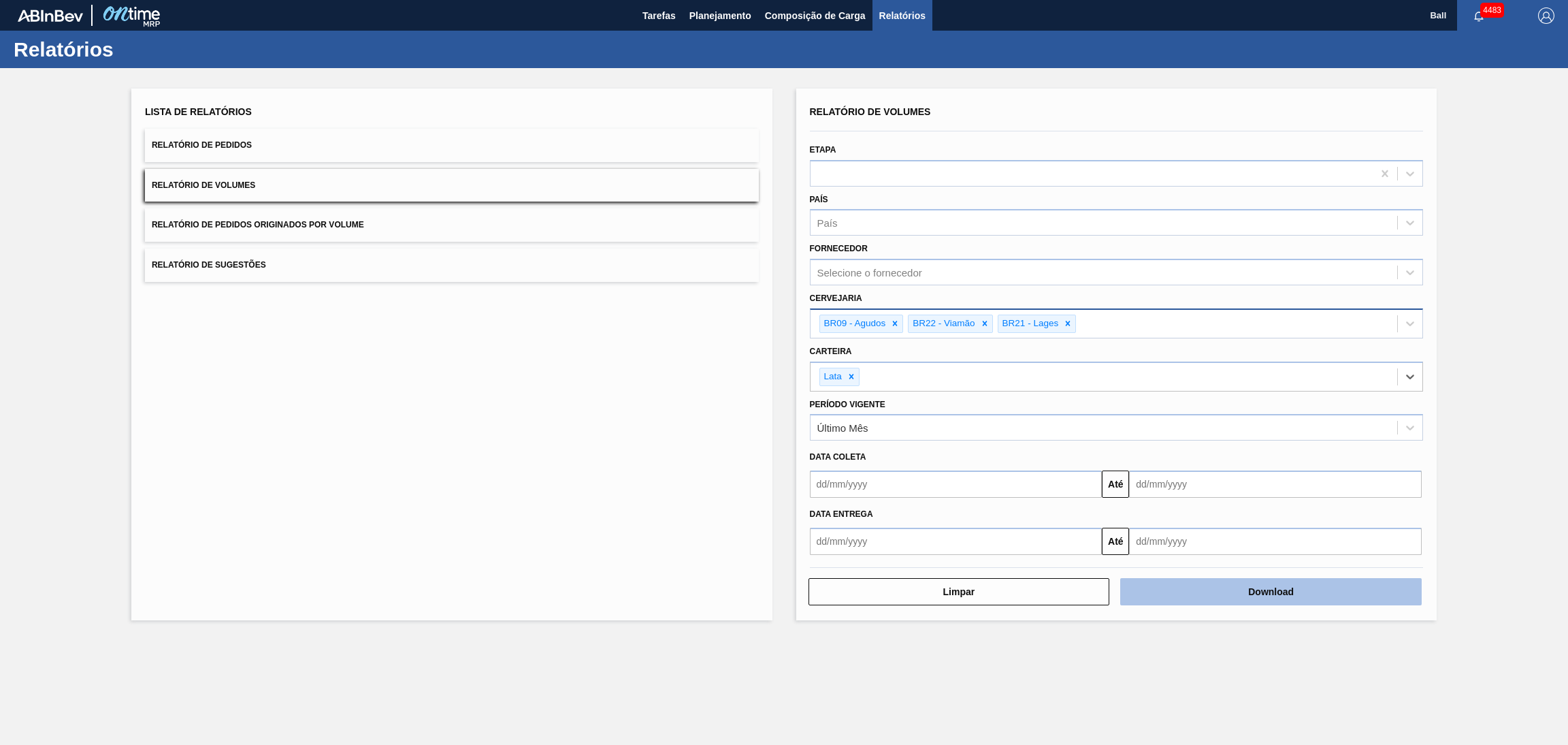
click at [1228, 601] on button "Download" at bounding box center [1271, 591] width 301 height 27
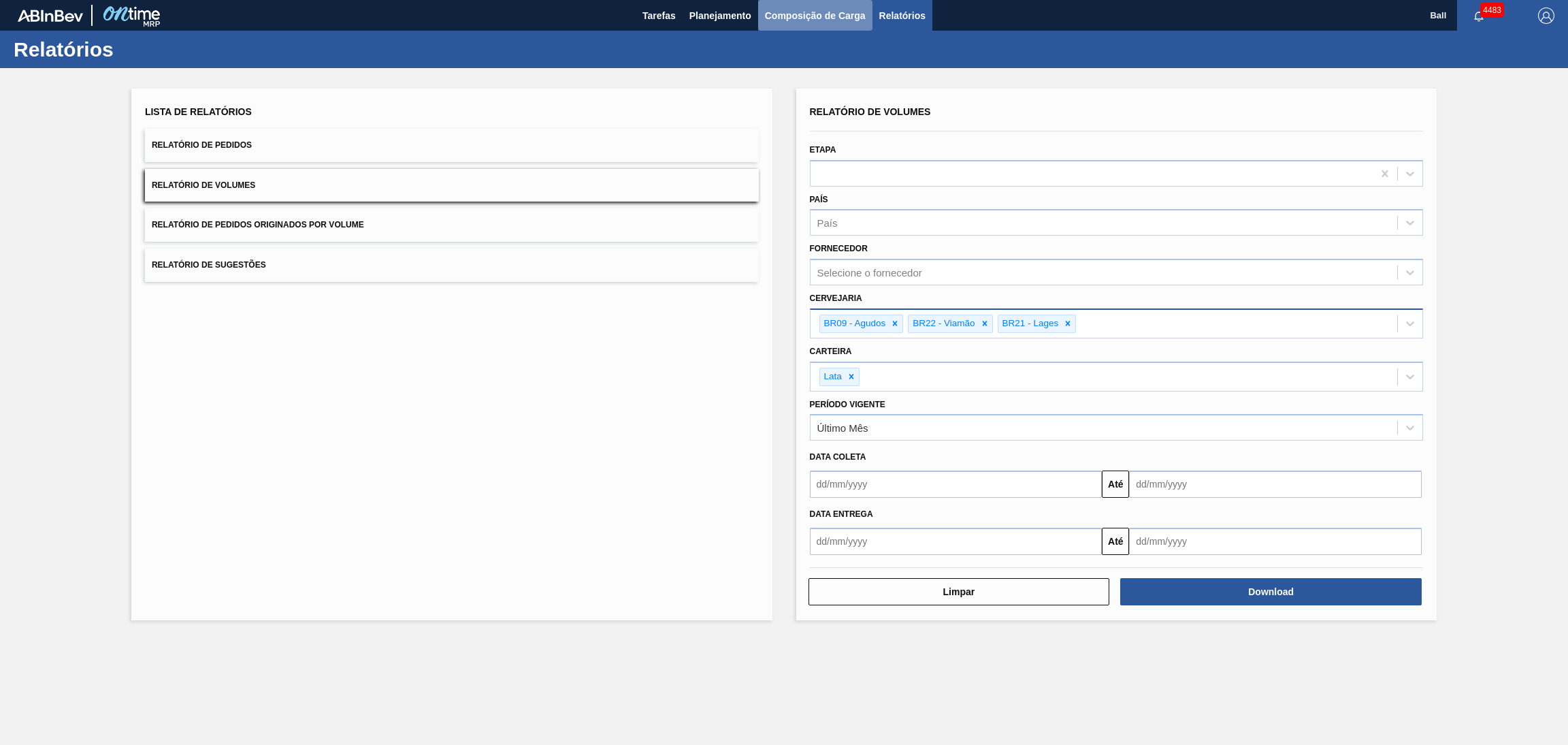
click at [820, 17] on span "Composição de Carga" at bounding box center [815, 16] width 101 height 17
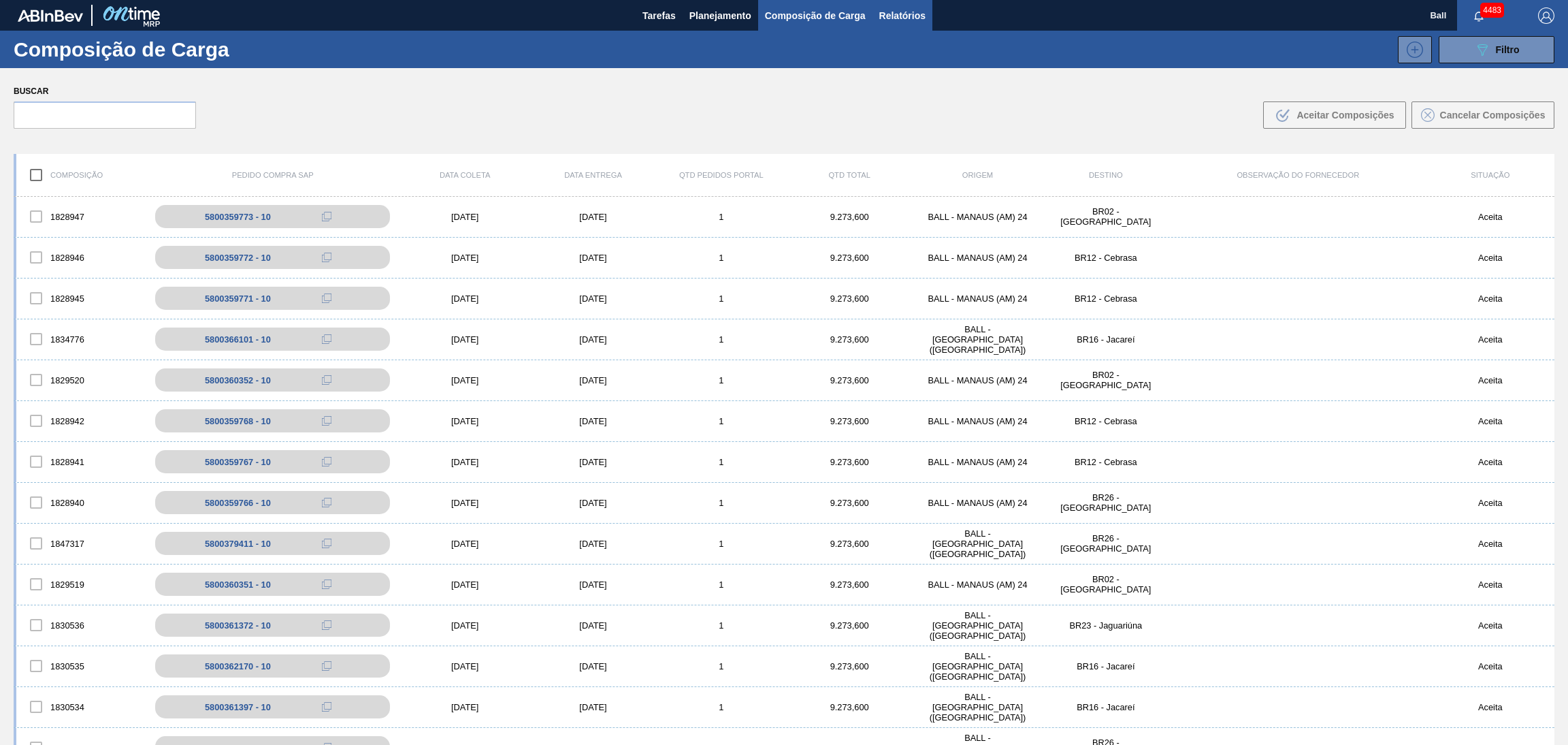
click at [901, 17] on span "Relatórios" at bounding box center [902, 16] width 46 height 17
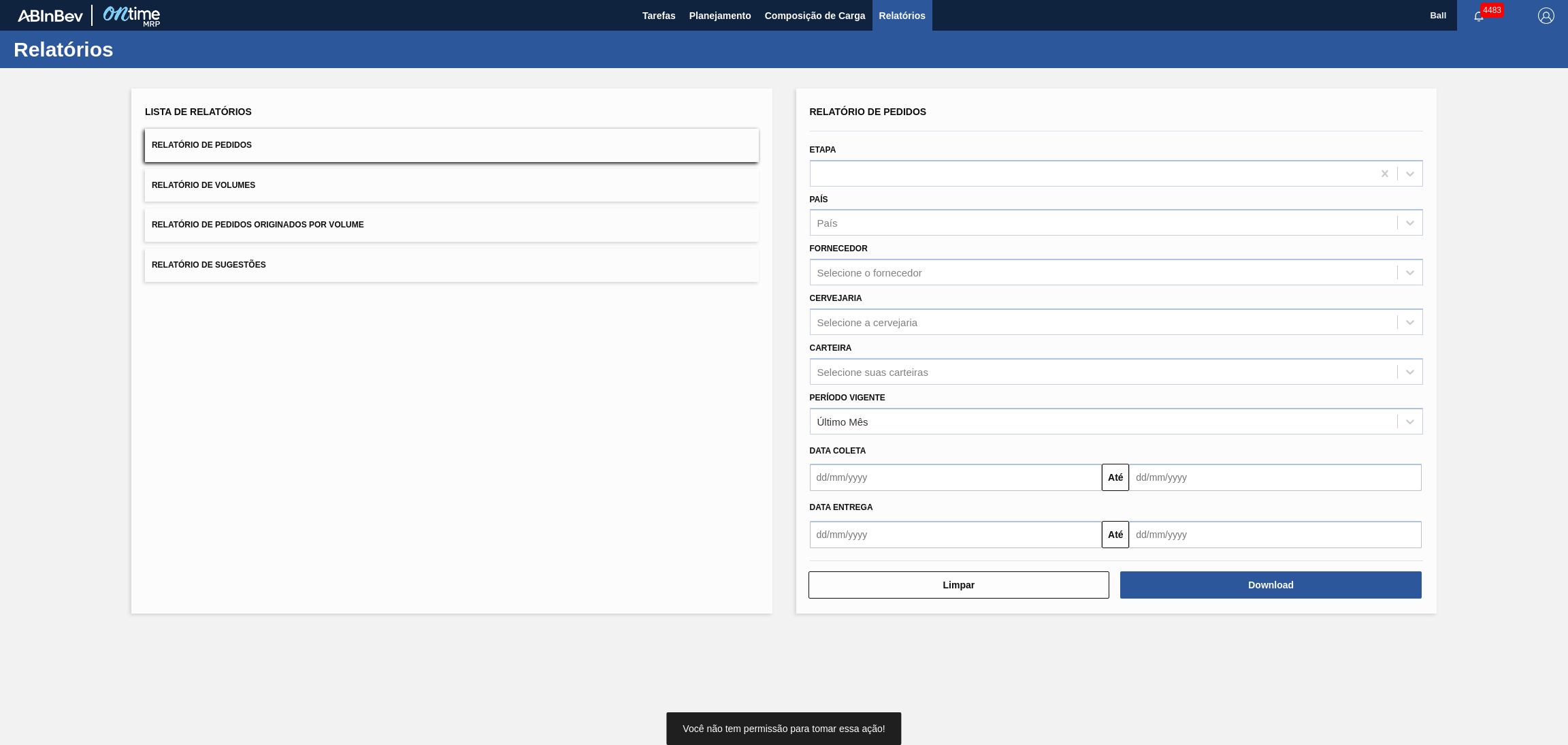
click at [443, 148] on button "Relatório de Pedidos" at bounding box center [451, 146] width 614 height 33
click at [909, 272] on div "Selecione o fornecedor" at bounding box center [869, 272] width 105 height 11
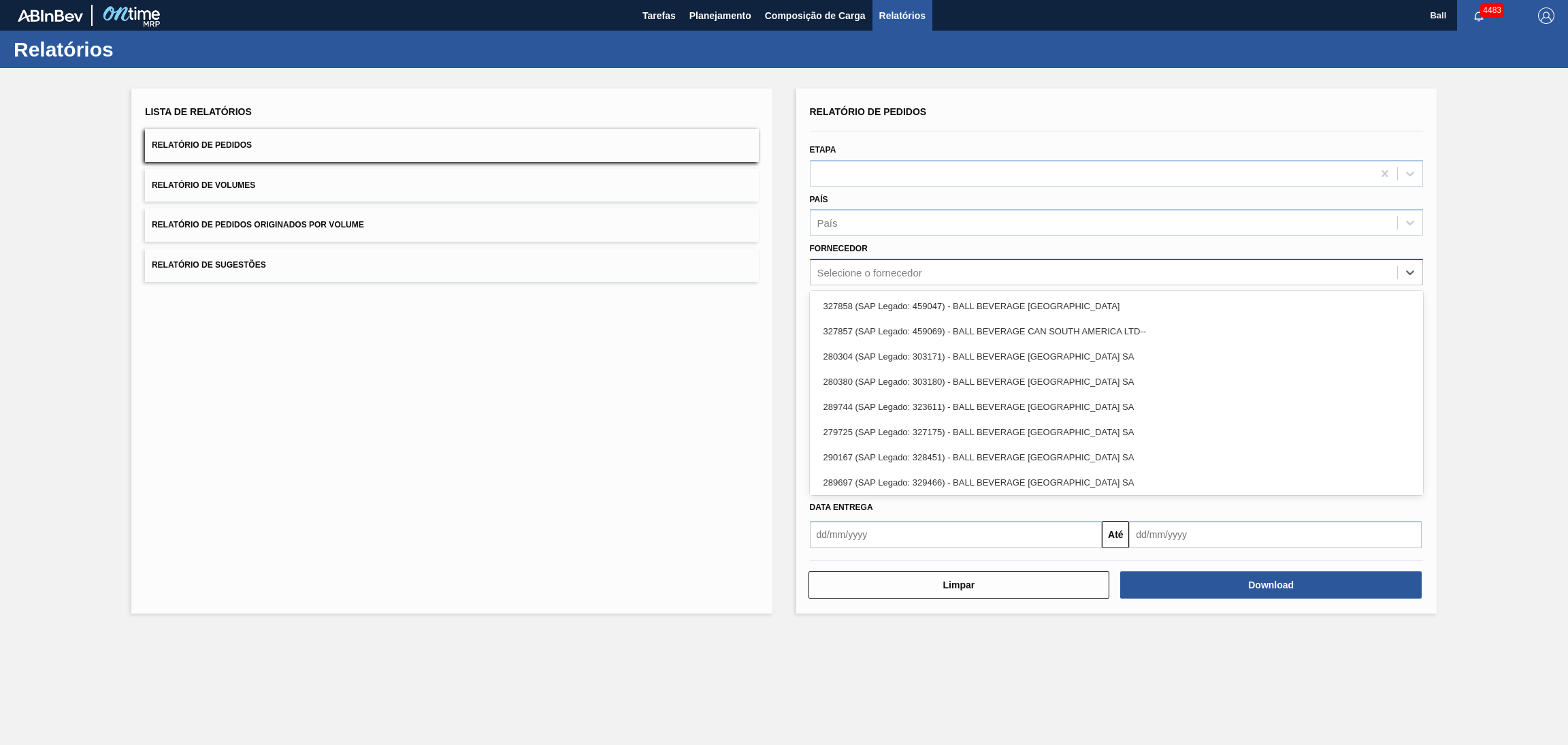
click at [909, 272] on div "Selecione o fornecedor" at bounding box center [869, 272] width 105 height 11
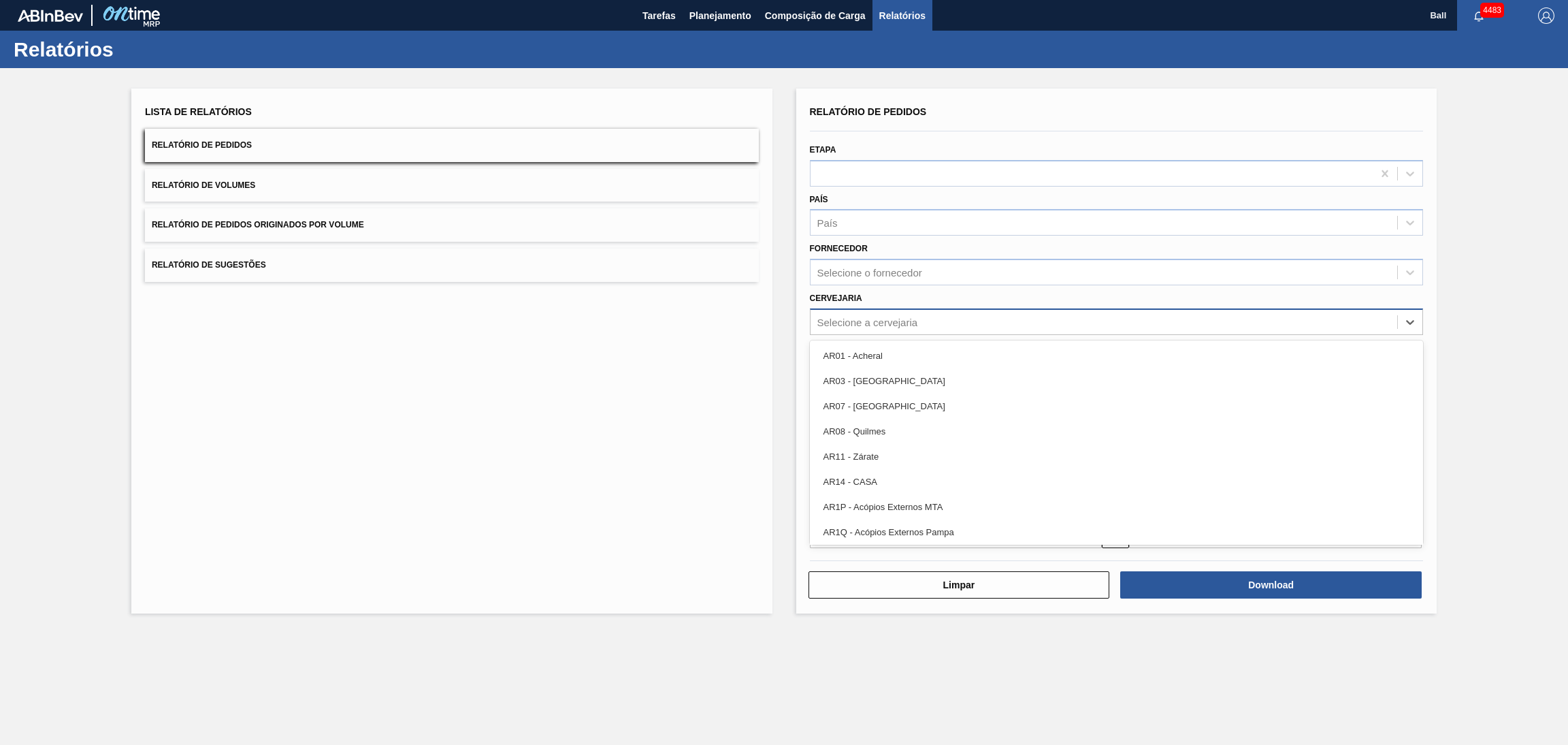
click at [900, 320] on div "Selecione a cervejaria" at bounding box center [868, 322] width 101 height 11
type input "ag"
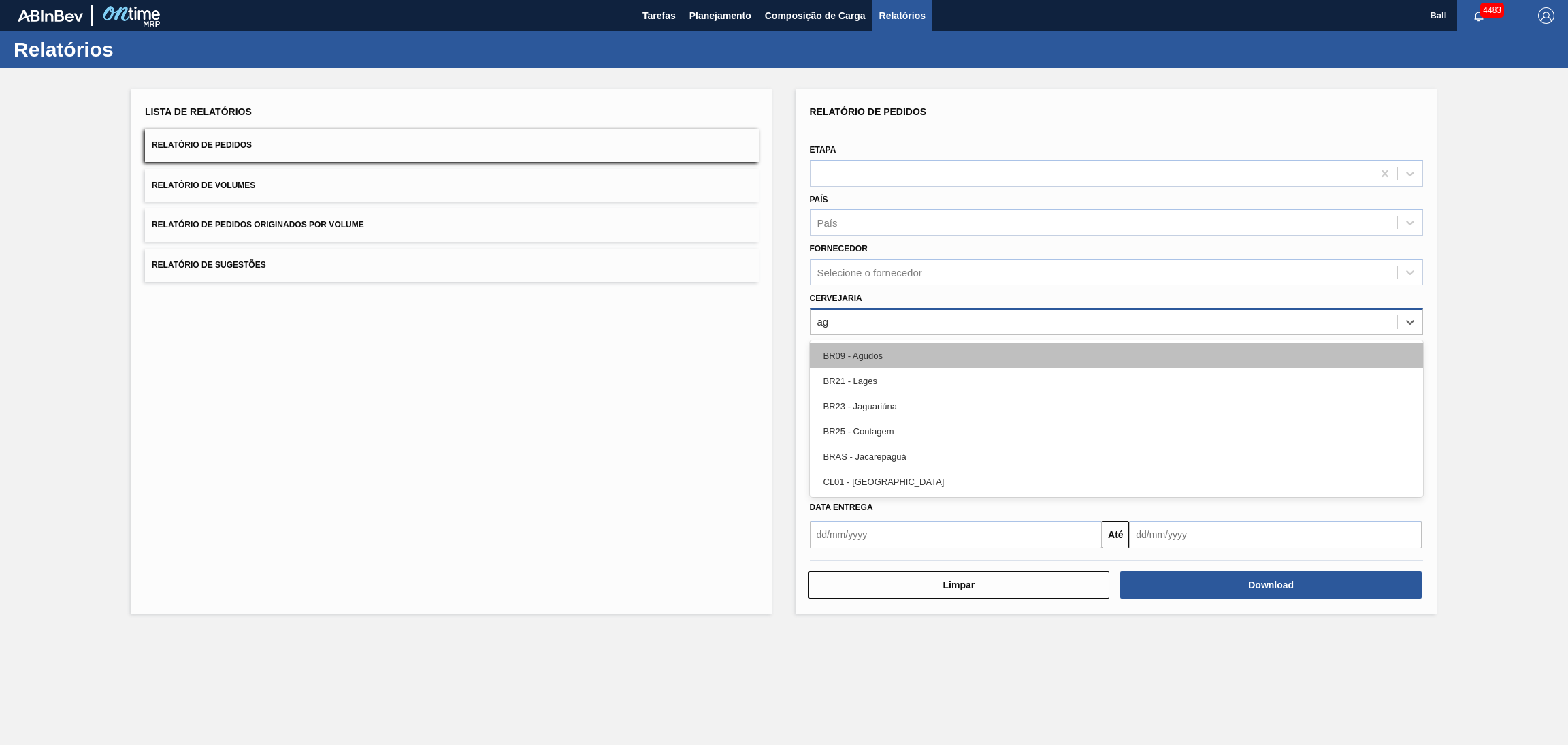
click at [898, 349] on div "BR09 - Agudos" at bounding box center [1117, 356] width 614 height 25
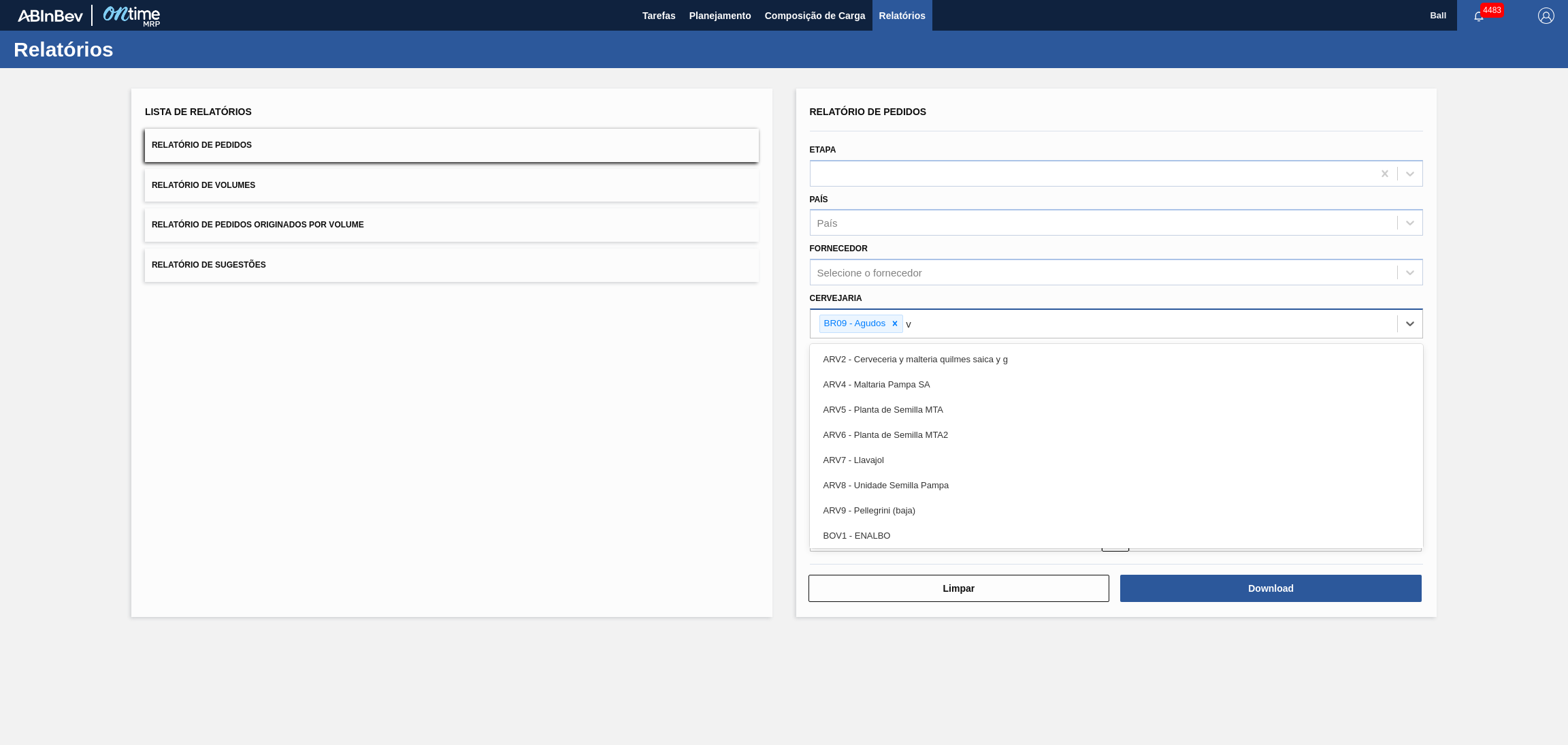
type input "vi"
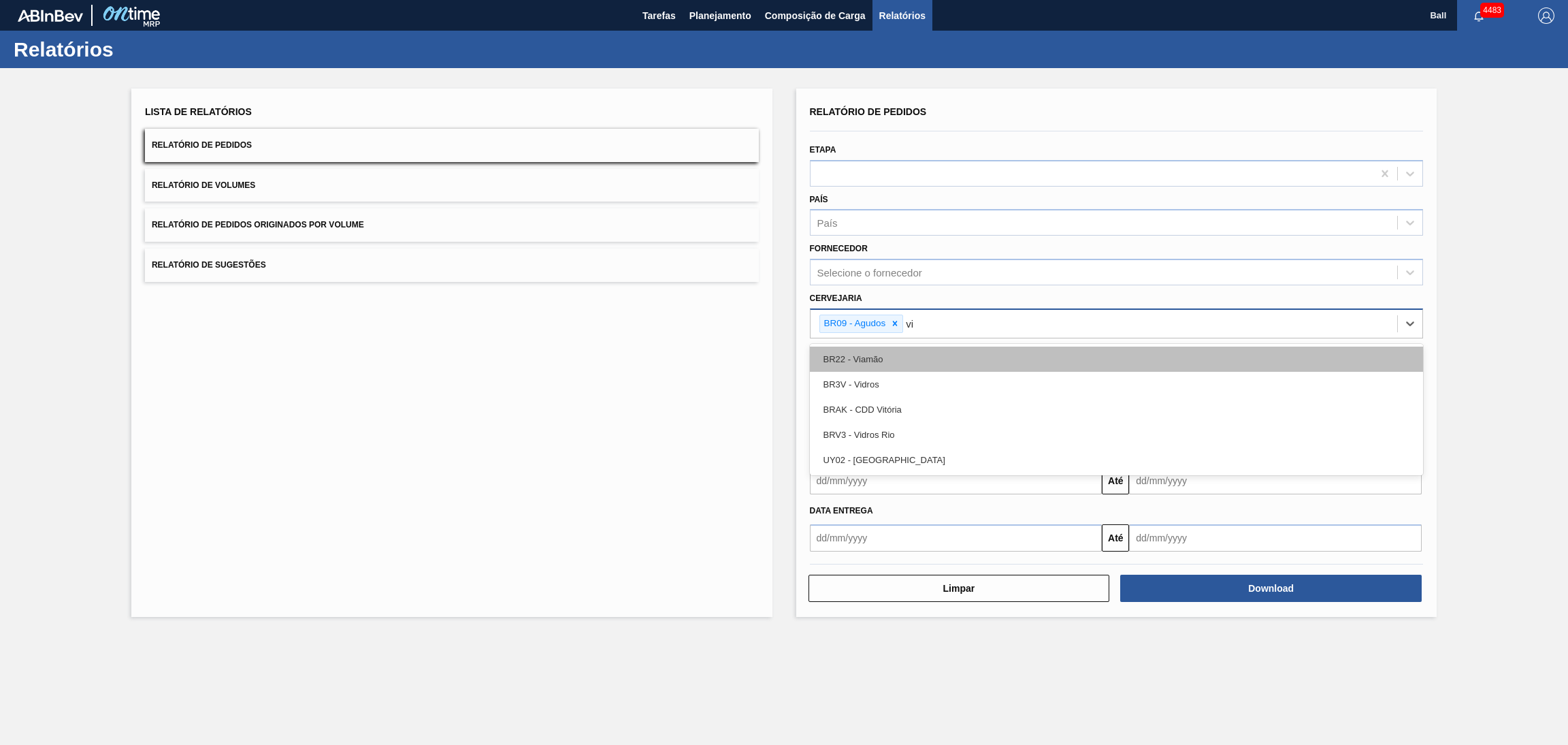
click at [898, 350] on div "BR22 - Viamão" at bounding box center [1117, 359] width 614 height 25
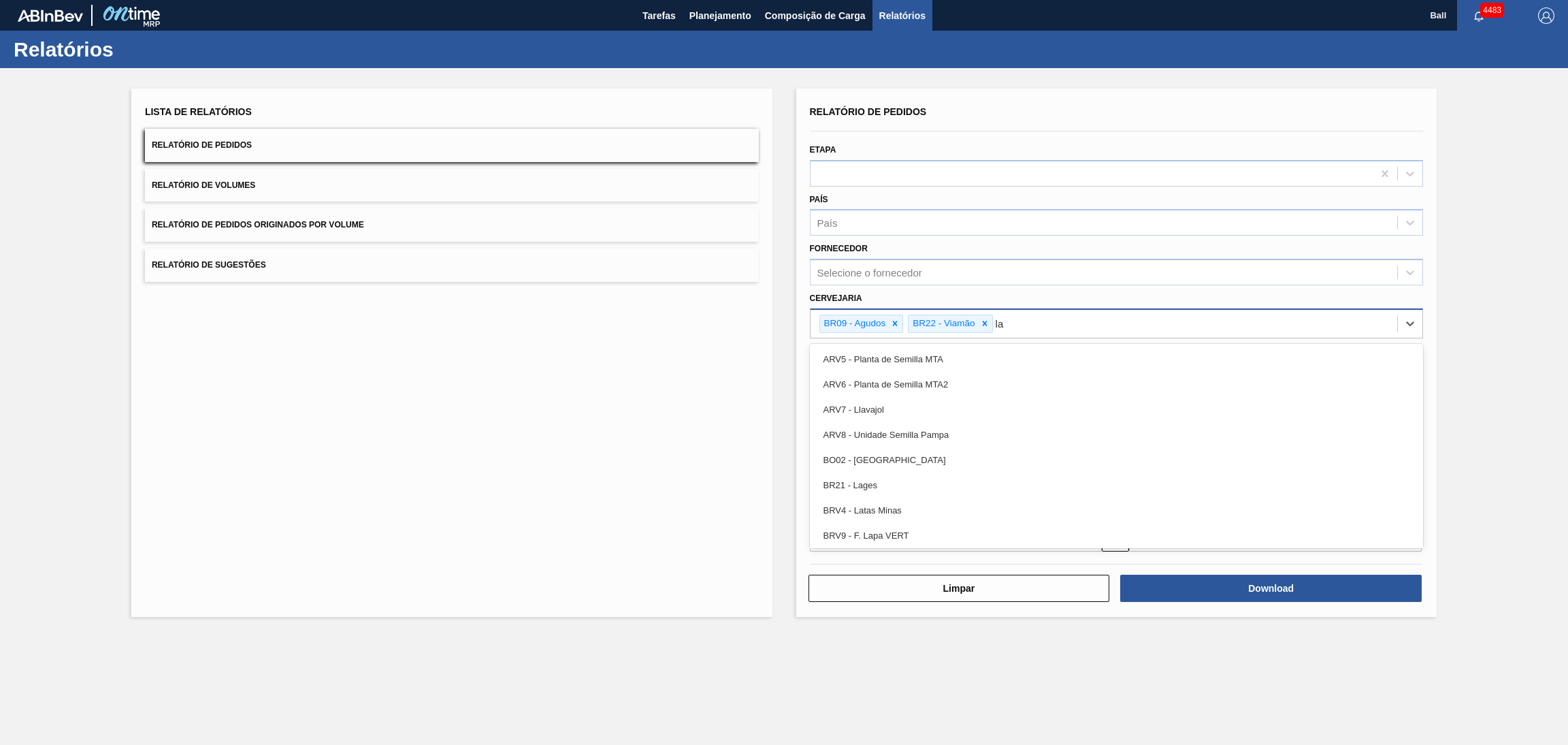
type input "lag"
click at [897, 348] on div "BR21 - Lages" at bounding box center [1117, 359] width 614 height 25
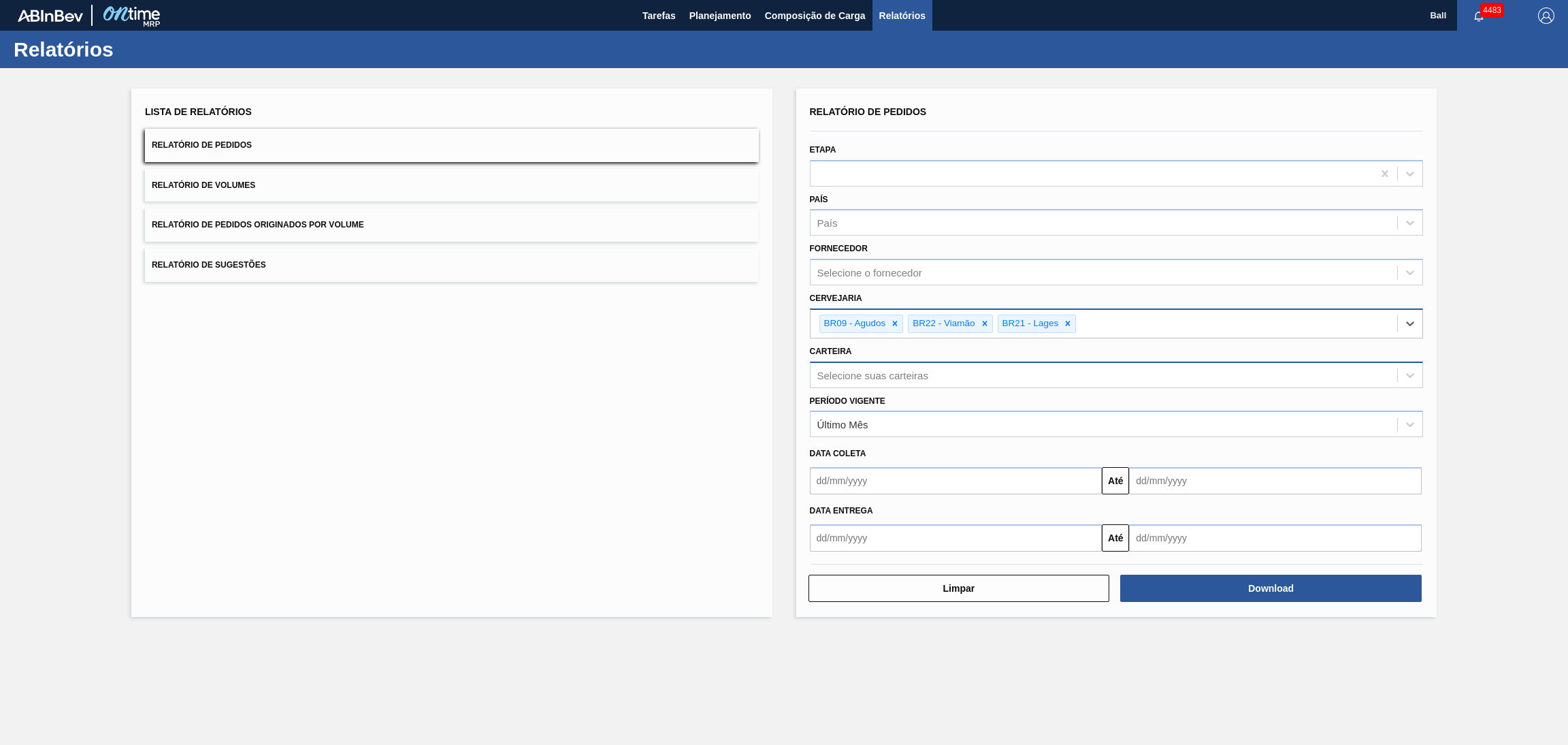
click at [912, 369] on div "Selecione suas carteiras" at bounding box center [872, 374] width 111 height 11
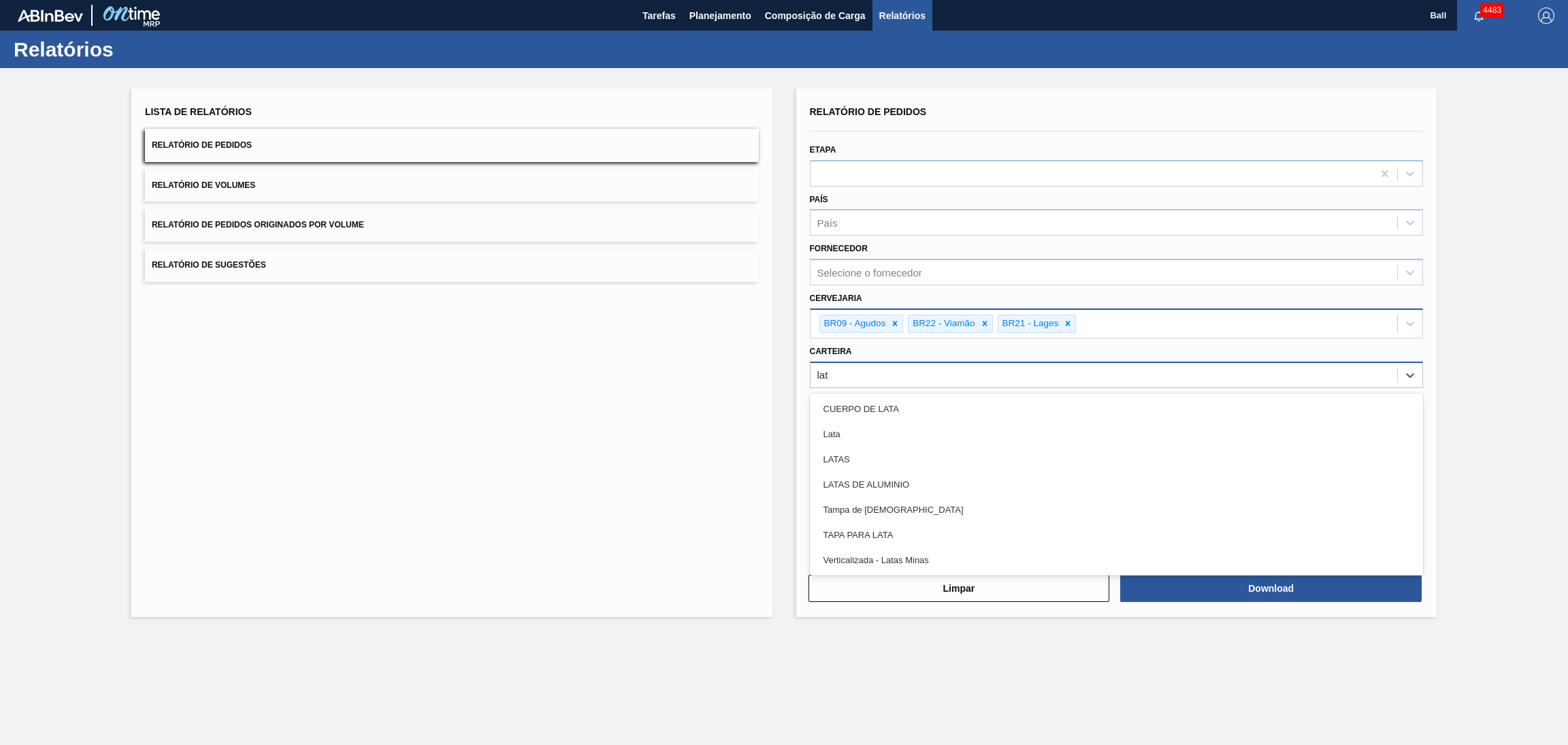
type input "lata"
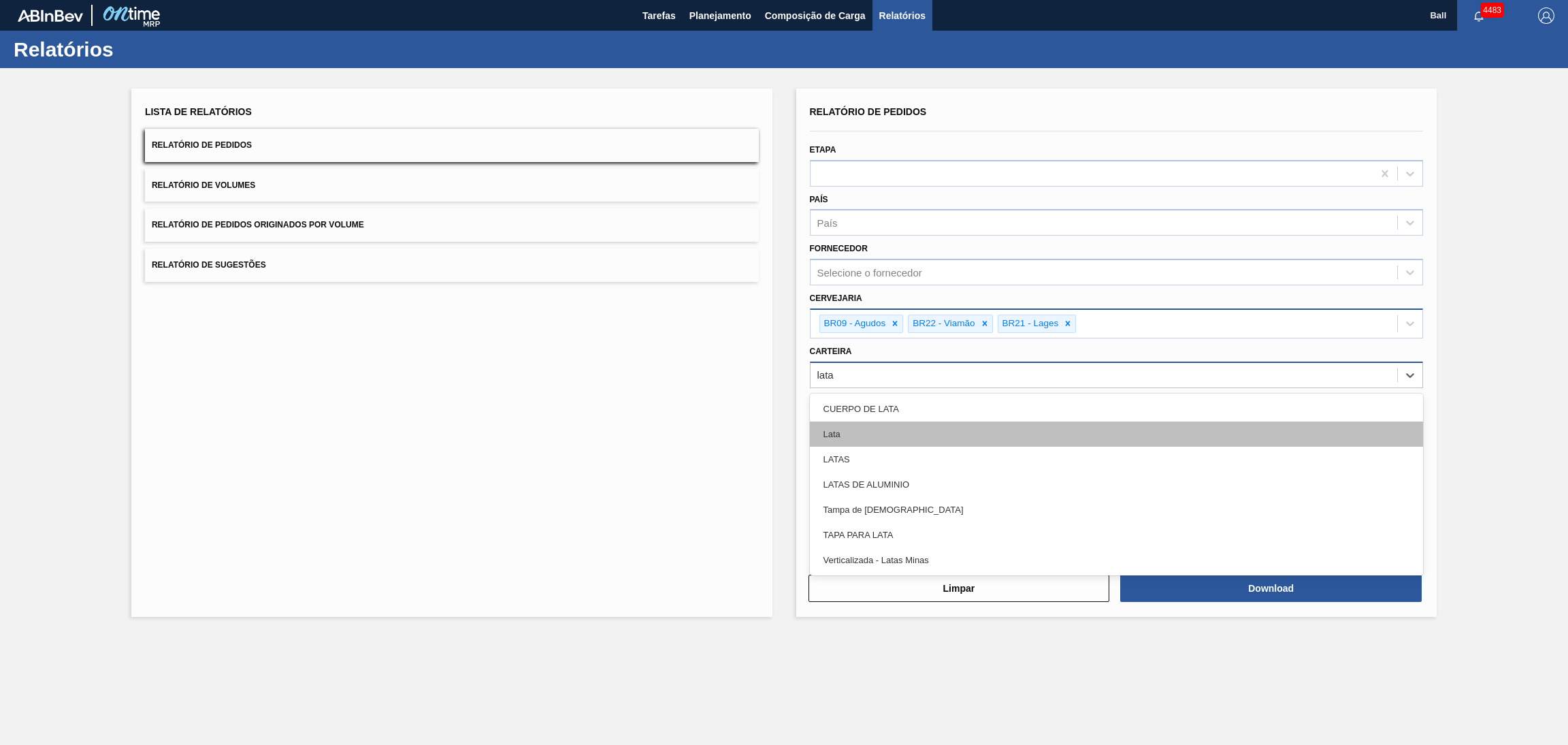
click at [885, 433] on div "Lata" at bounding box center [1117, 434] width 614 height 25
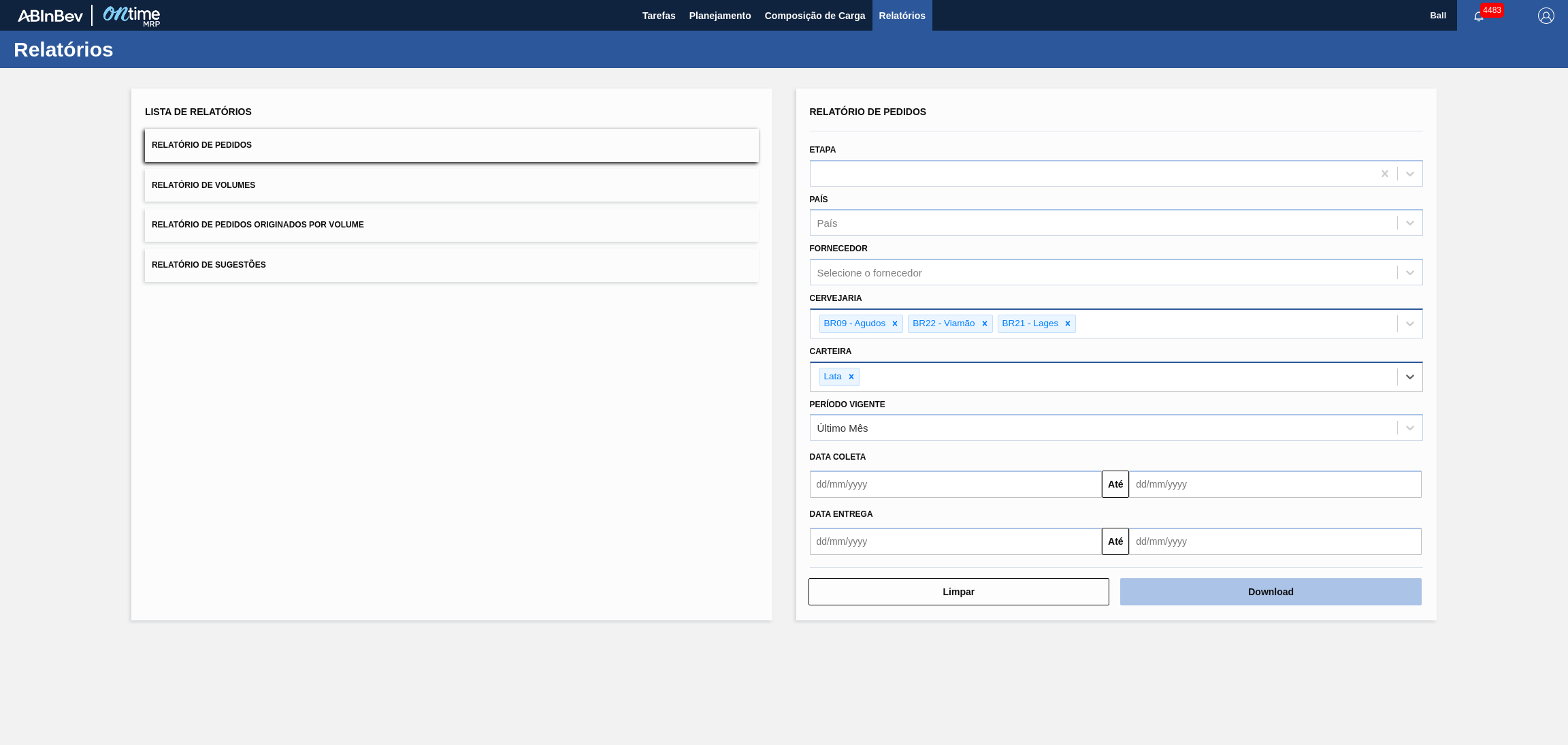
click at [1260, 589] on button "Download" at bounding box center [1271, 591] width 301 height 27
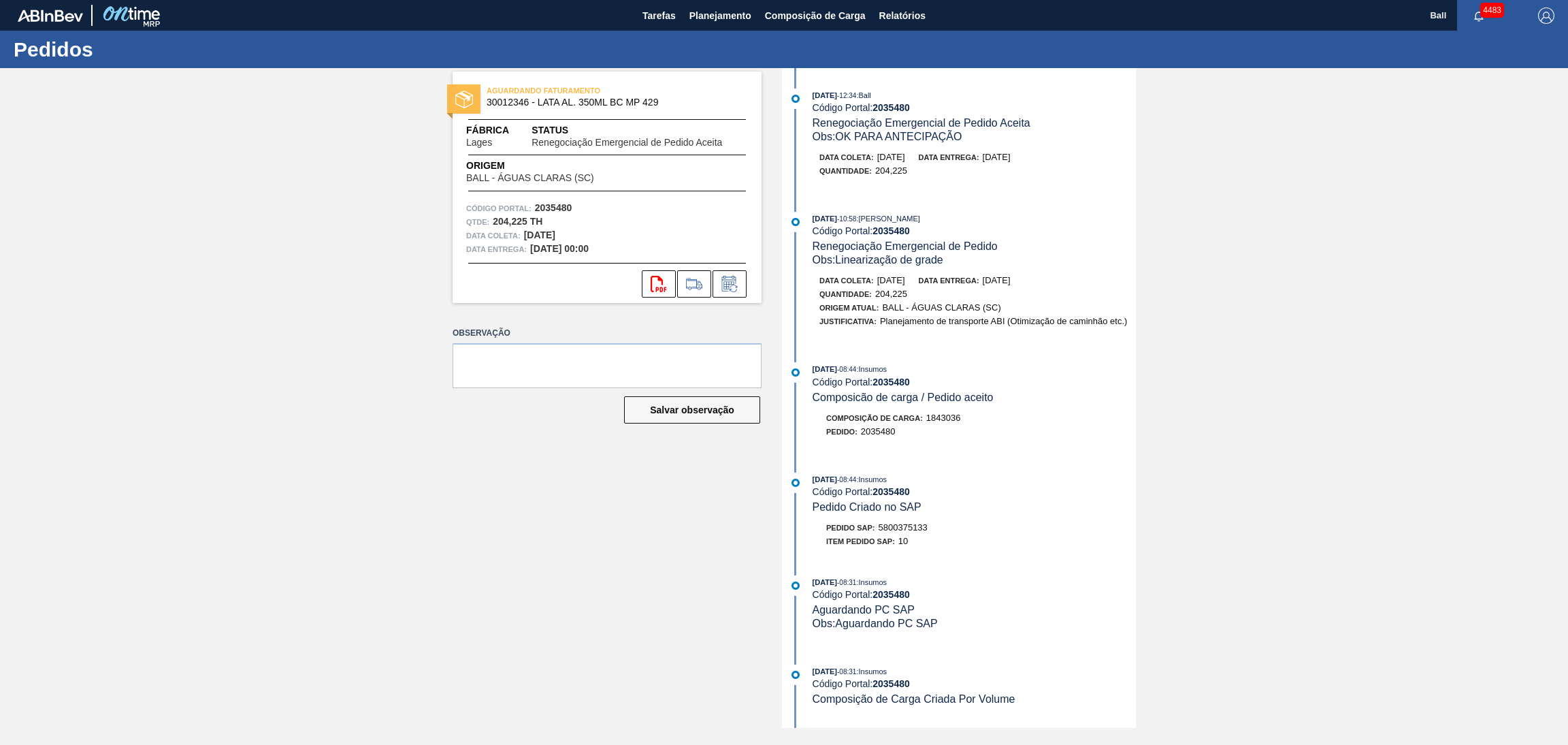
click at [1341, 297] on div "AGUARDANDO FATURAMENTO 30012346 - LATA AL. 350ML BC MP 429 Fábrica Lages Status…" at bounding box center [784, 397] width 1568 height 660
